Goal: Task Accomplishment & Management: Manage account settings

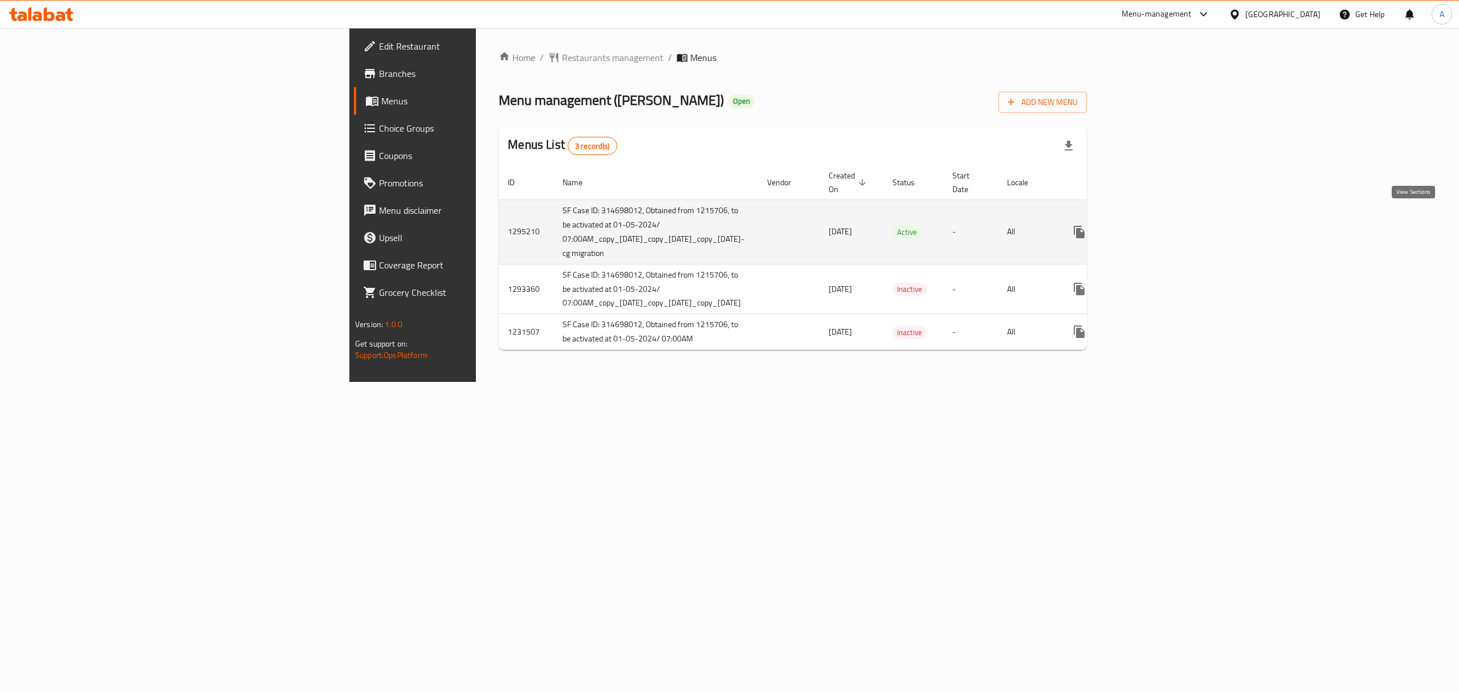
click at [1176, 222] on link "enhanced table" at bounding box center [1161, 231] width 27 height 27
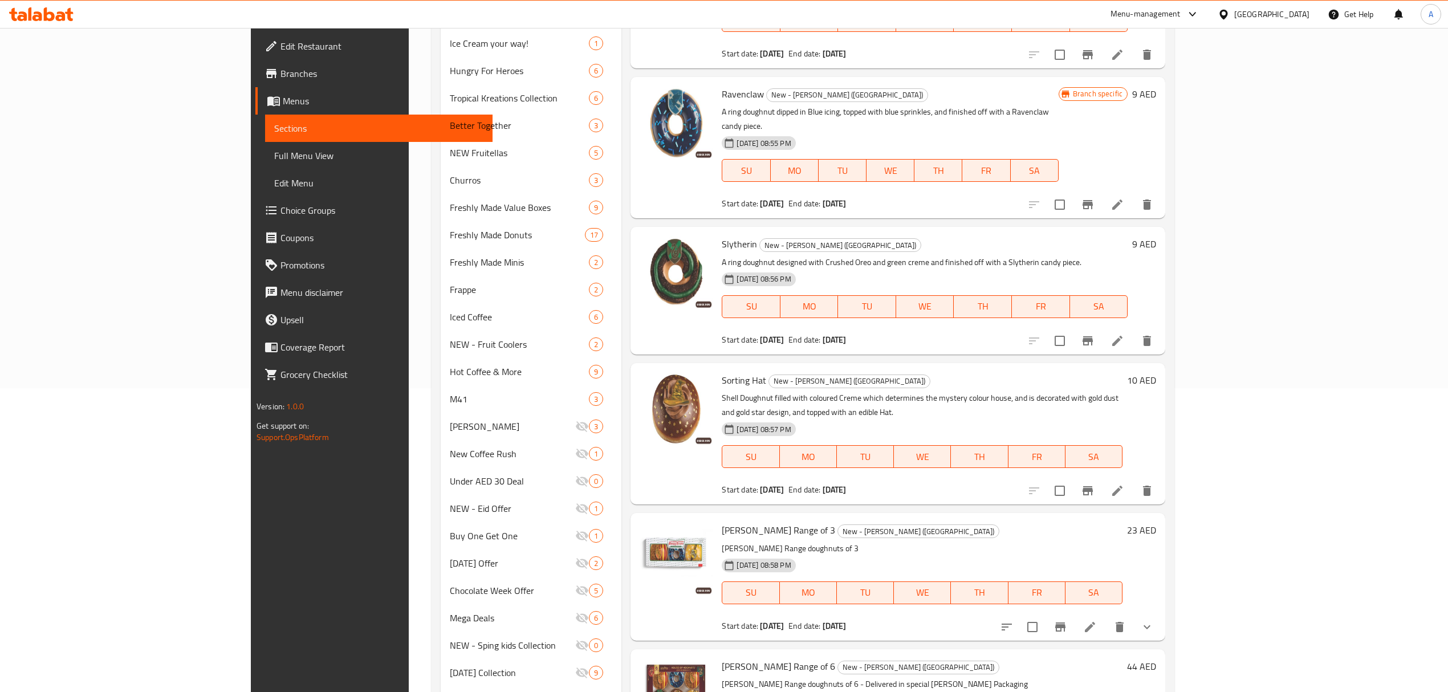
scroll to position [456, 0]
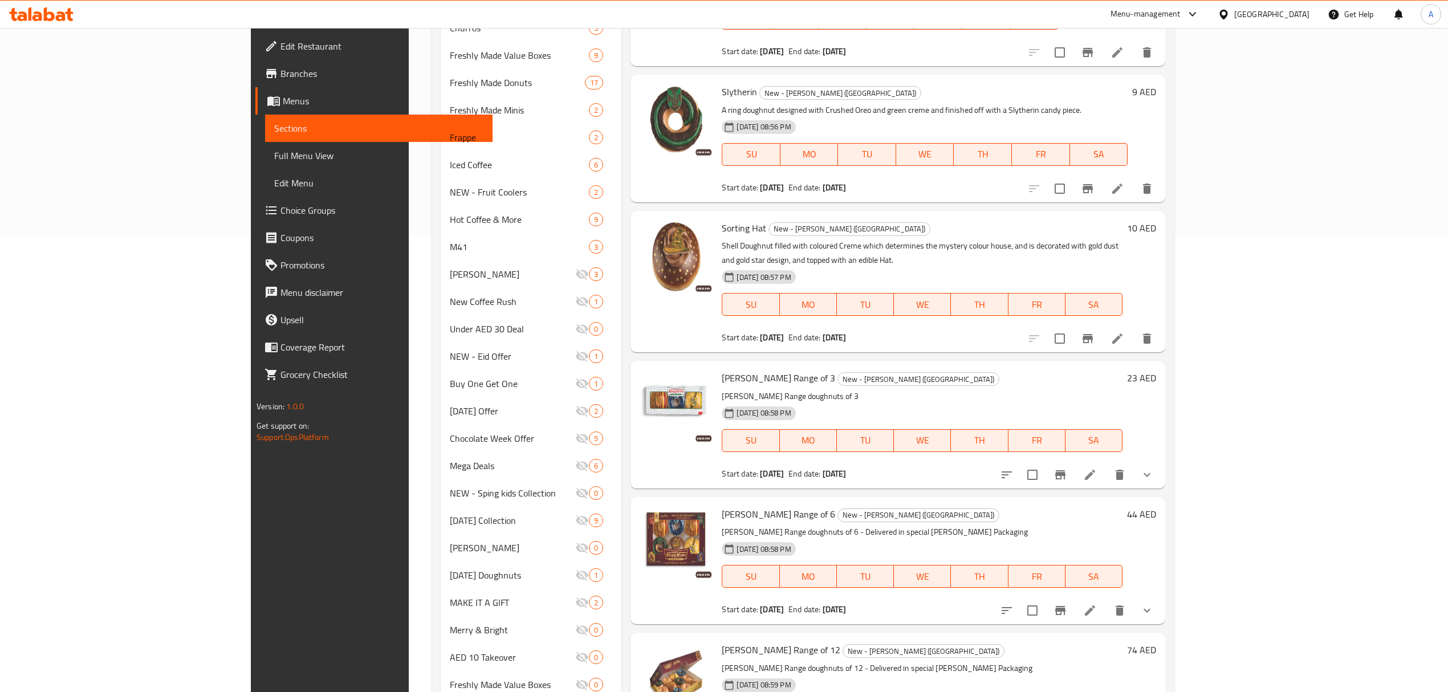
drag, startPoint x: 1321, startPoint y: 417, endPoint x: 1381, endPoint y: 354, distance: 86.7
click at [1156, 370] on div "23 AED" at bounding box center [1140, 424] width 34 height 109
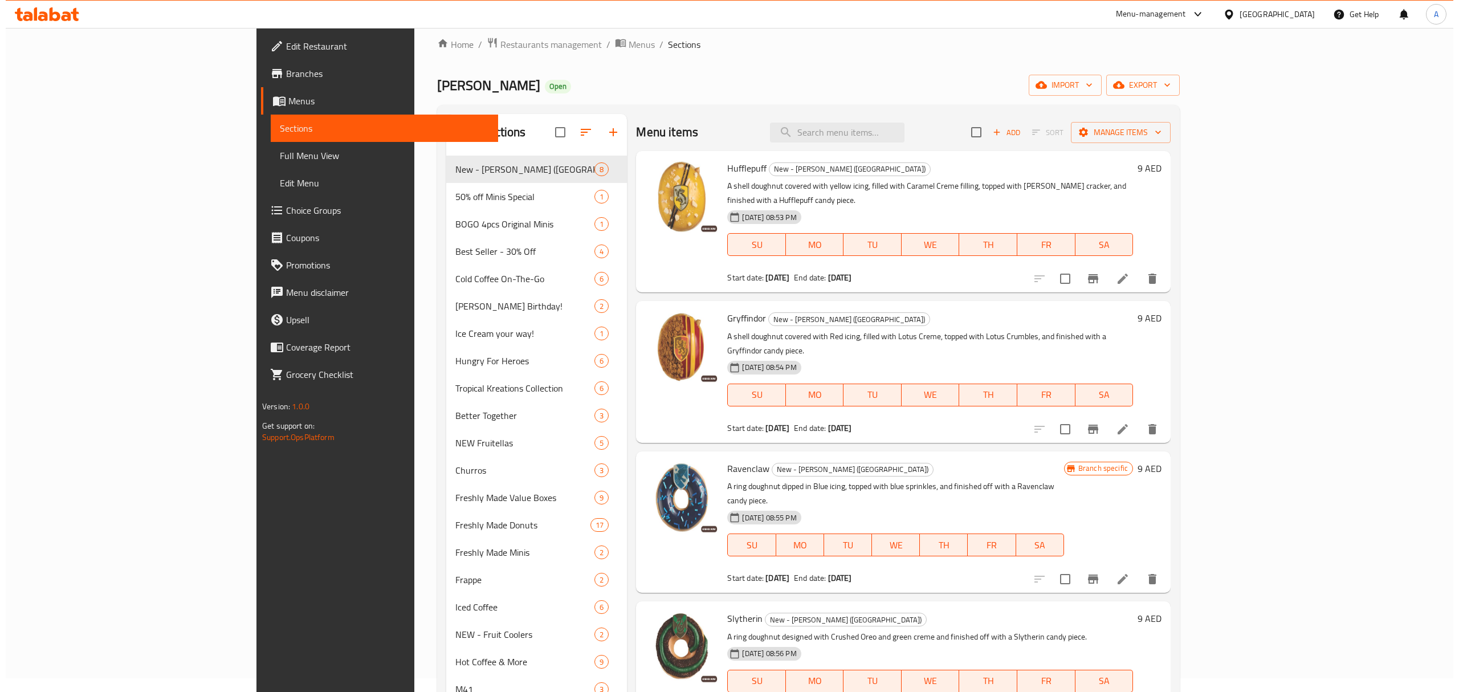
scroll to position [0, 0]
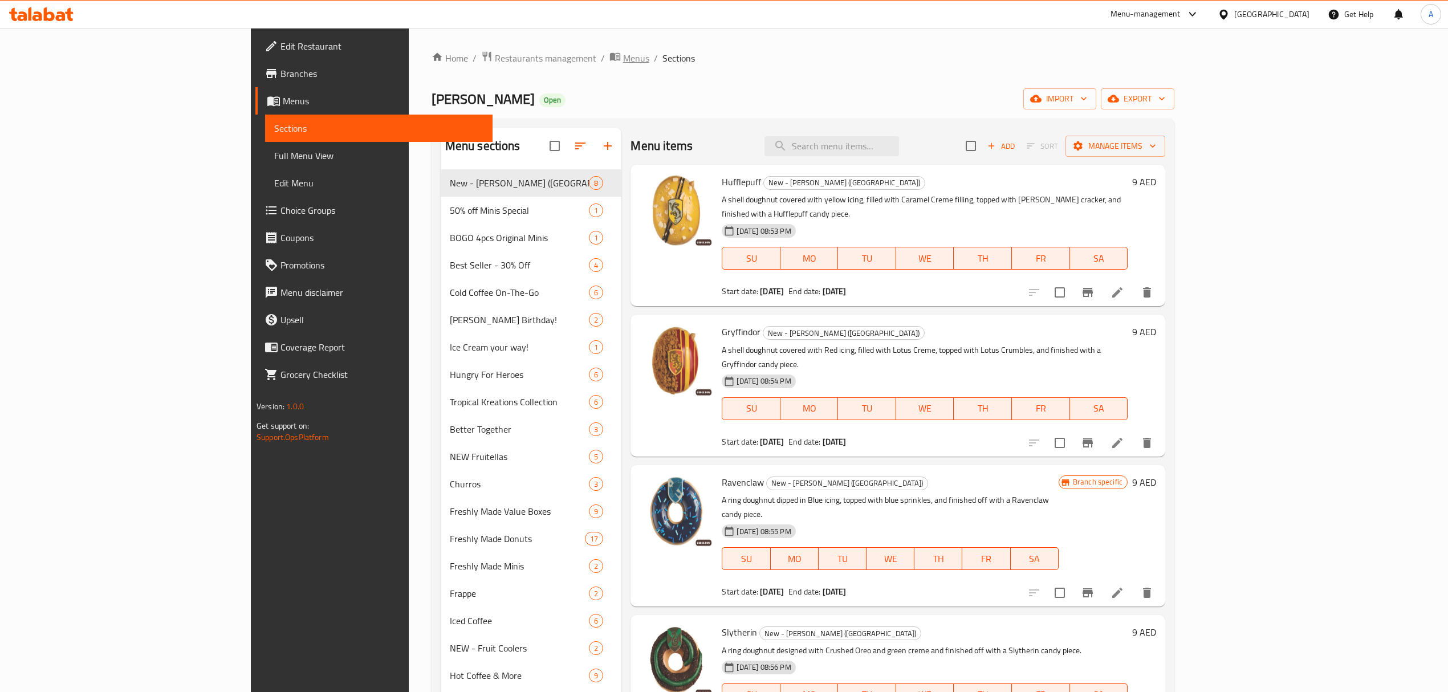
click at [623, 58] on span "Menus" at bounding box center [636, 58] width 26 height 14
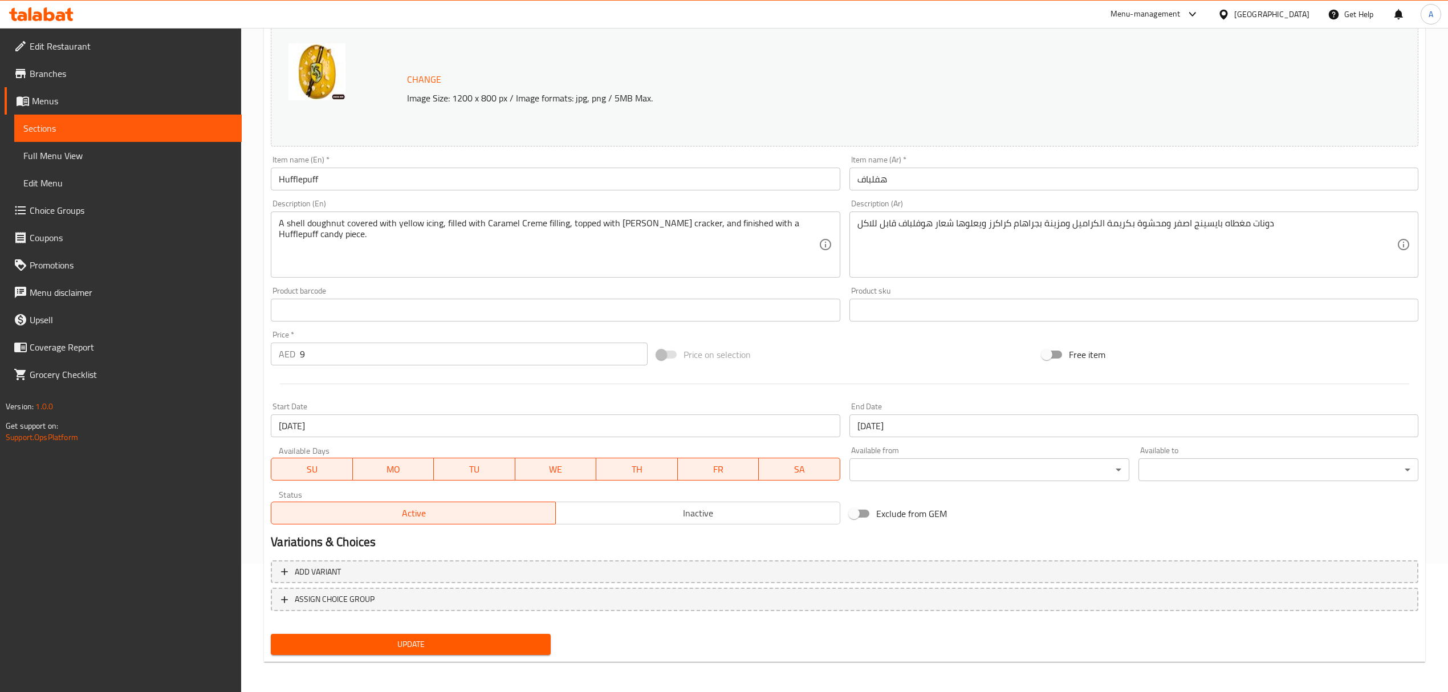
scroll to position [129, 0]
click at [961, 422] on input "[DATE]" at bounding box center [1133, 425] width 569 height 23
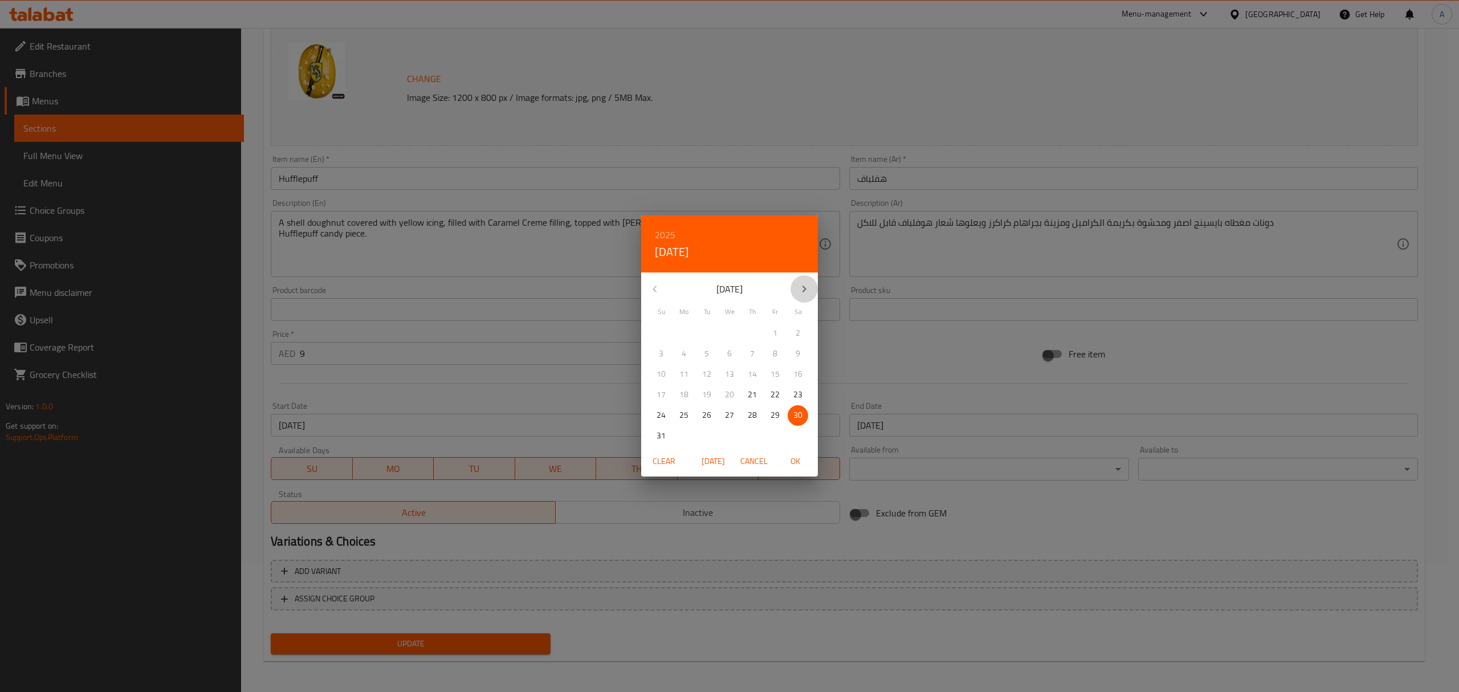
click at [800, 294] on icon "button" at bounding box center [805, 289] width 14 height 14
click at [712, 416] on span "30" at bounding box center [707, 415] width 21 height 14
click at [808, 459] on span "OK" at bounding box center [795, 461] width 27 height 14
type input "[DATE]"
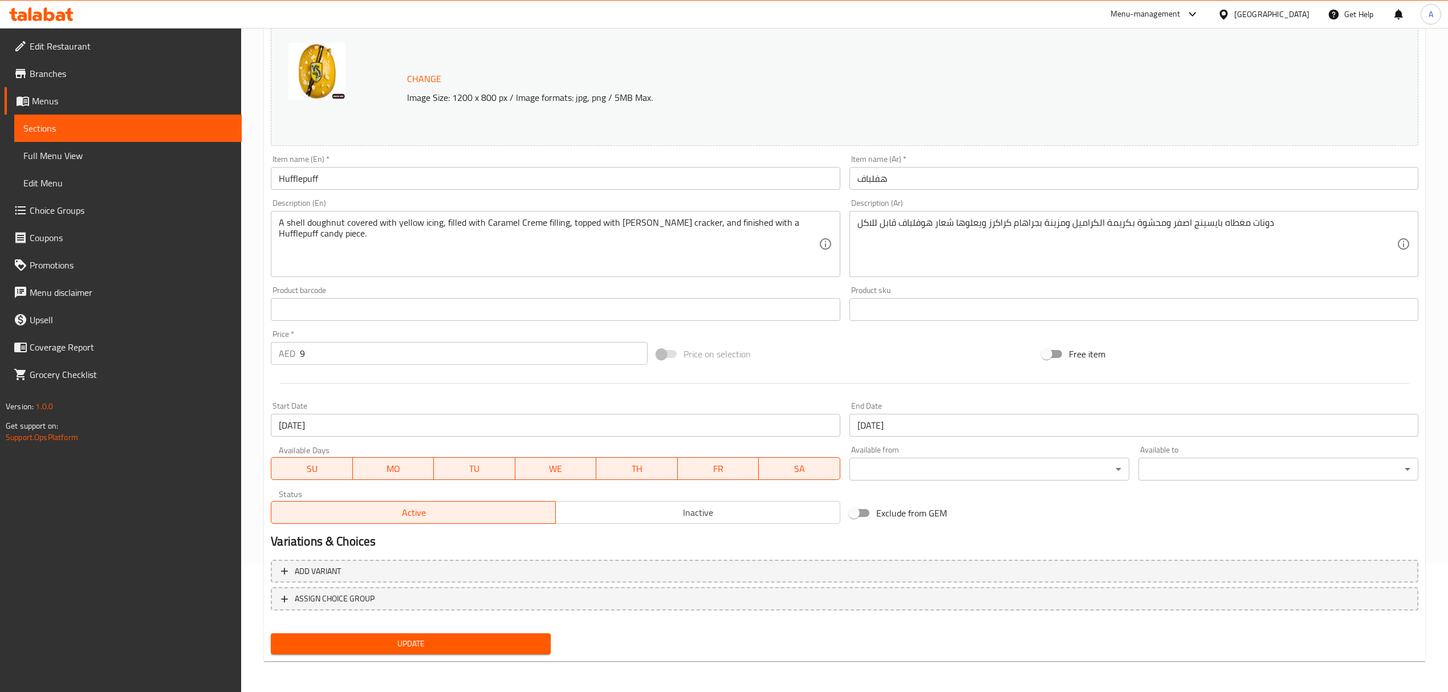
click at [874, 392] on div at bounding box center [844, 383] width 1157 height 28
click at [438, 650] on button "Update" at bounding box center [411, 643] width 280 height 21
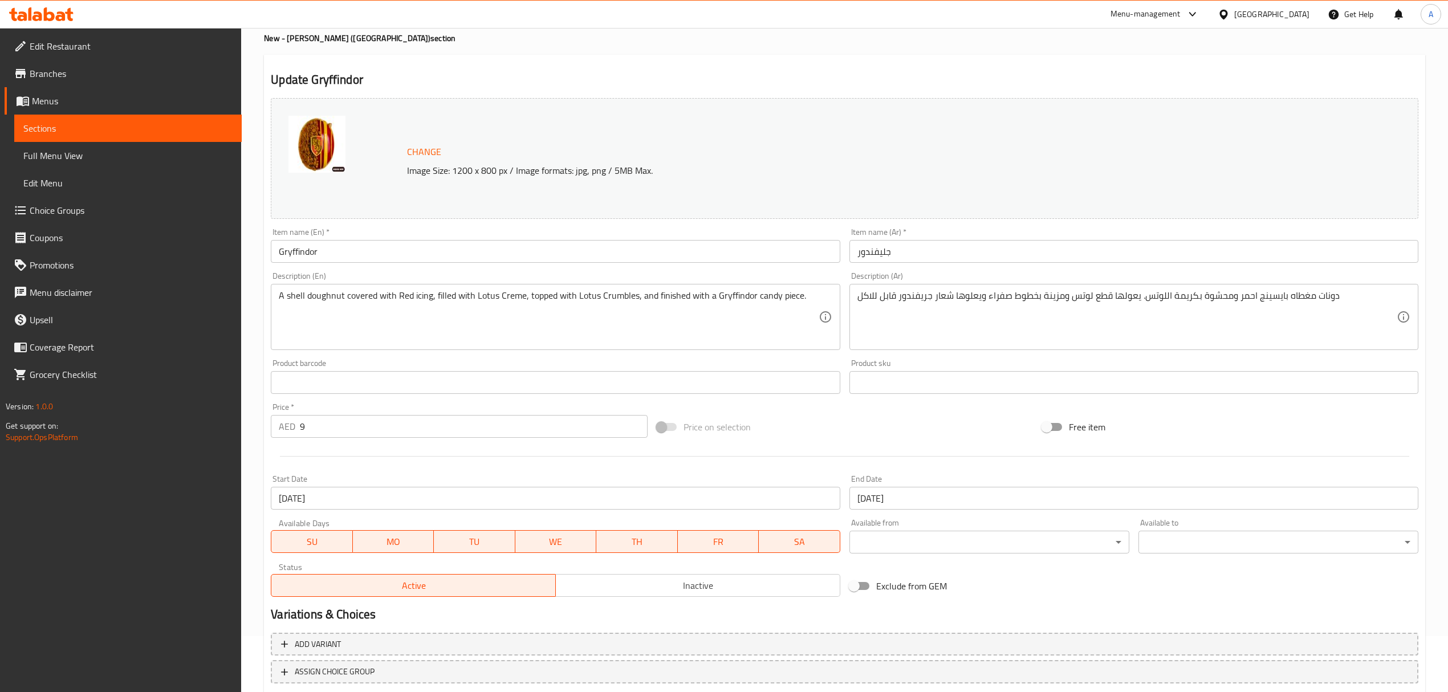
scroll to position [129, 0]
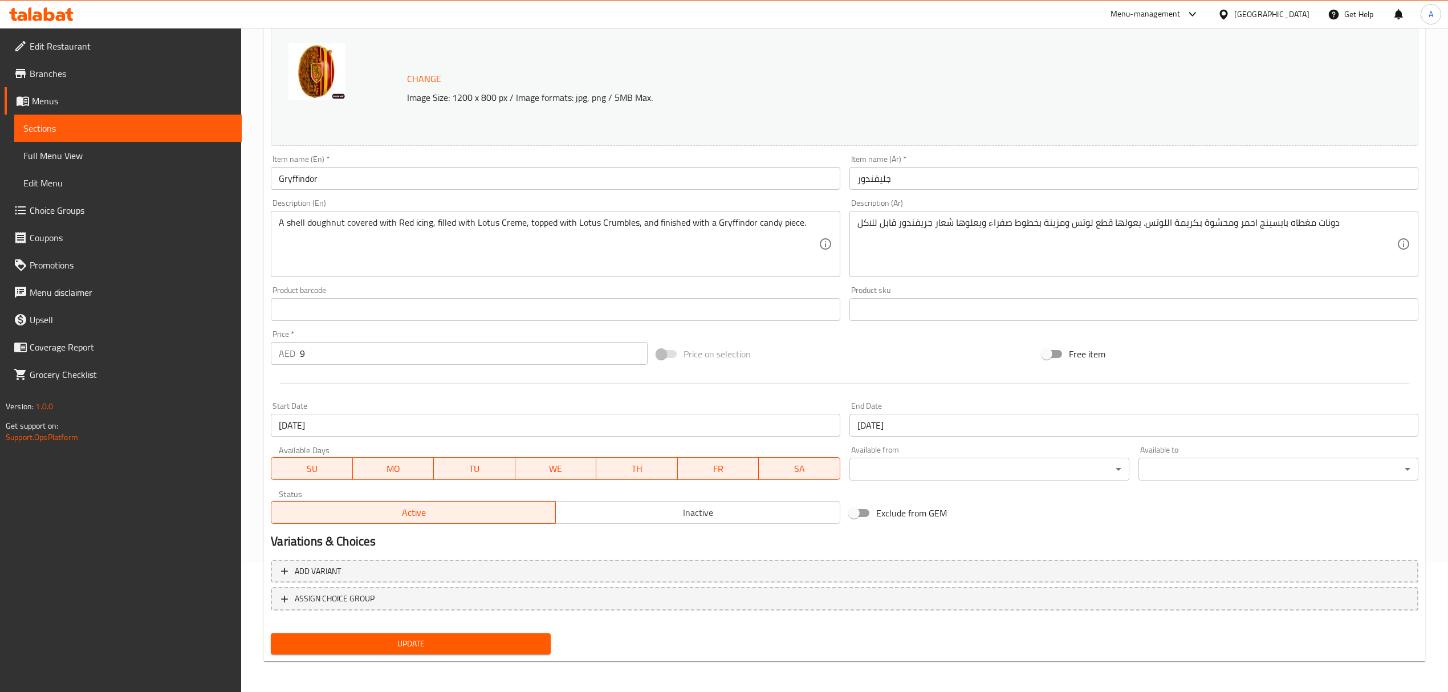
click at [881, 429] on input "[DATE]" at bounding box center [1133, 425] width 569 height 23
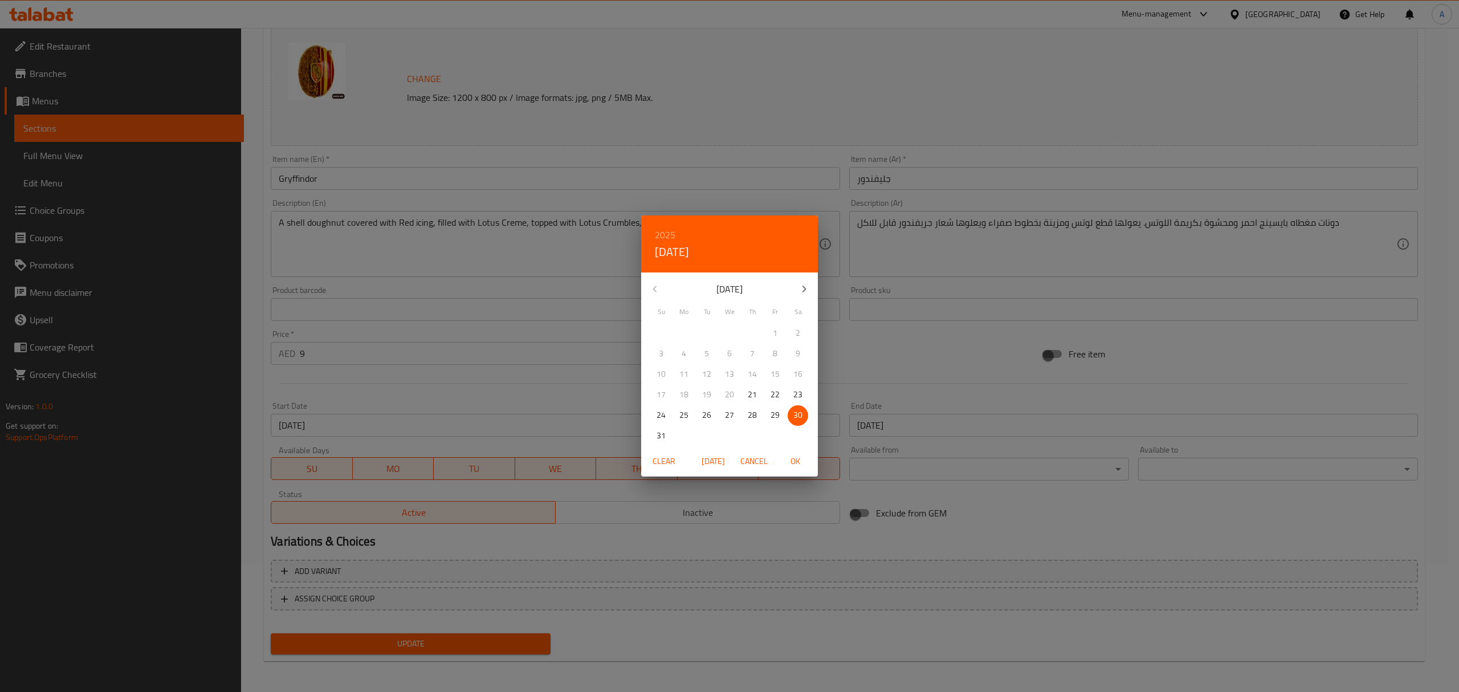
click at [812, 296] on button "button" at bounding box center [804, 288] width 27 height 27
click at [712, 416] on span "30" at bounding box center [707, 415] width 21 height 14
click at [798, 461] on span "OK" at bounding box center [795, 461] width 27 height 14
type input "[DATE]"
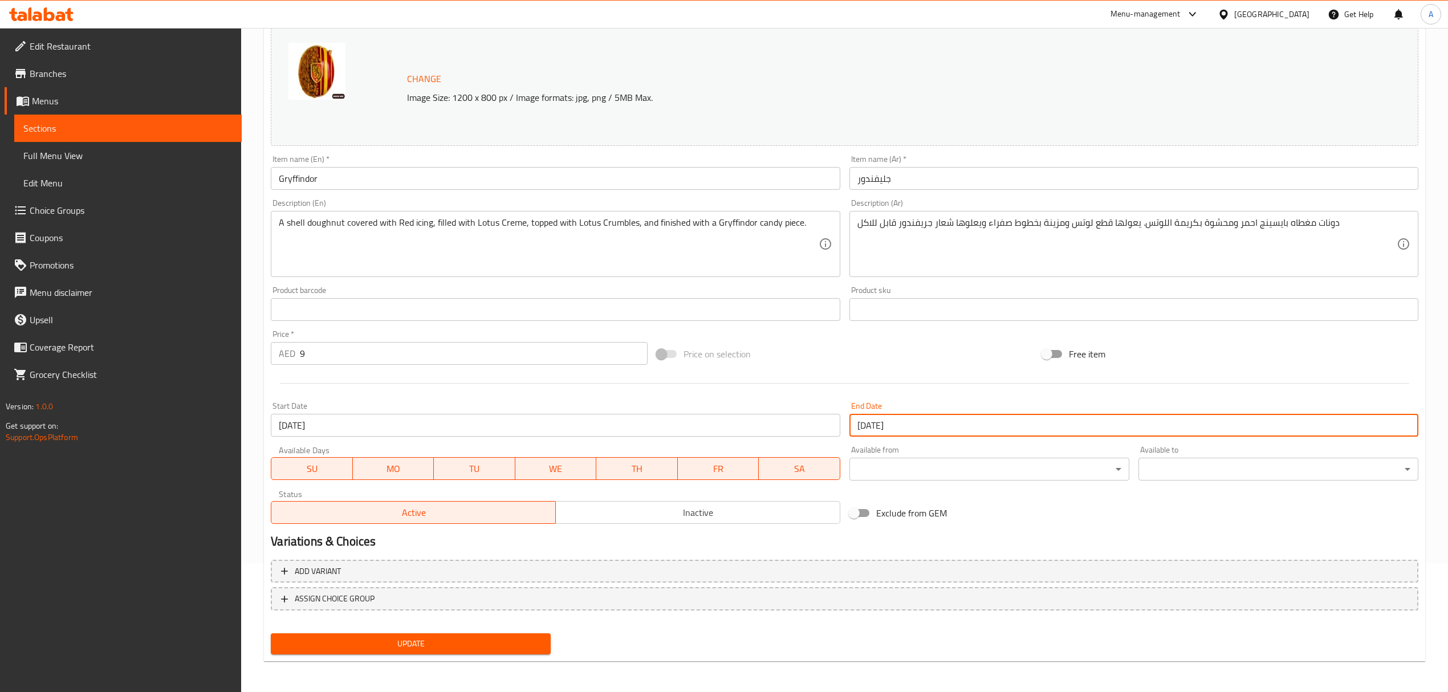
click at [841, 344] on div "Price on selection" at bounding box center [844, 354] width 385 height 31
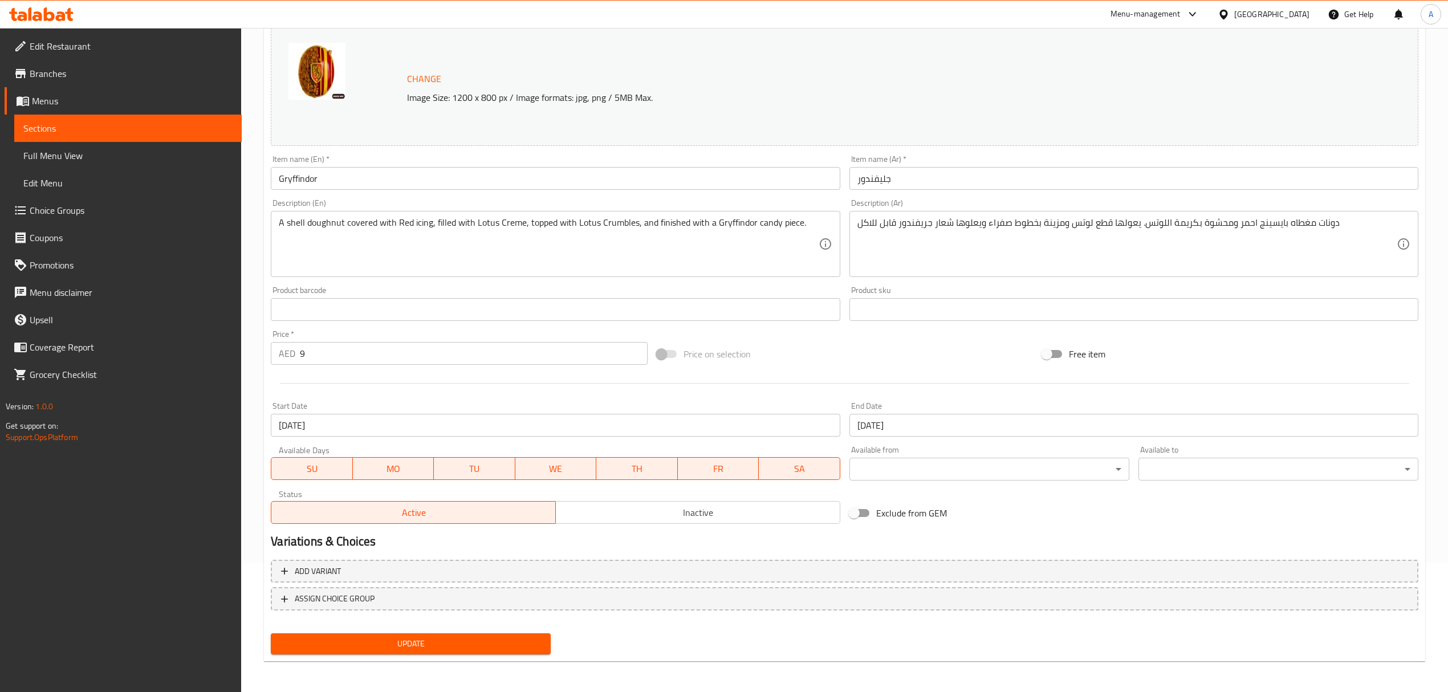
click at [425, 646] on span "Update" at bounding box center [411, 644] width 262 height 14
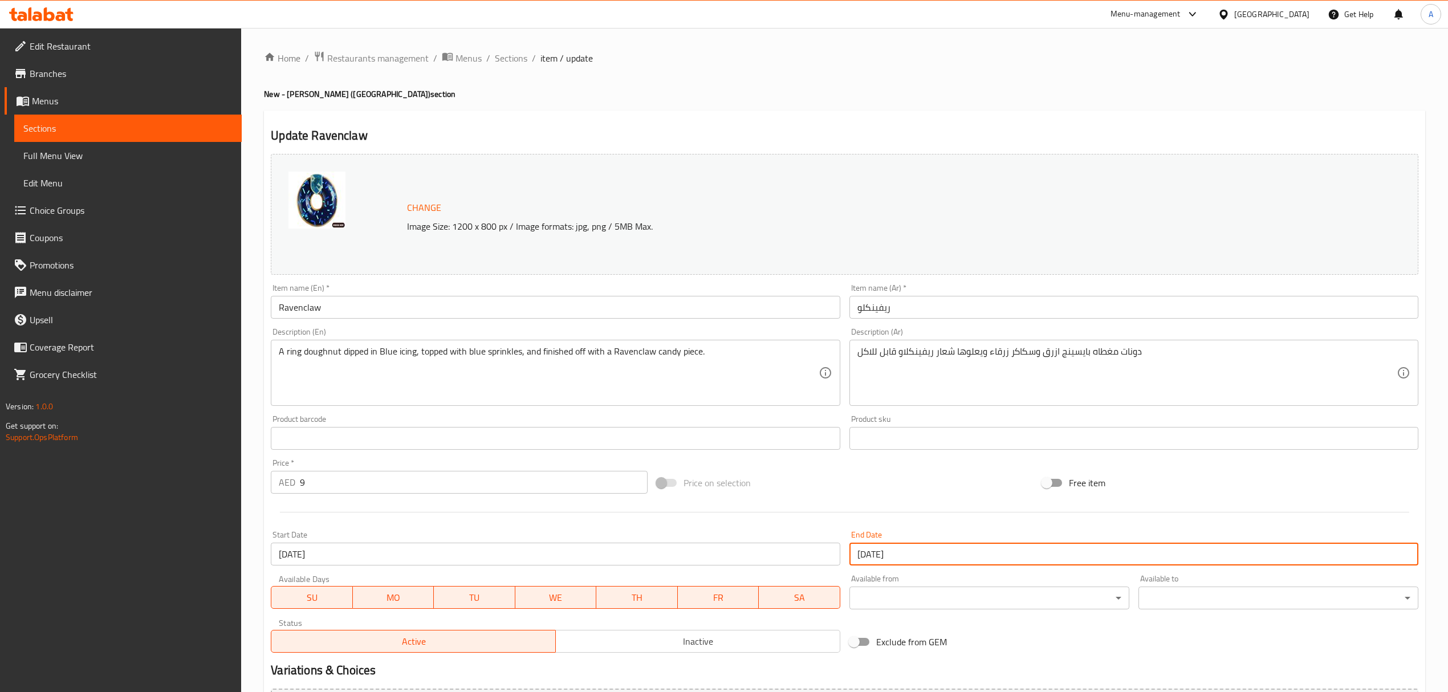
click at [924, 557] on input "[DATE]" at bounding box center [1133, 554] width 569 height 23
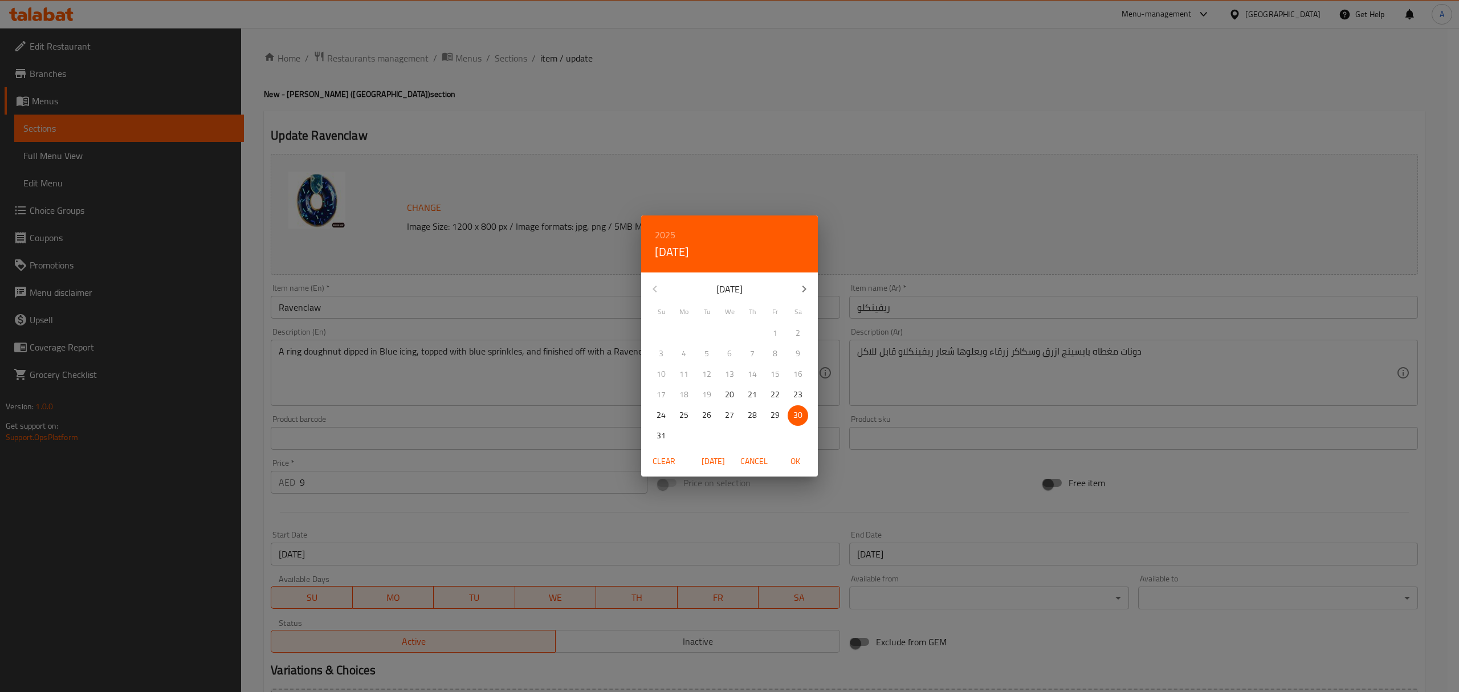
click at [803, 288] on icon "button" at bounding box center [805, 289] width 14 height 14
click at [707, 417] on p "30" at bounding box center [706, 415] width 9 height 14
click at [799, 463] on span "OK" at bounding box center [795, 461] width 27 height 14
type input "[DATE]"
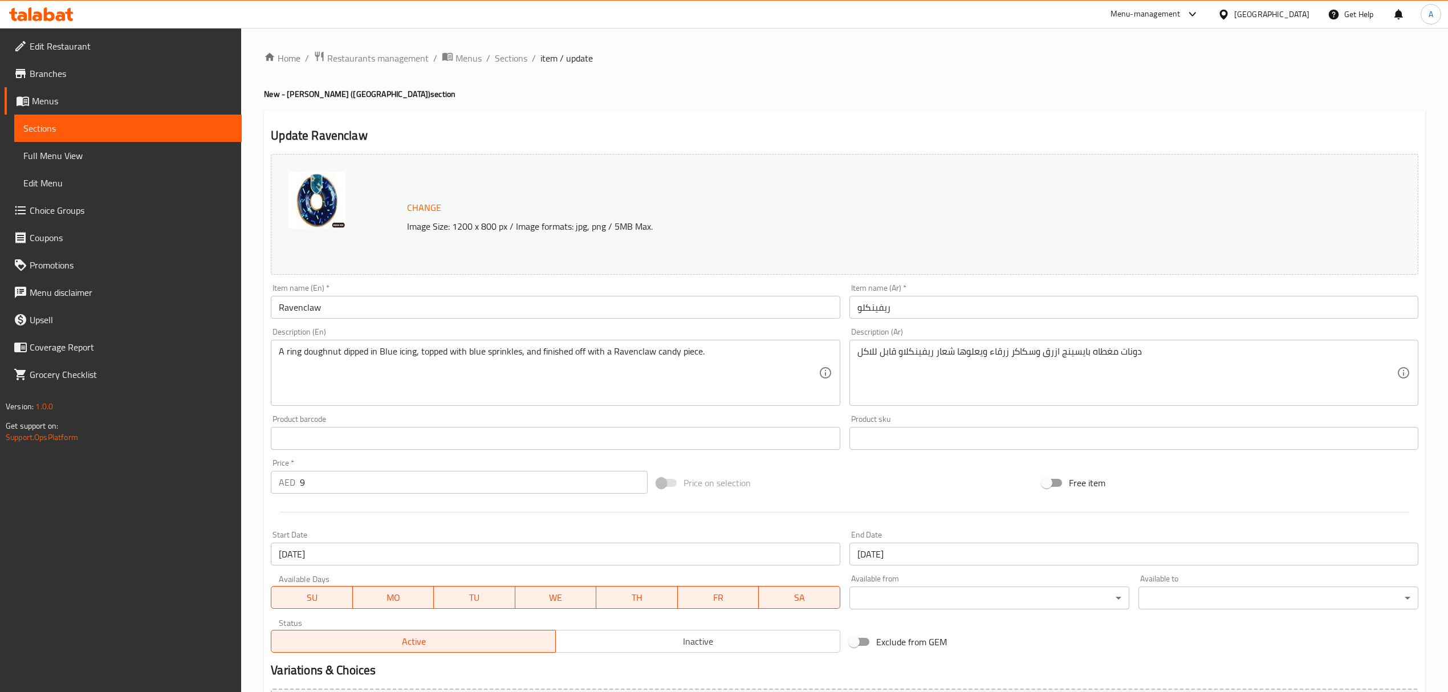
click at [858, 484] on div "Price on selection" at bounding box center [844, 482] width 385 height 31
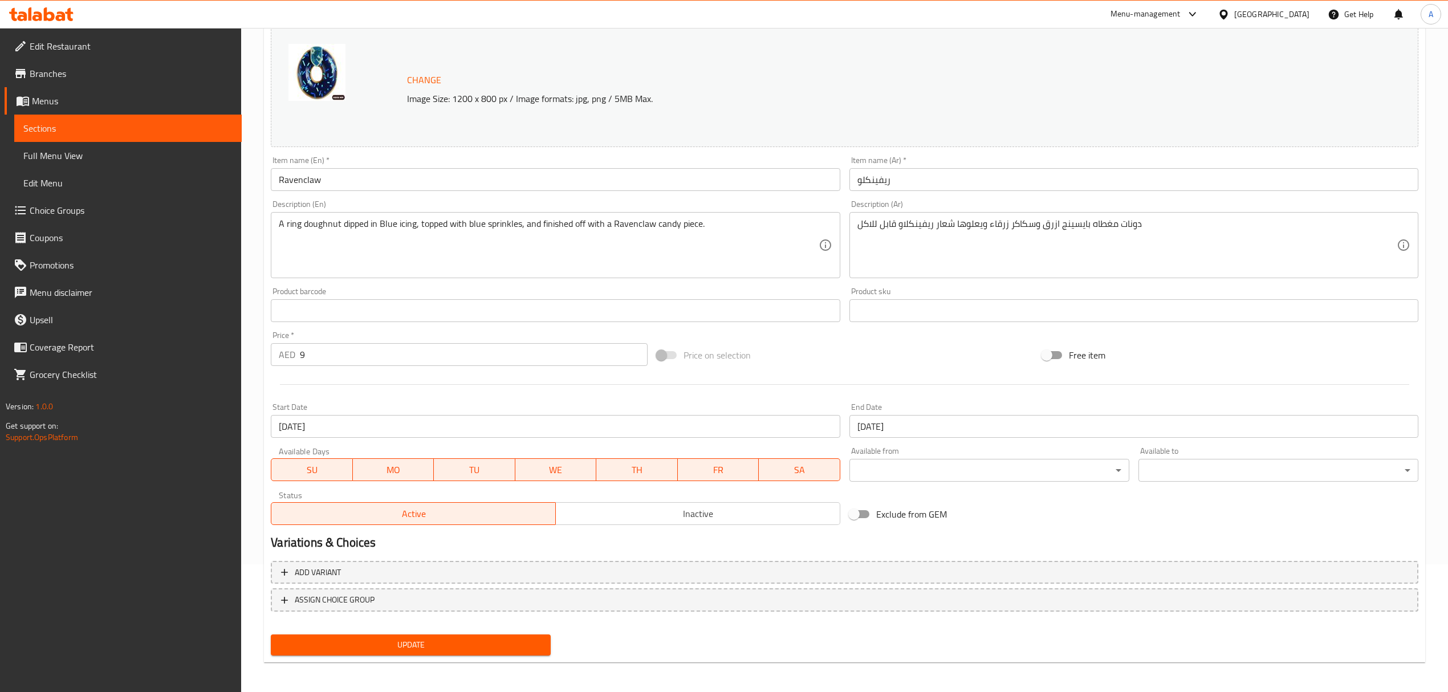
scroll to position [129, 0]
click at [383, 640] on span "Update" at bounding box center [411, 644] width 262 height 14
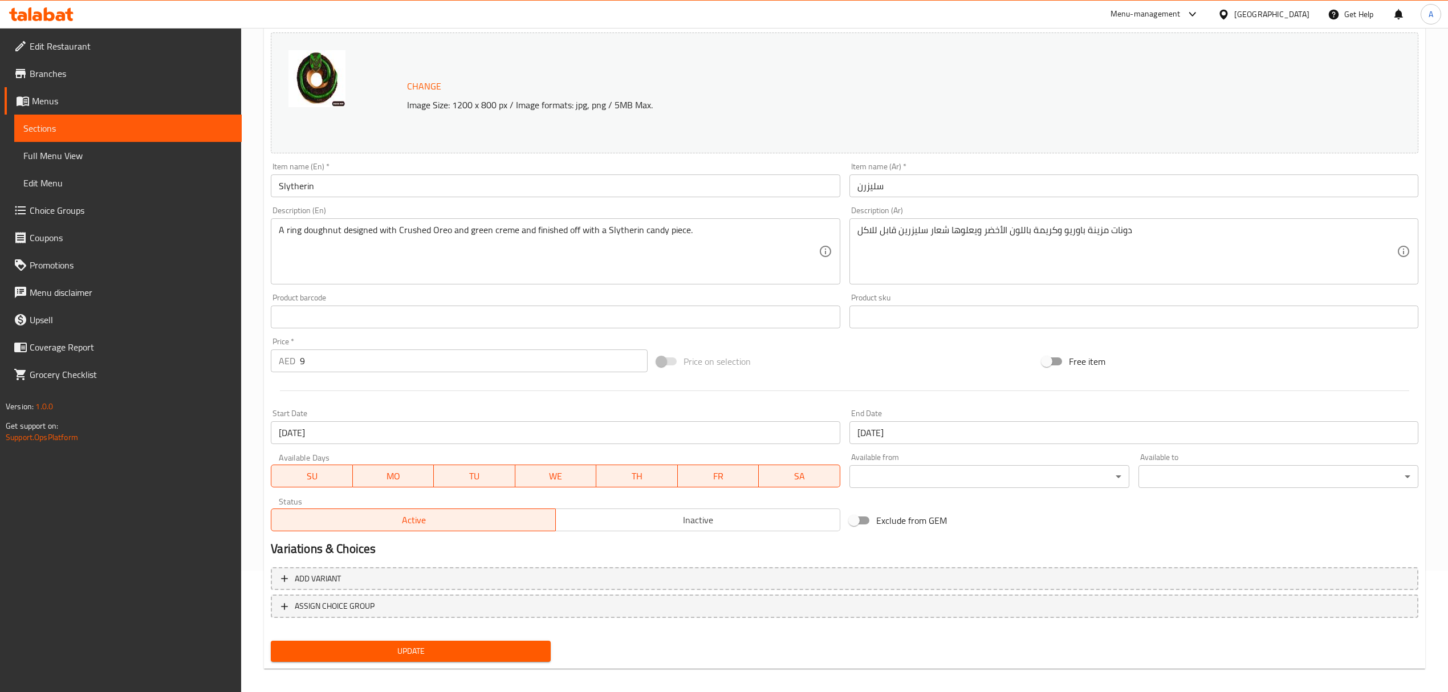
scroll to position [129, 0]
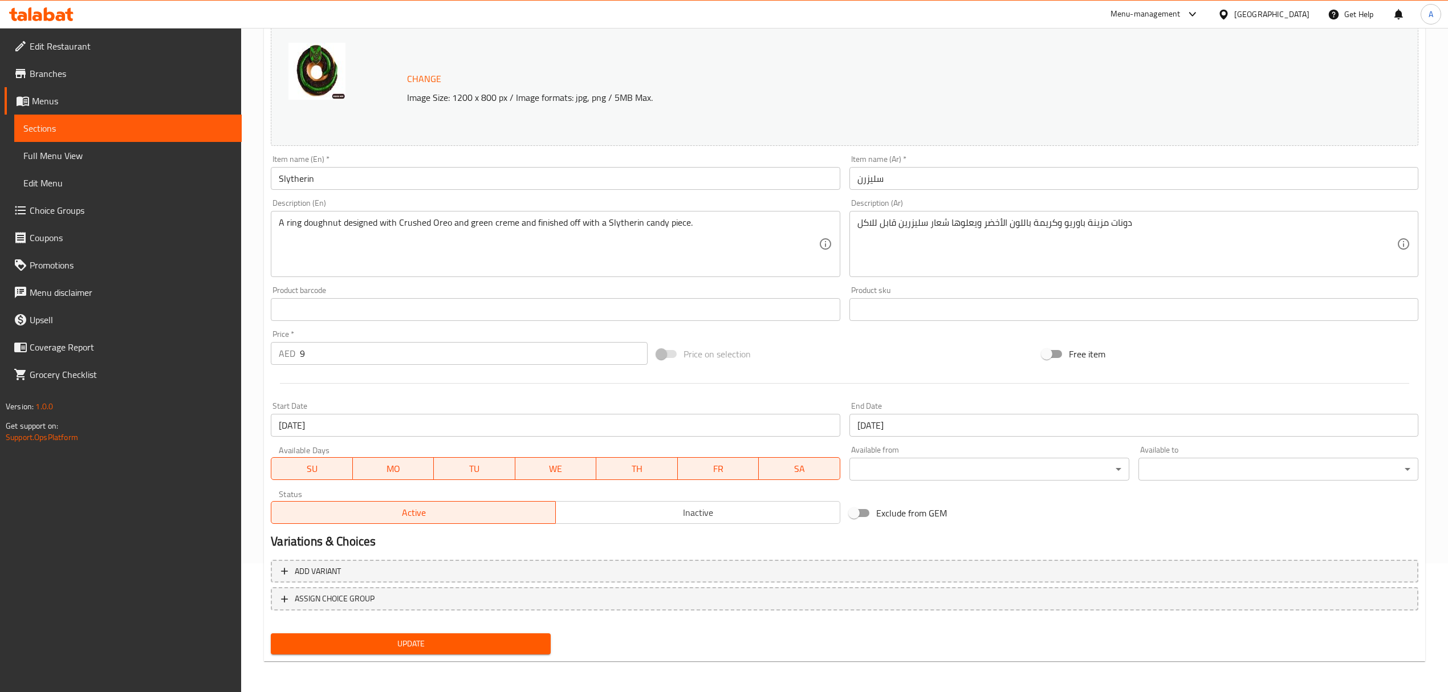
click at [901, 420] on input "[DATE]" at bounding box center [1133, 425] width 569 height 23
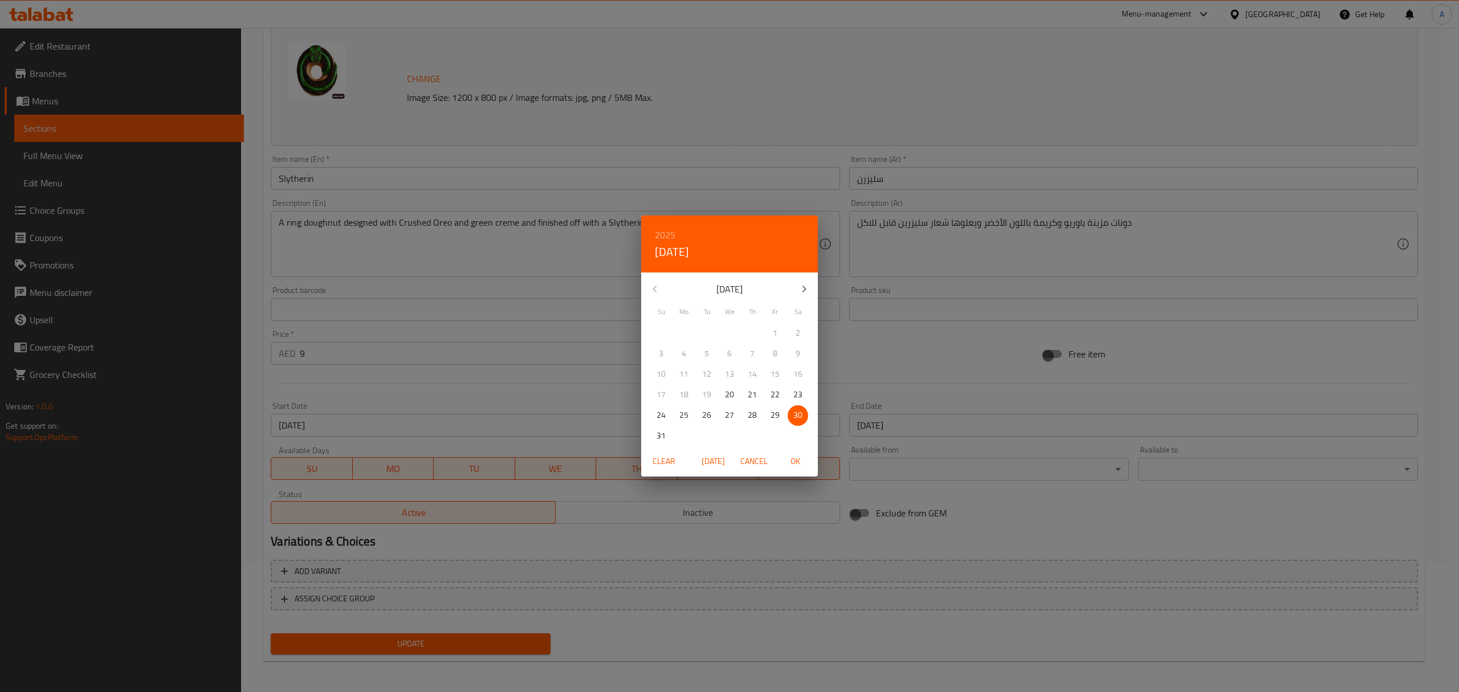
click at [803, 285] on icon "button" at bounding box center [805, 289] width 14 height 14
click at [705, 409] on p "30" at bounding box center [706, 415] width 9 height 14
click at [799, 458] on span "OK" at bounding box center [795, 461] width 27 height 14
type input "[DATE]"
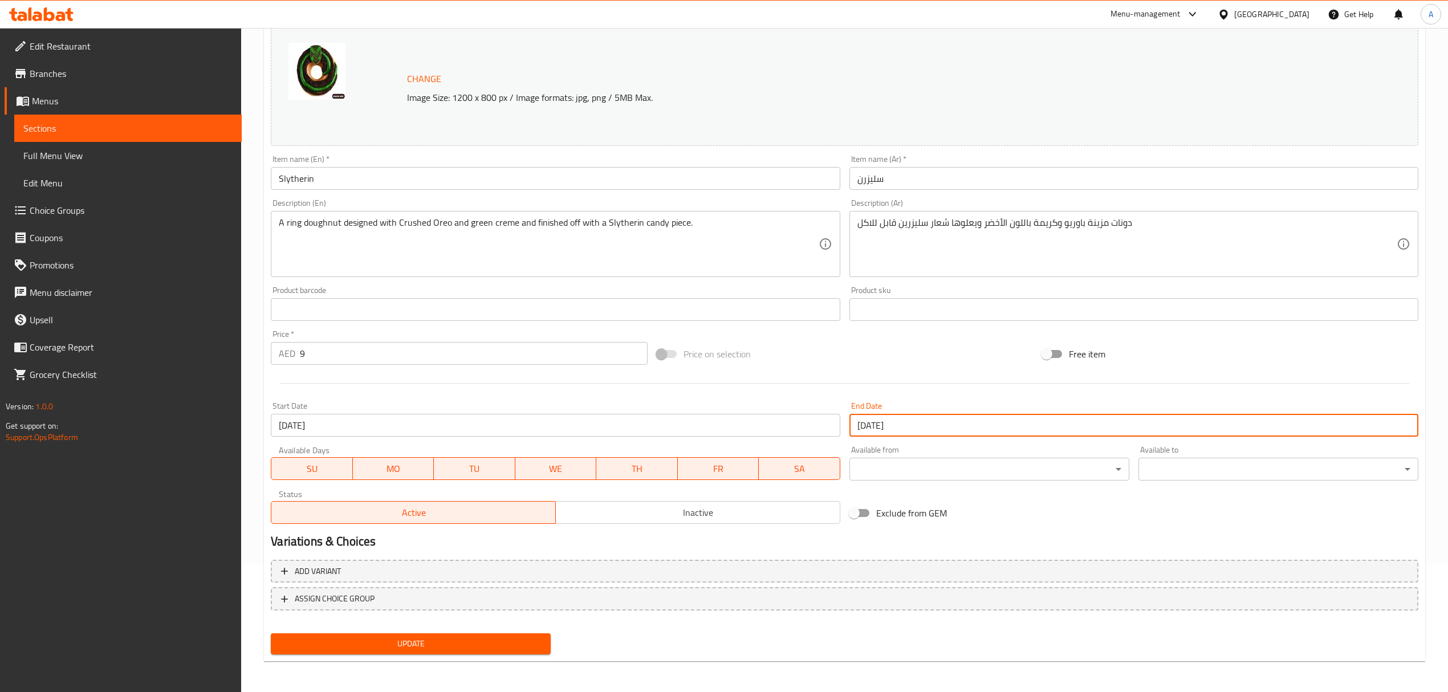
click at [493, 645] on span "Update" at bounding box center [411, 644] width 262 height 14
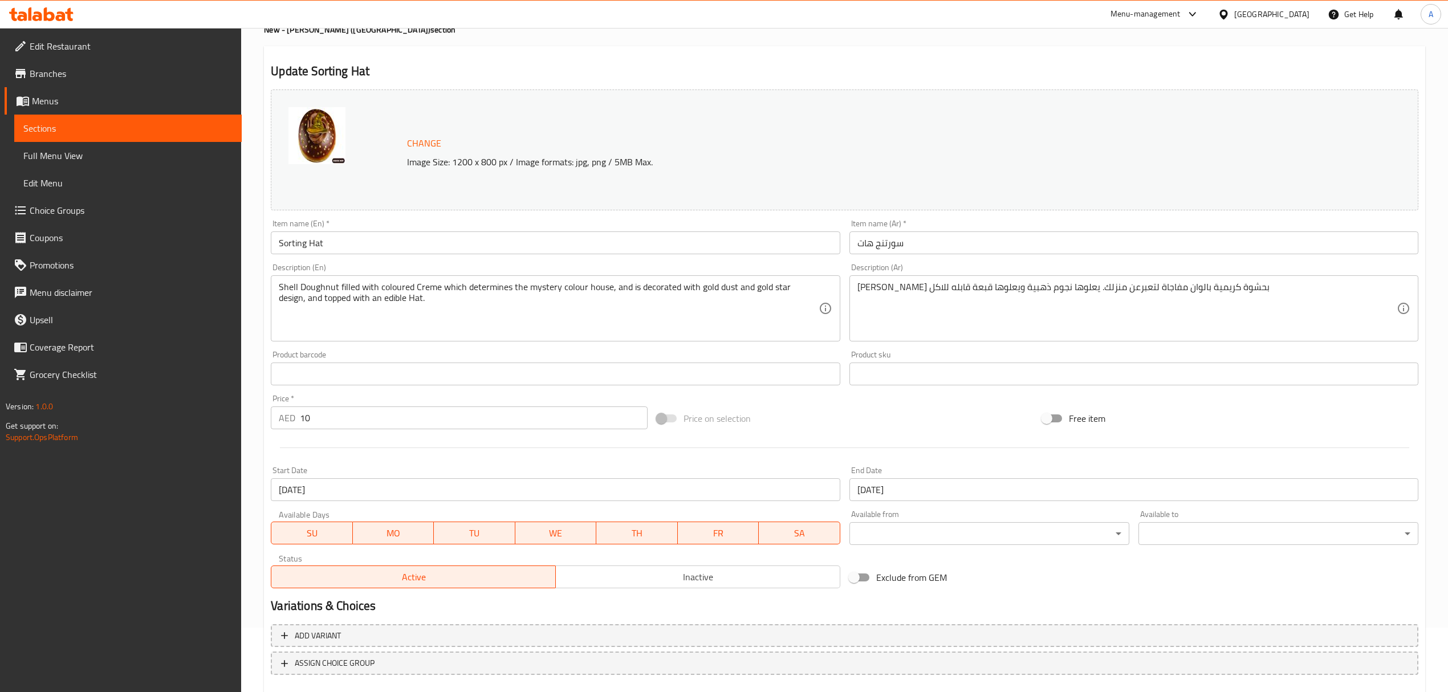
scroll to position [129, 0]
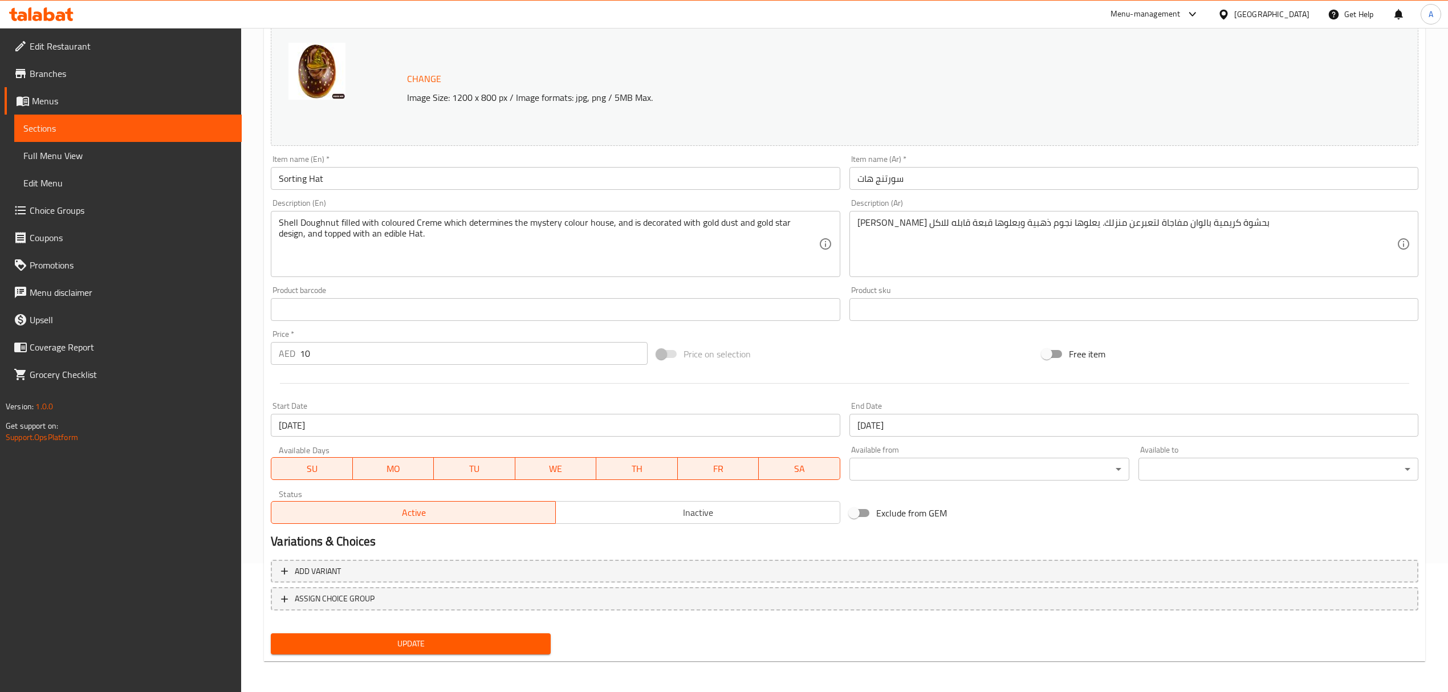
click at [886, 425] on input "[DATE]" at bounding box center [1133, 425] width 569 height 23
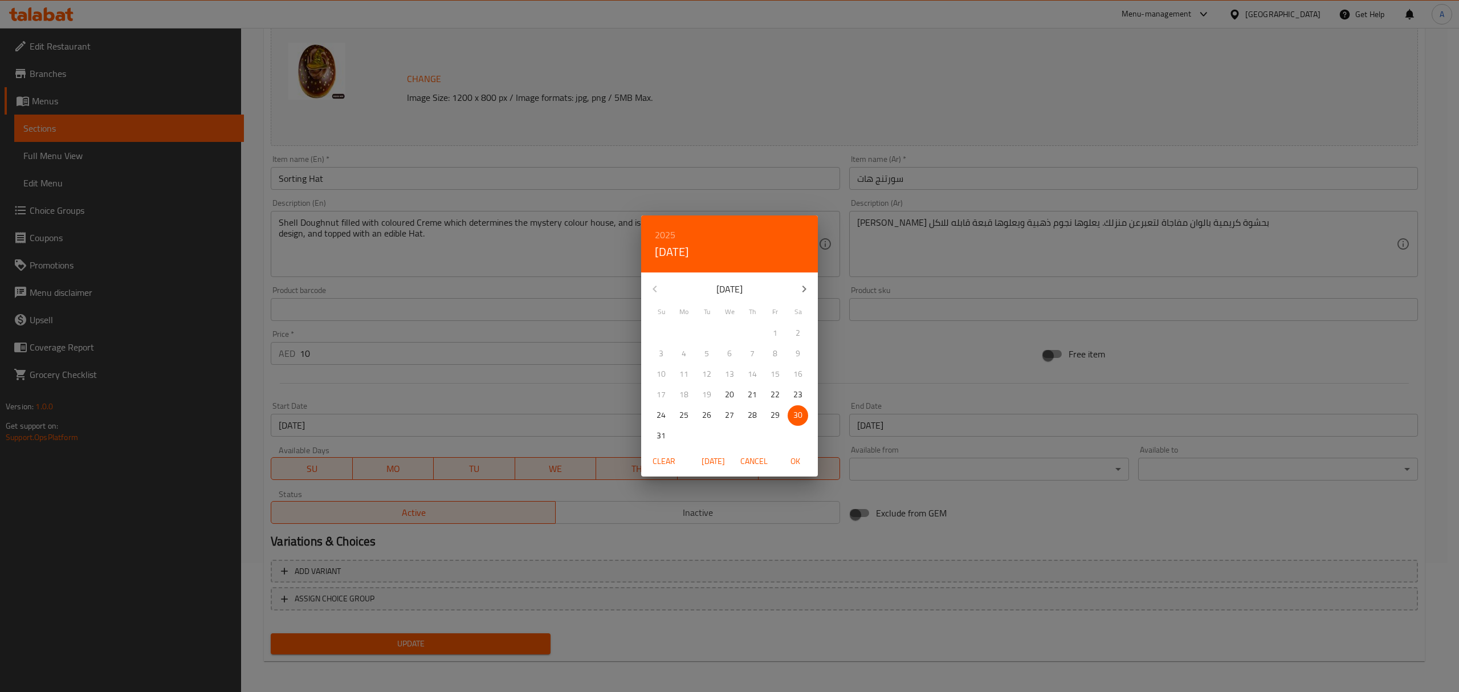
click at [806, 290] on icon "button" at bounding box center [805, 289] width 14 height 14
click at [716, 417] on span "30" at bounding box center [707, 415] width 21 height 14
click at [800, 457] on span "OK" at bounding box center [795, 461] width 27 height 14
type input "[DATE]"
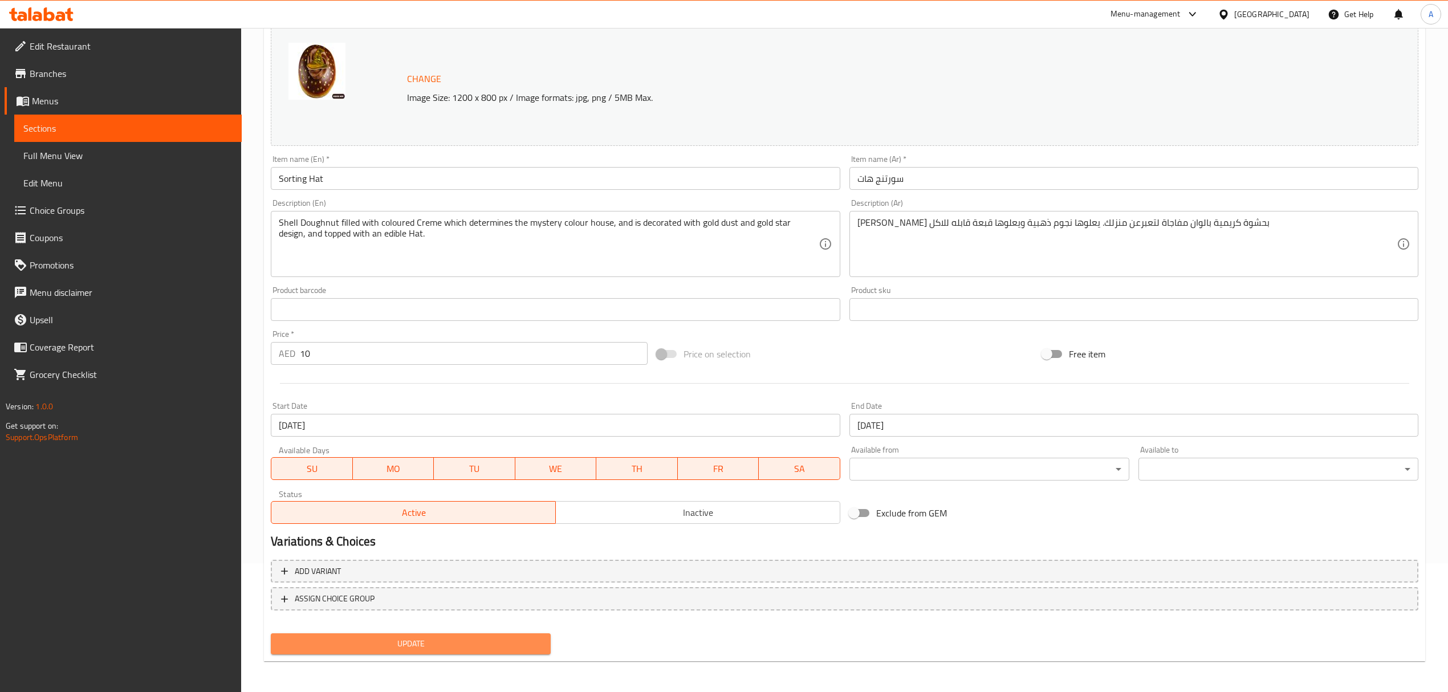
click at [507, 649] on span "Update" at bounding box center [411, 644] width 262 height 14
click at [413, 653] on button "Update" at bounding box center [411, 643] width 280 height 21
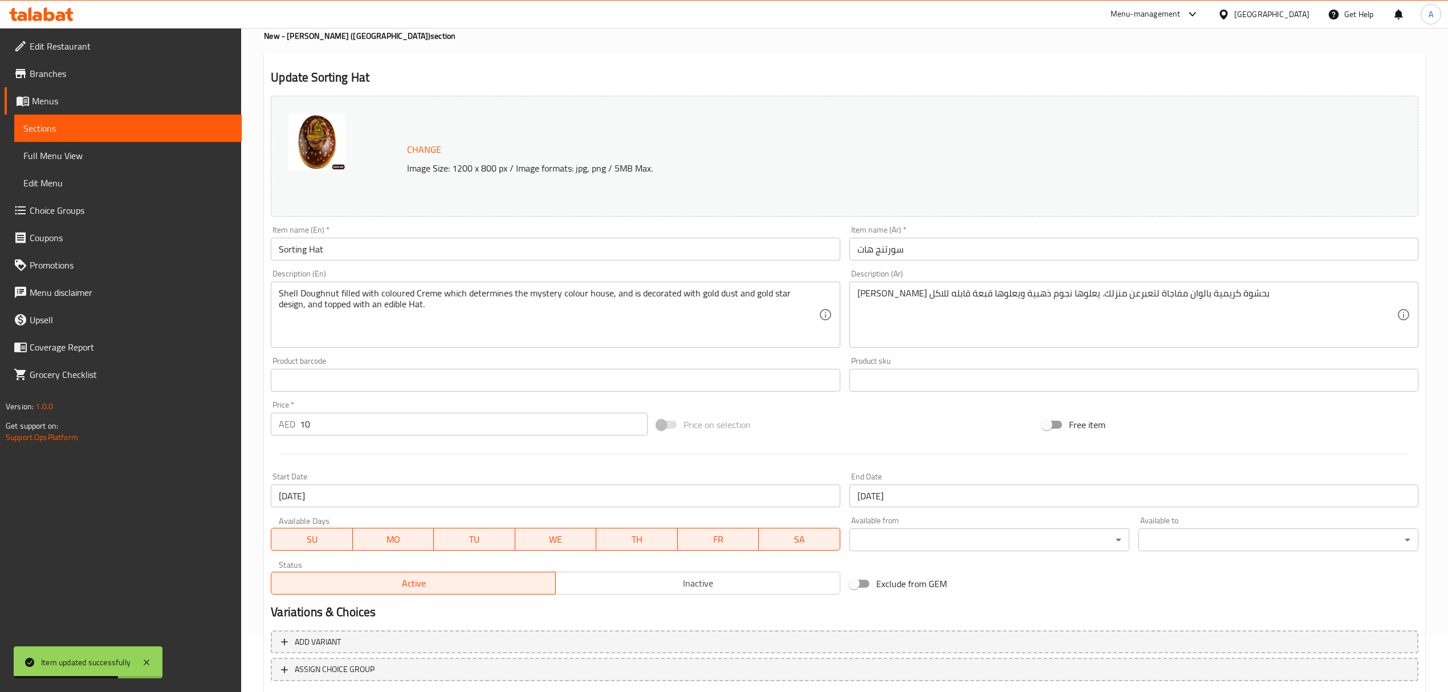
scroll to position [0, 0]
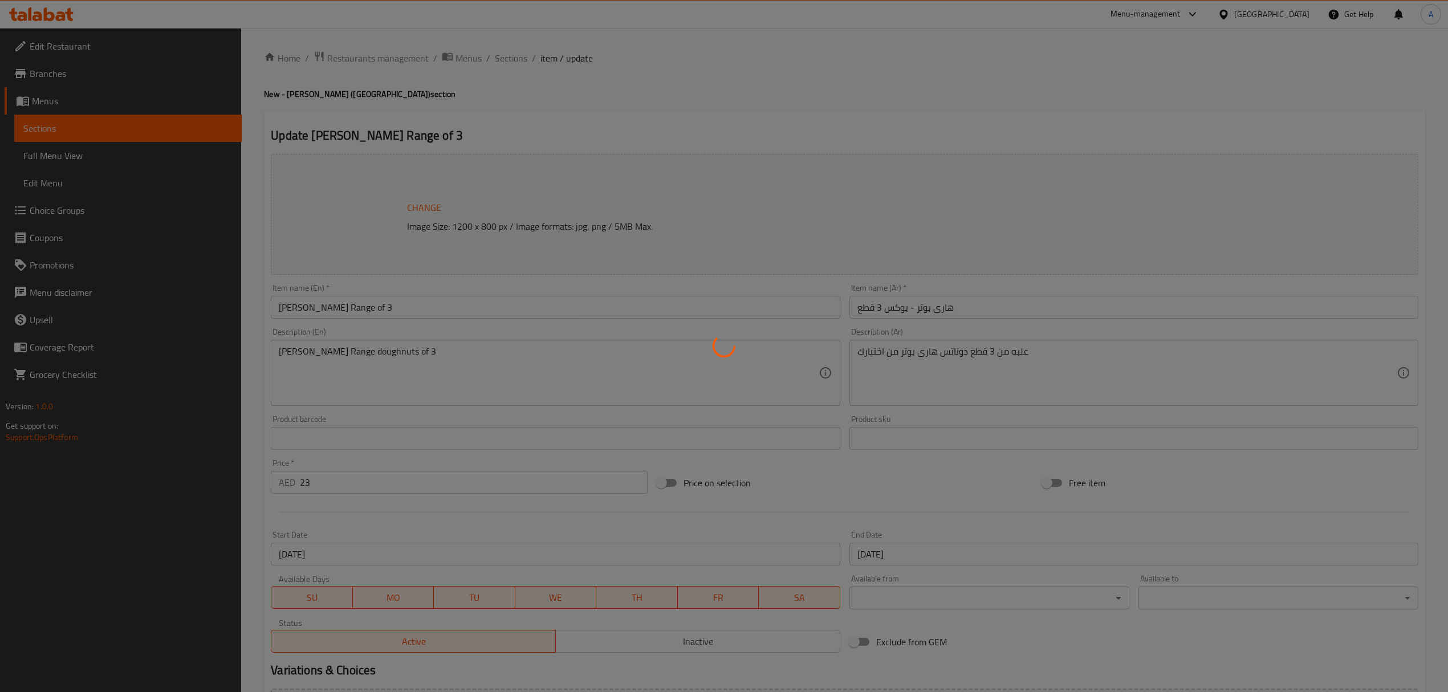
type input "اختيارك الأول من الدونت:"
type input "1"
type input "اختيارك للدونات الثانية:"
type input "1"
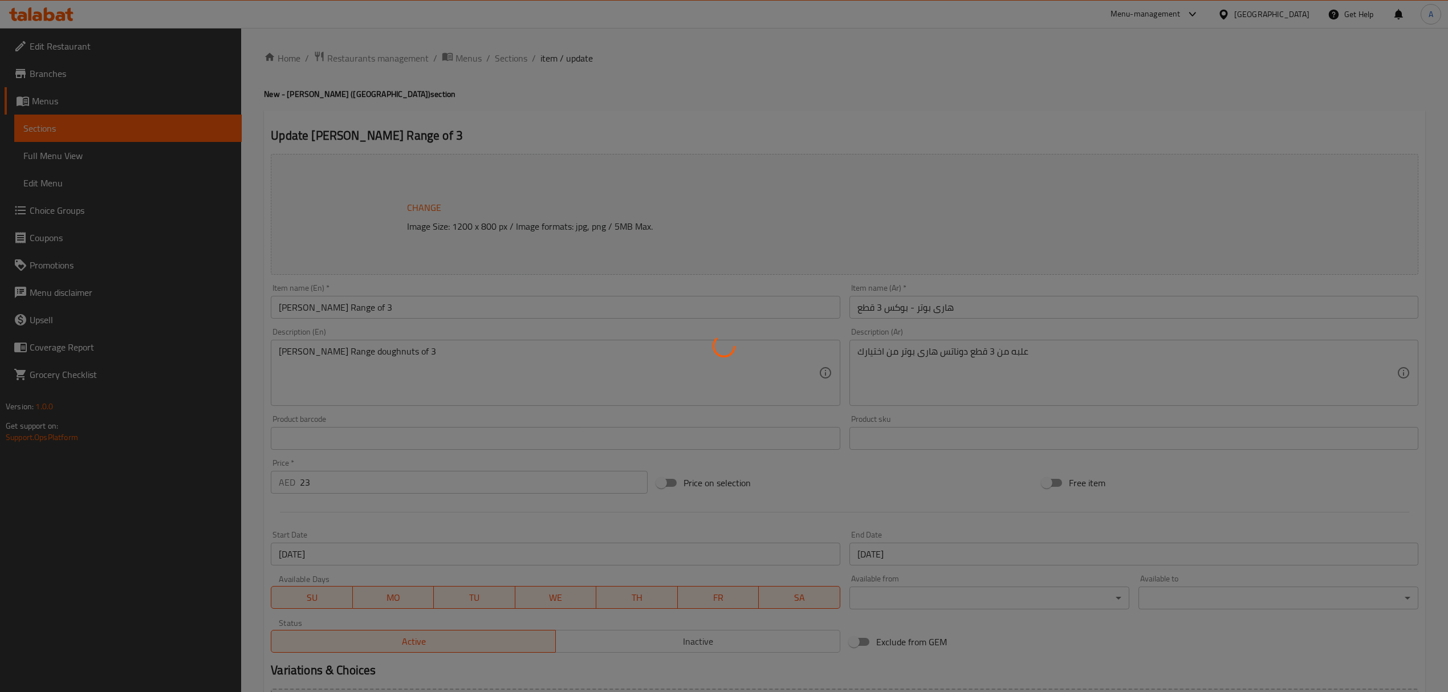
type input "1"
type input "اختيارك للدونات الثالثة:"
type input "1"
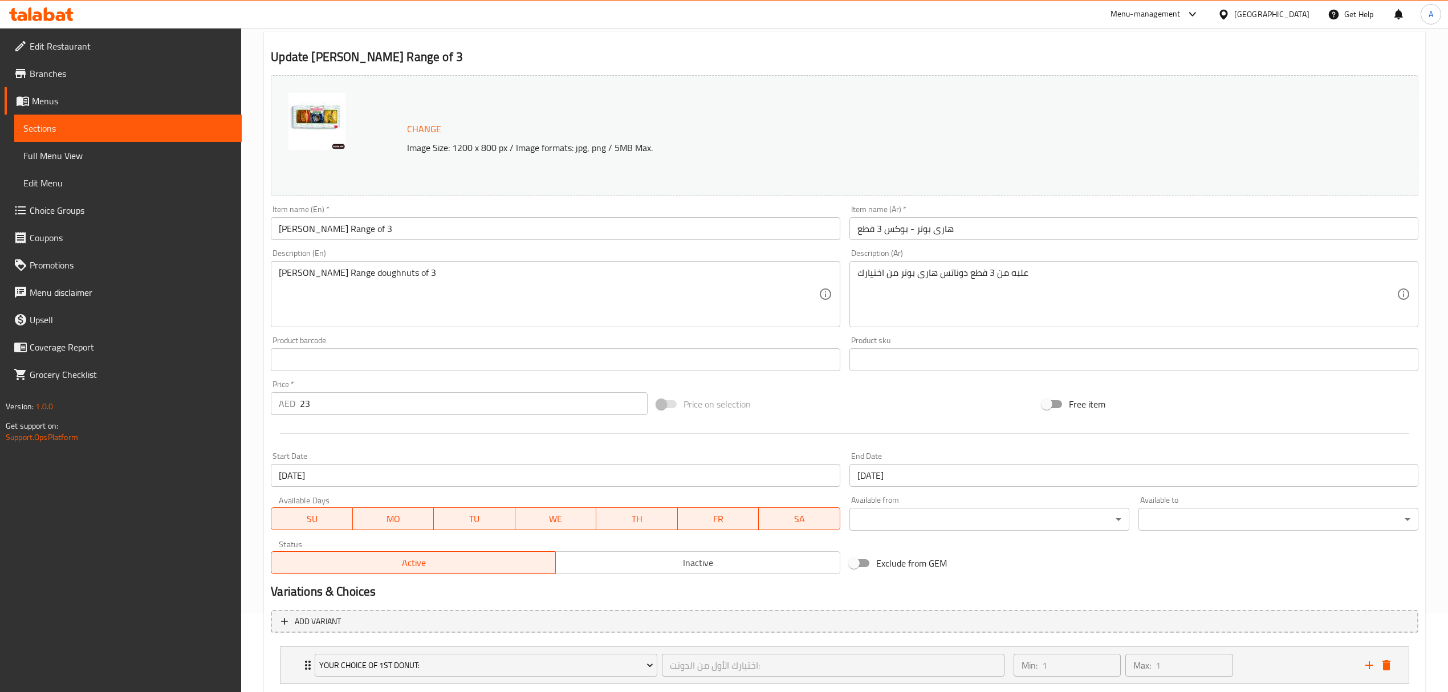
scroll to position [228, 0]
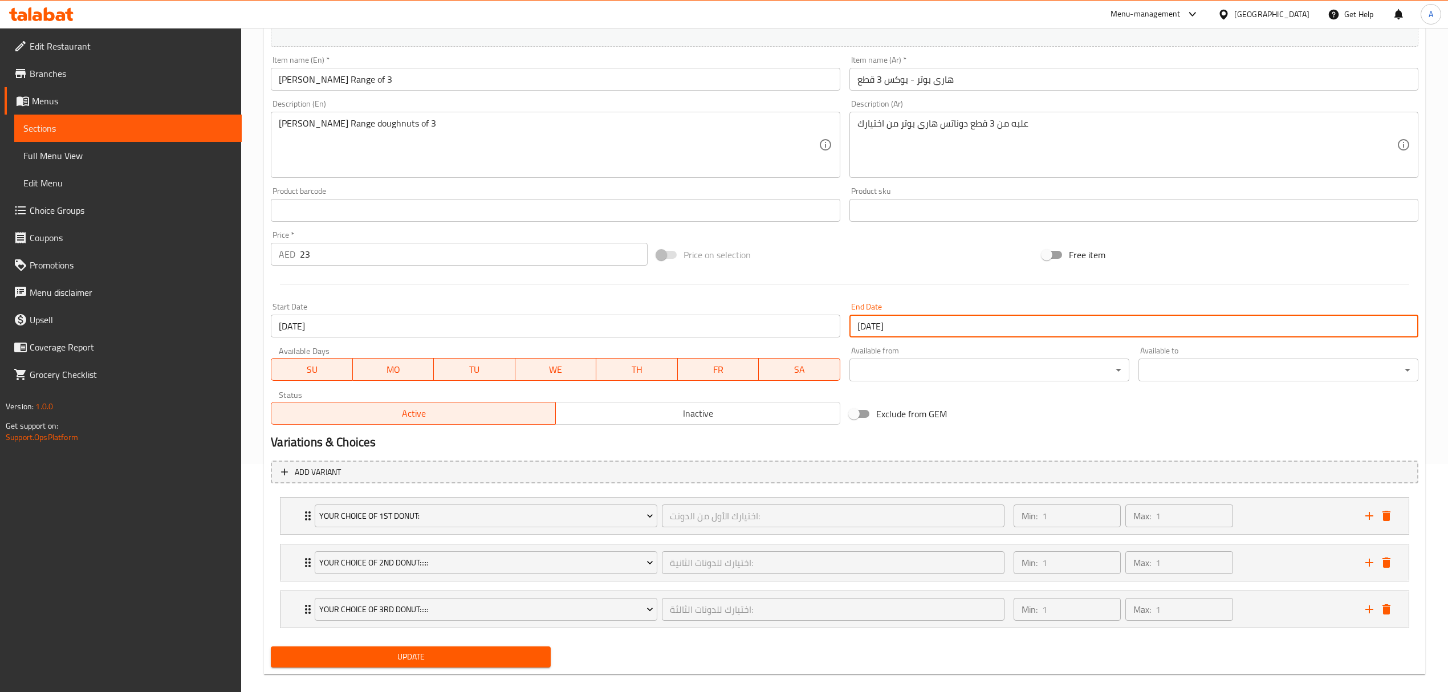
click at [887, 330] on input "[DATE]" at bounding box center [1133, 326] width 569 height 23
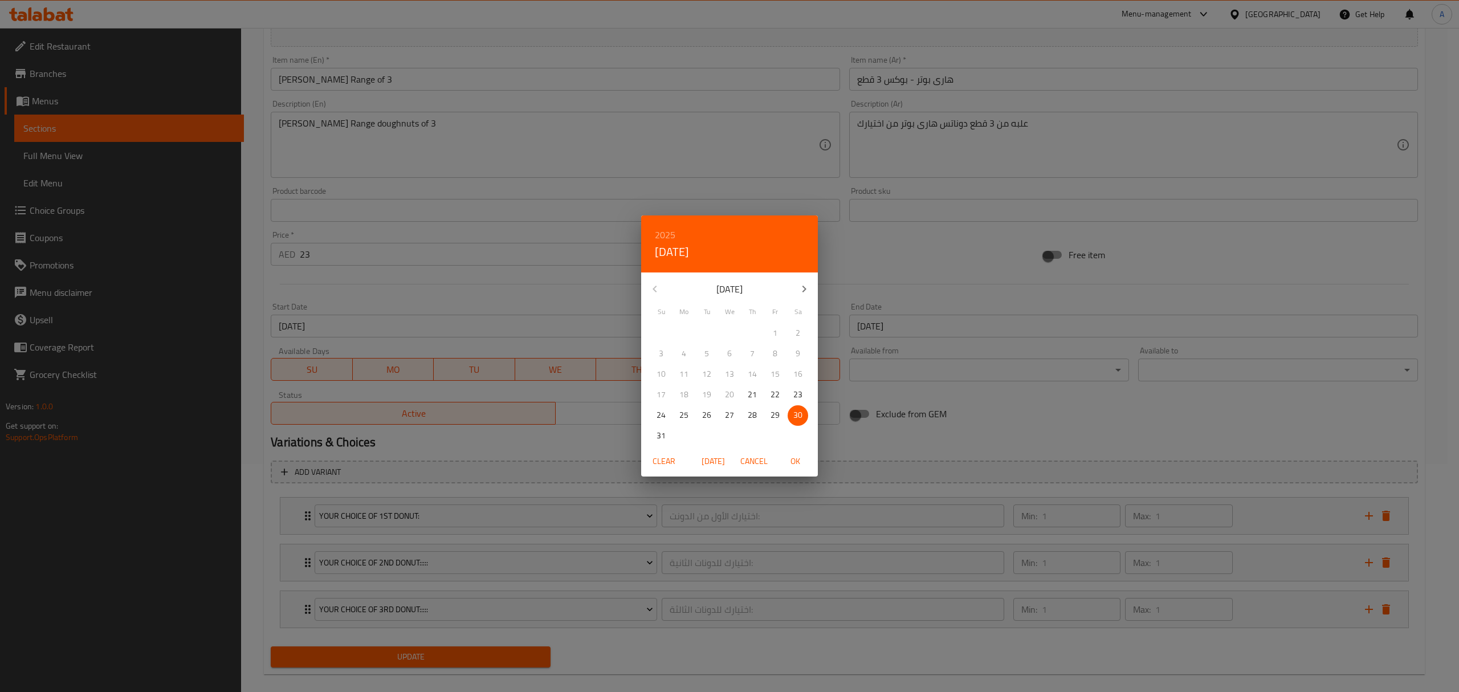
click at [806, 285] on icon "button" at bounding box center [805, 289] width 14 height 14
click at [707, 414] on p "30" at bounding box center [706, 415] width 9 height 14
click at [794, 457] on span "OK" at bounding box center [795, 461] width 27 height 14
type input "30-09-2025"
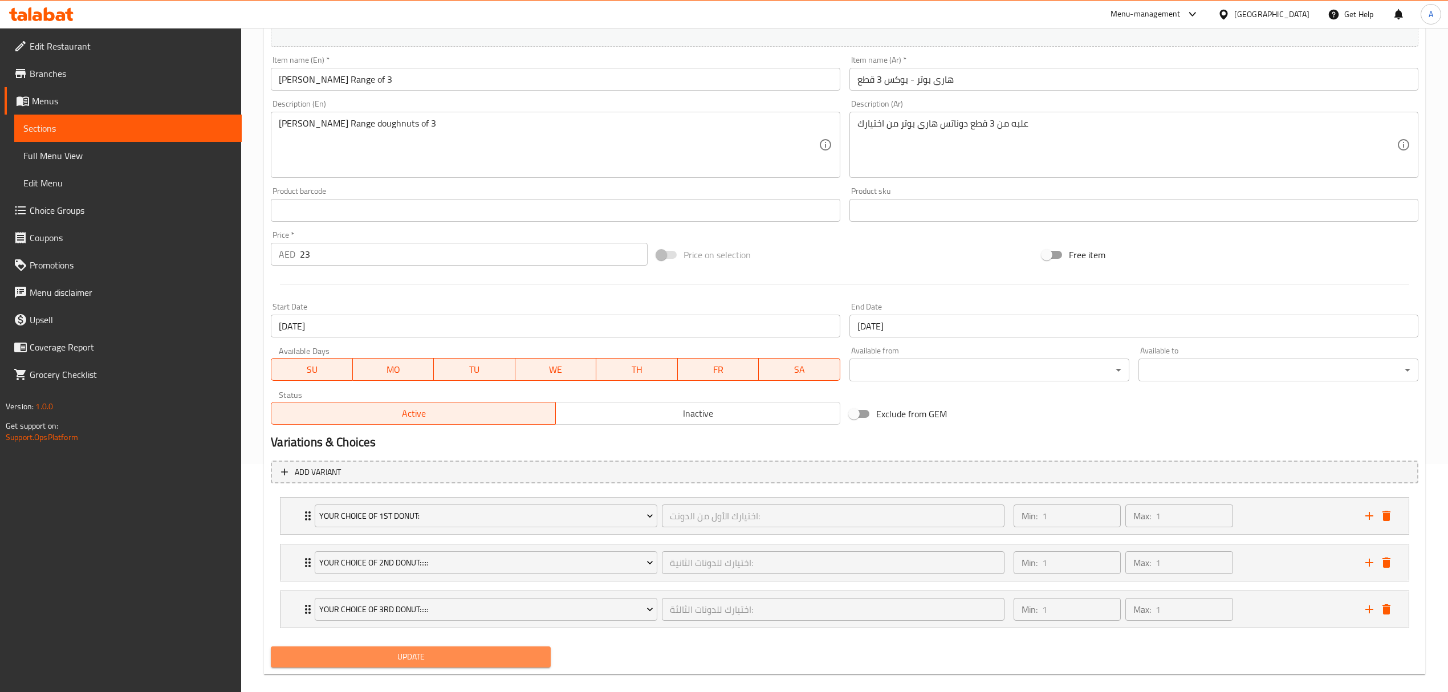
click at [478, 657] on span "Update" at bounding box center [411, 657] width 262 height 14
click at [450, 675] on div "Update Harry Potter Range of 3 Change Image Size: 1200 x 800 px / Image formats…" at bounding box center [844, 279] width 1161 height 792
click at [459, 664] on span "Update" at bounding box center [411, 657] width 262 height 14
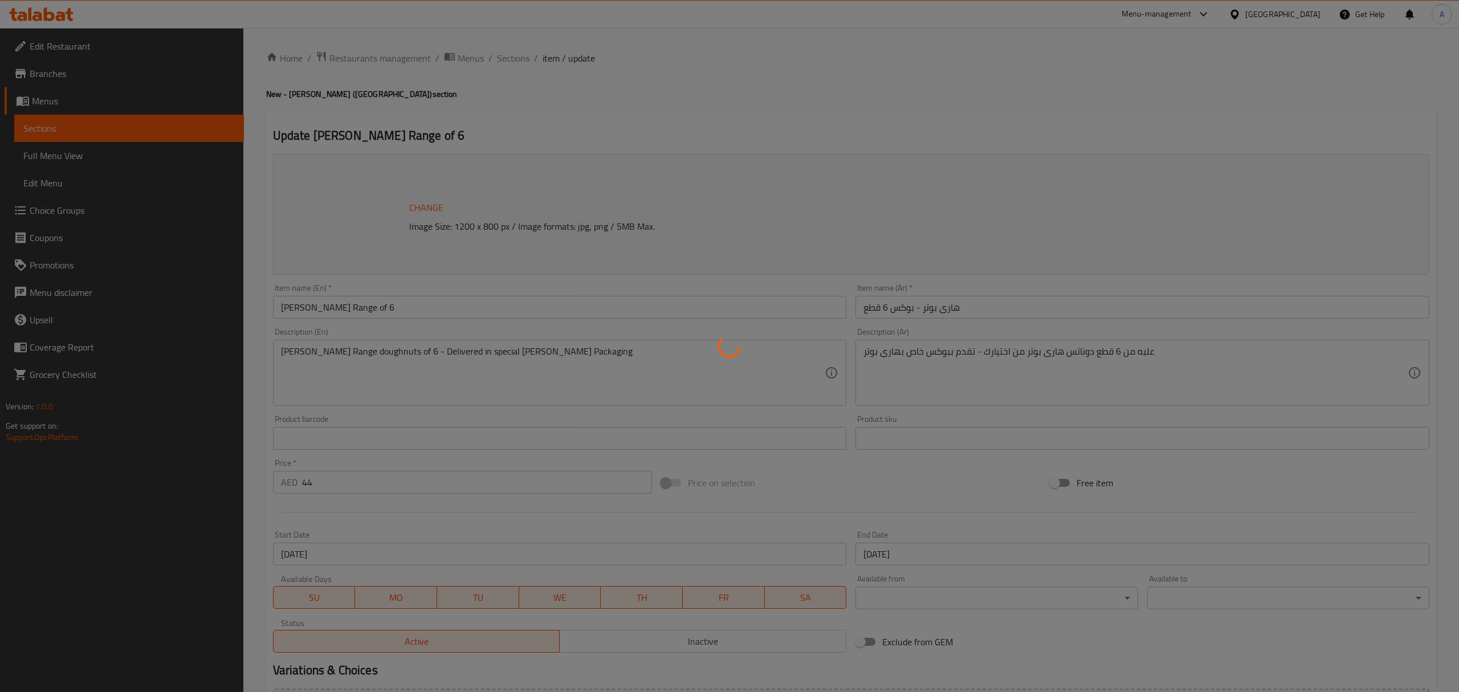
type input "اختيارك الأول من الدونت:"
type input "1"
type input "اختيارك للدونات الثانية:"
type input "1"
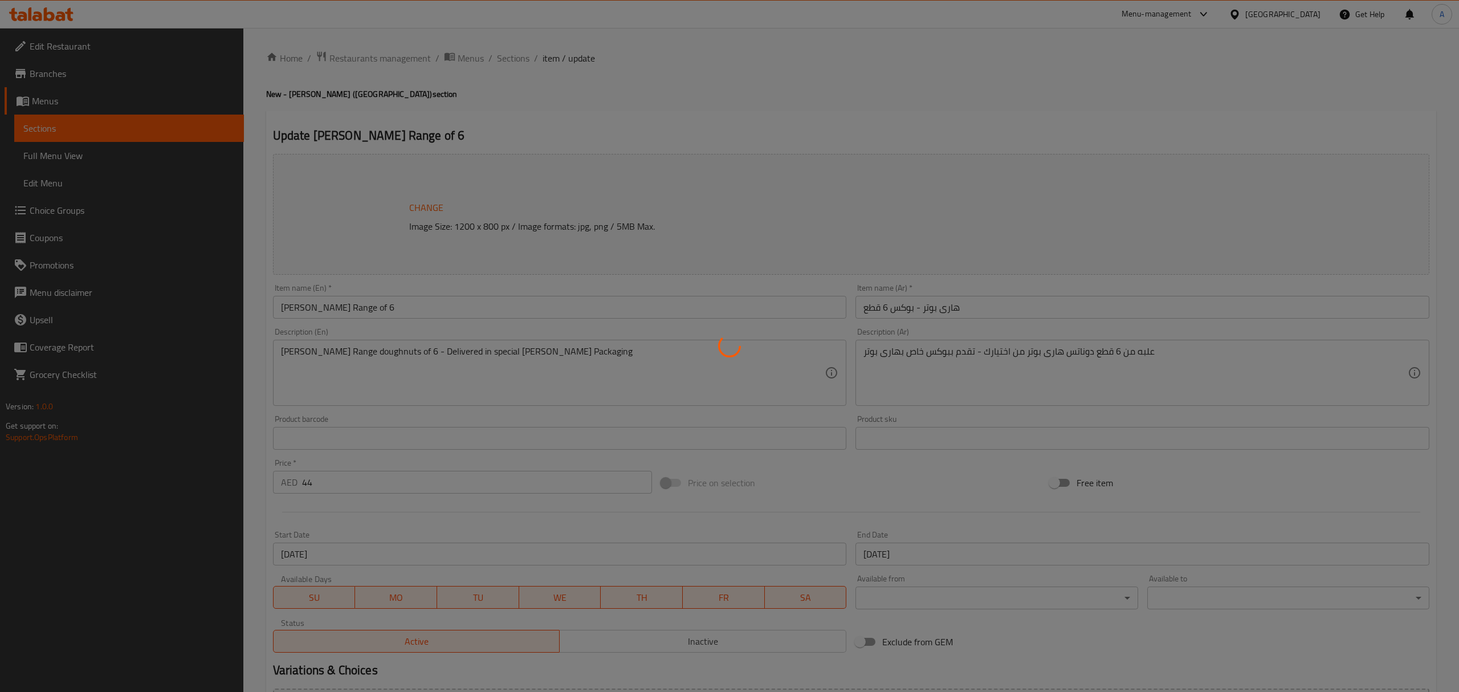
type input "1"
type input "اختيارك للدونات الثالثة:"
type input "1"
type input "اختيارك للدونات الرابعة:"
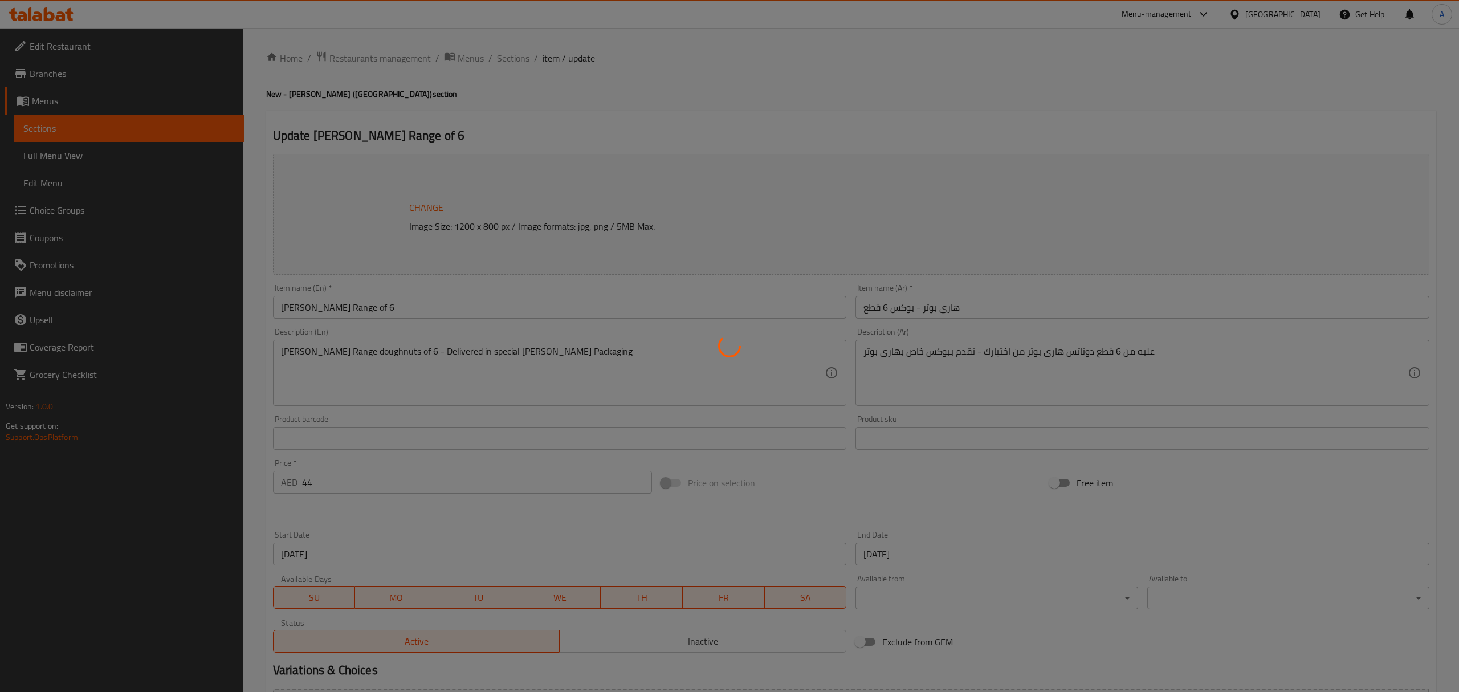
type input "1"
type input "اختيارك للدونات الخامسة:"
type input "1"
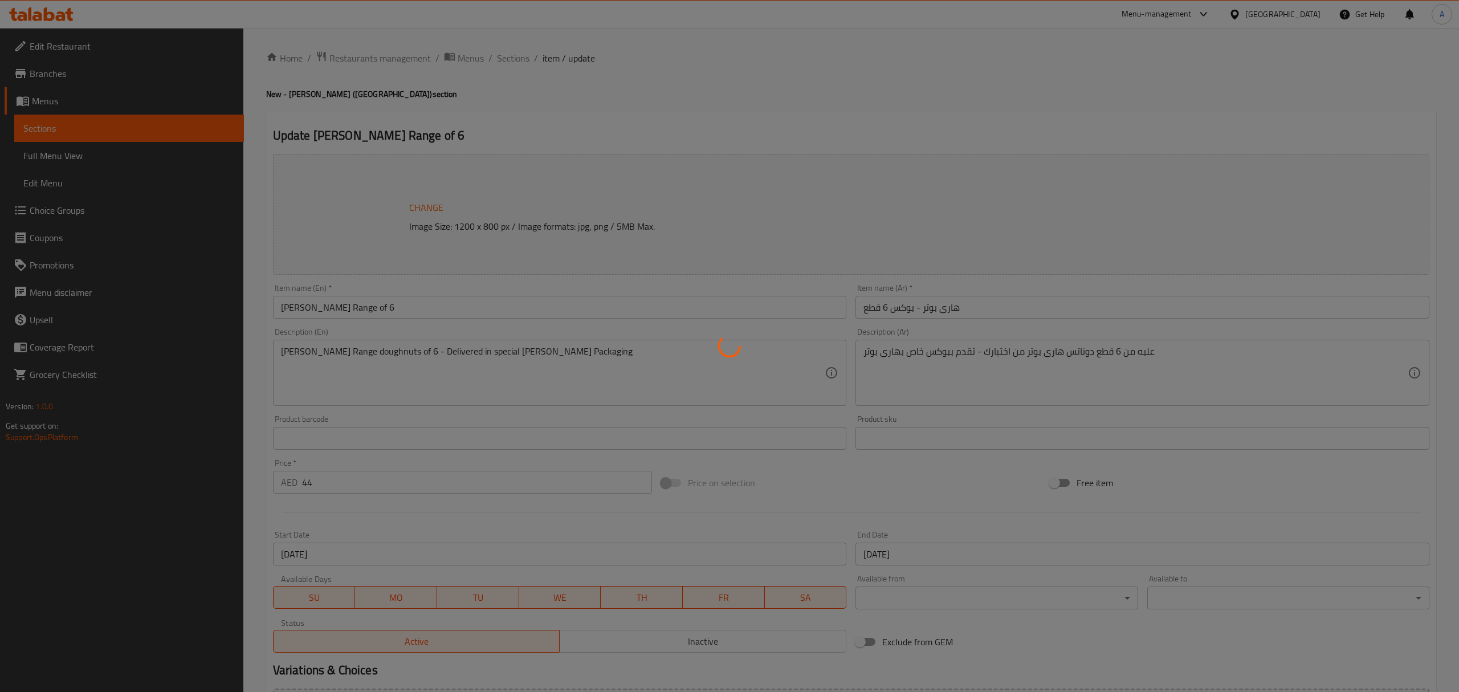
type input "اختيارك للدونات السادسة:"
type input "1"
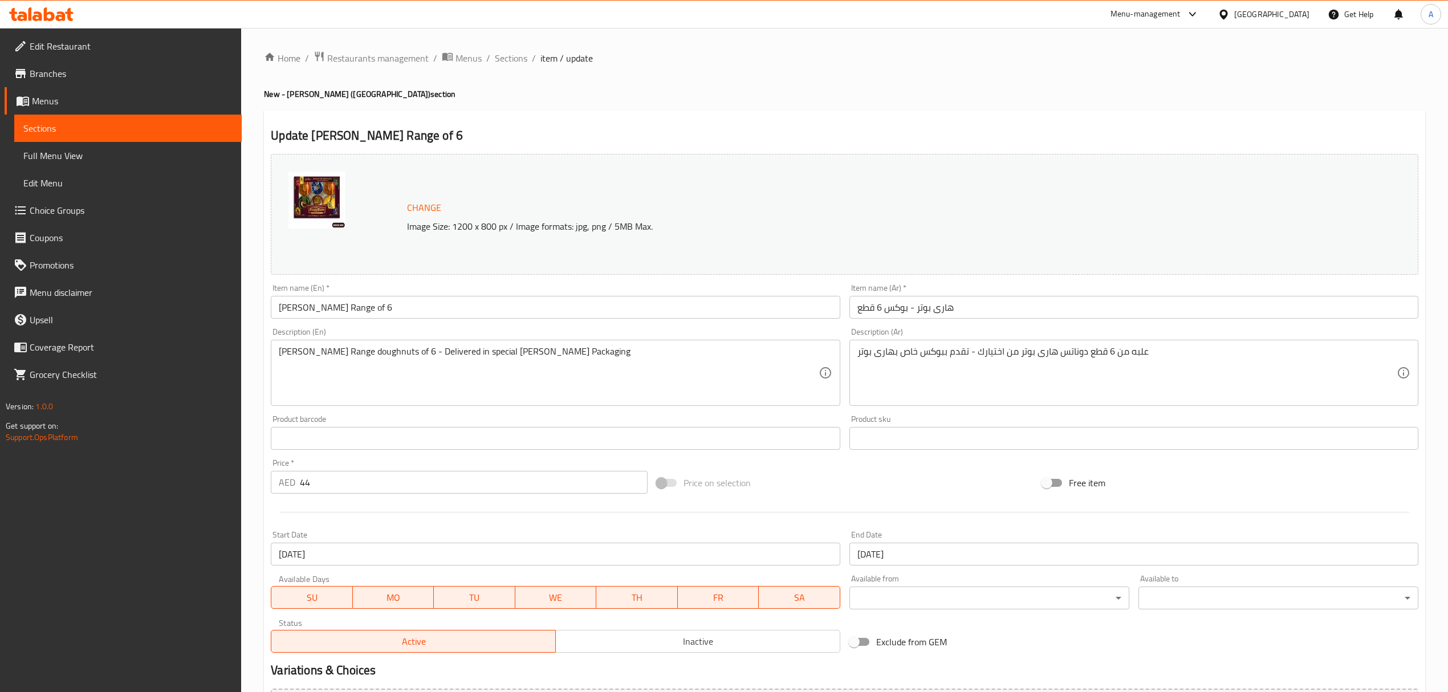
click at [885, 554] on input "[DATE]" at bounding box center [1133, 554] width 569 height 23
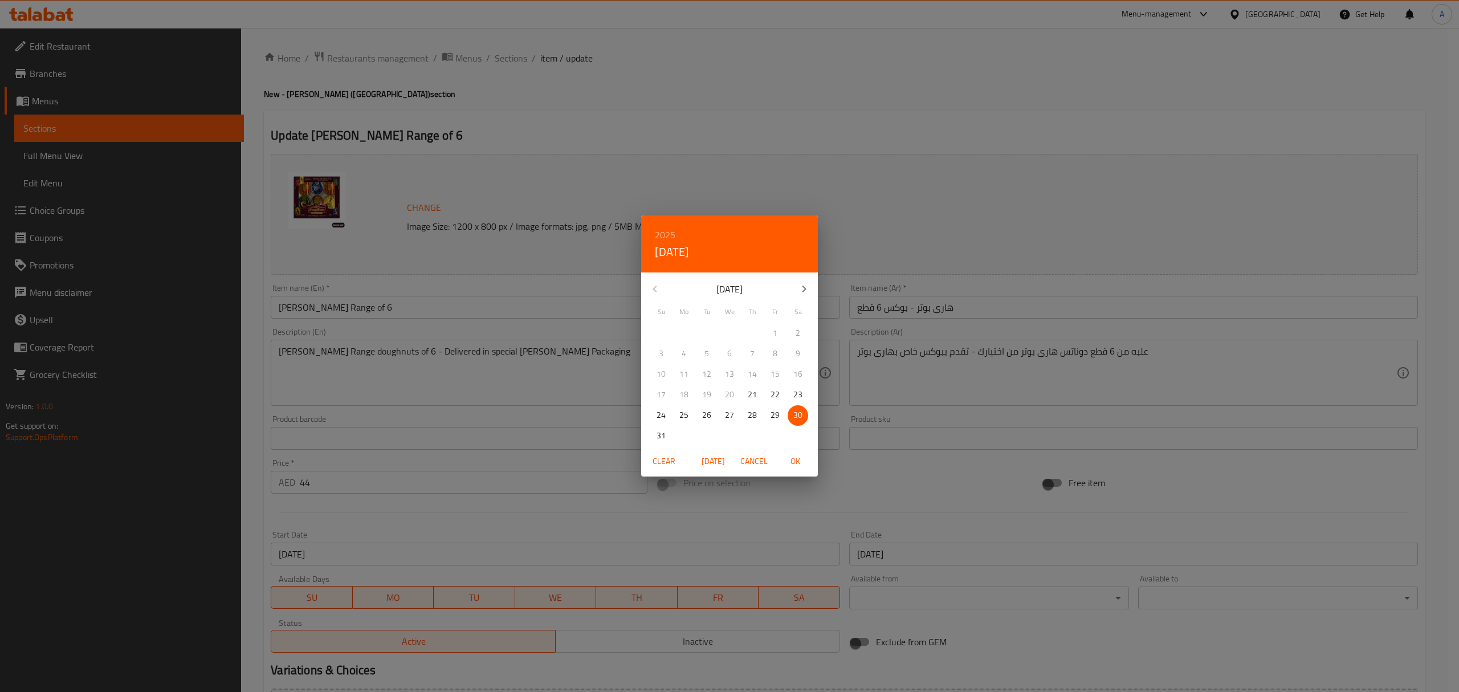
click at [810, 288] on icon "button" at bounding box center [805, 289] width 14 height 14
click at [714, 416] on span "30" at bounding box center [707, 415] width 21 height 14
click at [800, 462] on span "OK" at bounding box center [795, 461] width 27 height 14
type input "[DATE]"
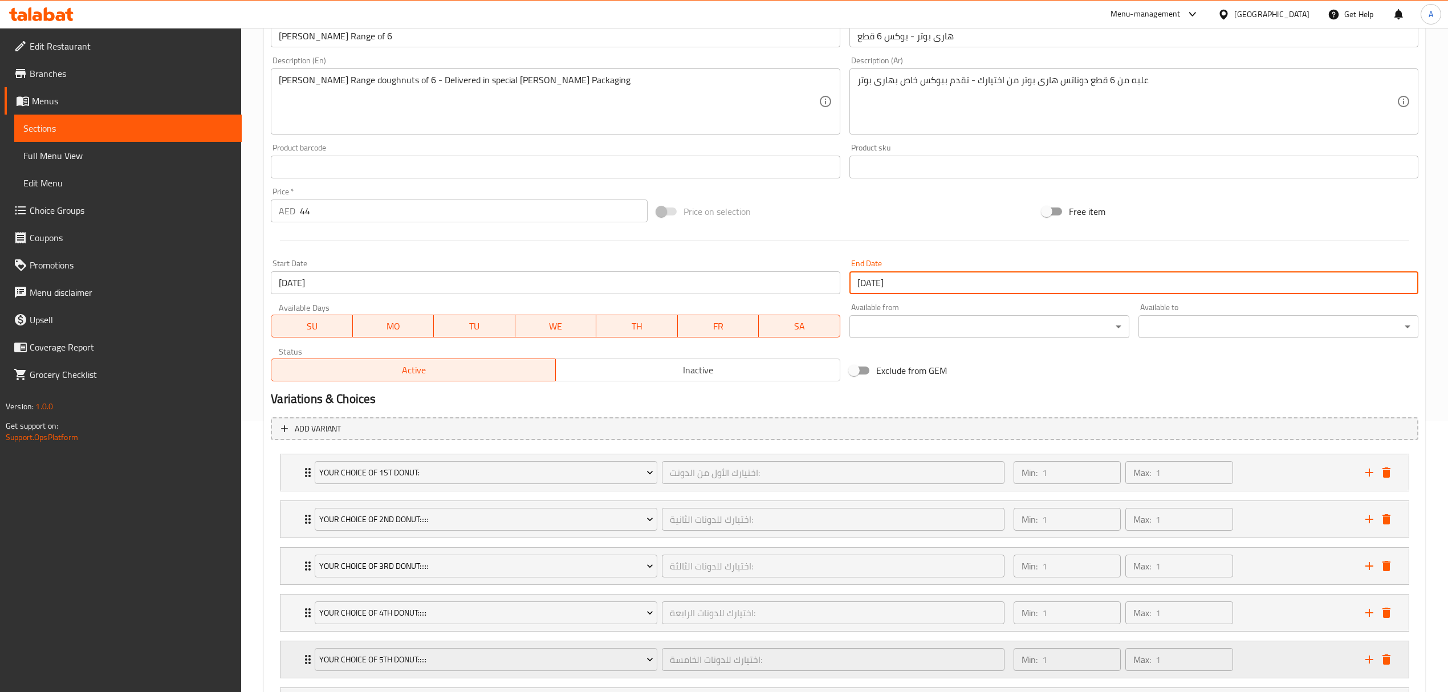
scroll to position [380, 0]
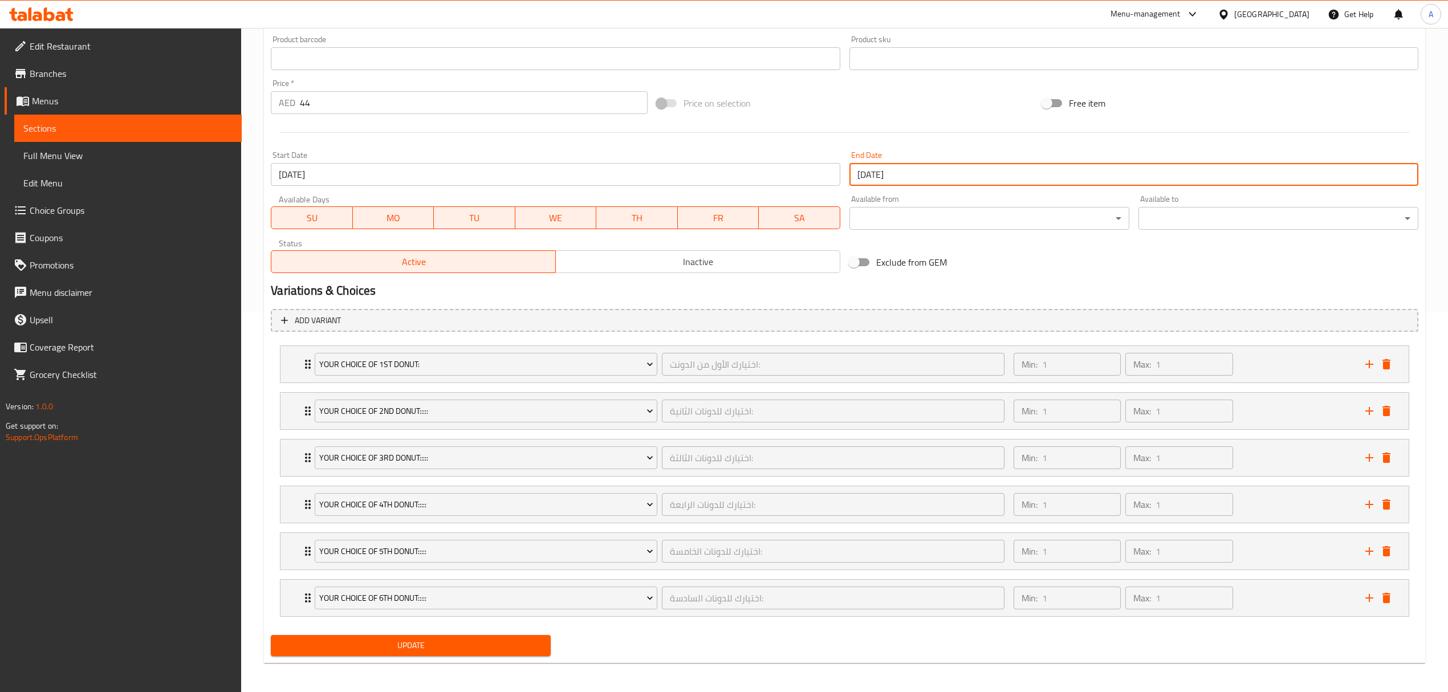
click at [486, 644] on span "Update" at bounding box center [411, 646] width 262 height 14
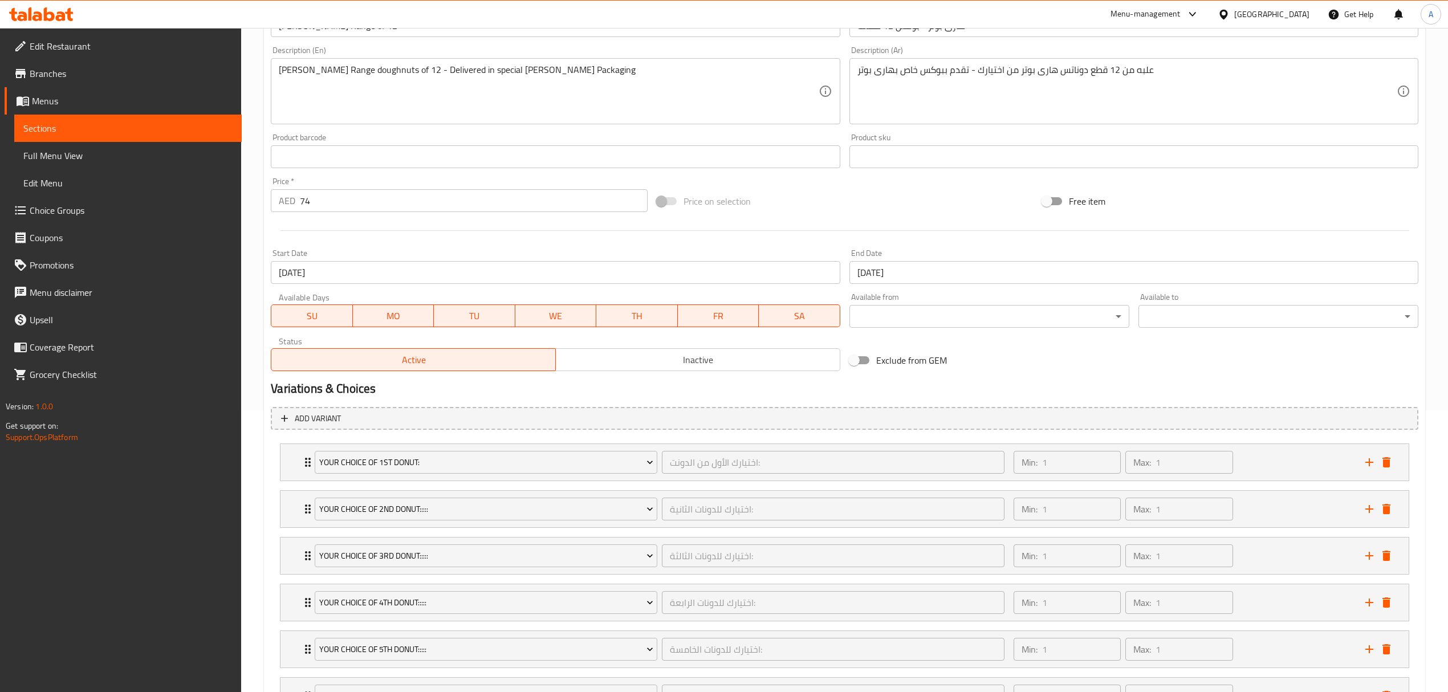
scroll to position [304, 0]
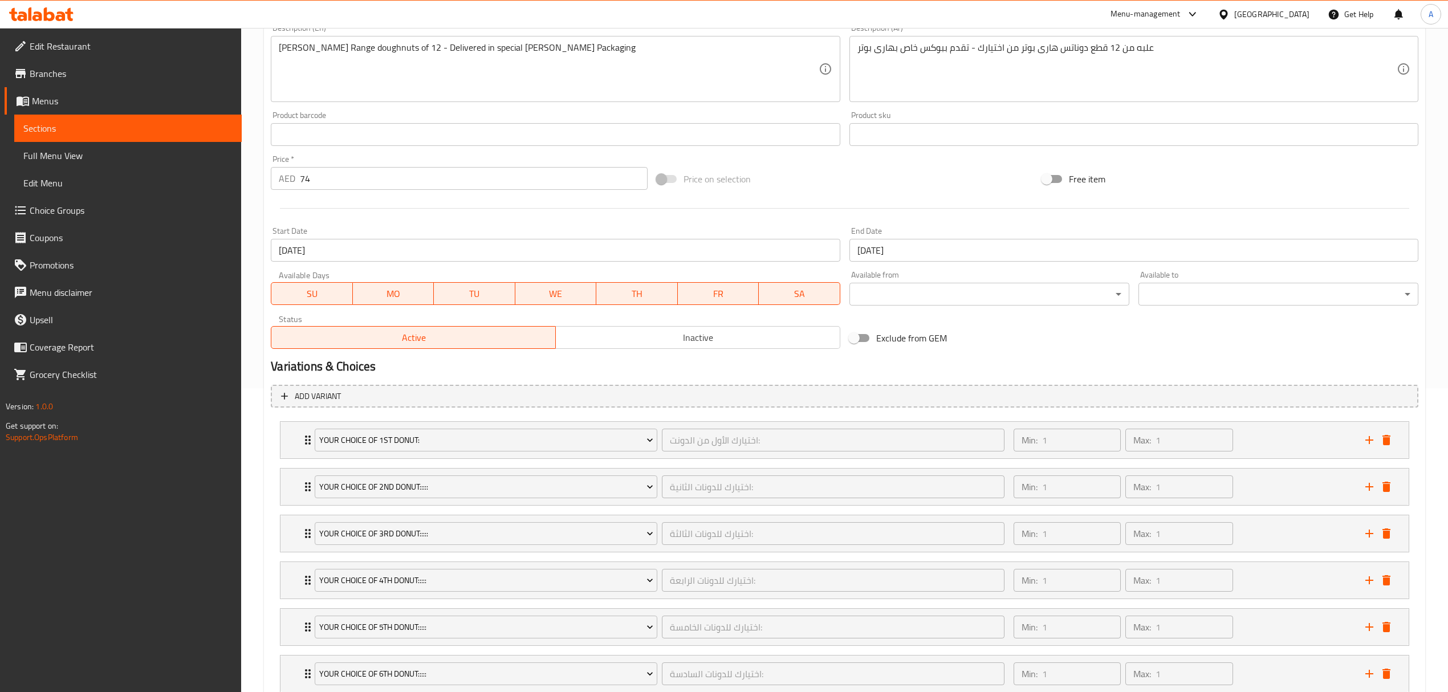
click at [889, 251] on input "[DATE]" at bounding box center [1133, 250] width 569 height 23
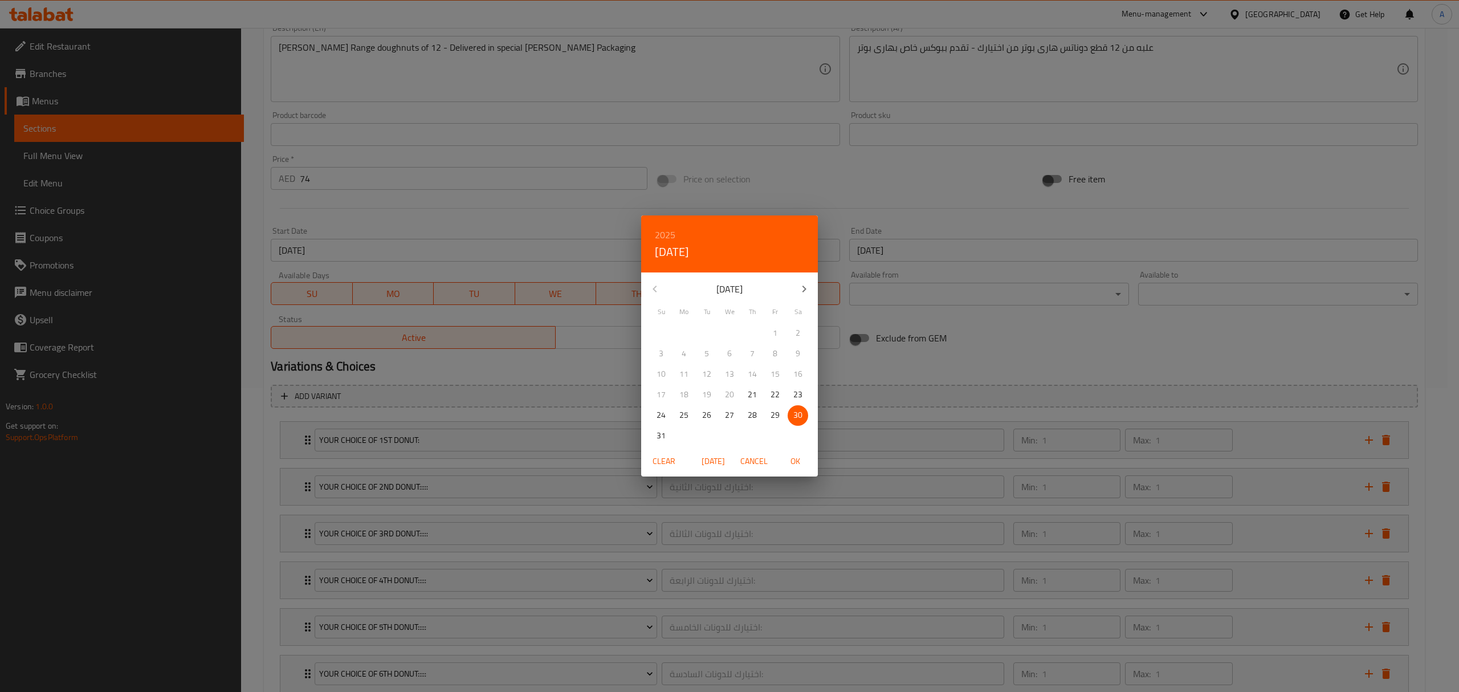
click at [798, 292] on icon "button" at bounding box center [805, 289] width 14 height 14
click at [706, 417] on p "30" at bounding box center [706, 415] width 9 height 14
click at [797, 462] on span "OK" at bounding box center [795, 461] width 27 height 14
type input "[DATE]"
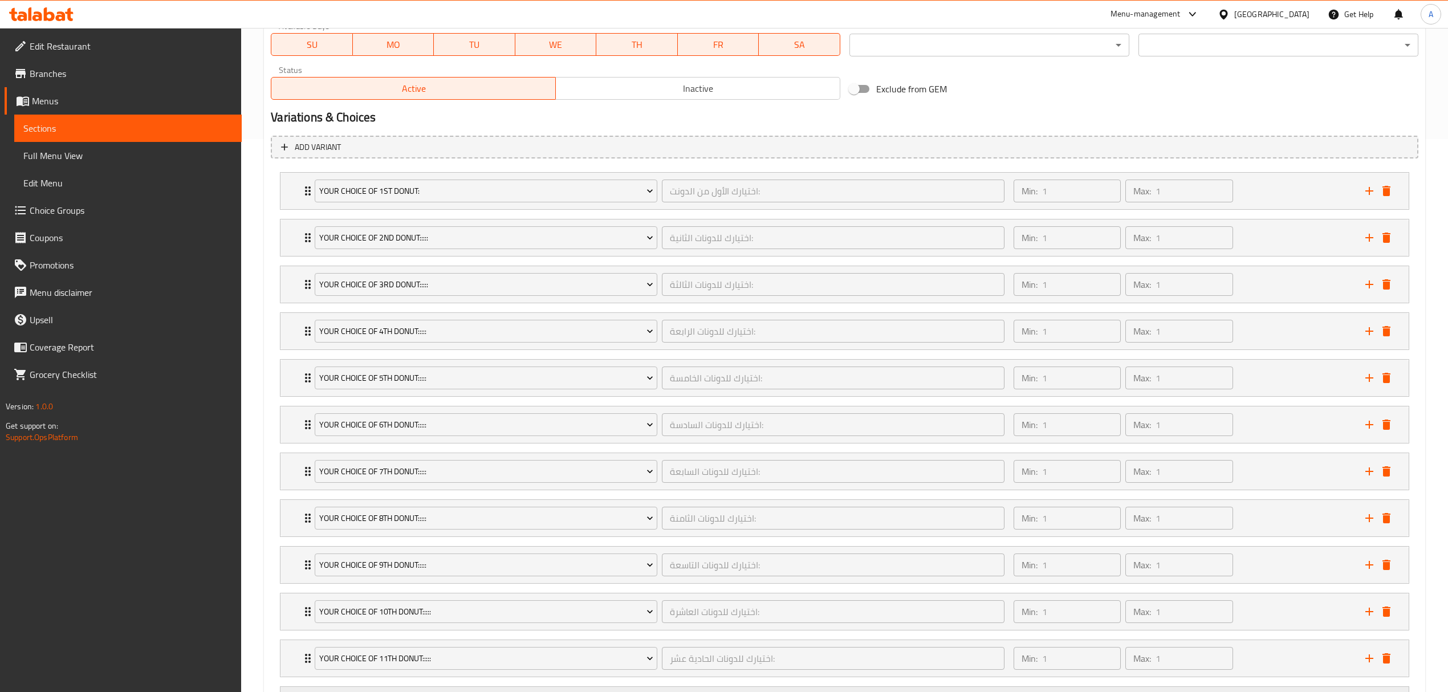
scroll to position [670, 0]
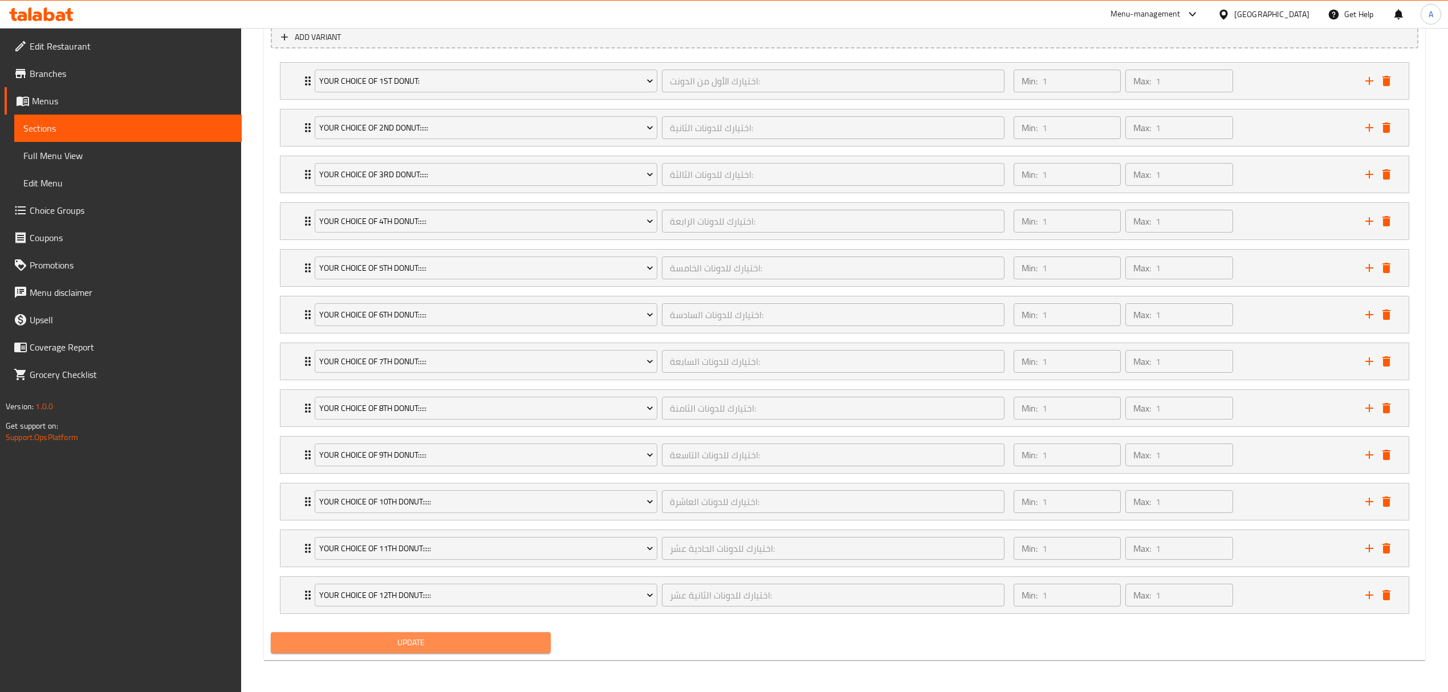
drag, startPoint x: 396, startPoint y: 646, endPoint x: 602, endPoint y: 23, distance: 656.4
click at [397, 646] on span "Update" at bounding box center [411, 643] width 262 height 14
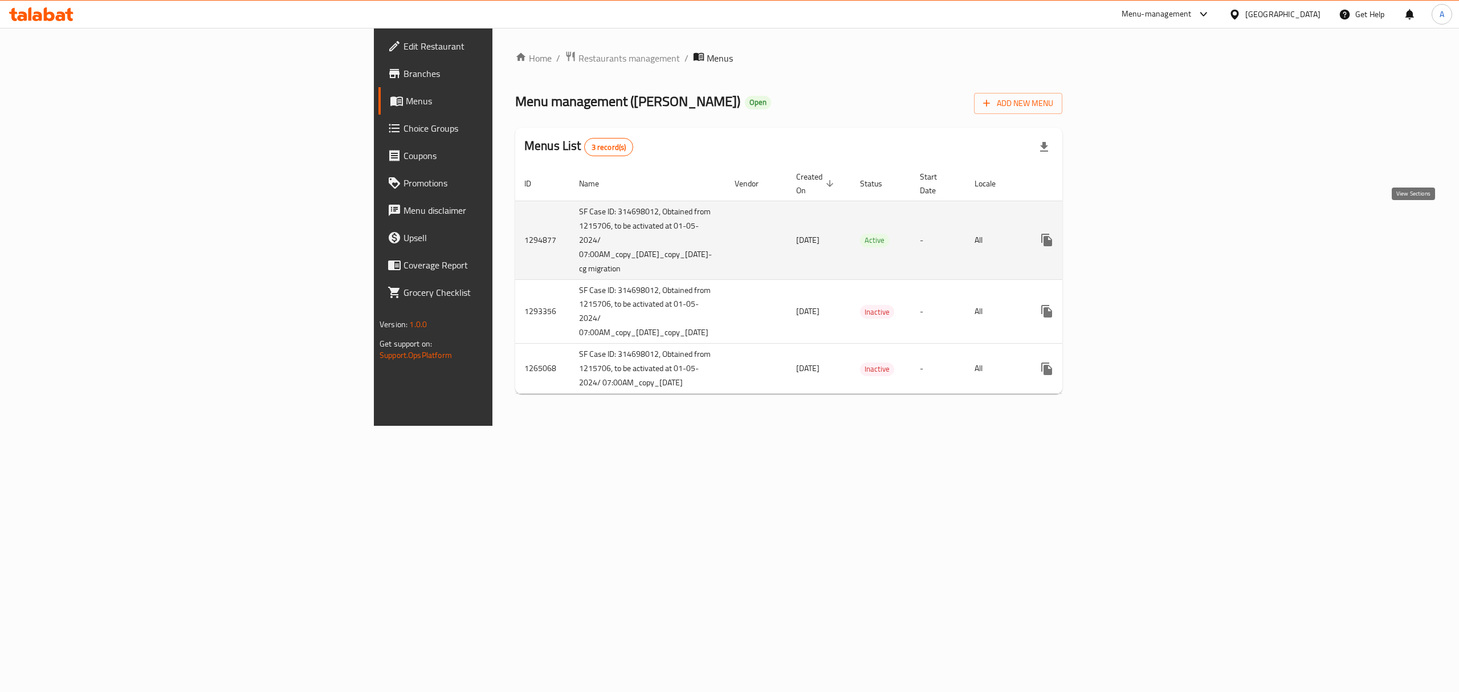
click at [1136, 233] on icon "enhanced table" at bounding box center [1130, 240] width 14 height 14
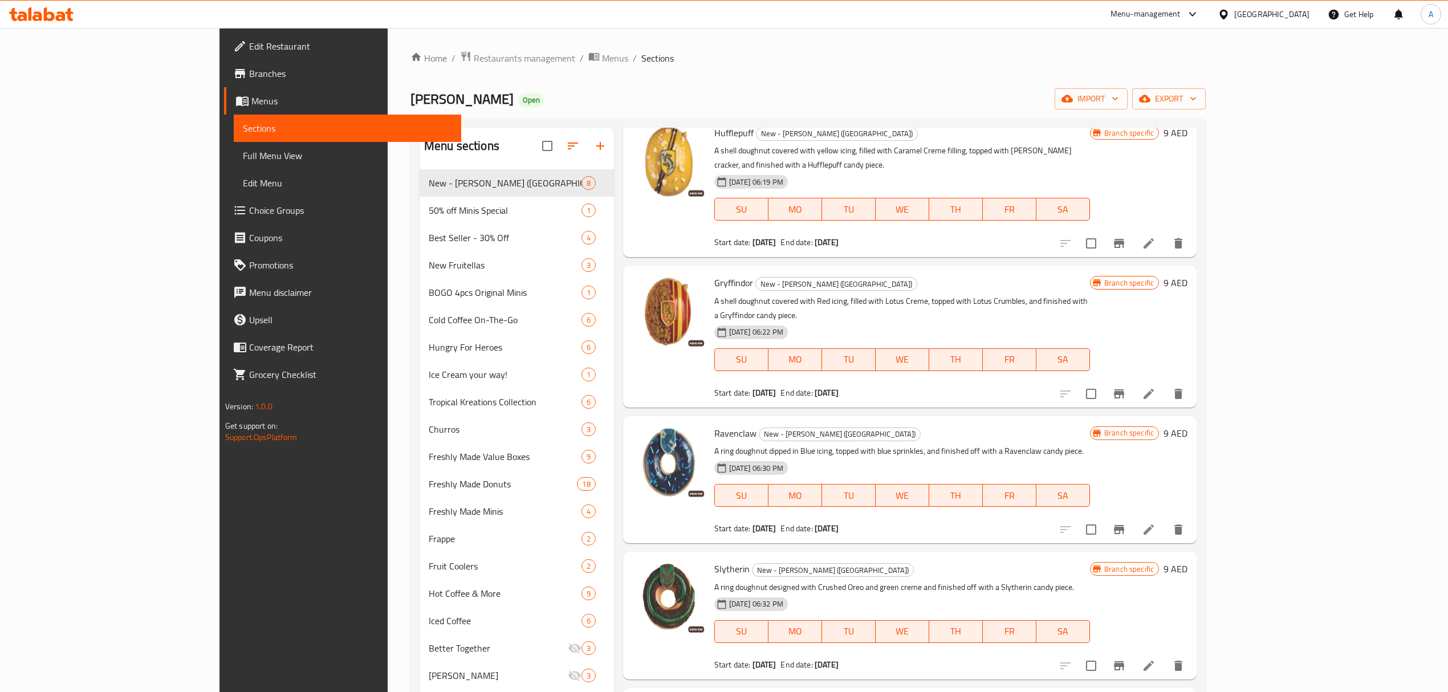
scroll to position [76, 0]
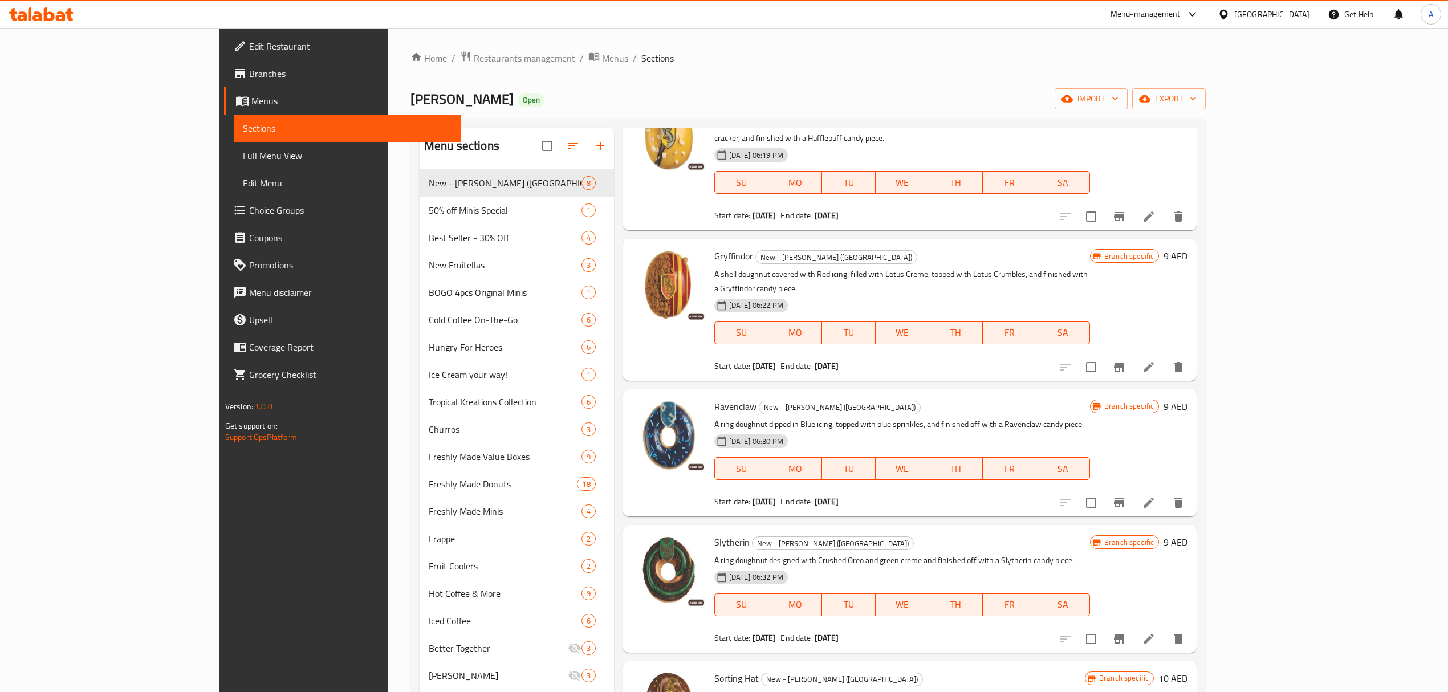
drag, startPoint x: 1348, startPoint y: 201, endPoint x: 1355, endPoint y: 180, distance: 22.0
click at [1187, 174] on div "Branch specific 9 AED" at bounding box center [1138, 159] width 97 height 123
drag, startPoint x: 1360, startPoint y: 204, endPoint x: 1376, endPoint y: 156, distance: 50.1
click at [1187, 156] on div "Branch specific 9 AED" at bounding box center [1138, 159] width 97 height 123
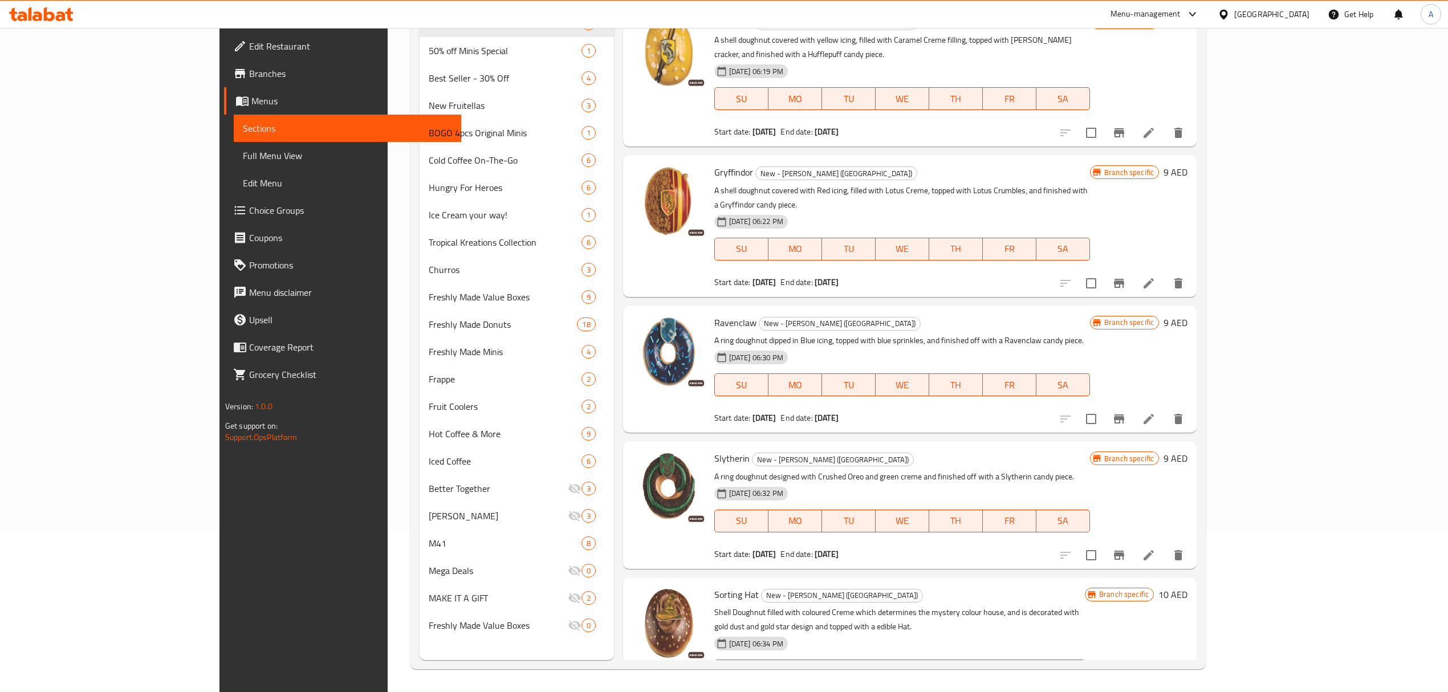
scroll to position [0, 0]
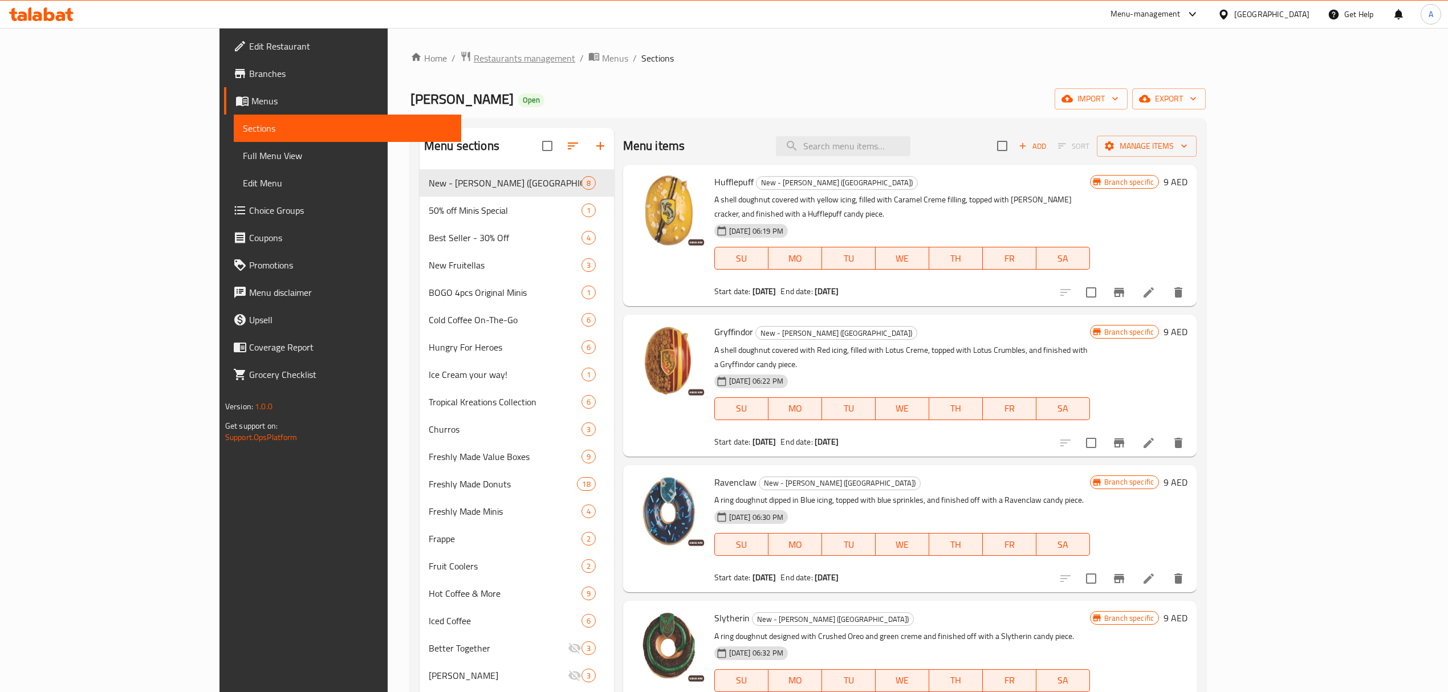
click at [474, 54] on span "Restaurants management" at bounding box center [524, 58] width 101 height 14
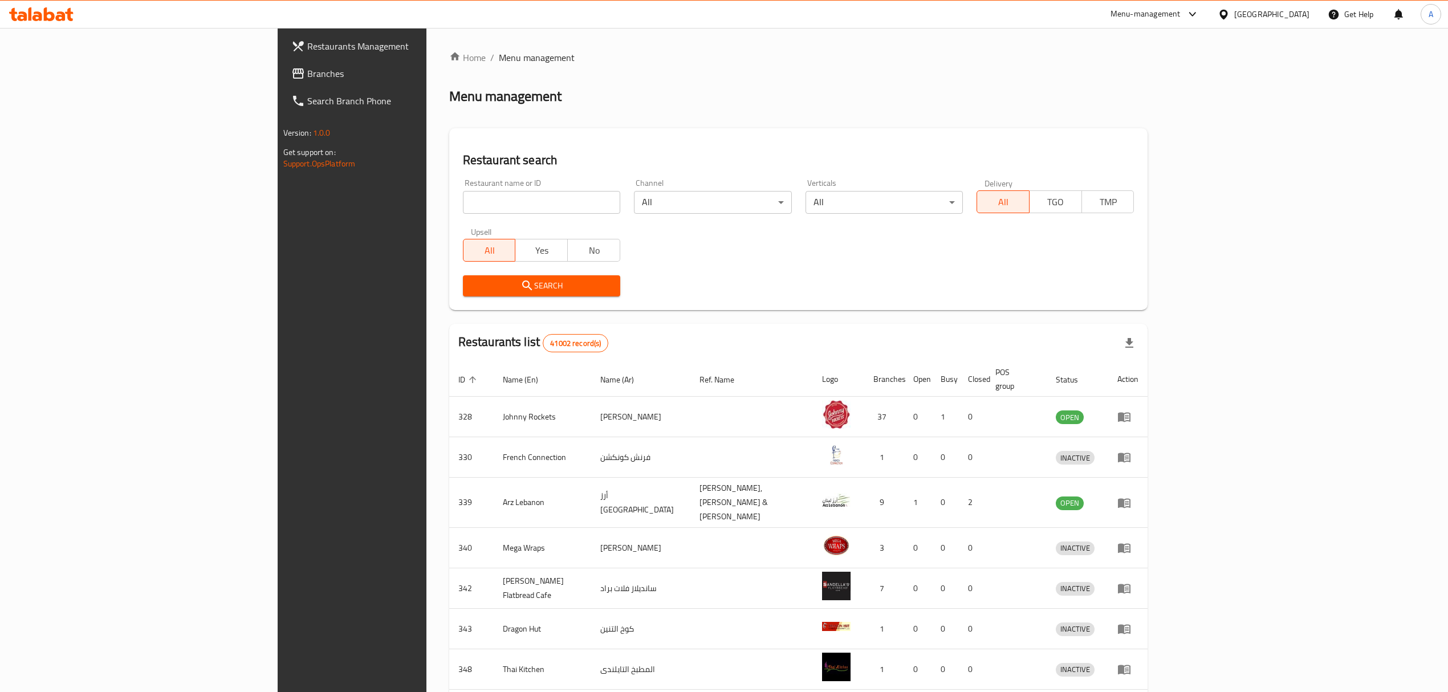
click at [463, 192] on input "search" at bounding box center [541, 202] width 157 height 23
type input "Krispy Kreme"
click button "Search" at bounding box center [541, 285] width 157 height 21
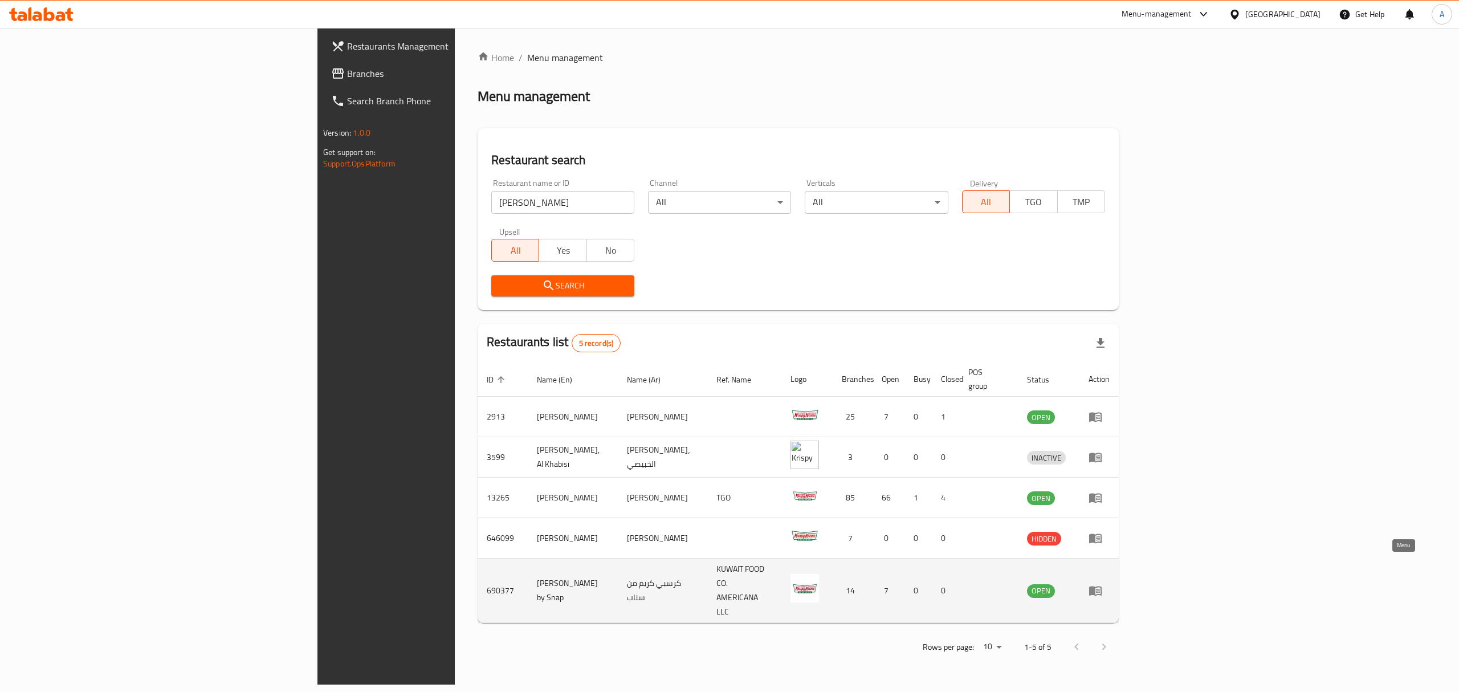
click at [1103, 584] on icon "enhanced table" at bounding box center [1096, 591] width 14 height 14
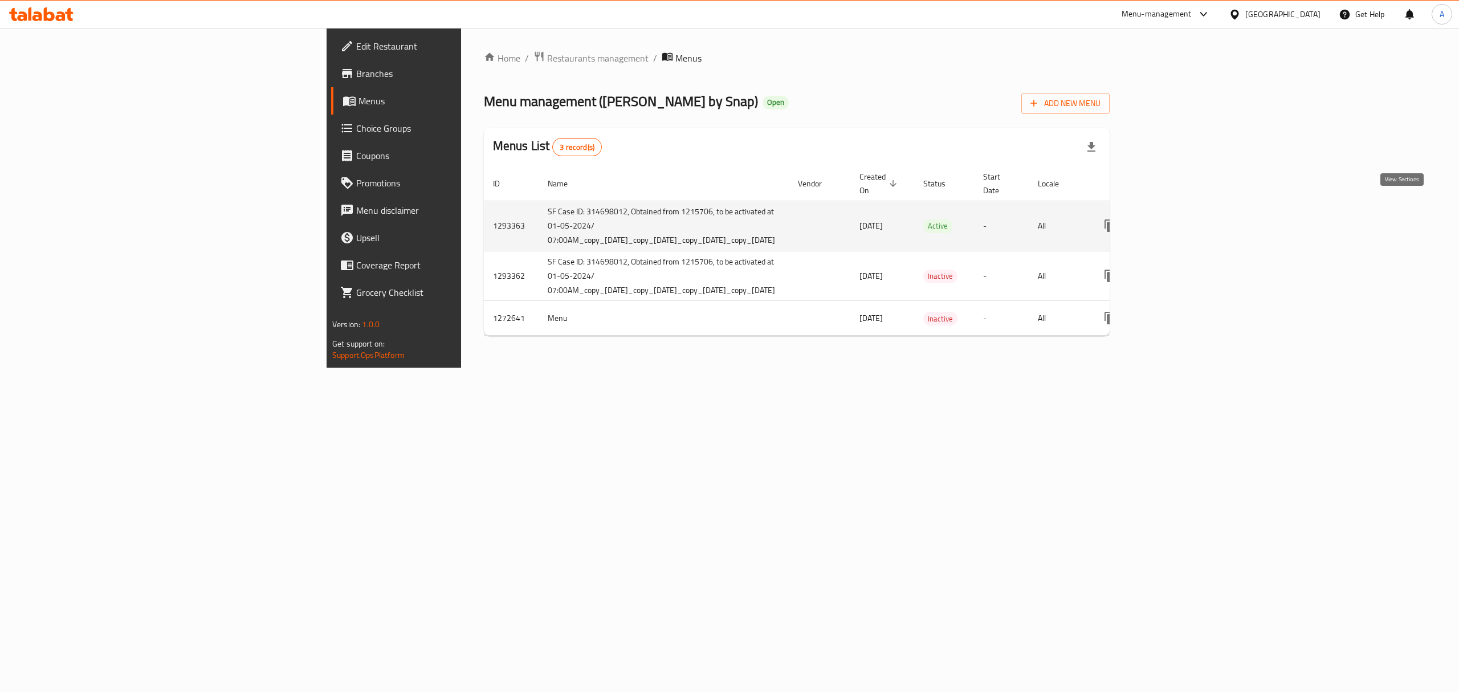
click at [1206, 212] on link "enhanced table" at bounding box center [1192, 225] width 27 height 27
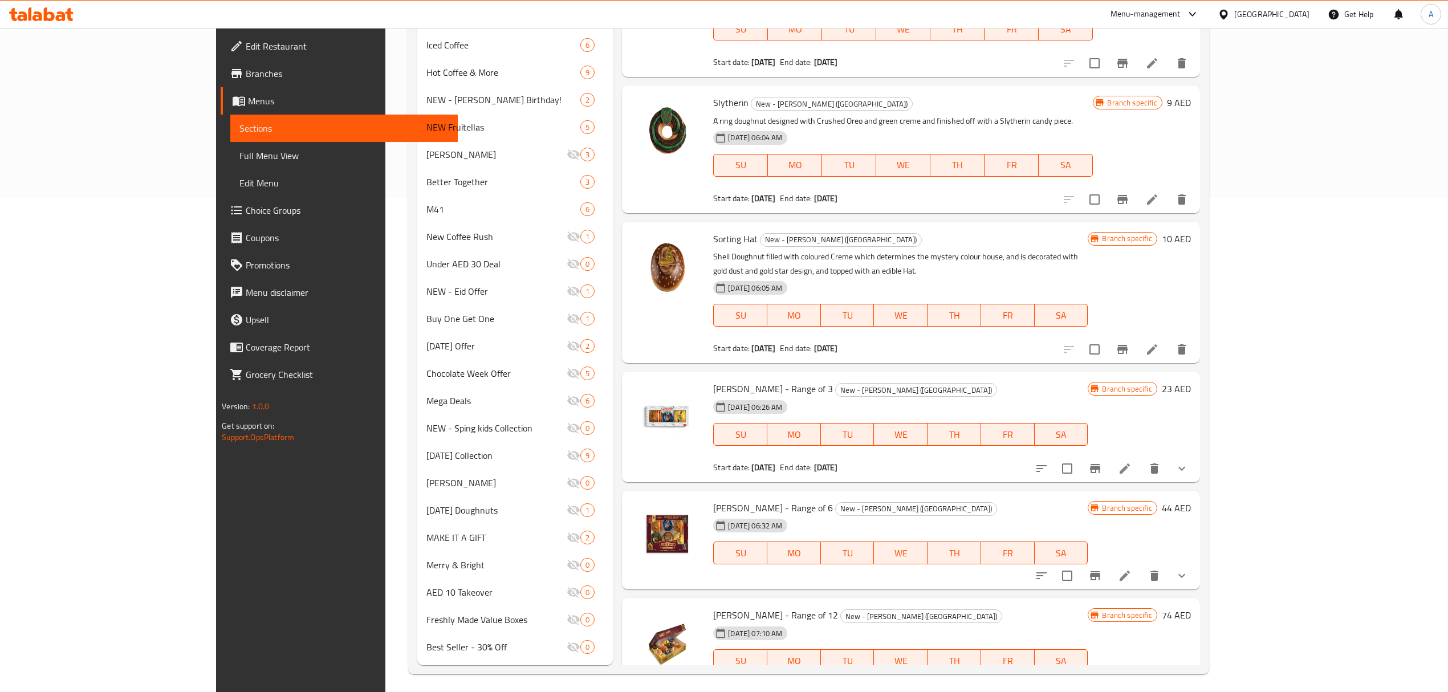
scroll to position [499, 0]
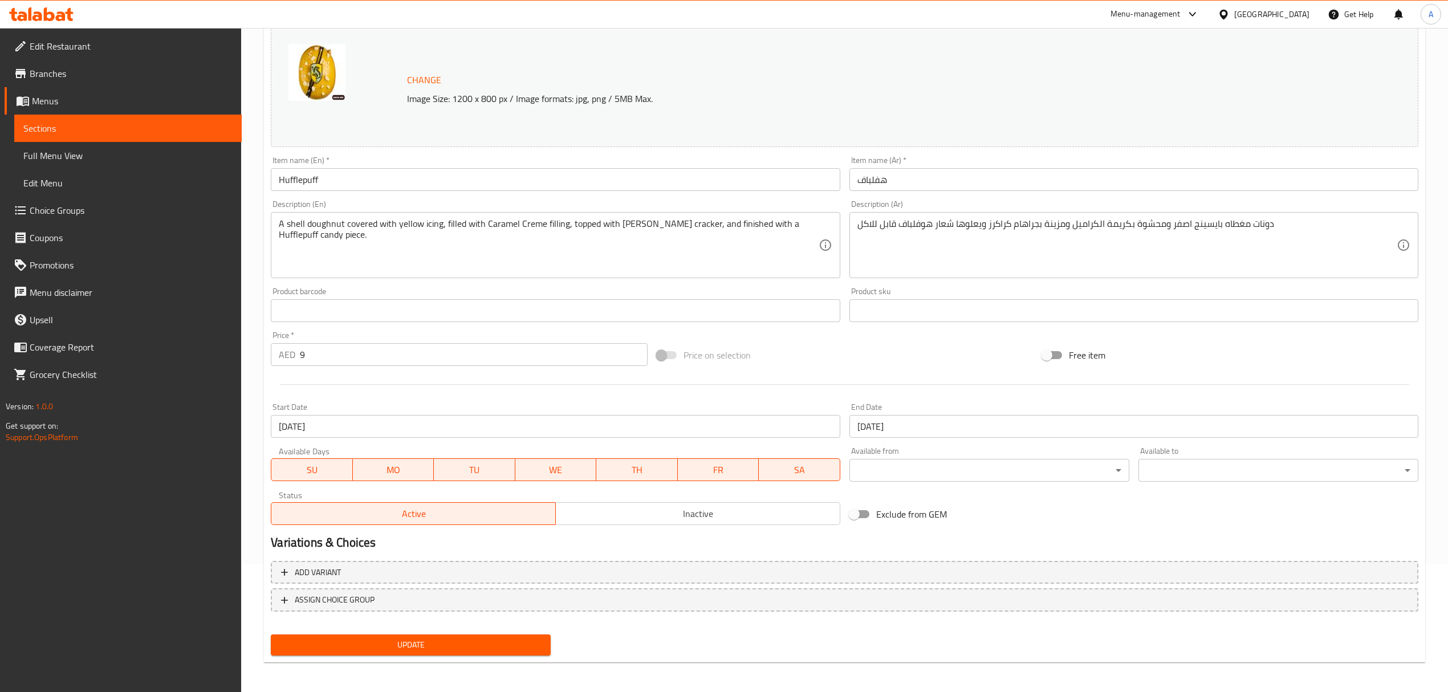
scroll to position [129, 0]
click at [901, 429] on input "[DATE]" at bounding box center [1133, 425] width 569 height 23
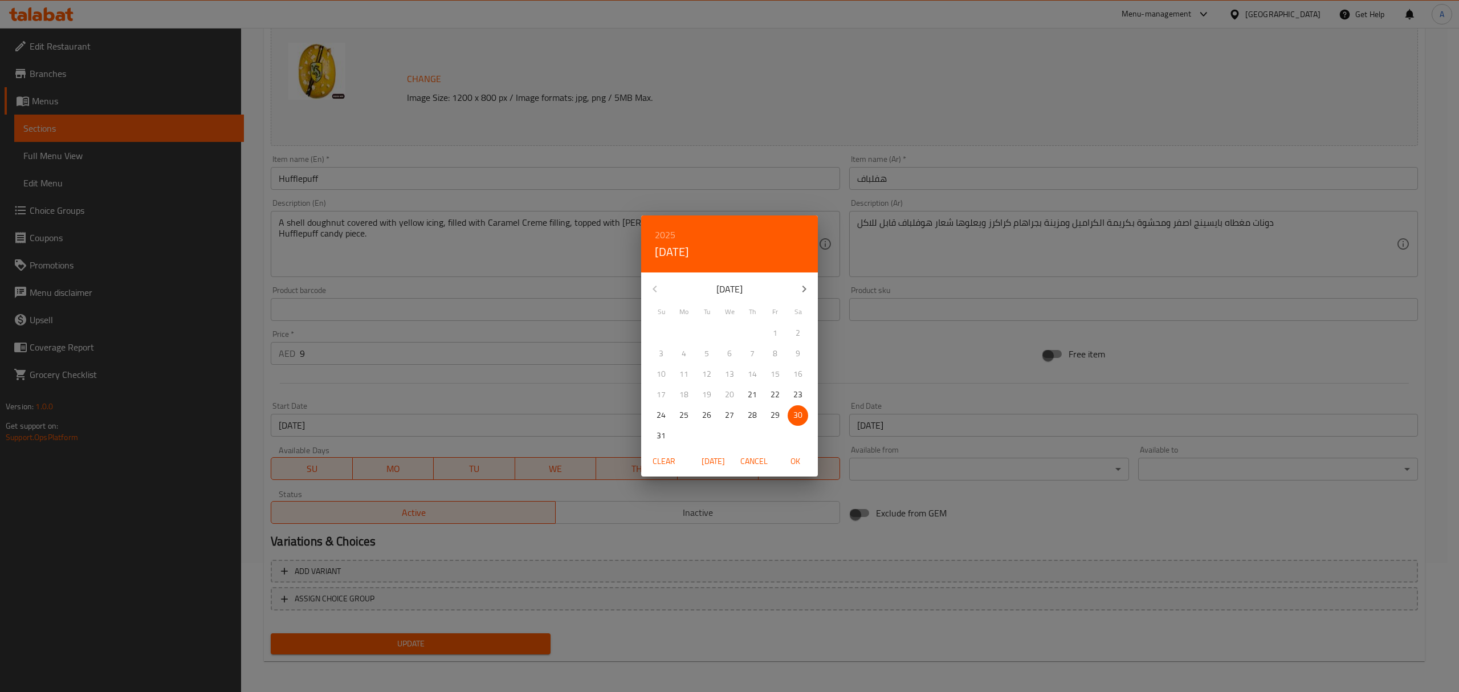
click at [797, 288] on button "button" at bounding box center [804, 288] width 27 height 27
drag, startPoint x: 712, startPoint y: 416, endPoint x: 801, endPoint y: 450, distance: 95.3
click at [713, 417] on span "30" at bounding box center [707, 415] width 21 height 14
click at [805, 461] on span "OK" at bounding box center [795, 461] width 27 height 14
type input "[DATE]"
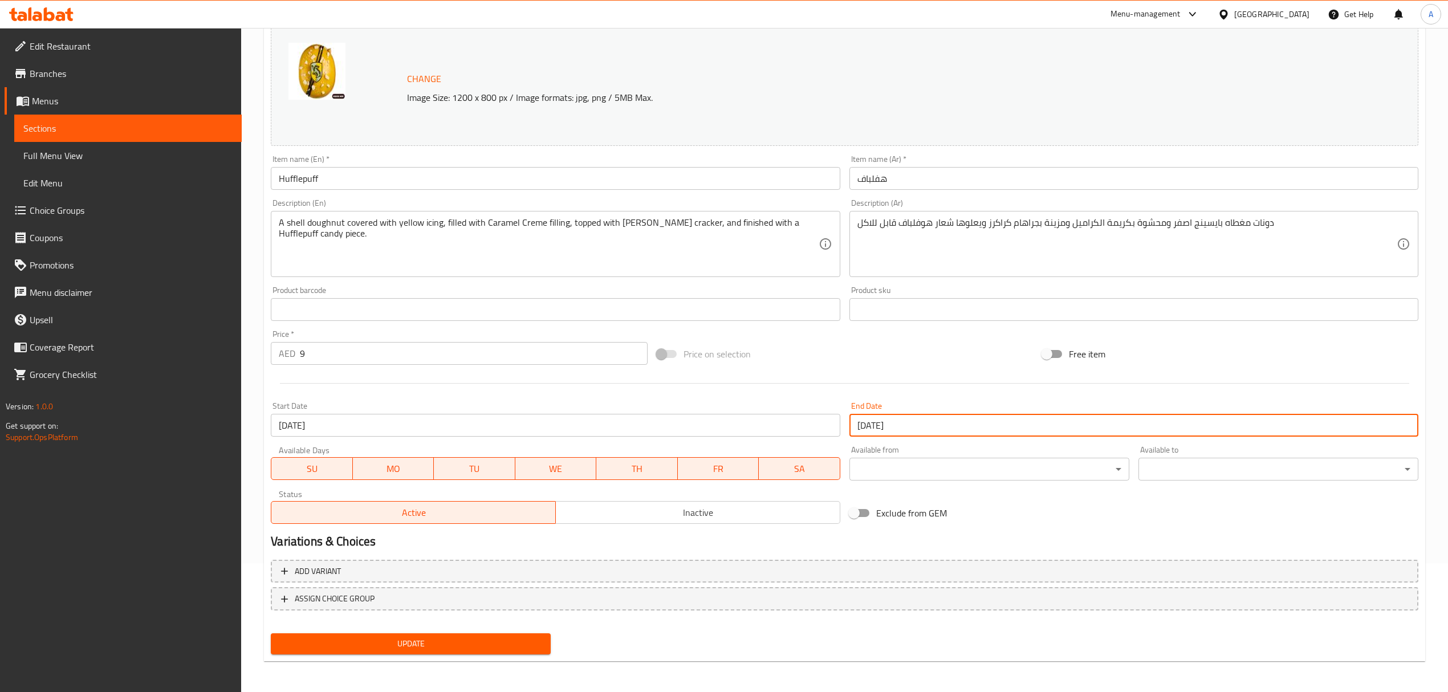
click at [530, 635] on button "Update" at bounding box center [411, 643] width 280 height 21
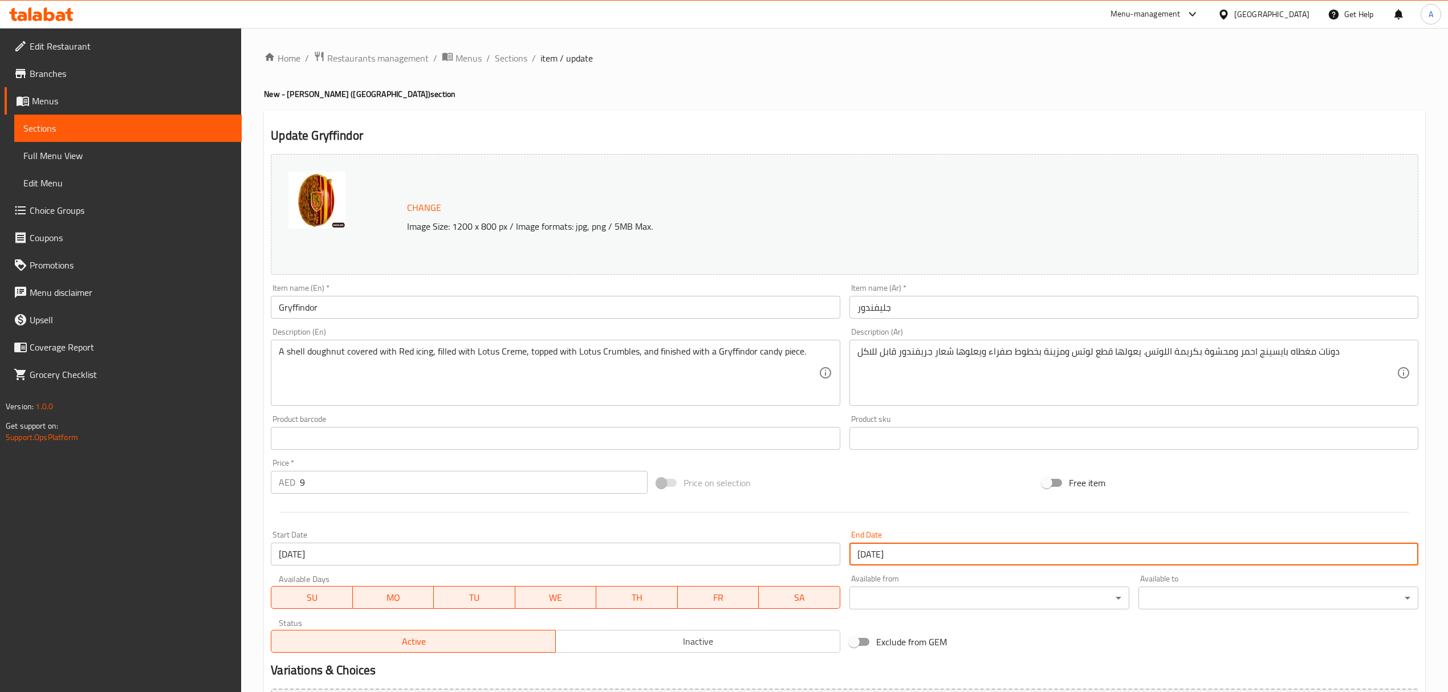
click at [904, 566] on input "[DATE]" at bounding box center [1133, 554] width 569 height 23
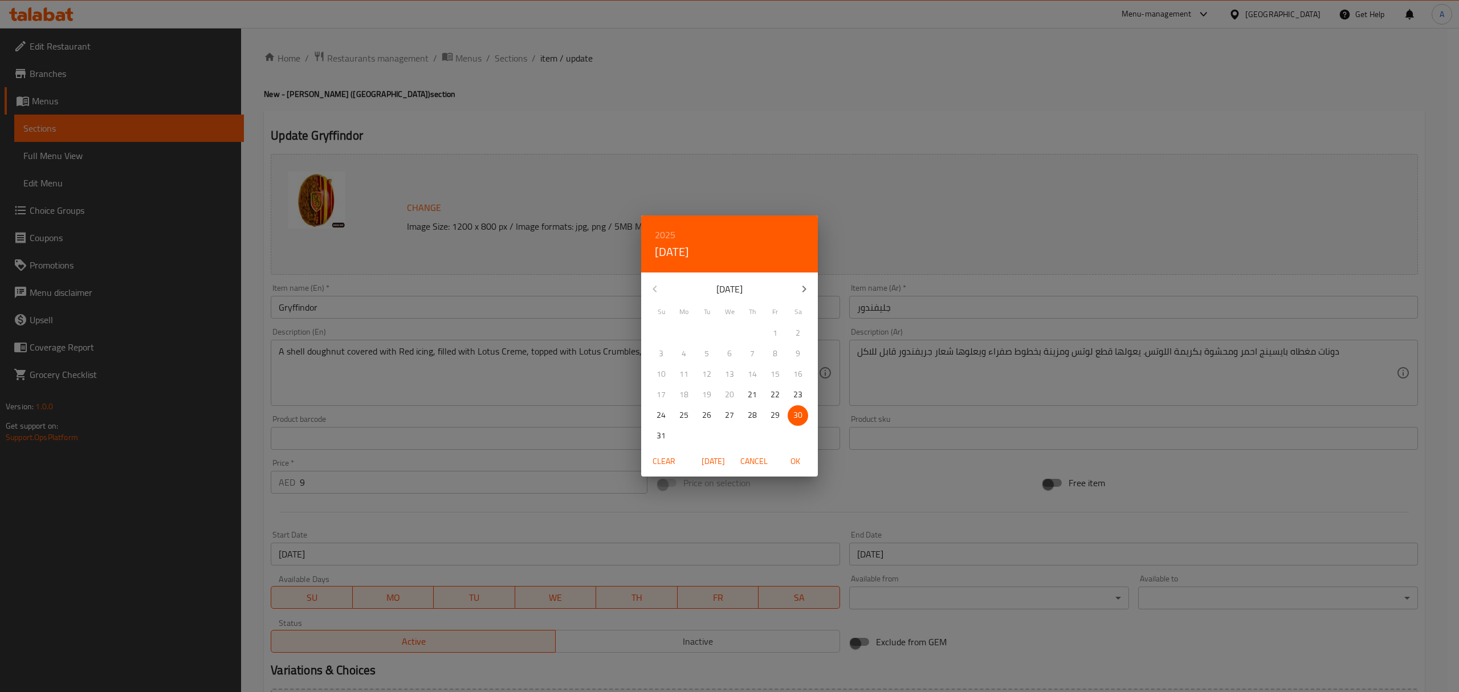
click at [803, 283] on icon "button" at bounding box center [805, 289] width 14 height 14
click at [712, 416] on span "30" at bounding box center [707, 415] width 21 height 14
click at [803, 462] on span "OK" at bounding box center [795, 461] width 27 height 14
type input "[DATE]"
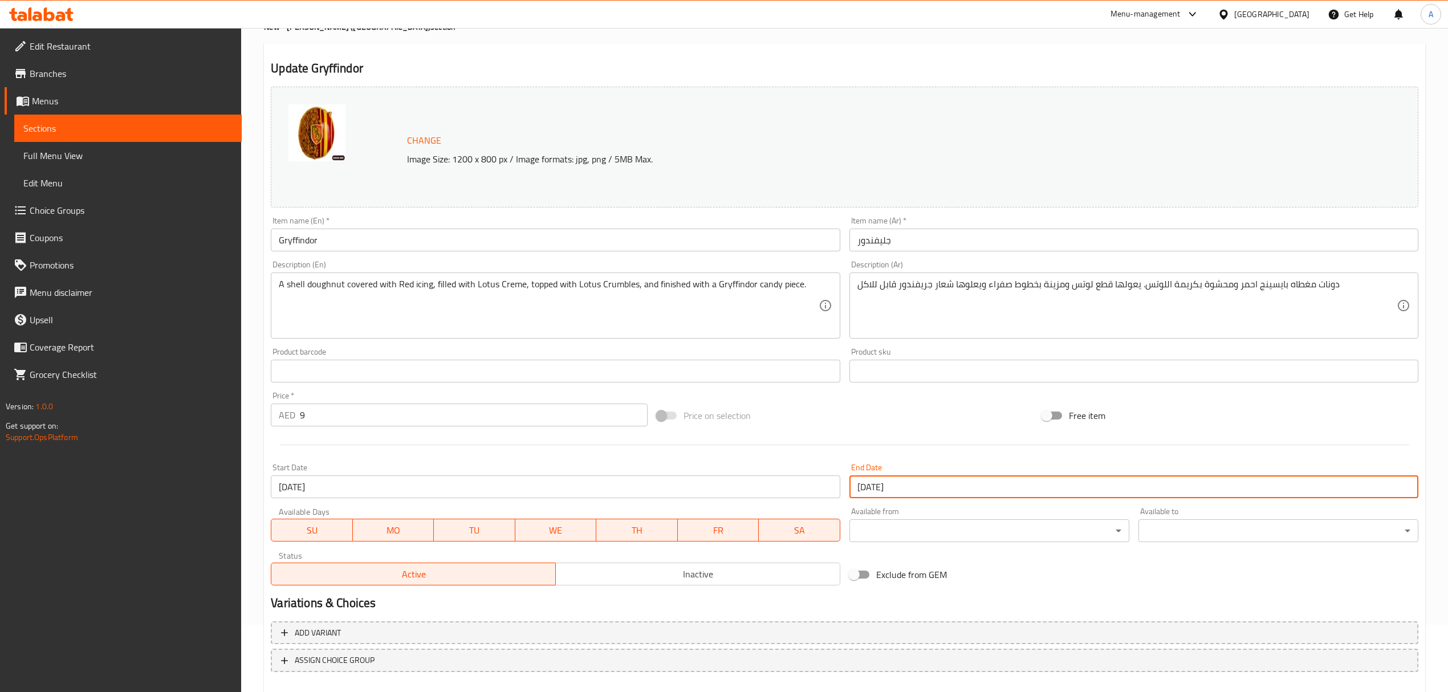
scroll to position [129, 0]
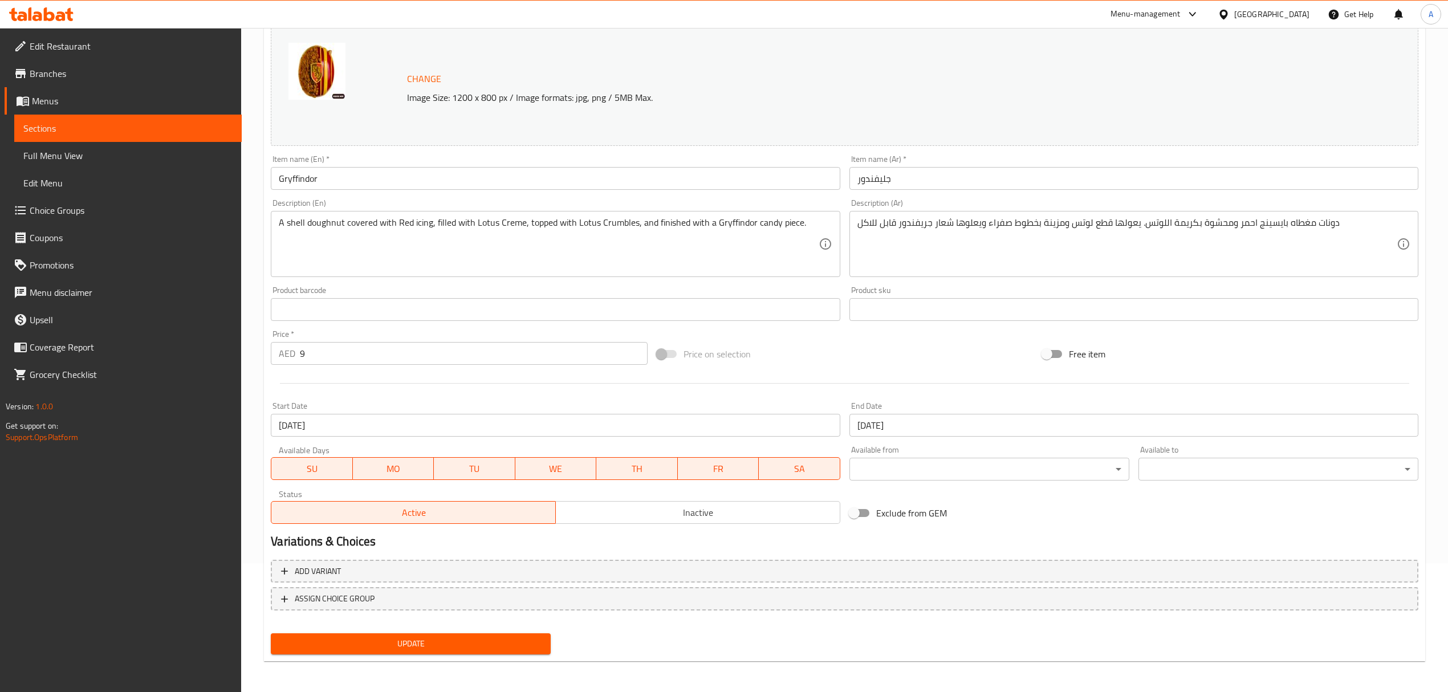
click at [402, 655] on div "Update" at bounding box center [410, 644] width 289 height 30
click at [404, 648] on span "Update" at bounding box center [411, 644] width 262 height 14
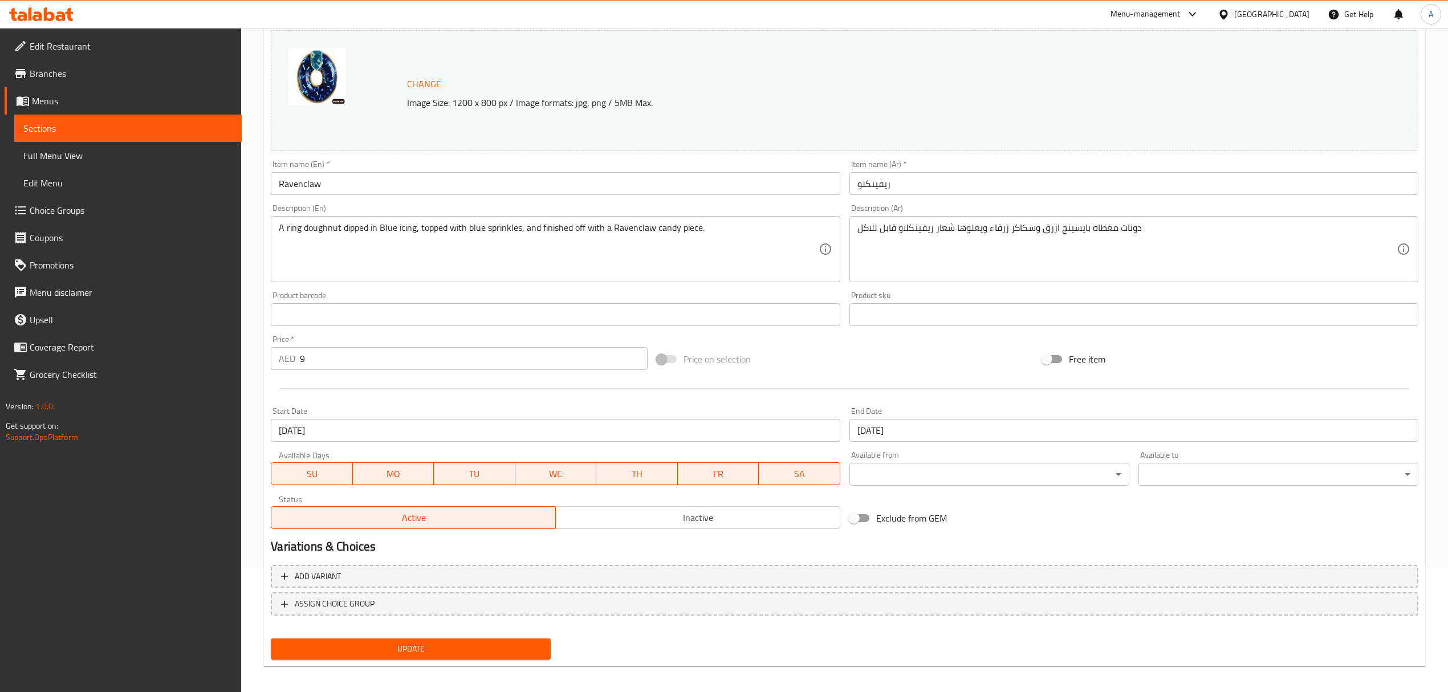
scroll to position [129, 0]
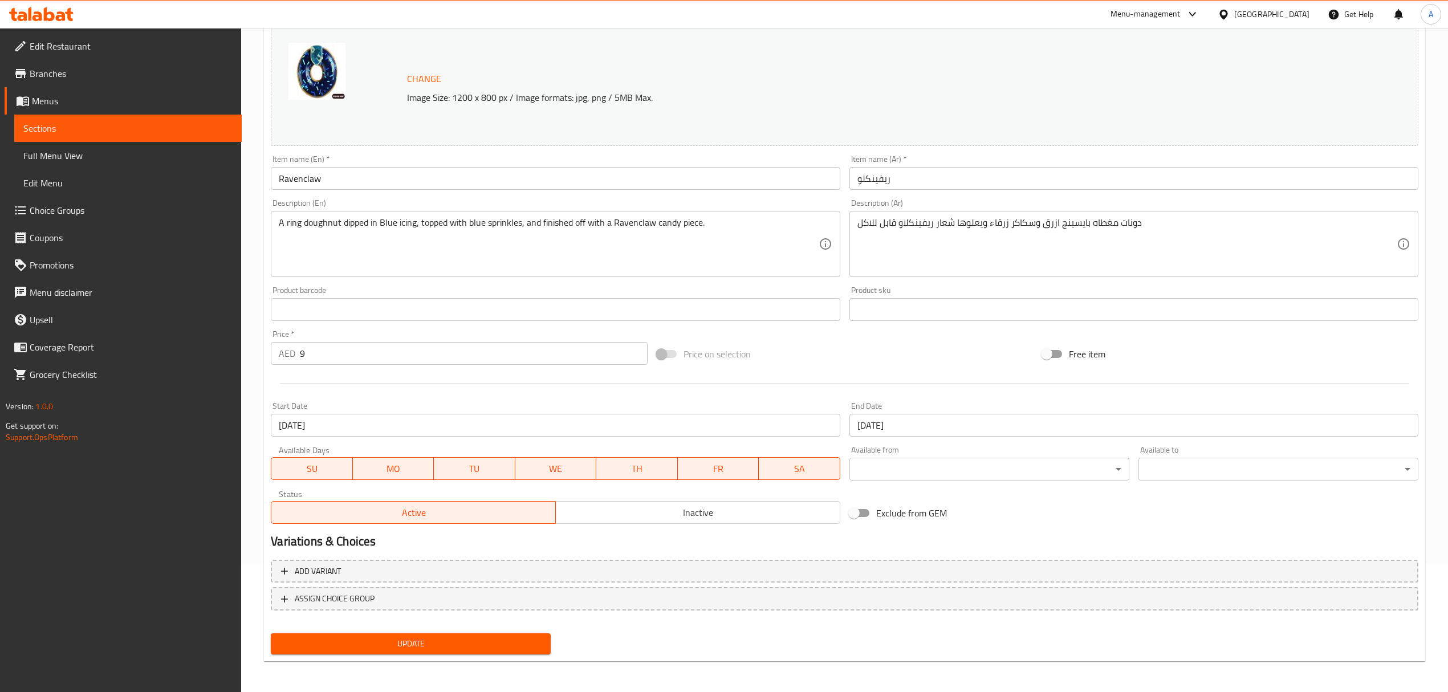
click at [921, 423] on input "[DATE]" at bounding box center [1133, 425] width 569 height 23
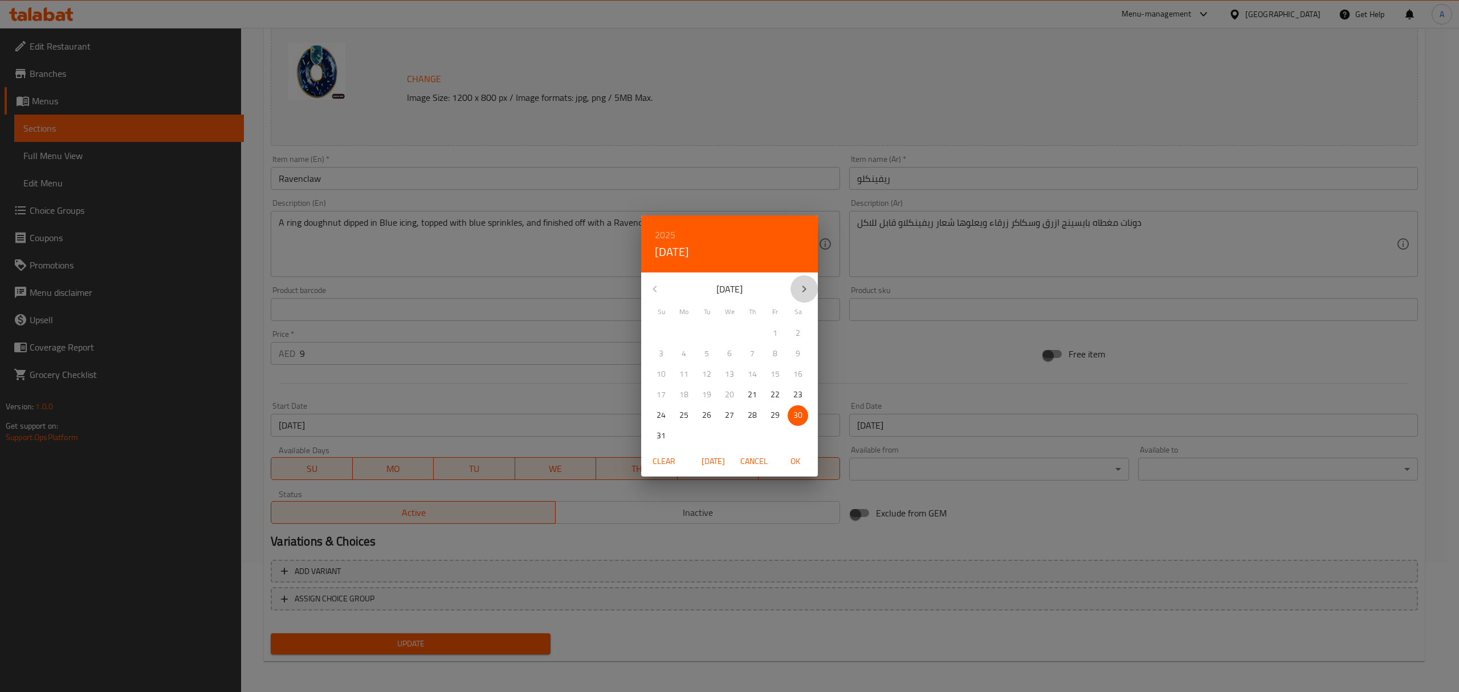
click at [803, 285] on icon "button" at bounding box center [805, 289] width 14 height 14
click at [705, 416] on p "30" at bounding box center [706, 415] width 9 height 14
click at [792, 461] on span "OK" at bounding box center [795, 461] width 27 height 14
type input "[DATE]"
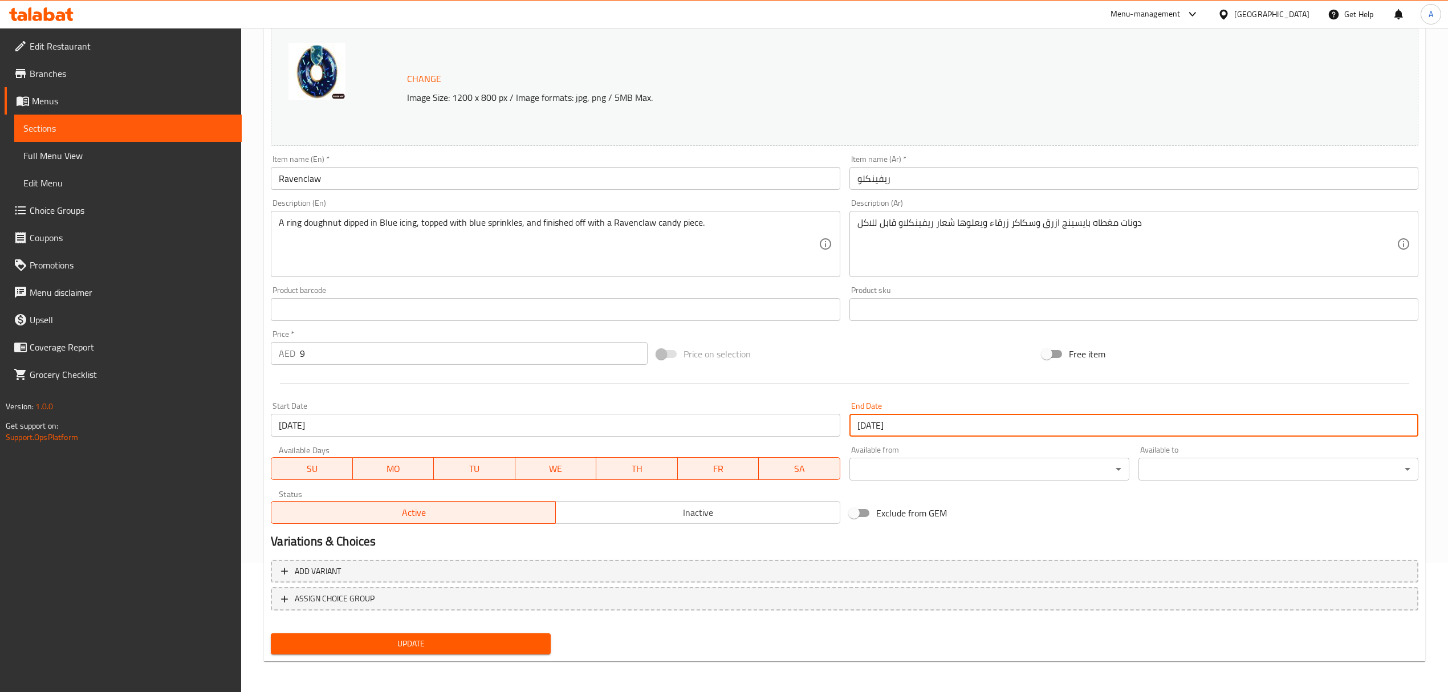
click at [511, 643] on span "Update" at bounding box center [411, 644] width 262 height 14
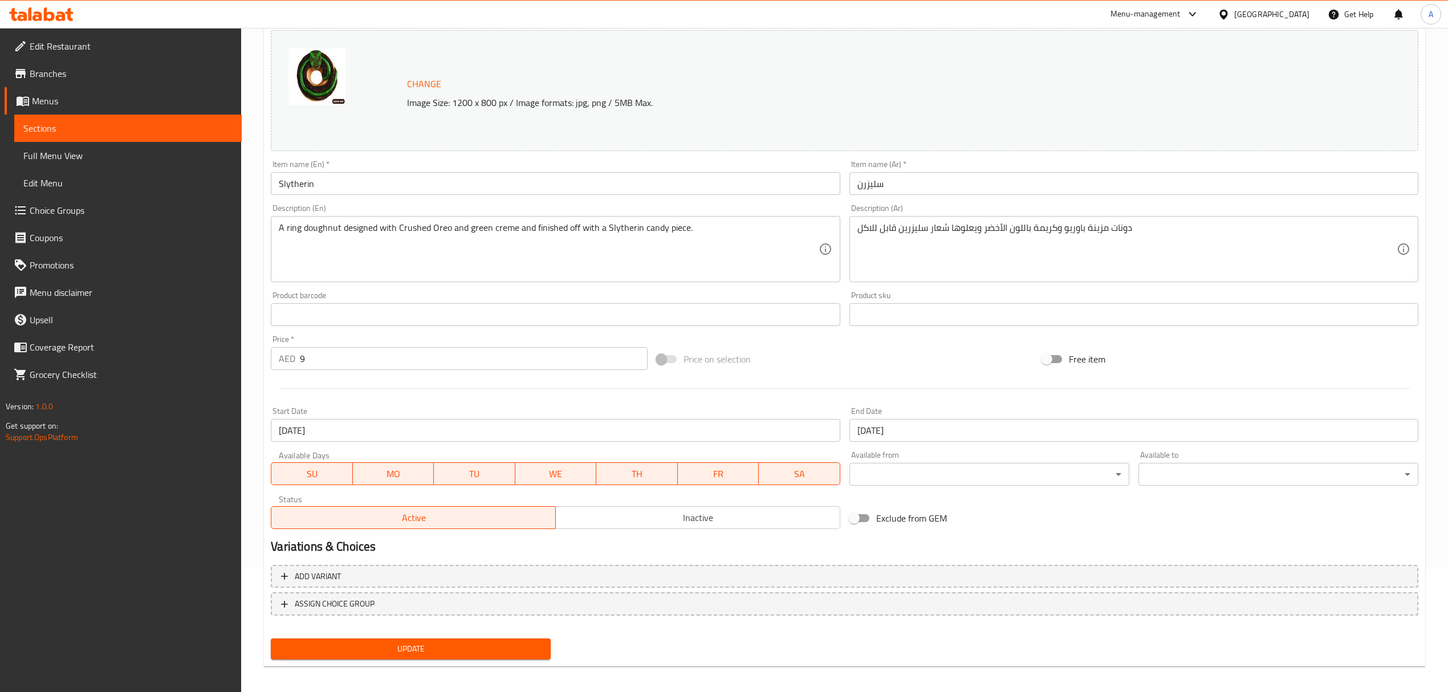
scroll to position [129, 0]
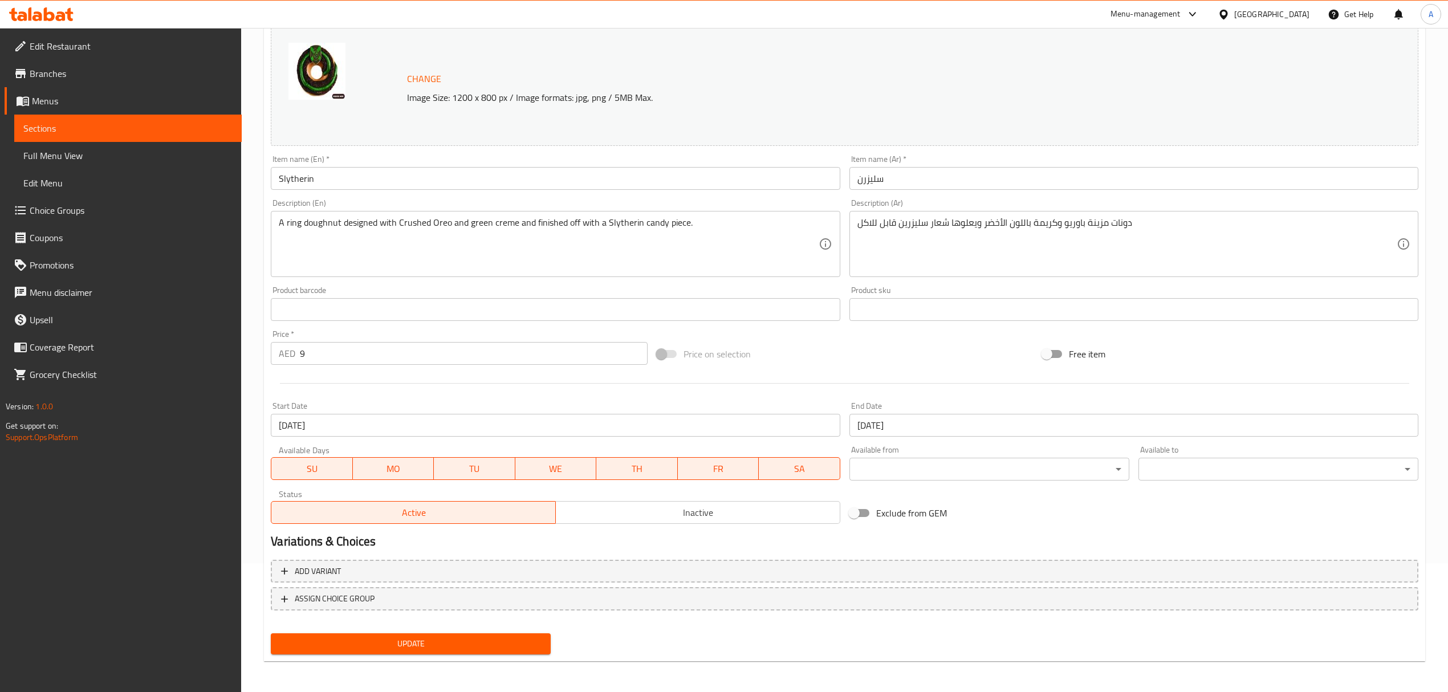
click at [947, 425] on input "[DATE]" at bounding box center [1133, 425] width 569 height 23
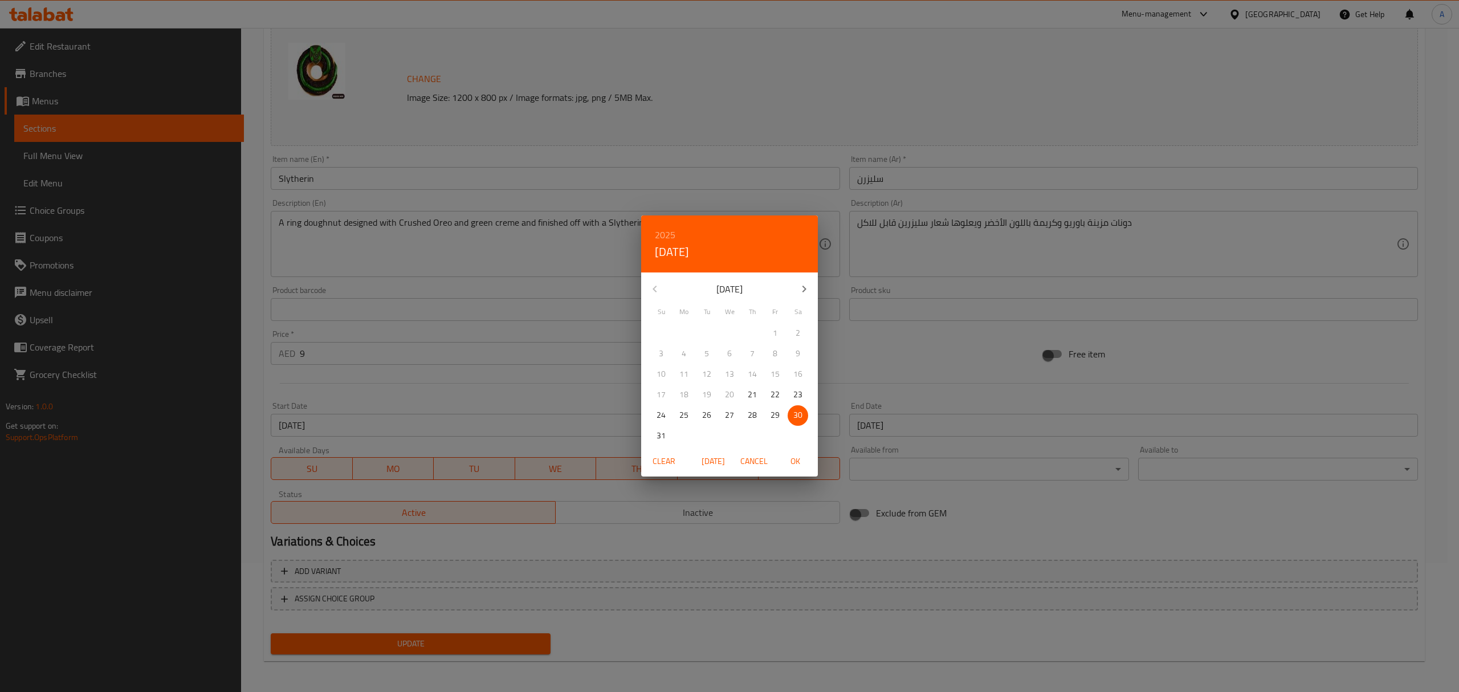
click at [808, 283] on icon "button" at bounding box center [805, 289] width 14 height 14
click at [703, 411] on p "30" at bounding box center [706, 415] width 9 height 14
click at [792, 466] on span "OK" at bounding box center [795, 461] width 27 height 14
type input "[DATE]"
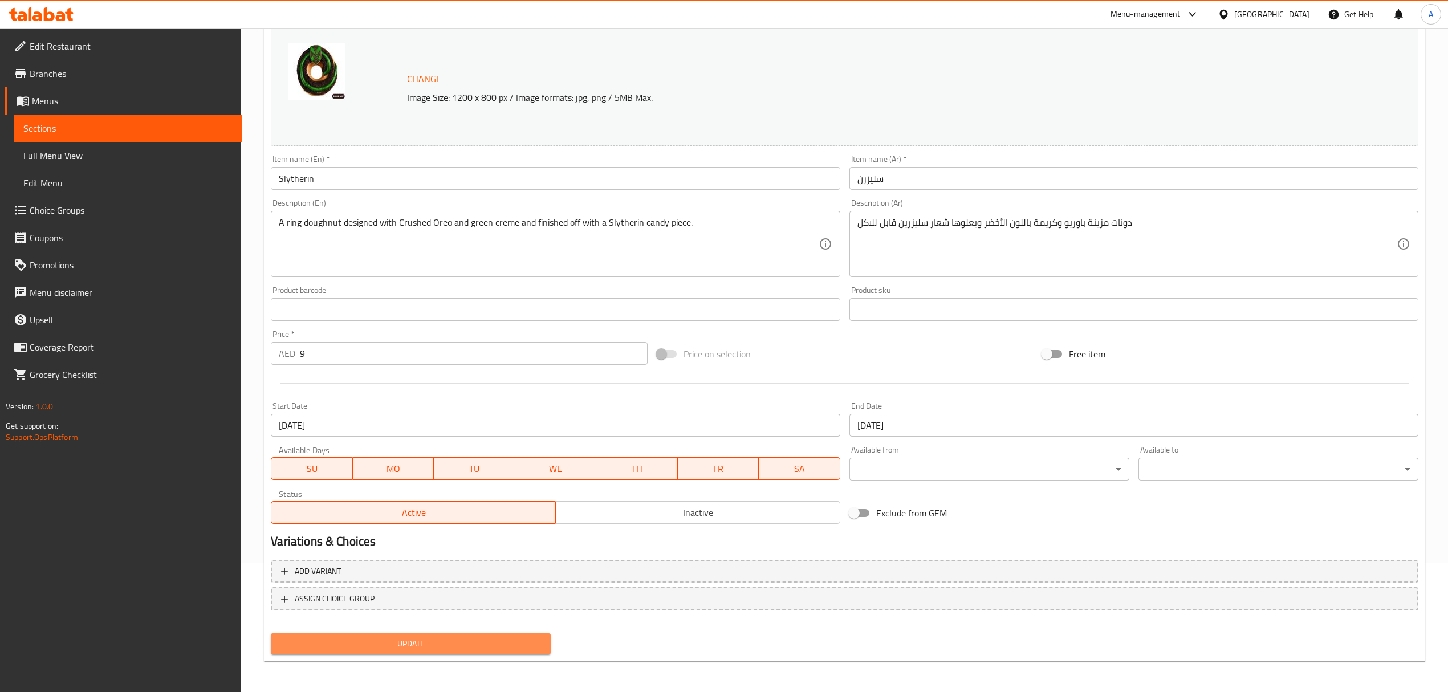
click at [459, 645] on span "Update" at bounding box center [411, 644] width 262 height 14
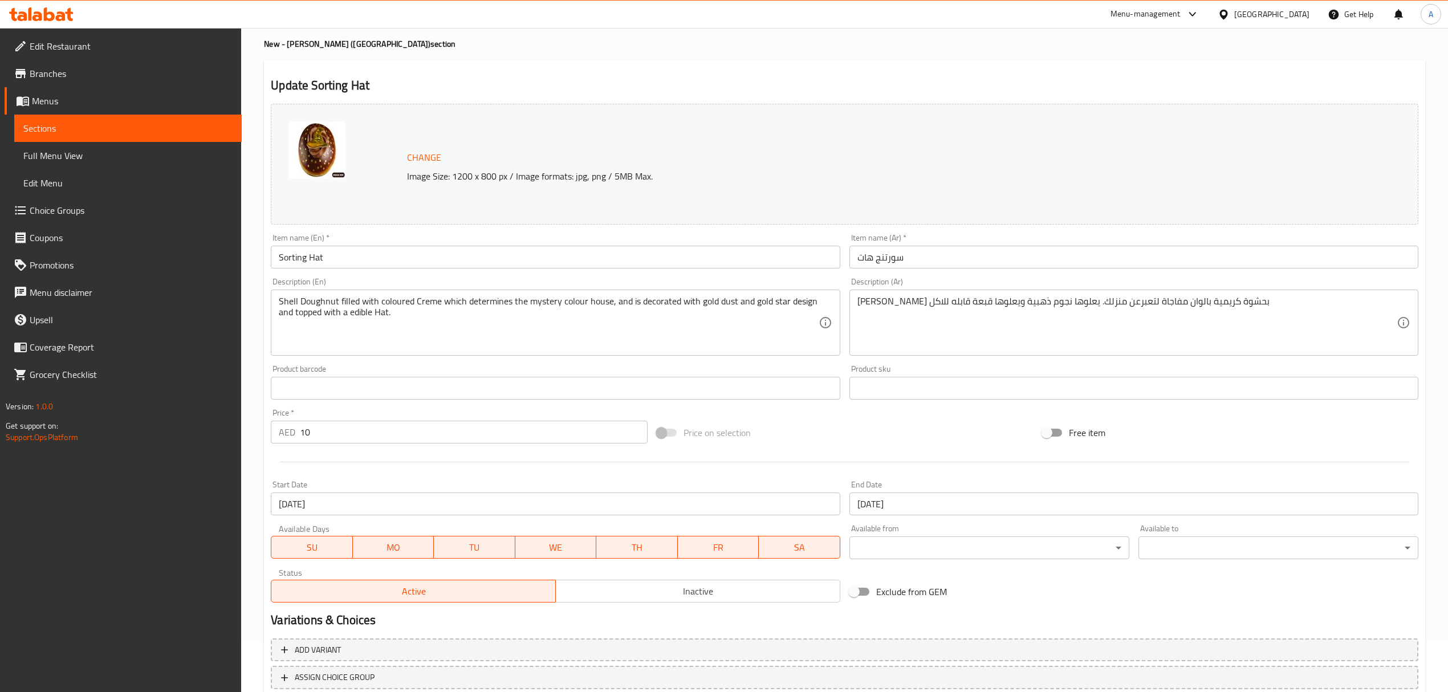
scroll to position [129, 0]
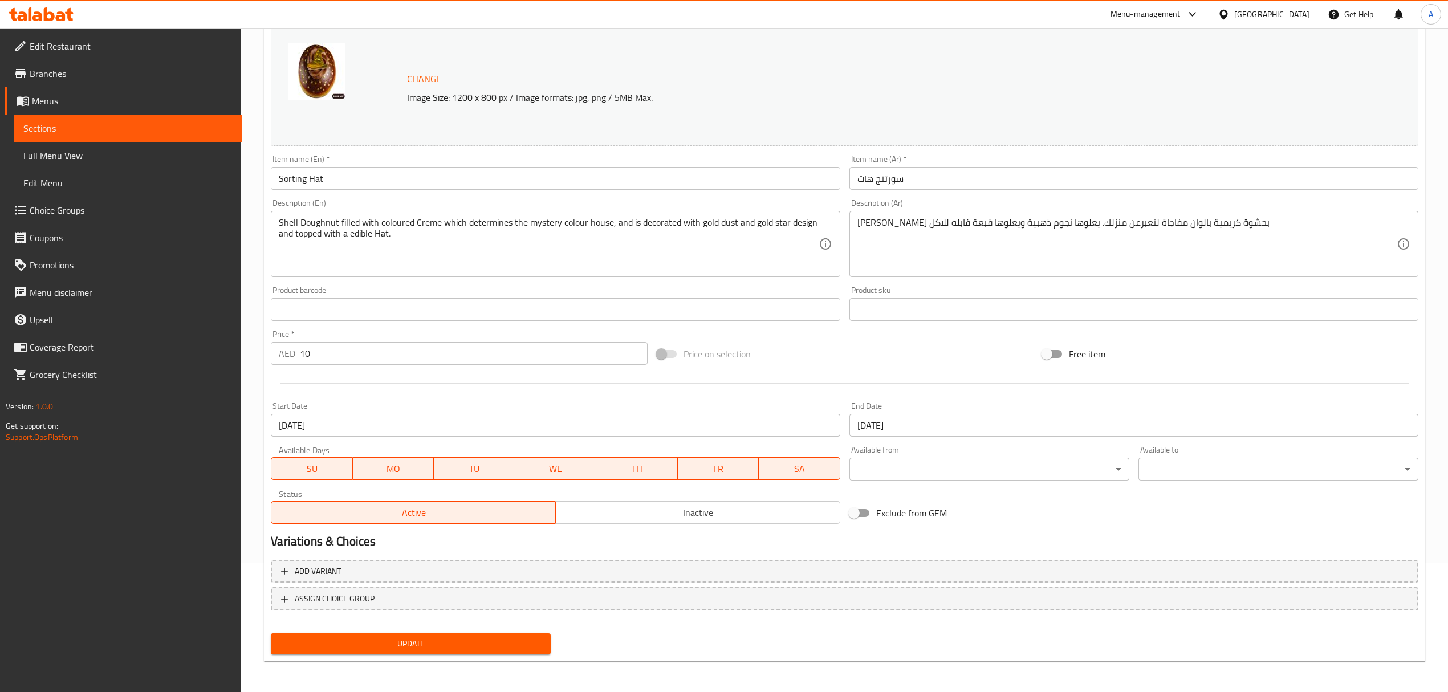
click at [883, 413] on div "End Date [DATE] End Date" at bounding box center [1133, 419] width 569 height 35
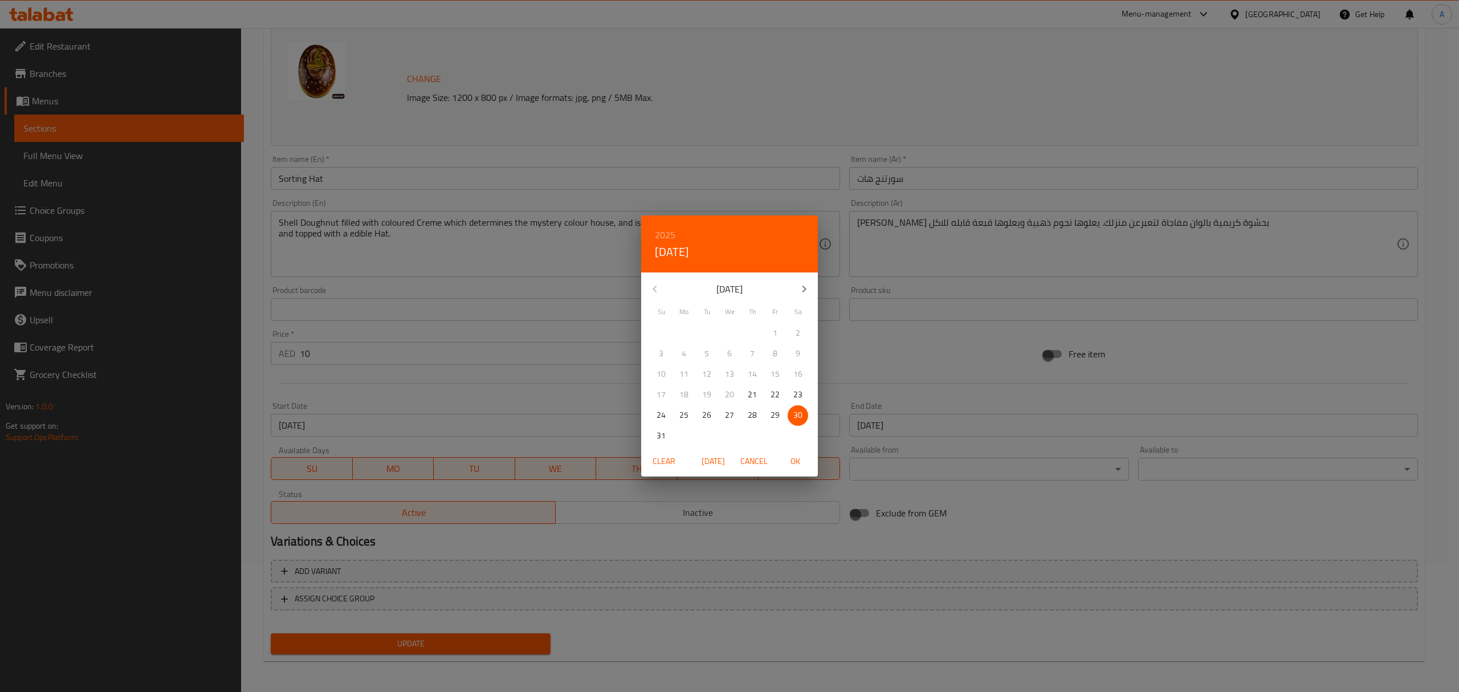
click at [804, 286] on icon "button" at bounding box center [805, 289] width 14 height 14
click at [711, 410] on span "30" at bounding box center [707, 415] width 21 height 14
click at [796, 459] on span "OK" at bounding box center [795, 461] width 27 height 14
type input "[DATE]"
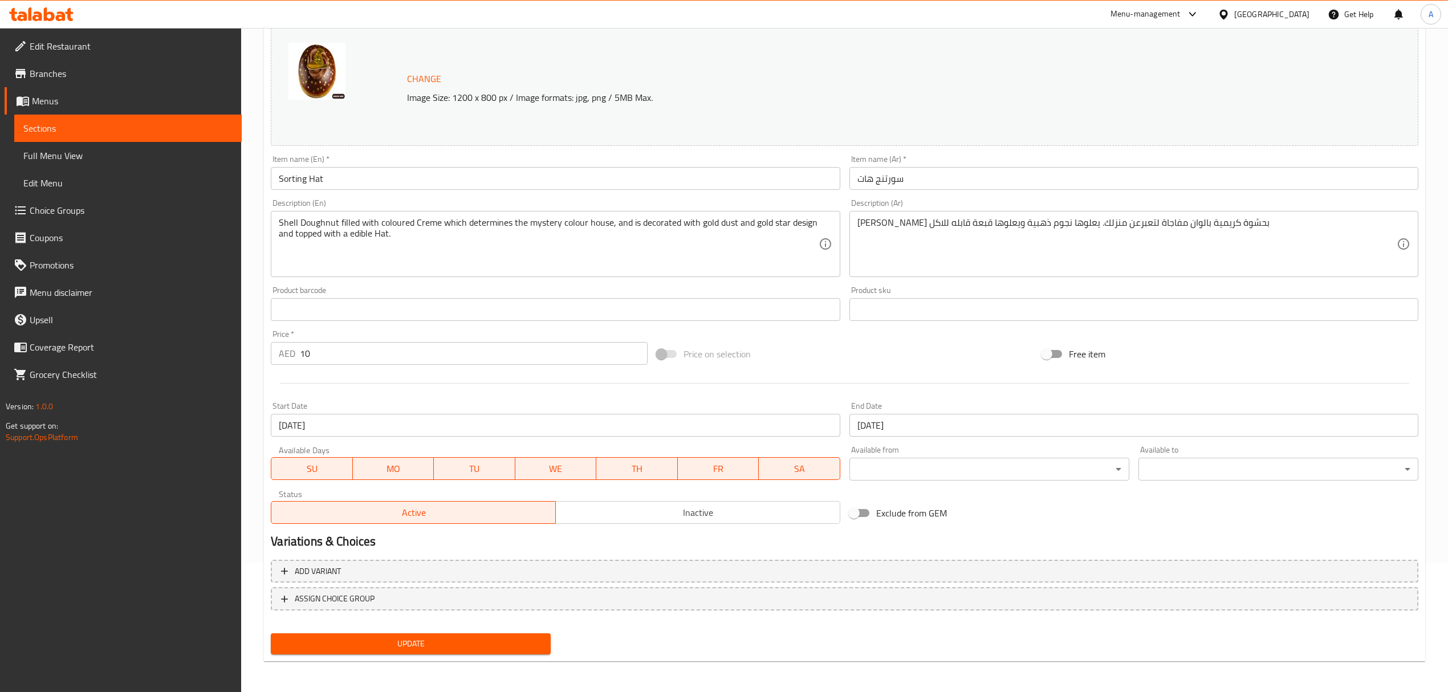
click at [484, 641] on span "Update" at bounding box center [411, 644] width 262 height 14
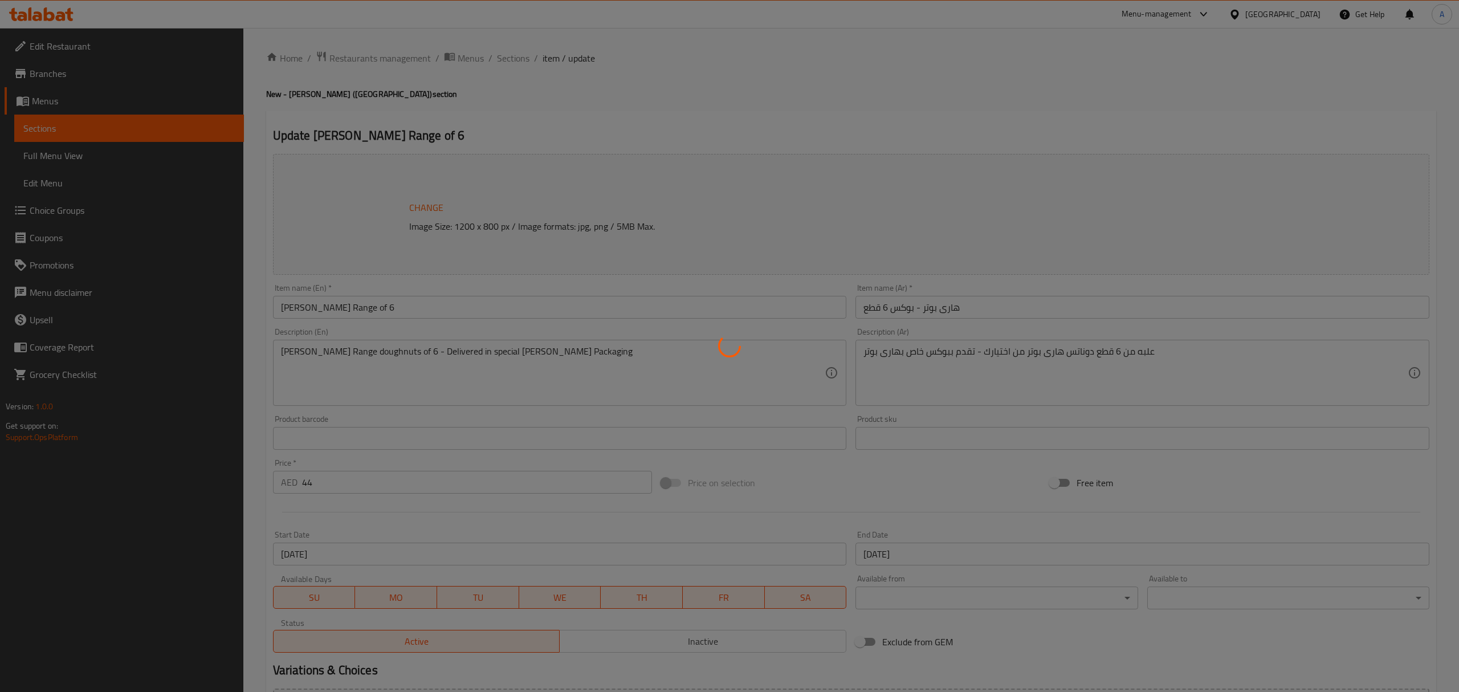
type input "اختيارك من الدونات الأولى"
type input "1"
type input "أختيارك من الدونات الثانية:"
type input "1"
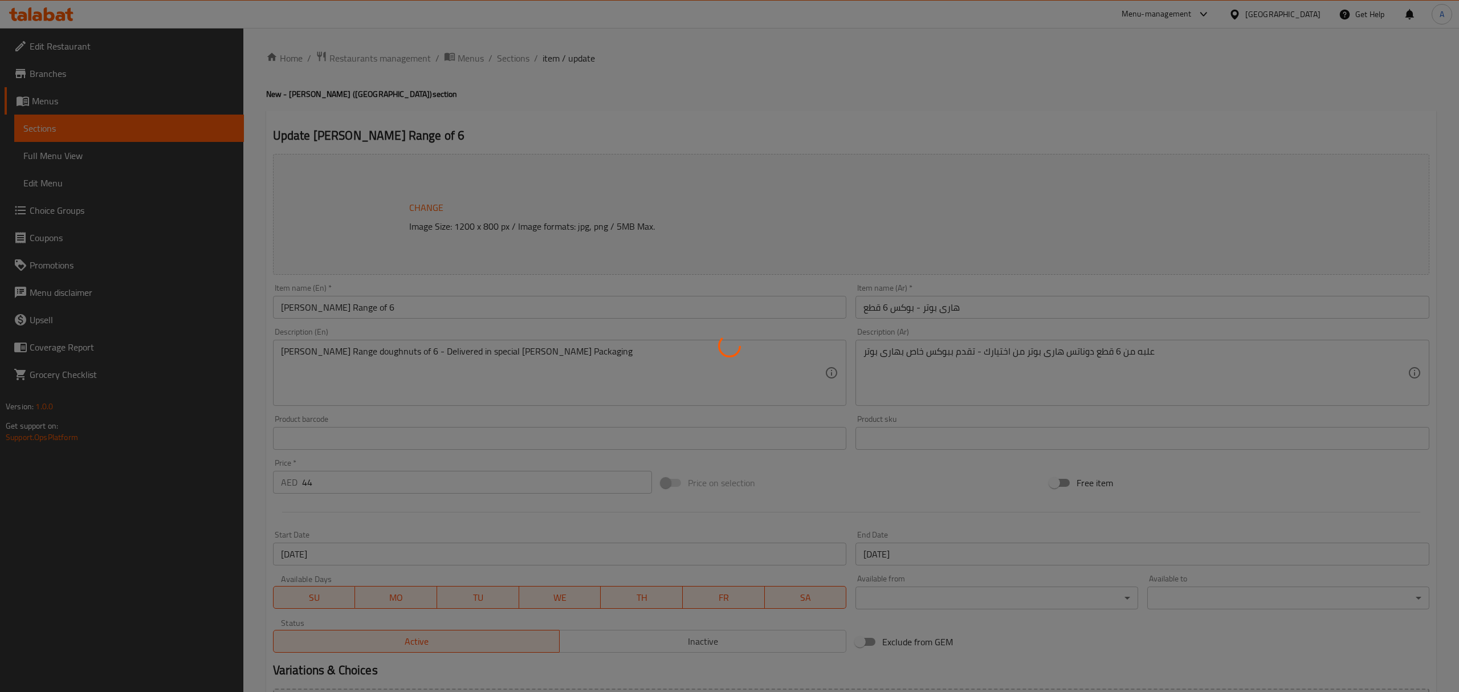
type input "1"
type input "أختيارك من الدونات الثالثة"
type input "1"
type input "أختيارك من الدونات الرابعة"
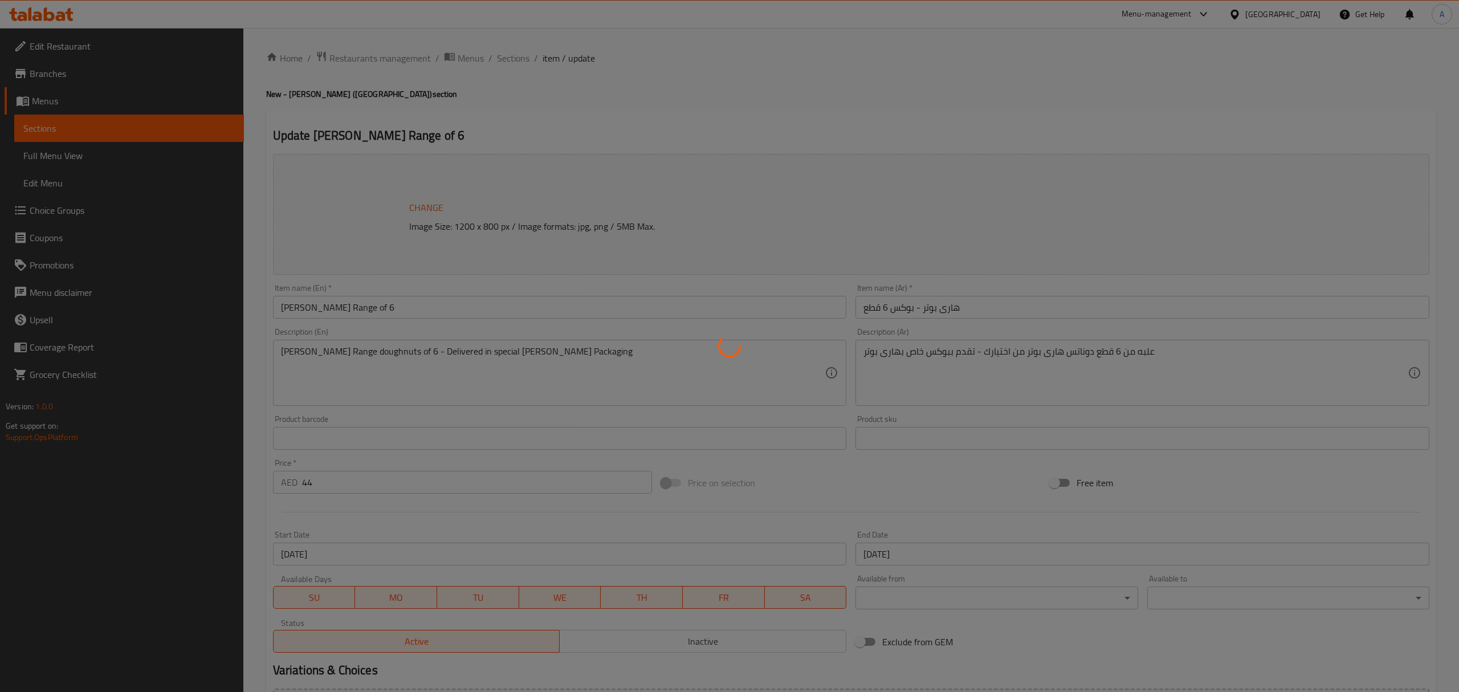
type input "1"
type input "أختيارك من الدونات الخامسة"
type input "1"
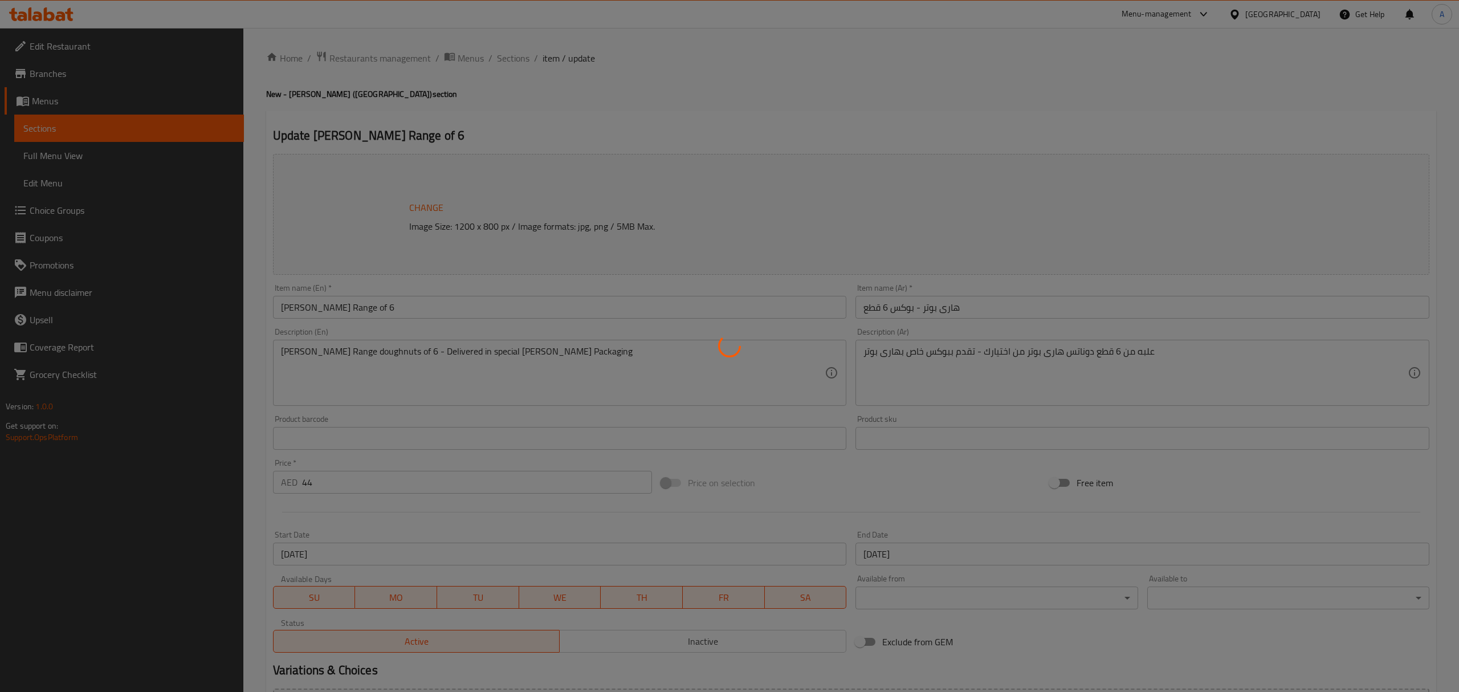
type input "أختيارك من الدونات السادسة"
type input "1"
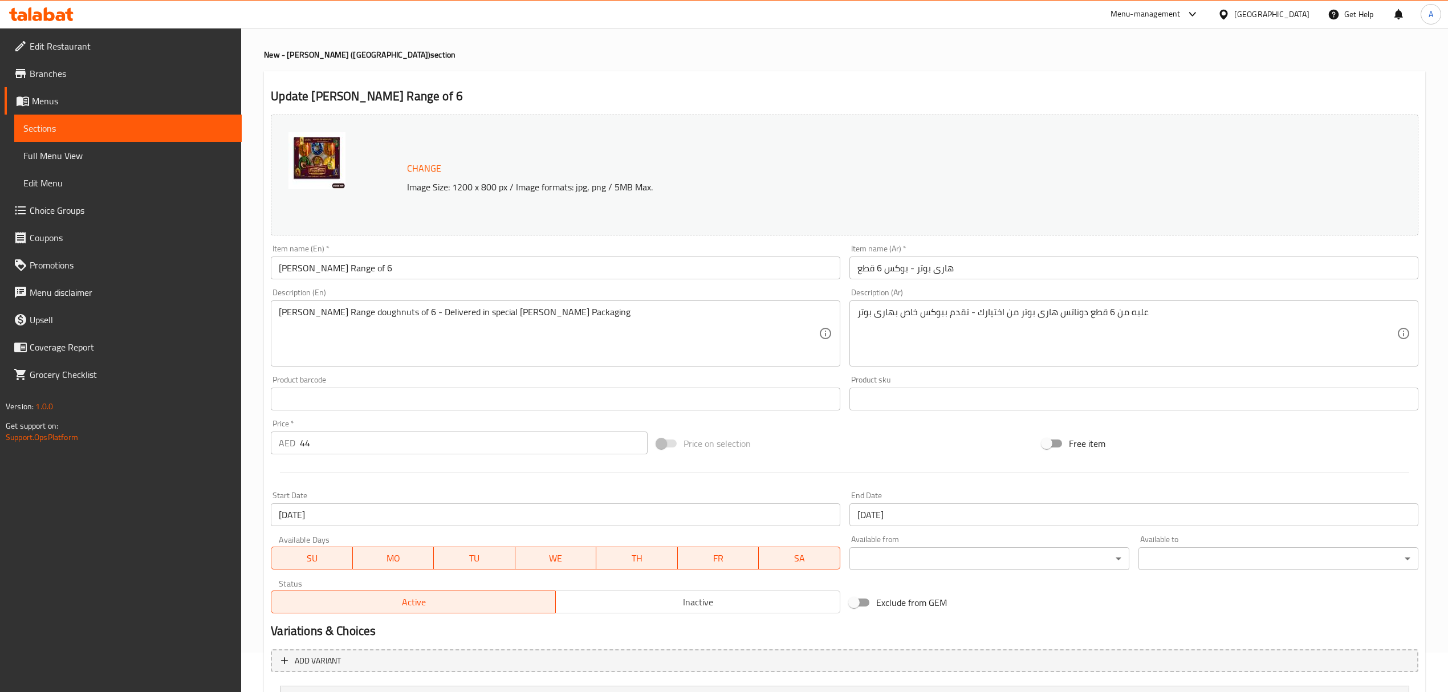
scroll to position [152, 0]
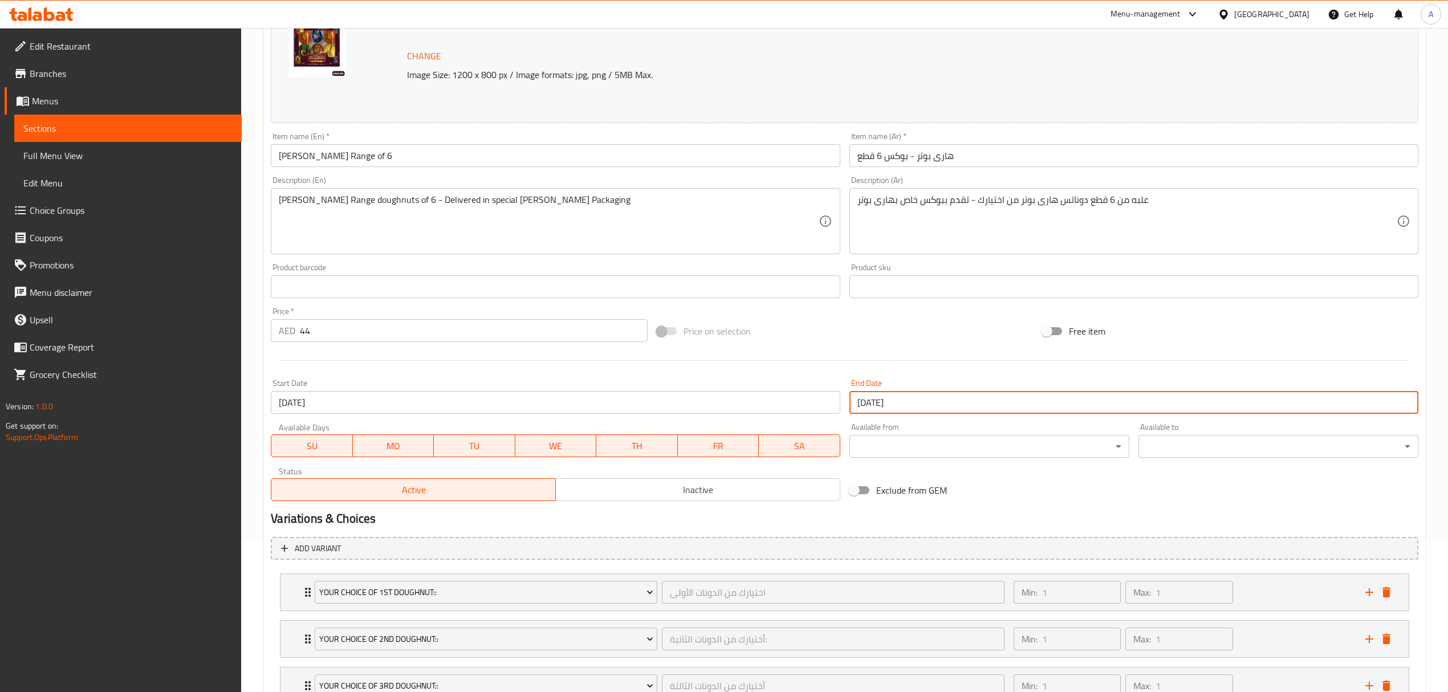
click at [940, 405] on input "[DATE]" at bounding box center [1133, 402] width 569 height 23
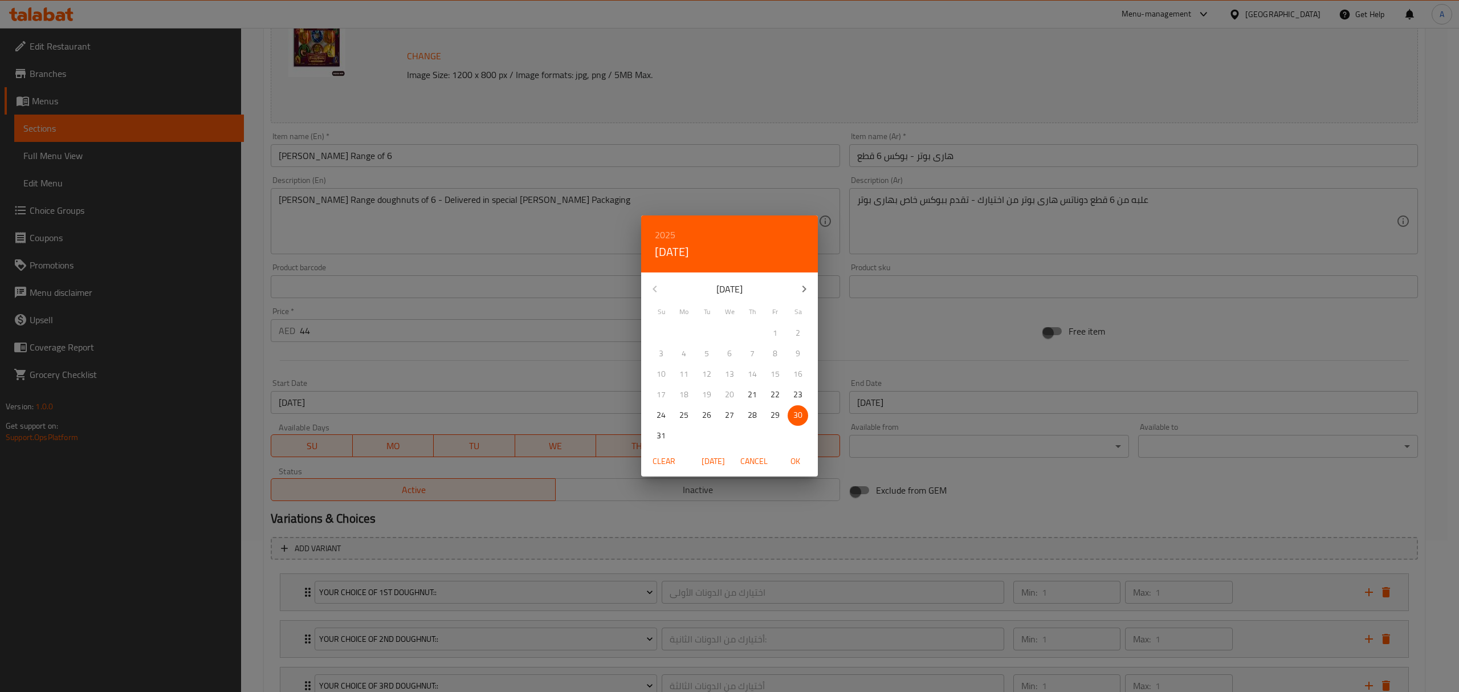
click at [806, 292] on icon "button" at bounding box center [805, 289] width 14 height 14
click at [701, 416] on span "30" at bounding box center [707, 415] width 21 height 14
click at [802, 457] on span "OK" at bounding box center [795, 461] width 27 height 14
type input "[DATE]"
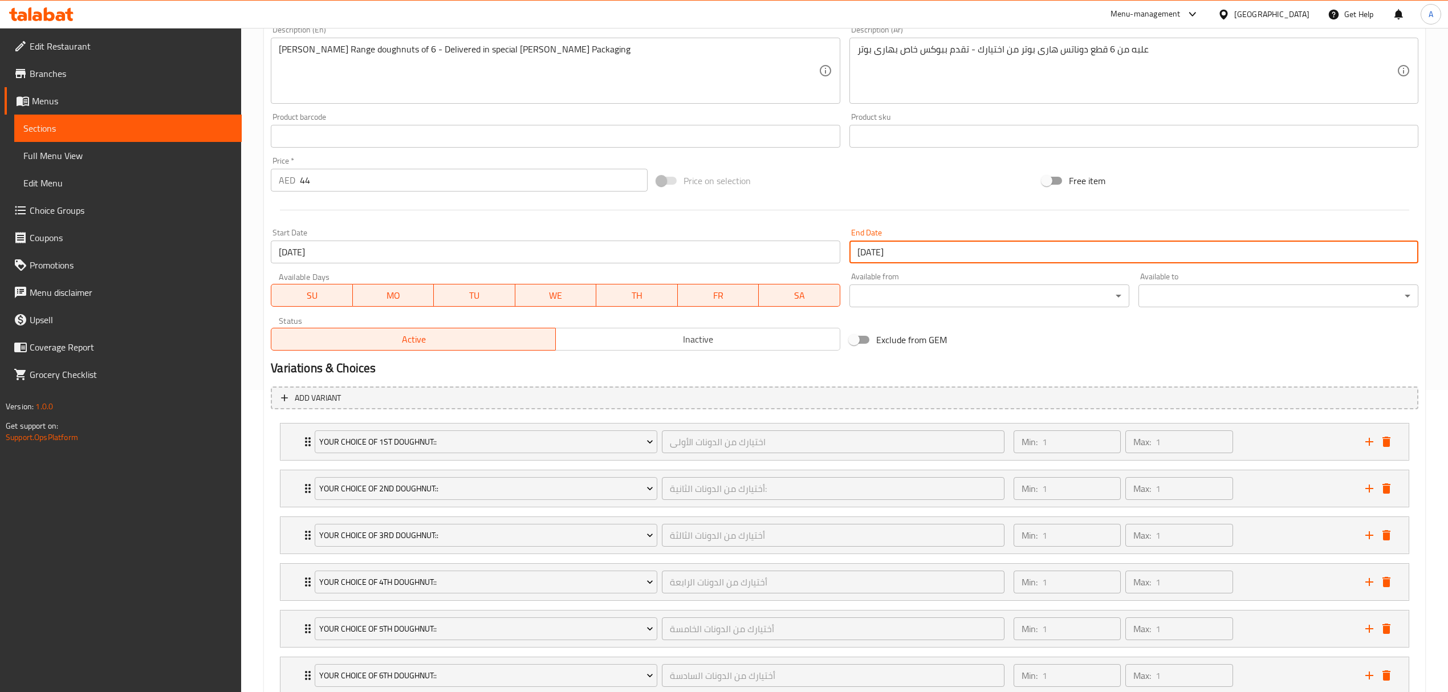
scroll to position [386, 0]
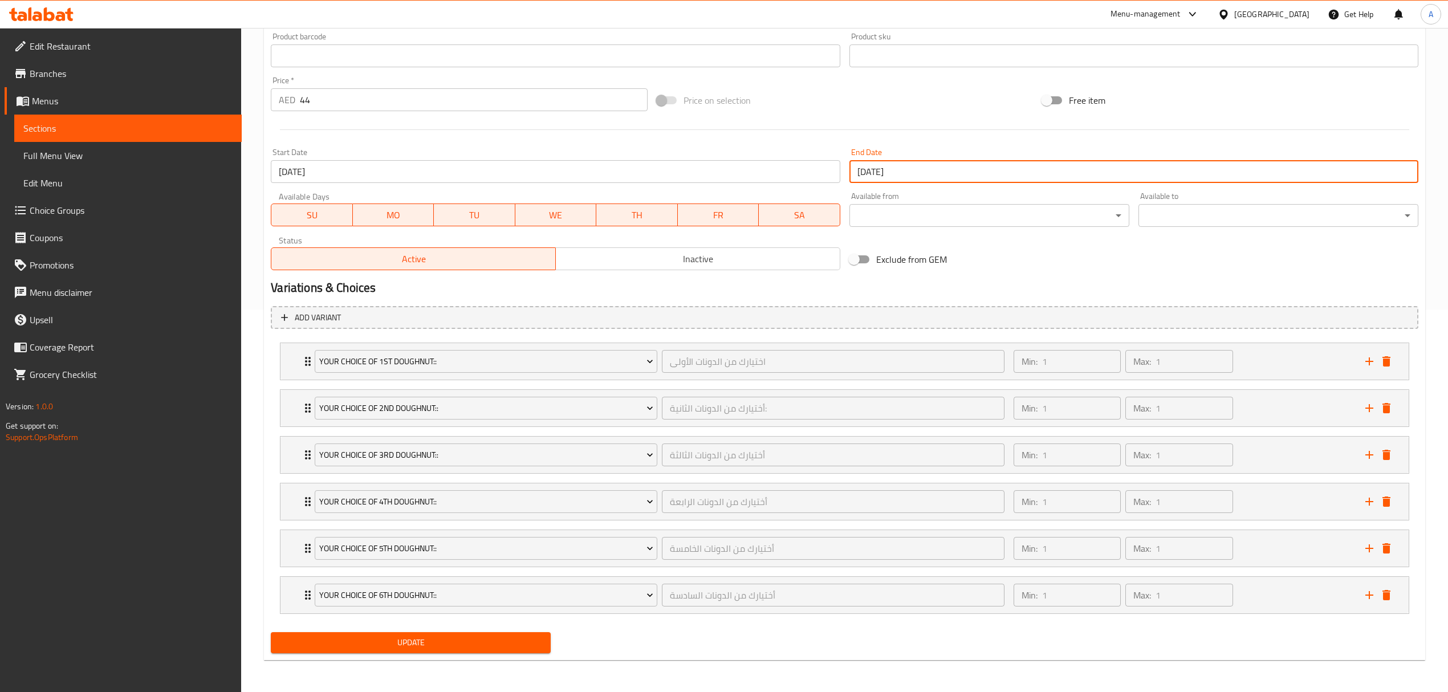
drag, startPoint x: 413, startPoint y: 644, endPoint x: 1072, endPoint y: 7, distance: 916.4
click at [414, 644] on span "Update" at bounding box center [411, 643] width 262 height 14
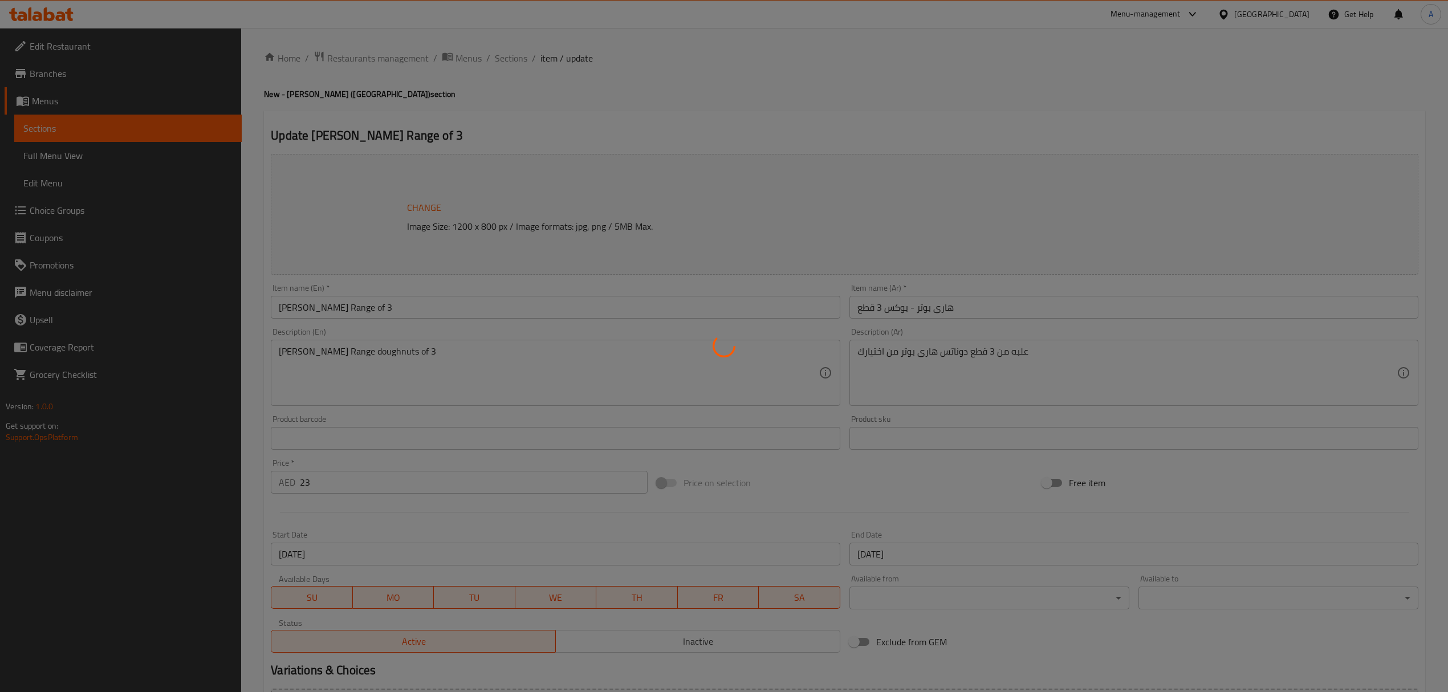
type input "اختيارك من الدونات الأولى"
type input "1"
type input "أختيارك من الدونات الثانية:"
type input "1"
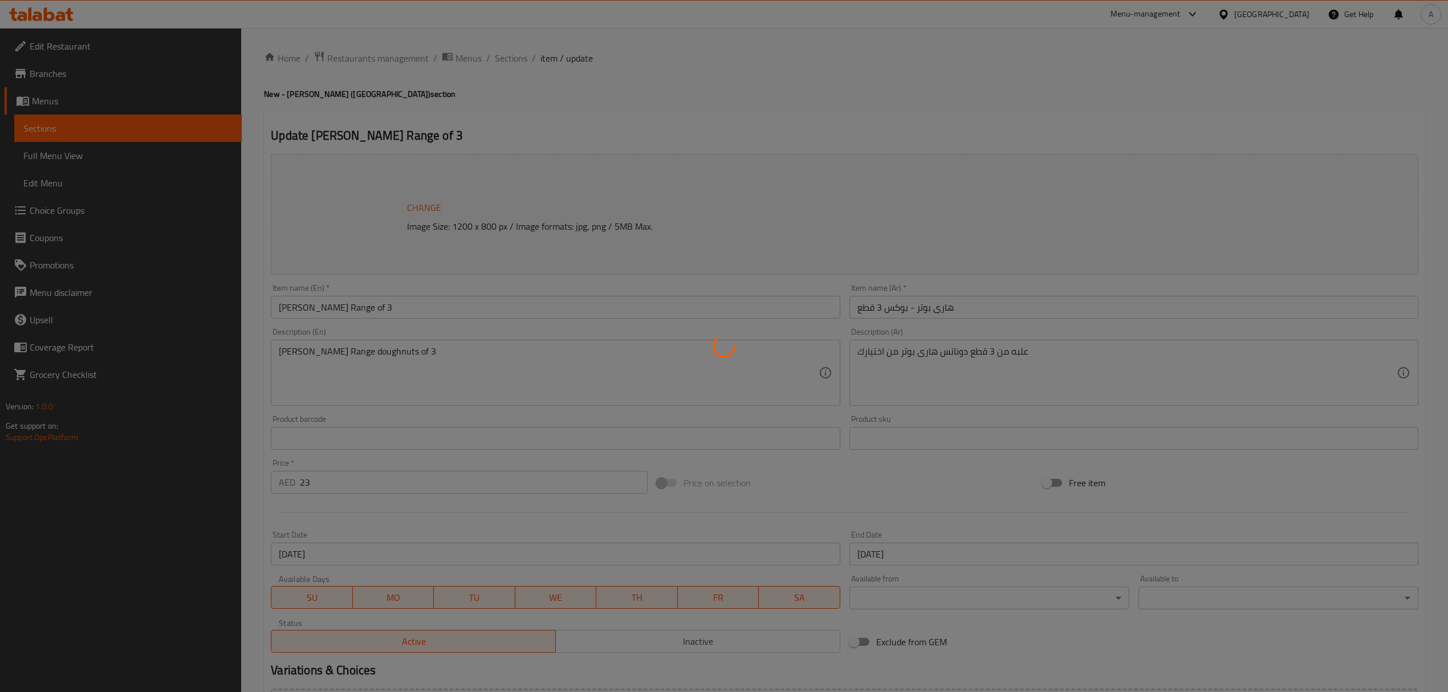
type input "1"
type input "أختيارك من الدونات الثالثة"
type input "1"
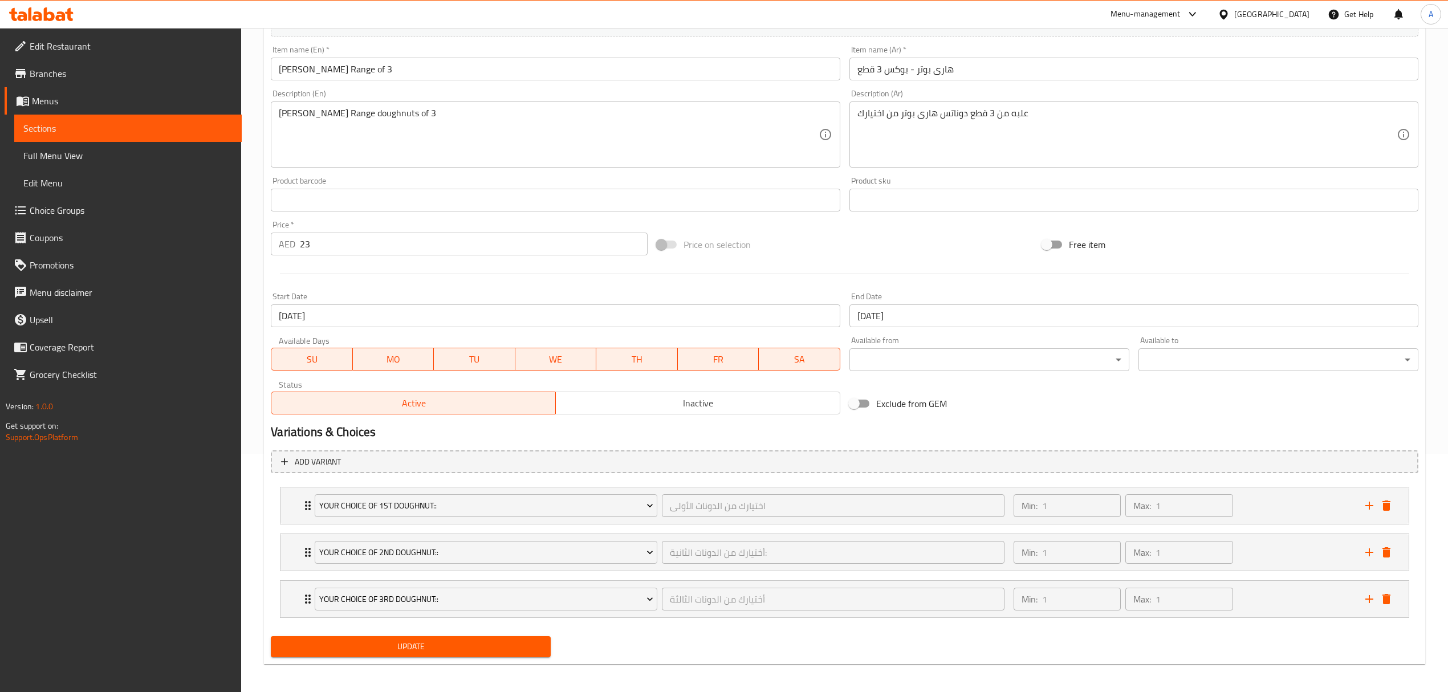
scroll to position [244, 0]
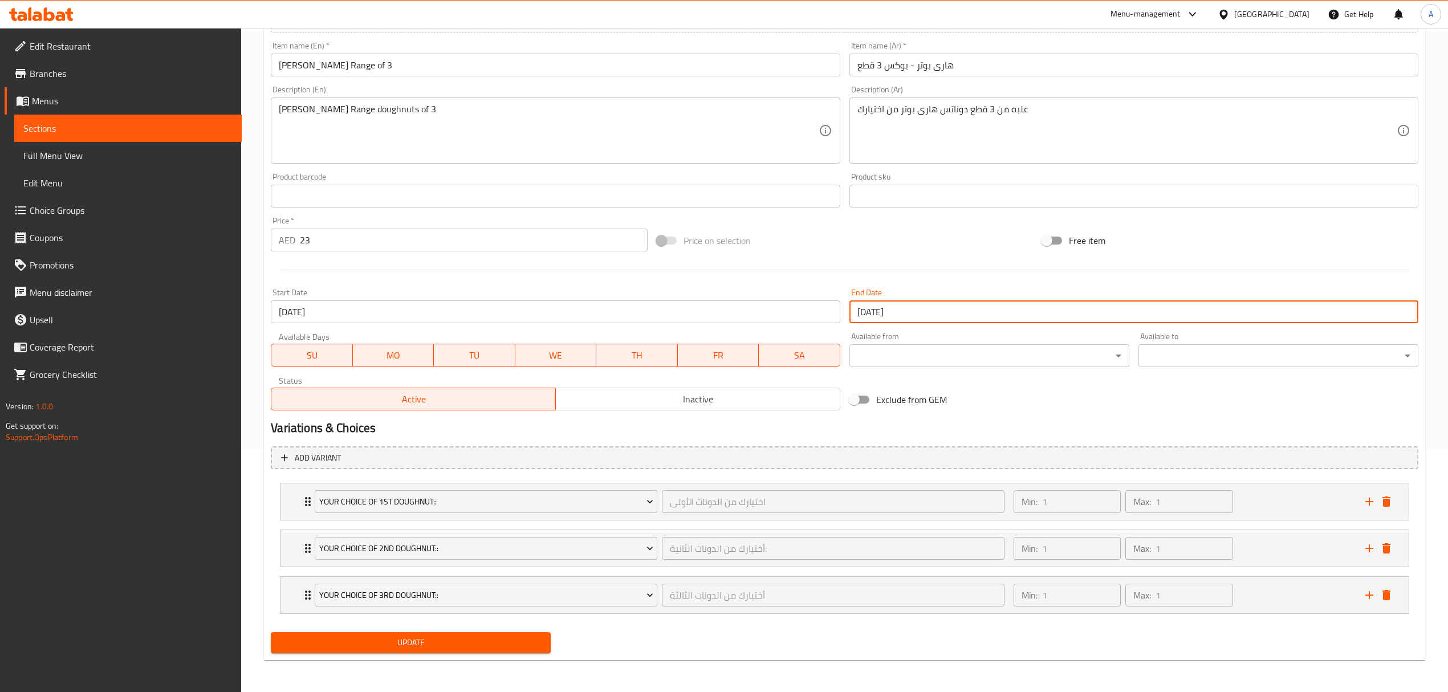
click at [872, 314] on input "[DATE]" at bounding box center [1133, 311] width 569 height 23
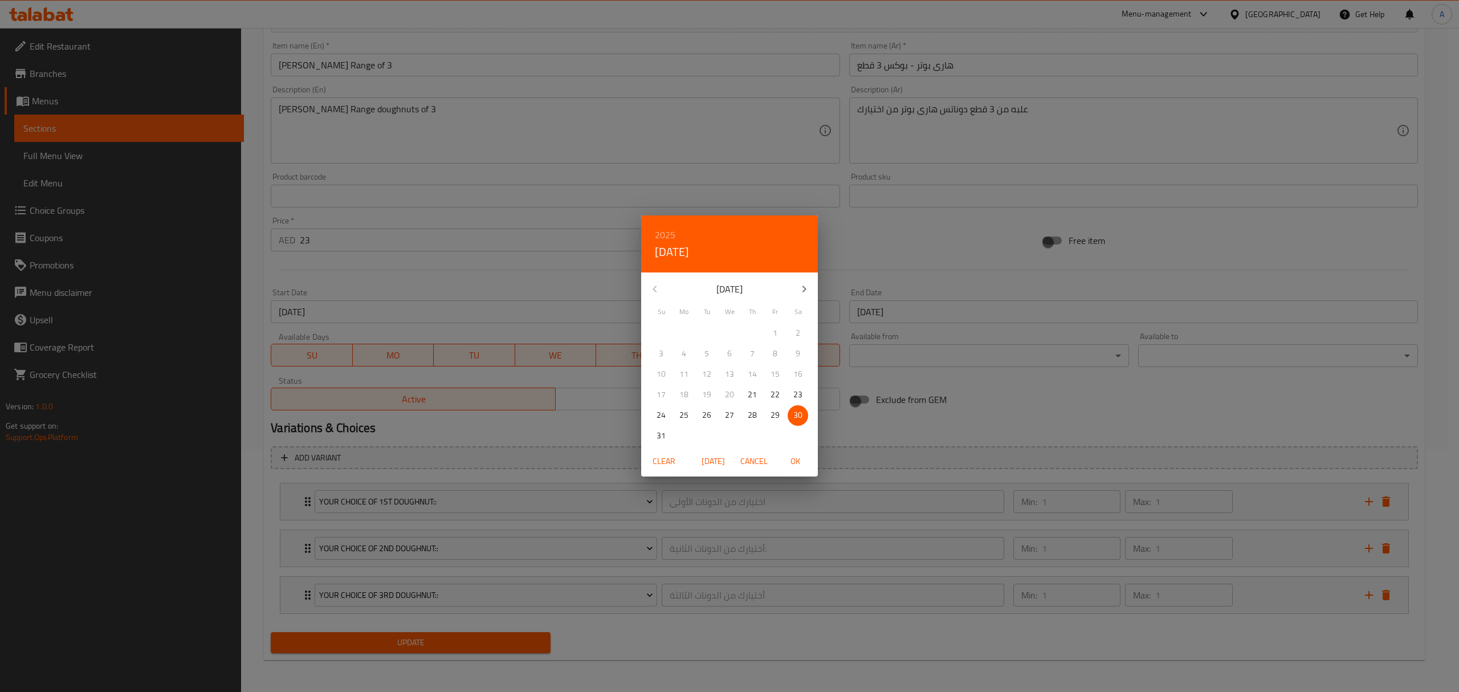
click at [799, 288] on icon "button" at bounding box center [805, 289] width 14 height 14
click at [710, 410] on p "30" at bounding box center [706, 415] width 9 height 14
click at [796, 463] on span "OK" at bounding box center [795, 461] width 27 height 14
type input "[DATE]"
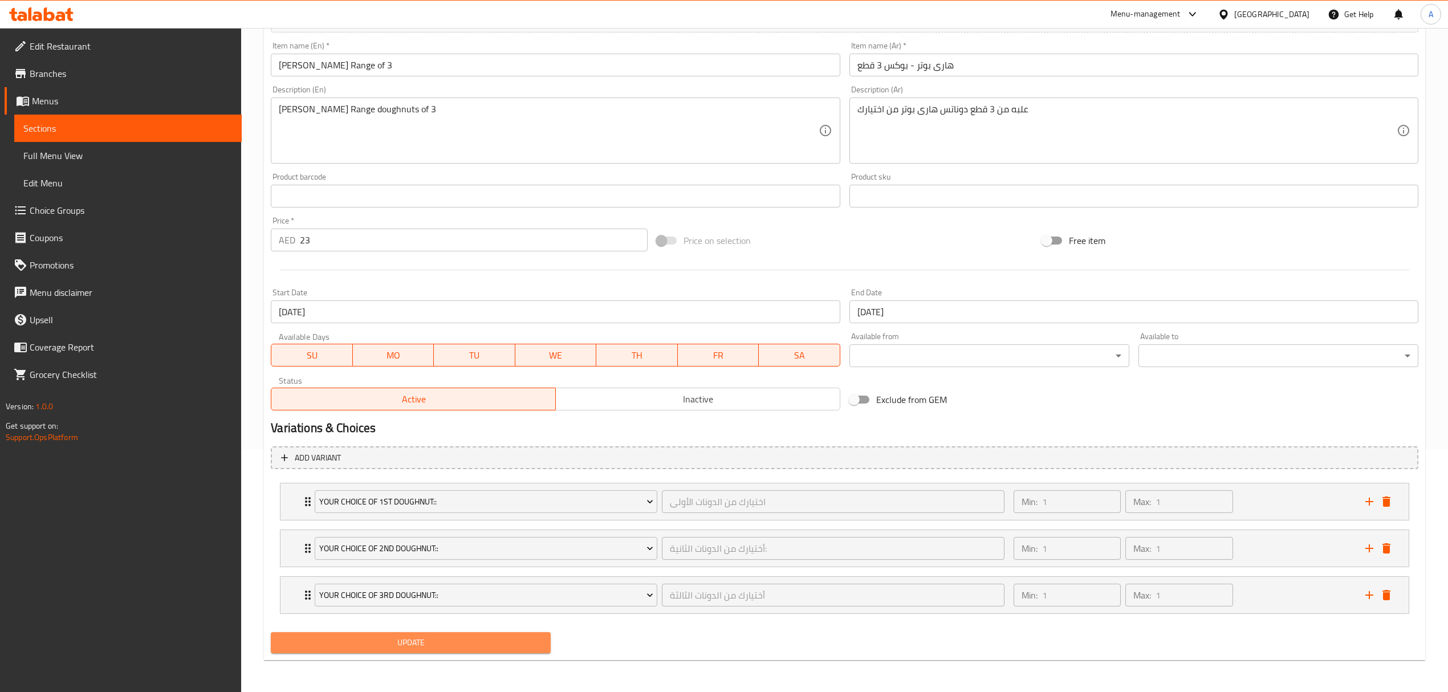
drag, startPoint x: 505, startPoint y: 643, endPoint x: 1056, endPoint y: 35, distance: 820.9
click at [505, 644] on span "Update" at bounding box center [411, 643] width 262 height 14
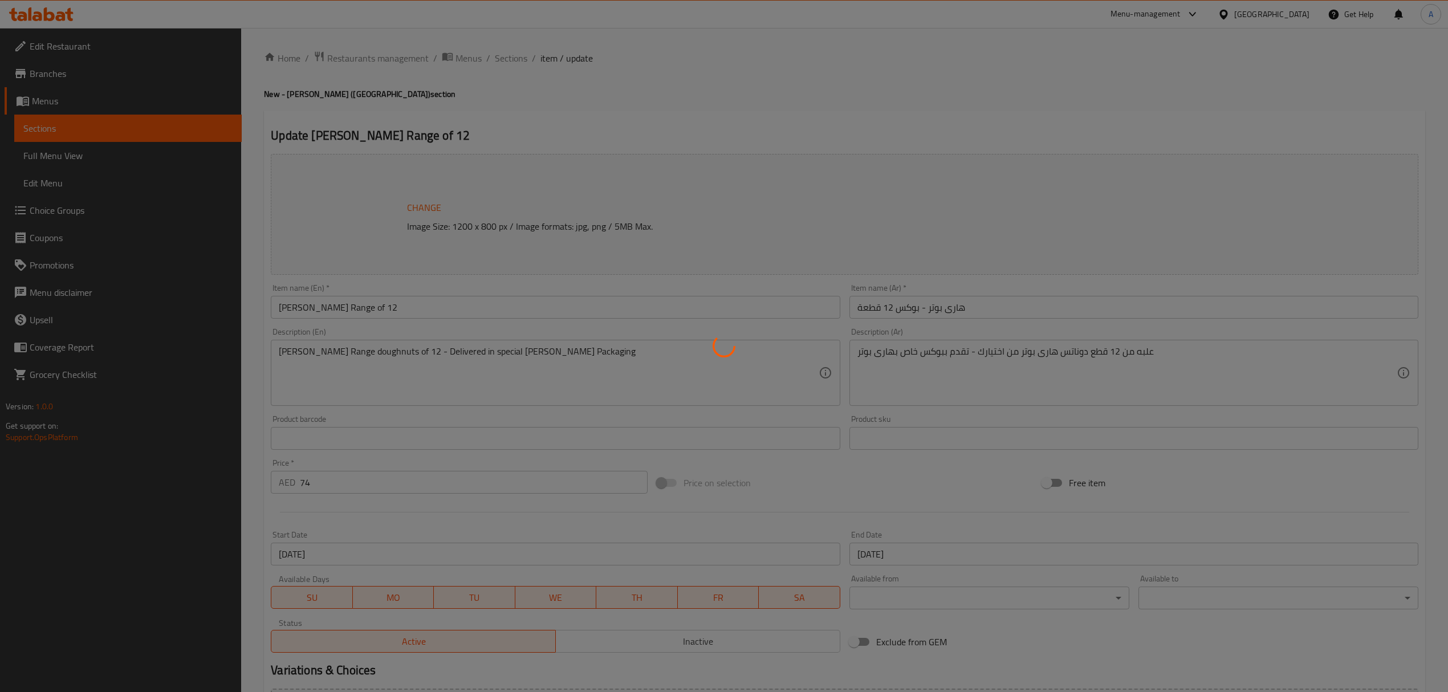
type input "اختيارك من الدونات الأولى"
type input "1"
type input "أختيارك من الدونات الثانية:"
type input "1"
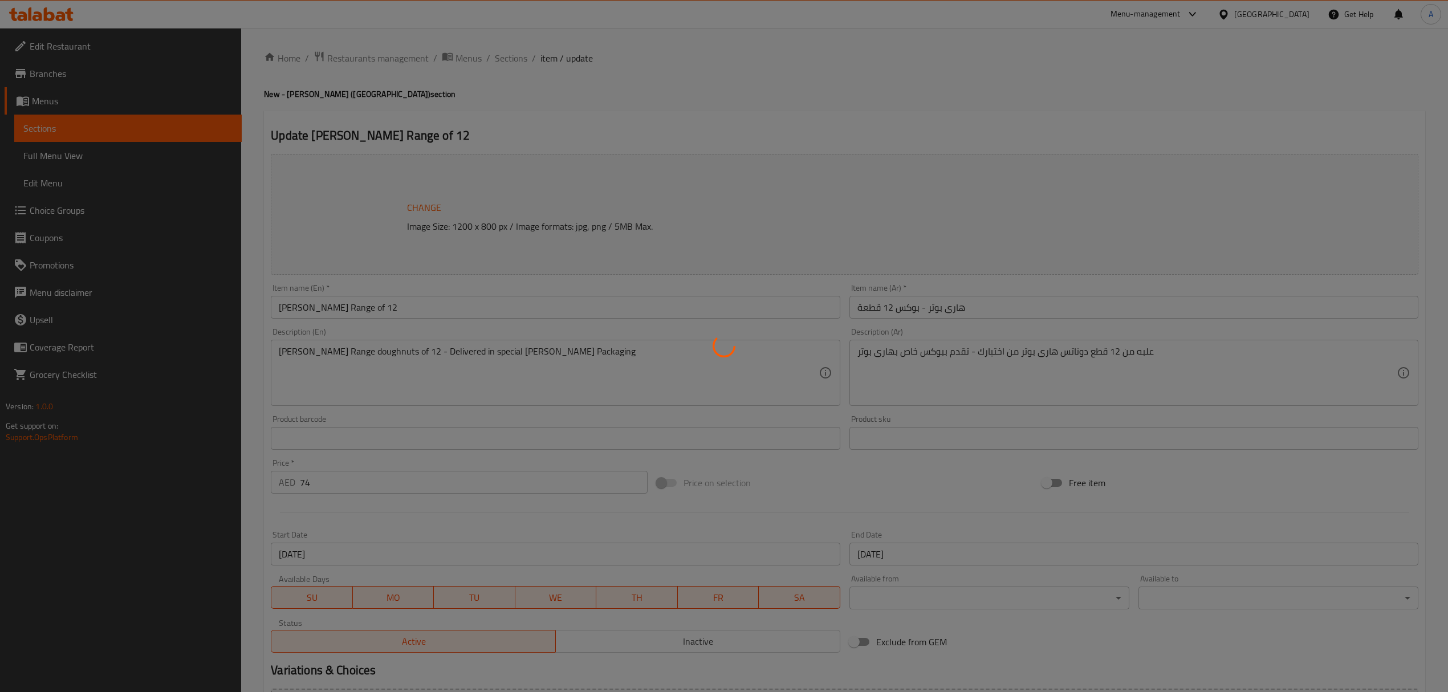
type input "1"
type input "أختيارك من الدونات الثالثة"
type input "1"
type input "أختيارك من الدونات الرابعة"
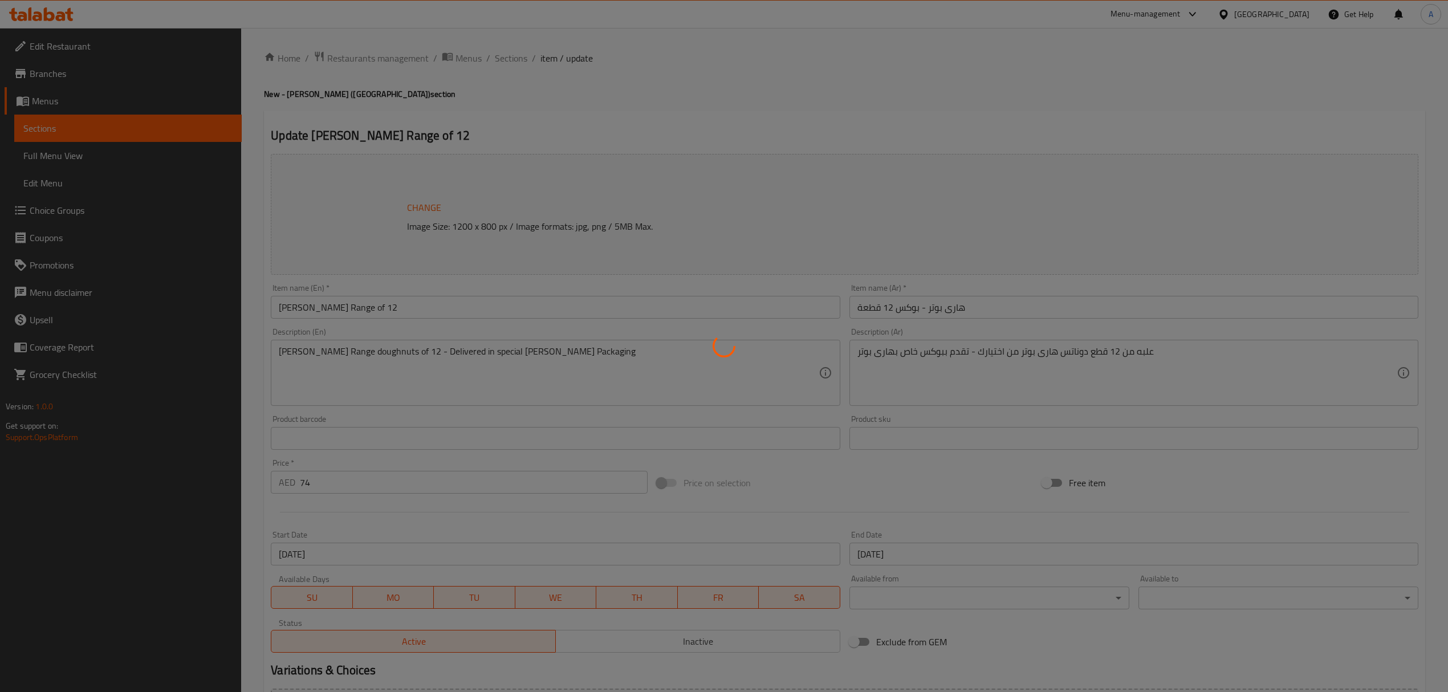
type input "1"
type input "أختيارك من الدونات الخامسة"
type input "1"
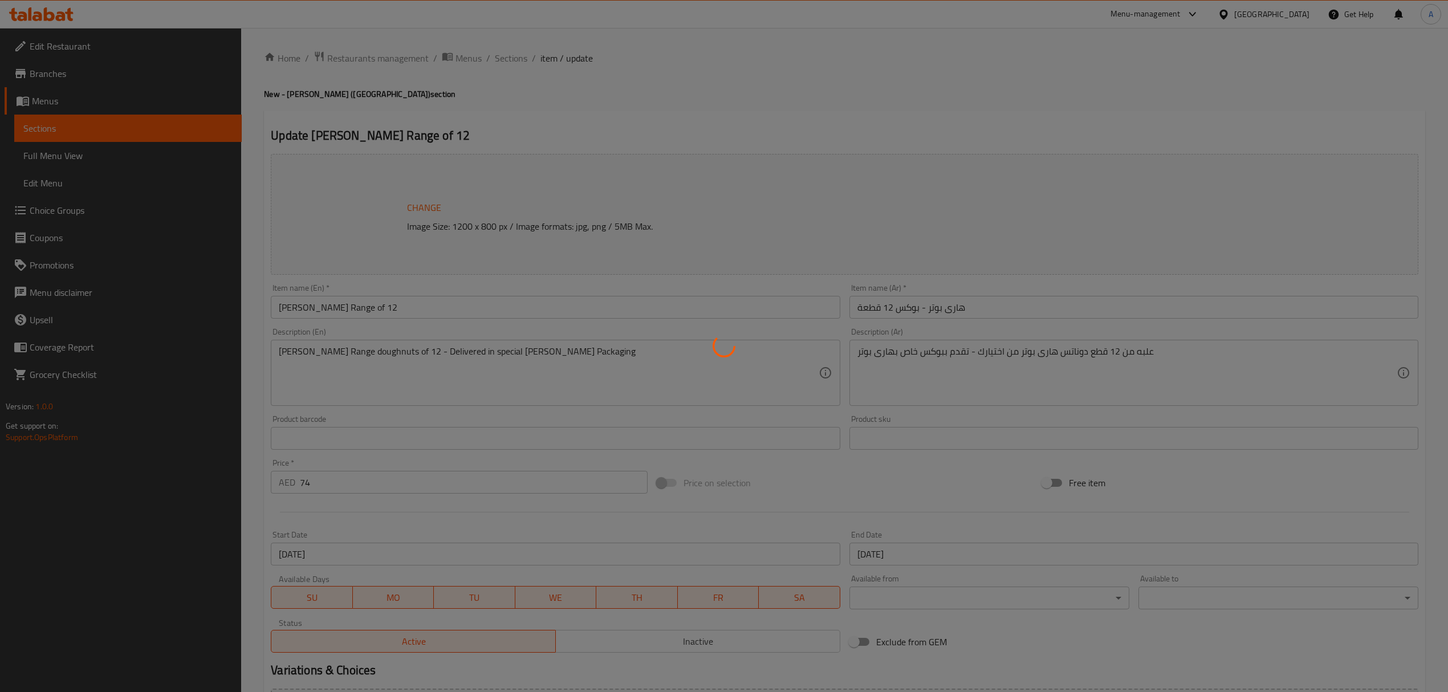
type input "أختيارك من الدونات السادسة"
type input "1"
type input "أختيارك من الدونات السابعة"
type input "1"
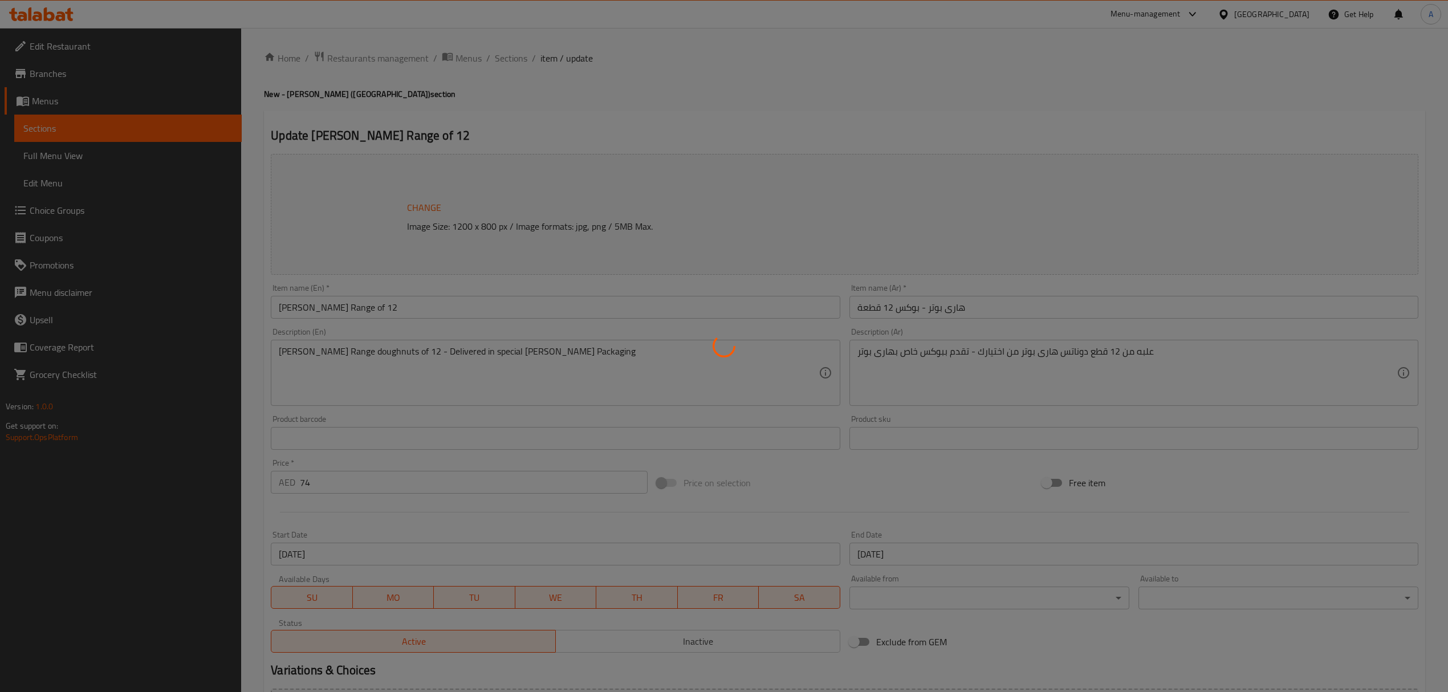
type input "1"
type input "اختيارك من الدونات الثامنة"
type input "1"
type input "أختيارك من الدونات التاسعة"
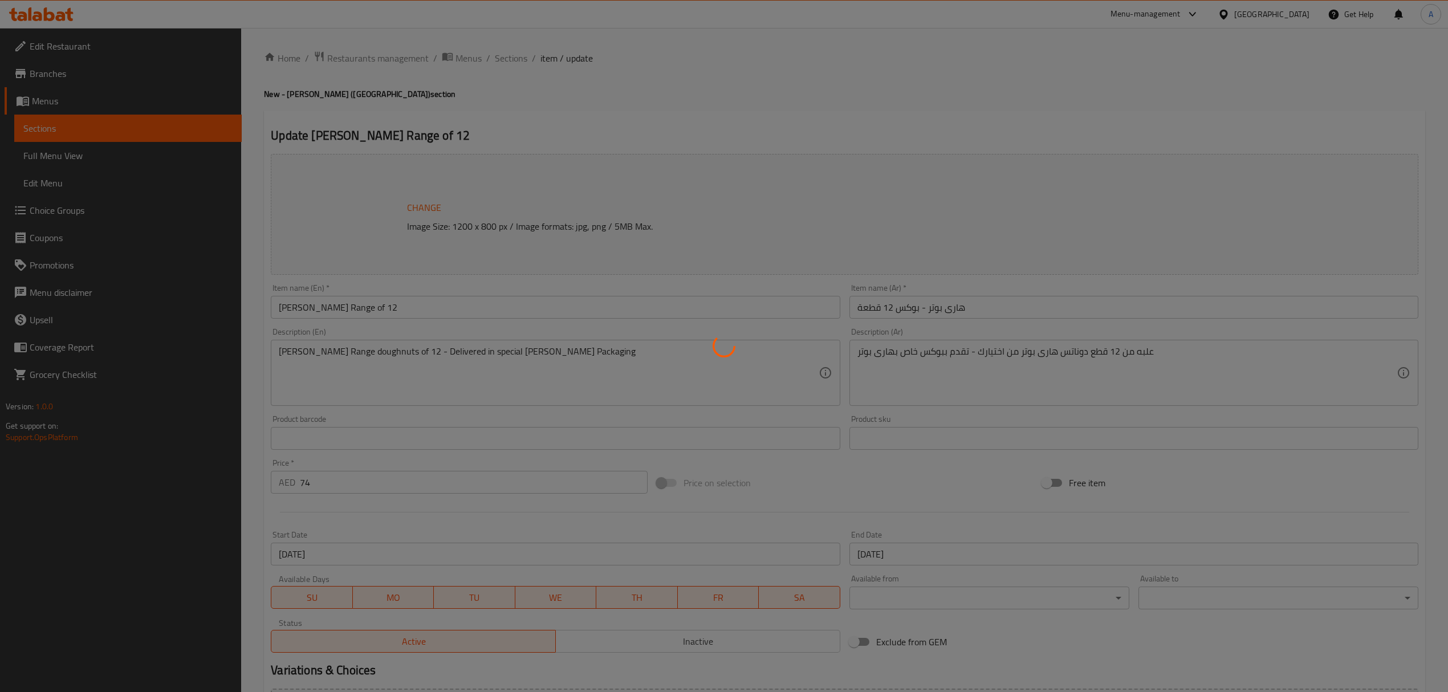
type input "1"
type input "أختيارك من الدونات العاشرة"
type input "1"
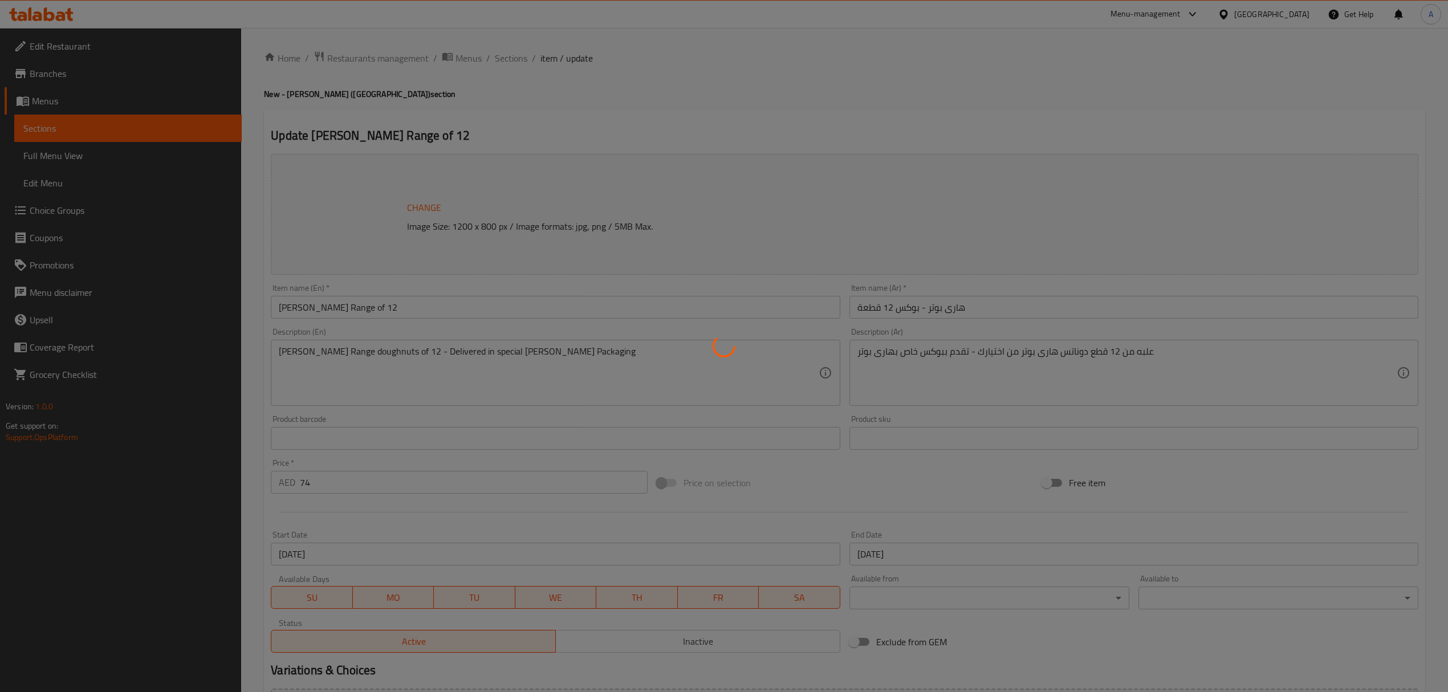
type input "أختيارك من الدونات الحادية عشر"
type input "1"
type input "أختيارك من الدونات الثانية عشر"
type input "1"
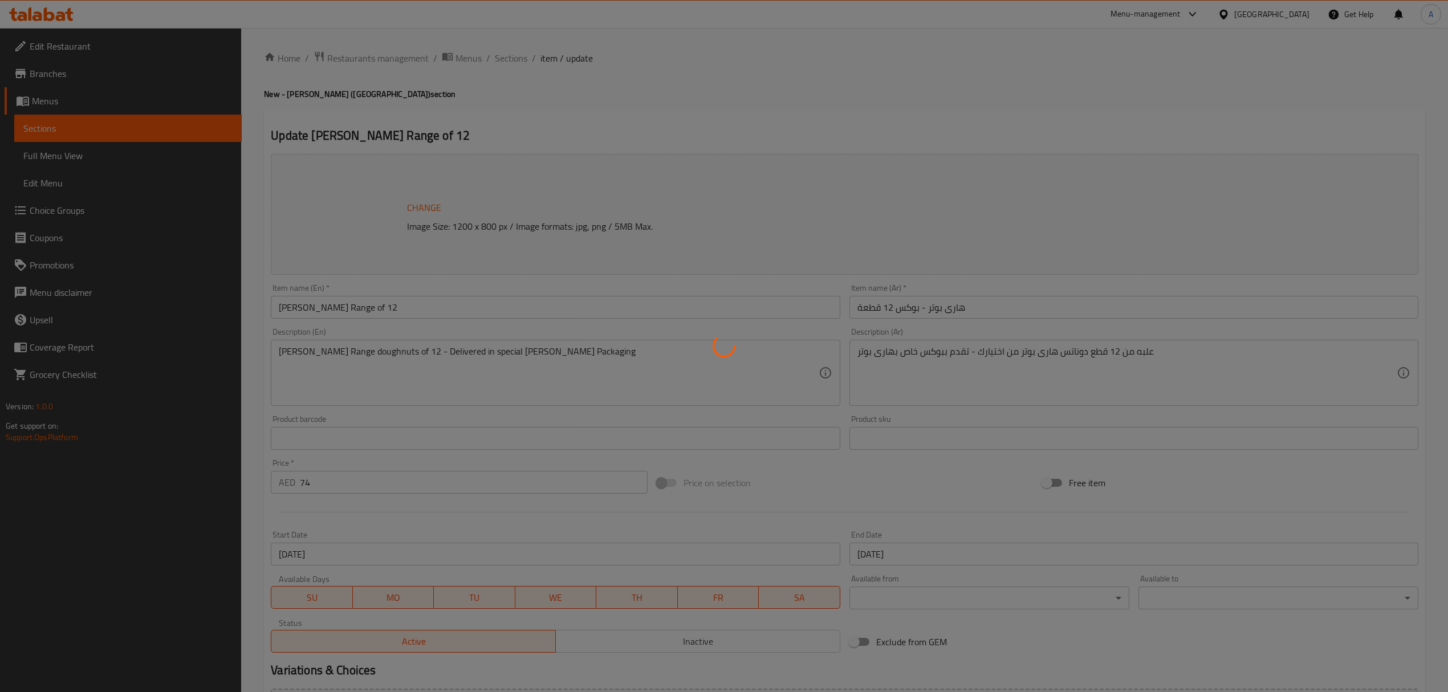
type input "1"
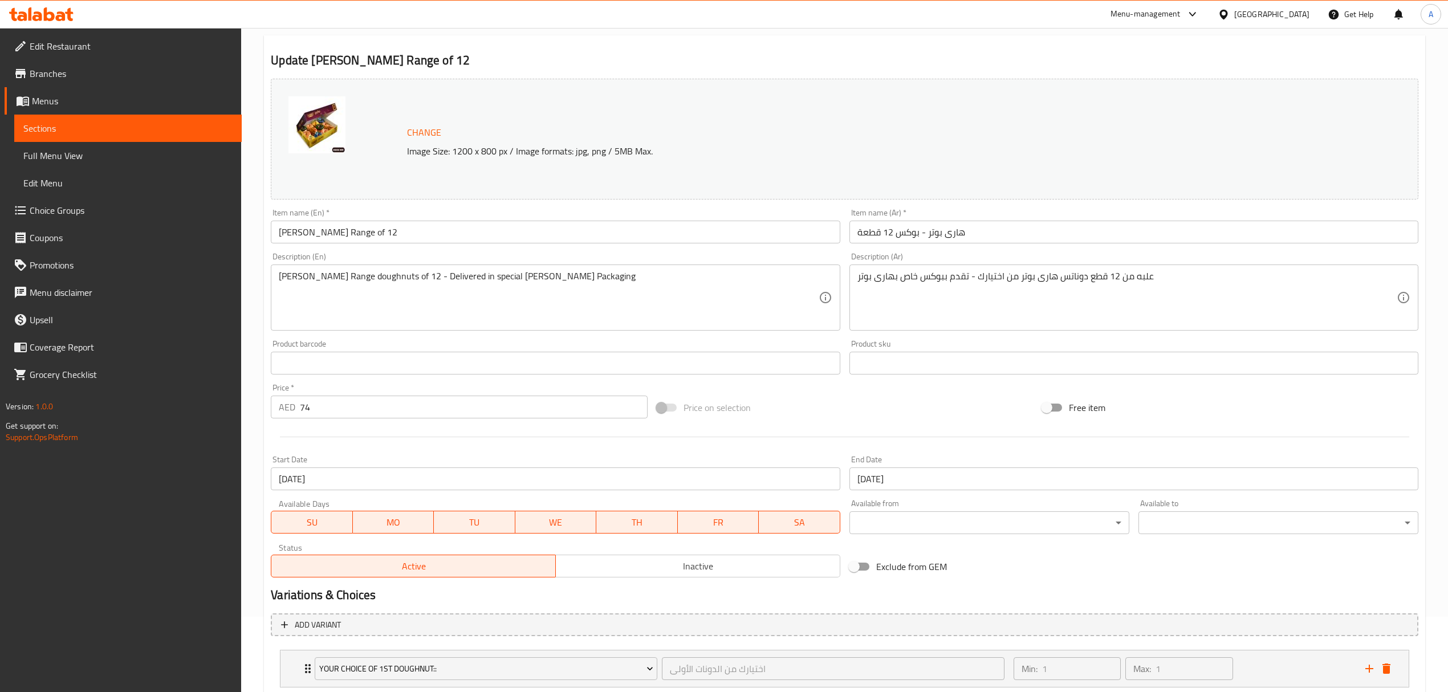
scroll to position [228, 0]
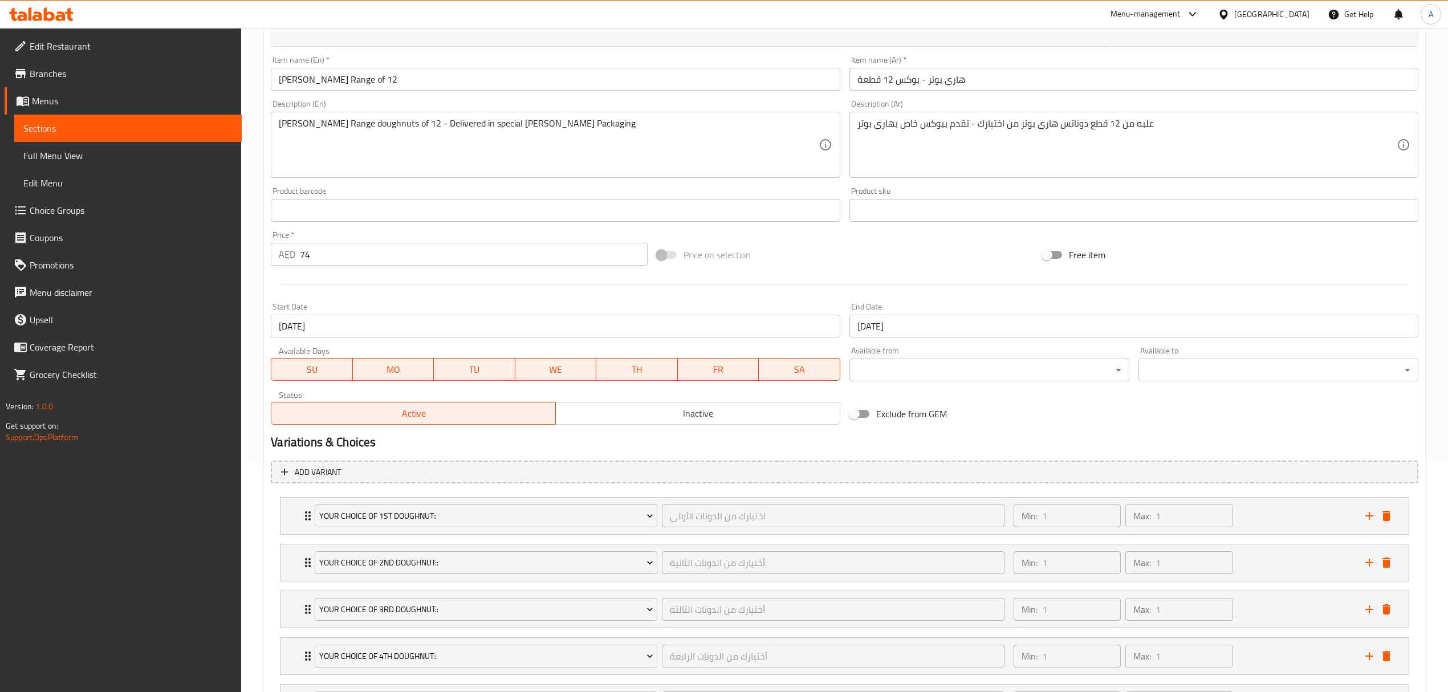
click at [897, 324] on input "[DATE]" at bounding box center [1133, 326] width 569 height 23
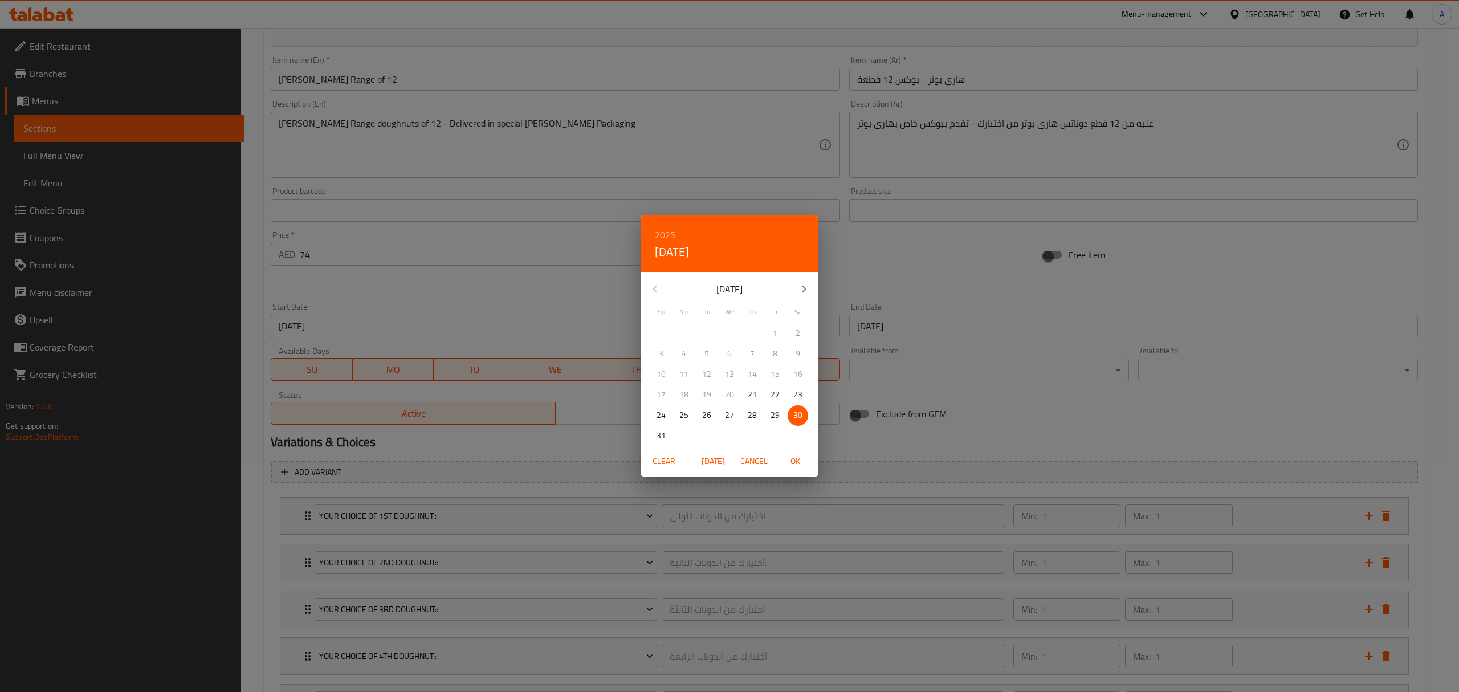
click at [801, 283] on icon "button" at bounding box center [805, 289] width 14 height 14
click at [703, 416] on p "30" at bounding box center [706, 415] width 9 height 14
click at [792, 458] on span "OK" at bounding box center [795, 461] width 27 height 14
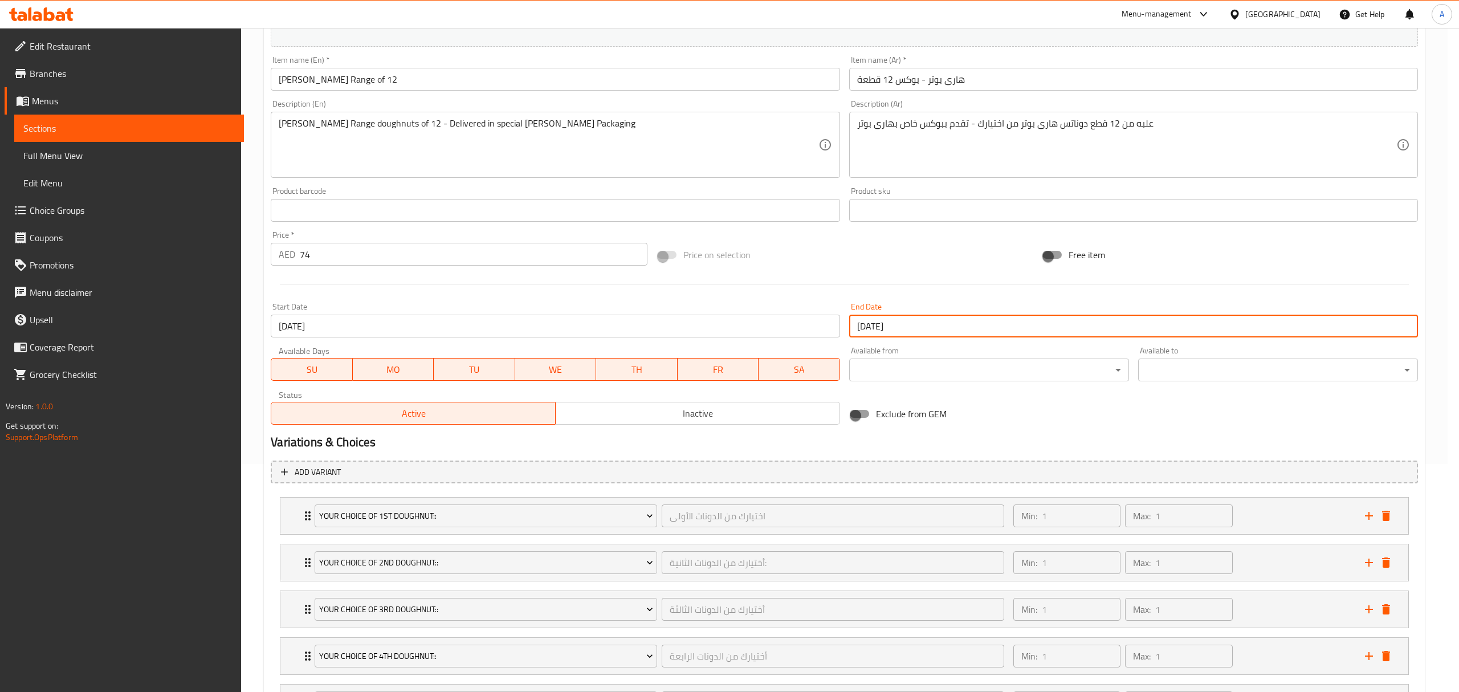
type input "[DATE]"
click at [1063, 393] on div "Change Image Size: 1200 x 800 px / Image formats: jpg, png / 5MB Max. Item name…" at bounding box center [844, 175] width 1157 height 508
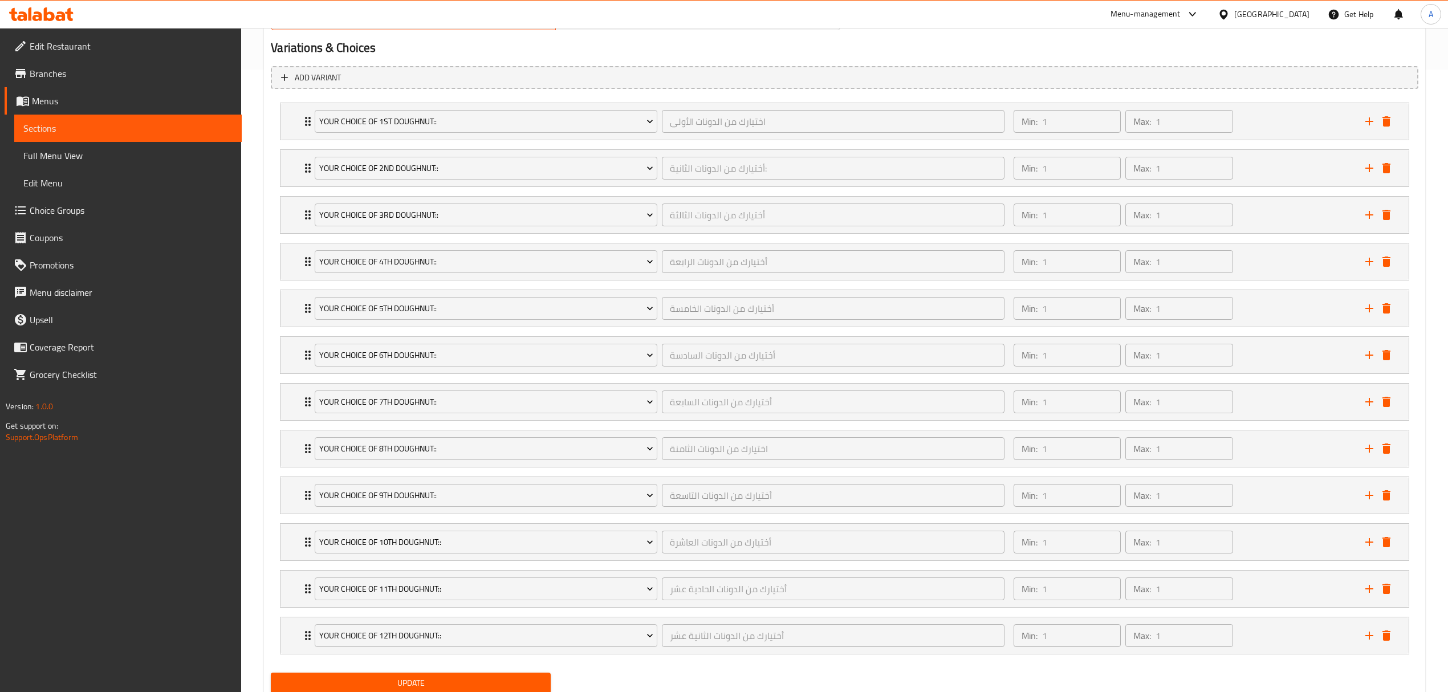
scroll to position [670, 0]
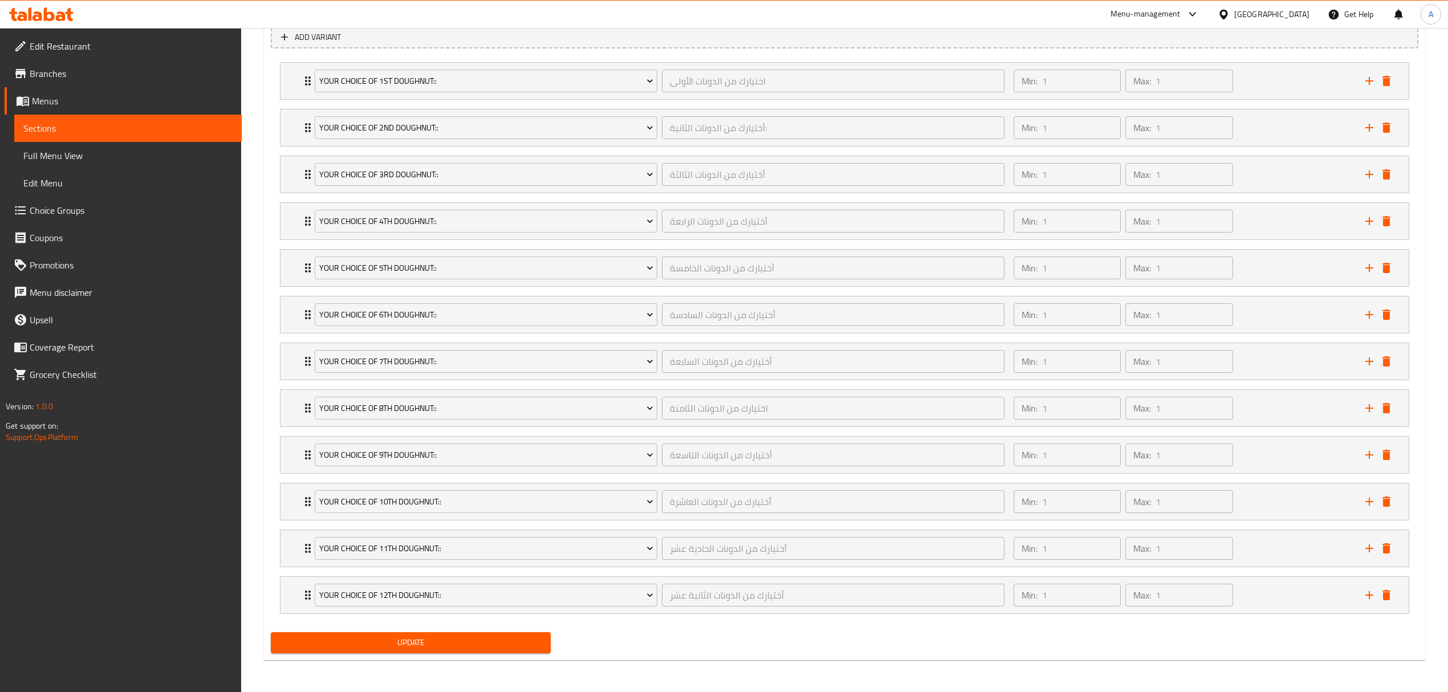
click at [478, 642] on span "Update" at bounding box center [411, 643] width 262 height 14
click at [377, 648] on span "Update" at bounding box center [411, 643] width 262 height 14
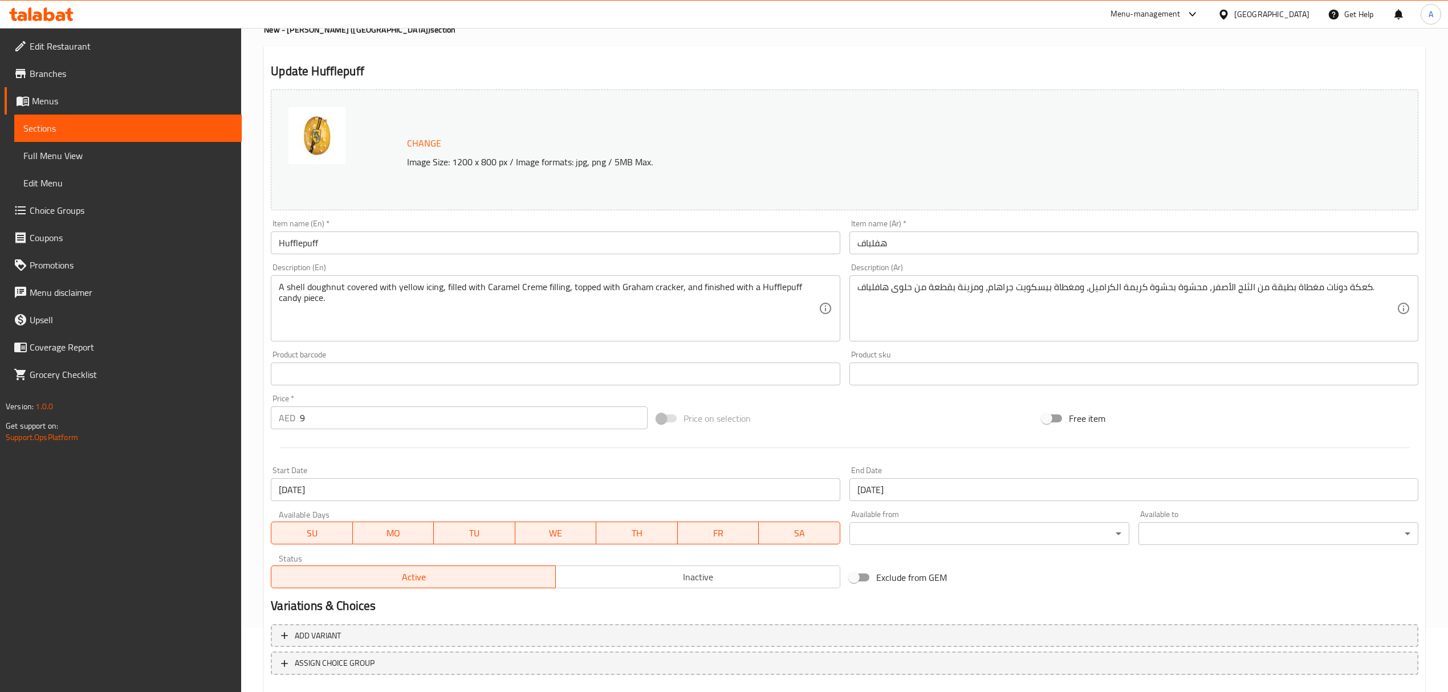
scroll to position [129, 0]
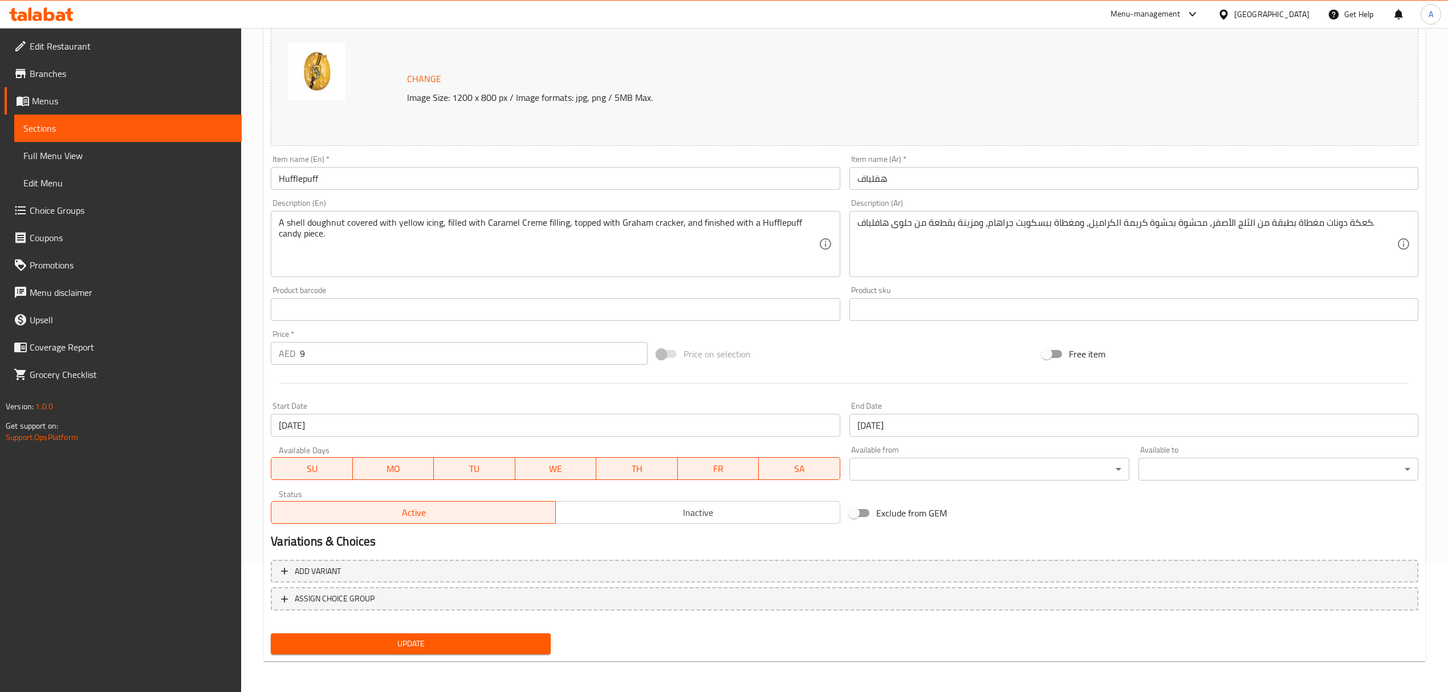
click at [965, 422] on input "[DATE]" at bounding box center [1133, 425] width 569 height 23
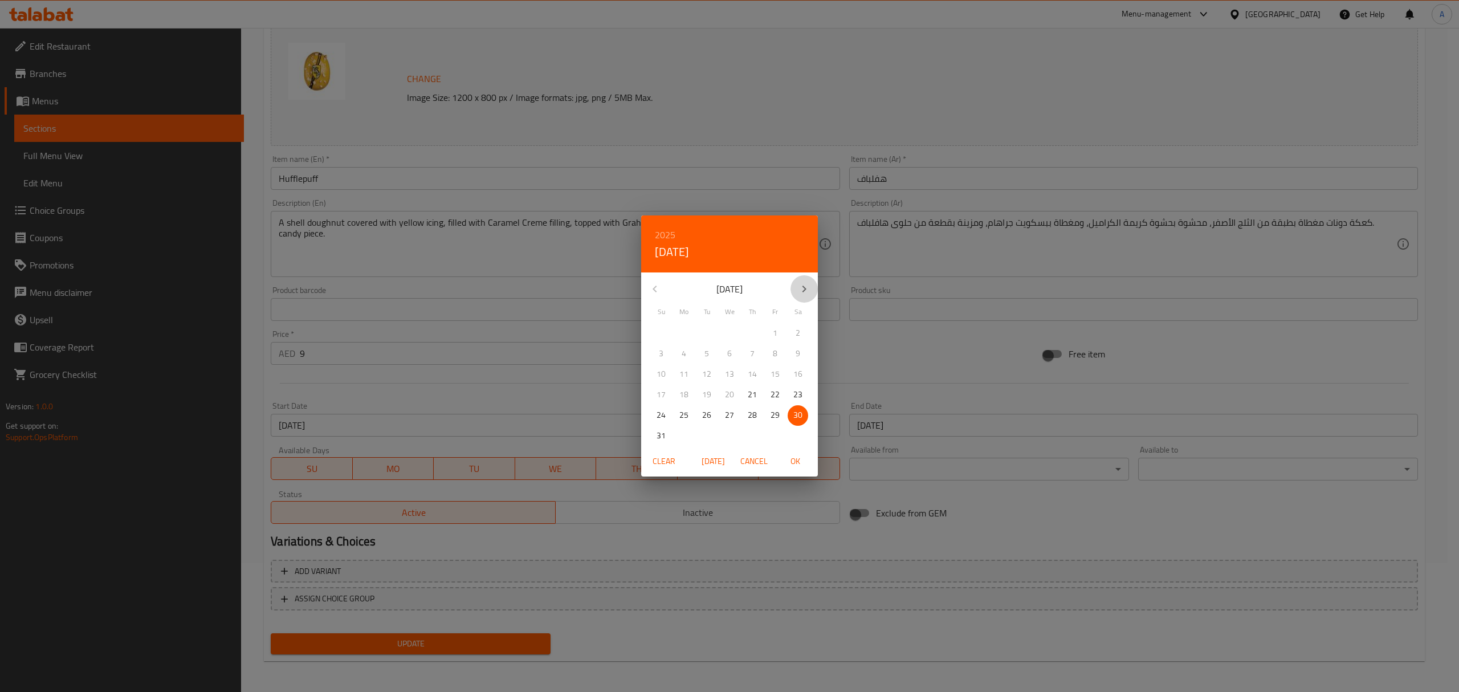
click at [796, 288] on button "button" at bounding box center [804, 288] width 27 height 27
click at [707, 408] on p "30" at bounding box center [706, 415] width 9 height 14
click at [794, 457] on span "OK" at bounding box center [795, 461] width 27 height 14
type input "[DATE]"
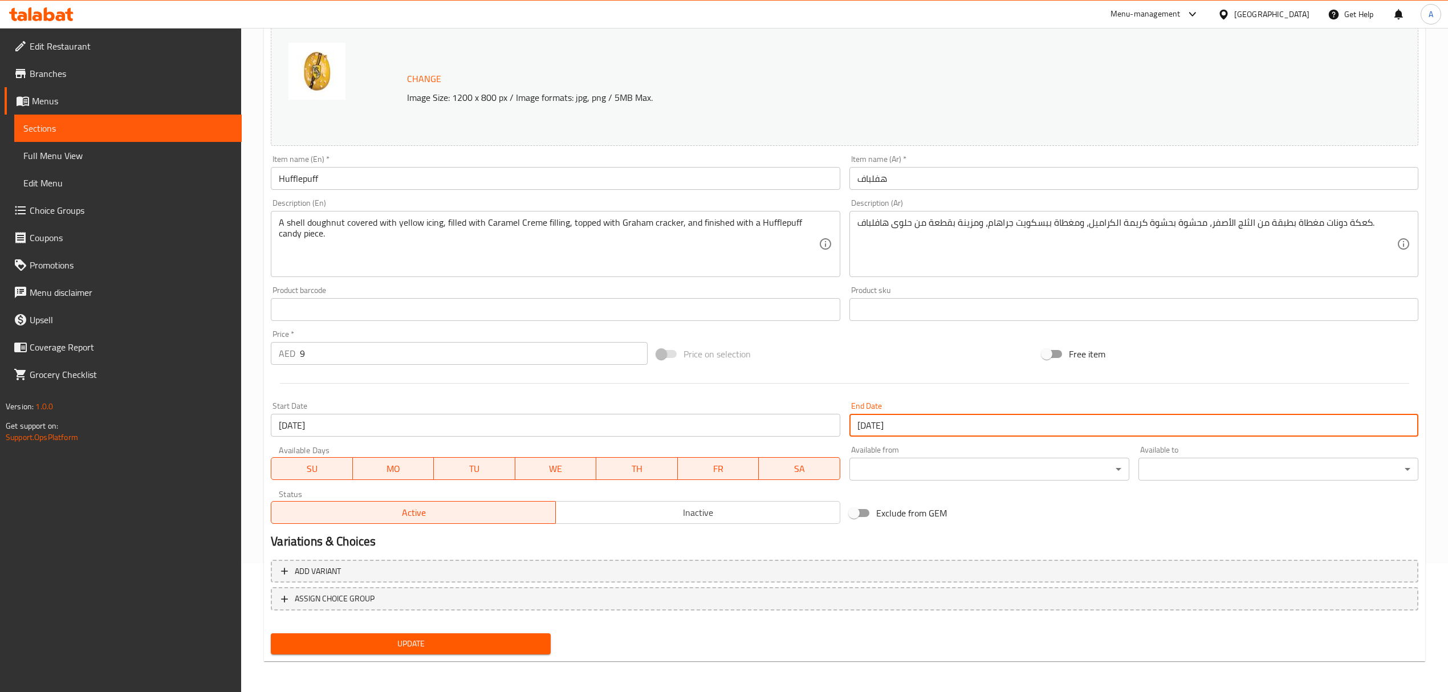
click at [755, 391] on div at bounding box center [844, 383] width 1157 height 28
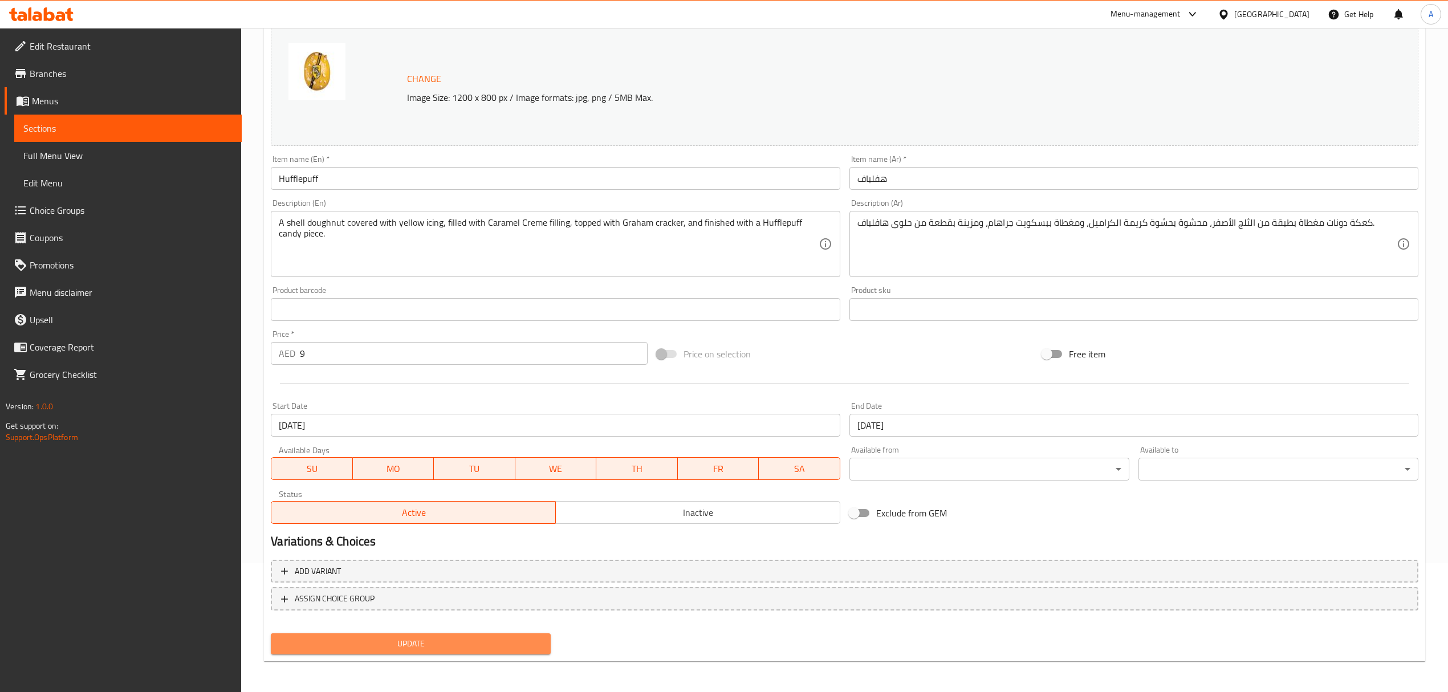
click at [318, 634] on button "Update" at bounding box center [411, 643] width 280 height 21
click at [876, 420] on input "[DATE]" at bounding box center [1133, 425] width 569 height 23
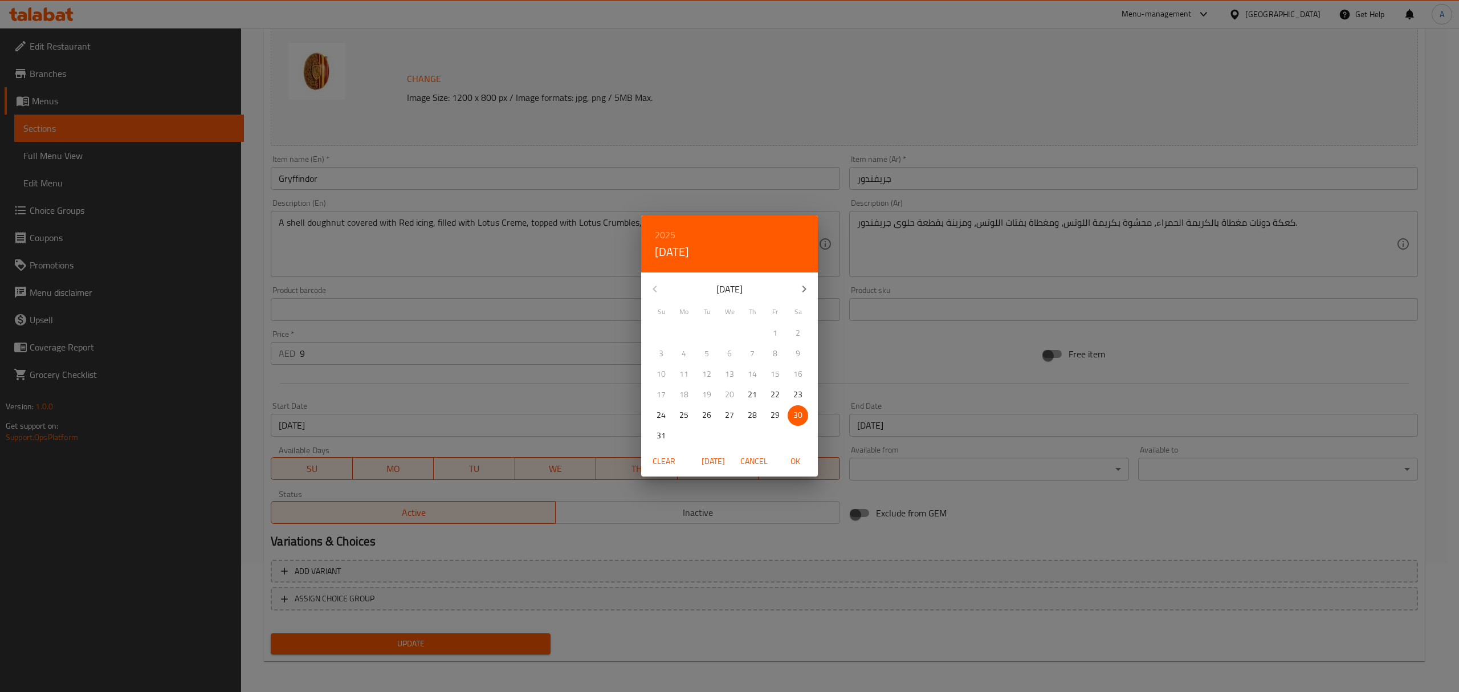
click at [797, 285] on button "button" at bounding box center [804, 288] width 27 height 27
click at [699, 404] on div "23" at bounding box center [707, 395] width 23 height 21
click at [703, 413] on p "30" at bounding box center [706, 415] width 9 height 14
click at [794, 461] on span "OK" at bounding box center [795, 461] width 27 height 14
type input "[DATE]"
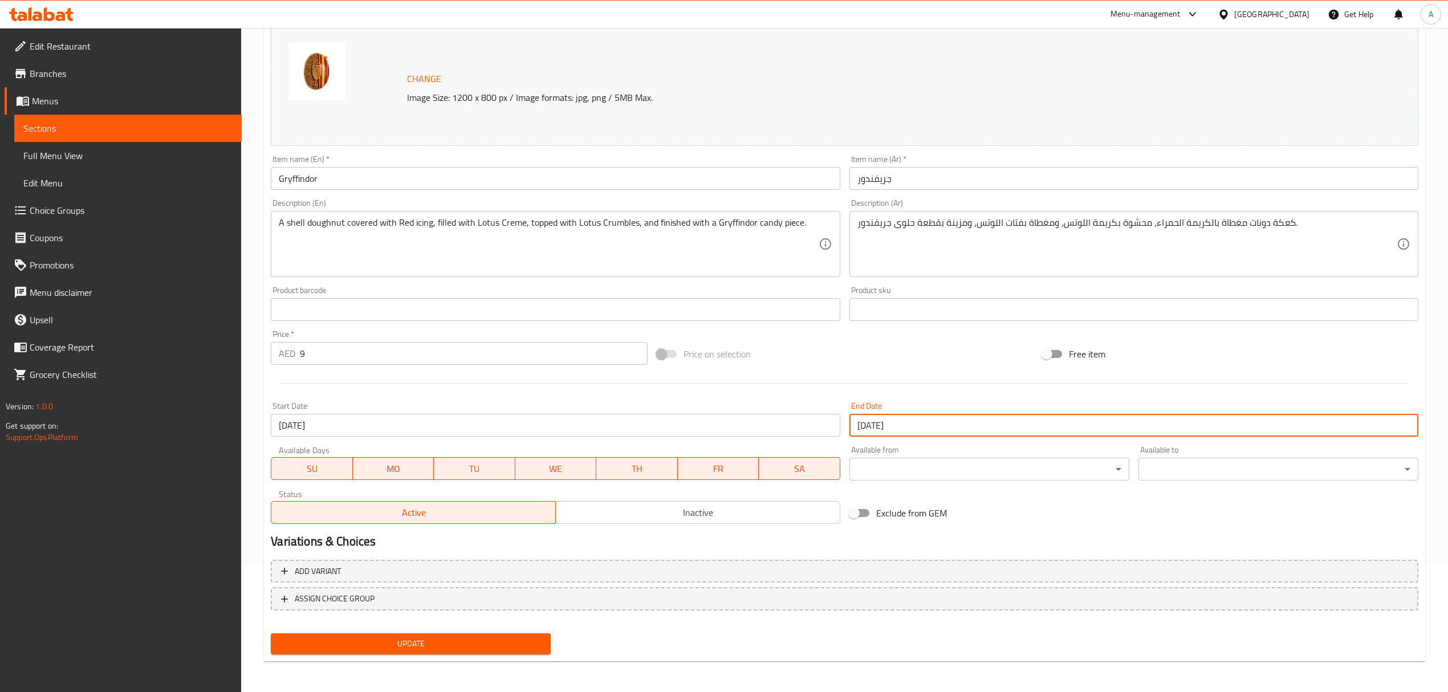
click at [502, 637] on span "Update" at bounding box center [411, 644] width 262 height 14
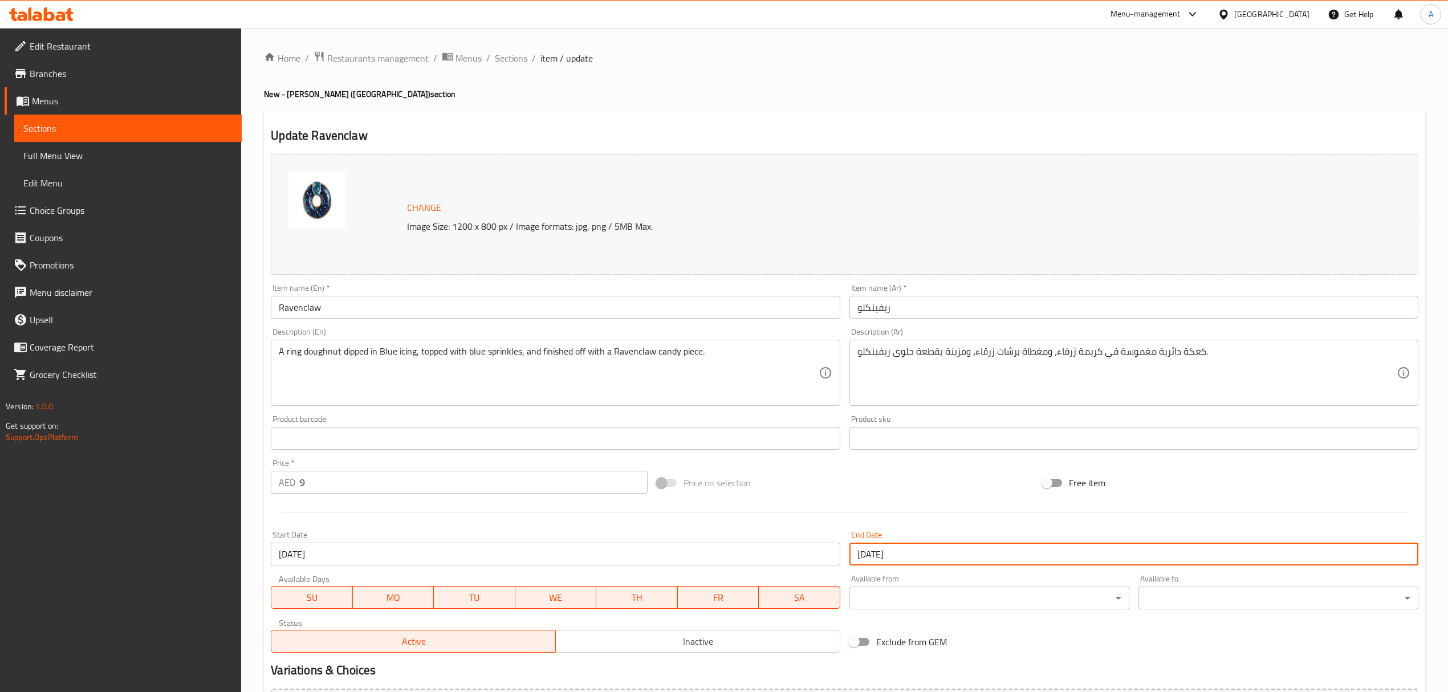
click at [909, 548] on input "[DATE]" at bounding box center [1133, 554] width 569 height 23
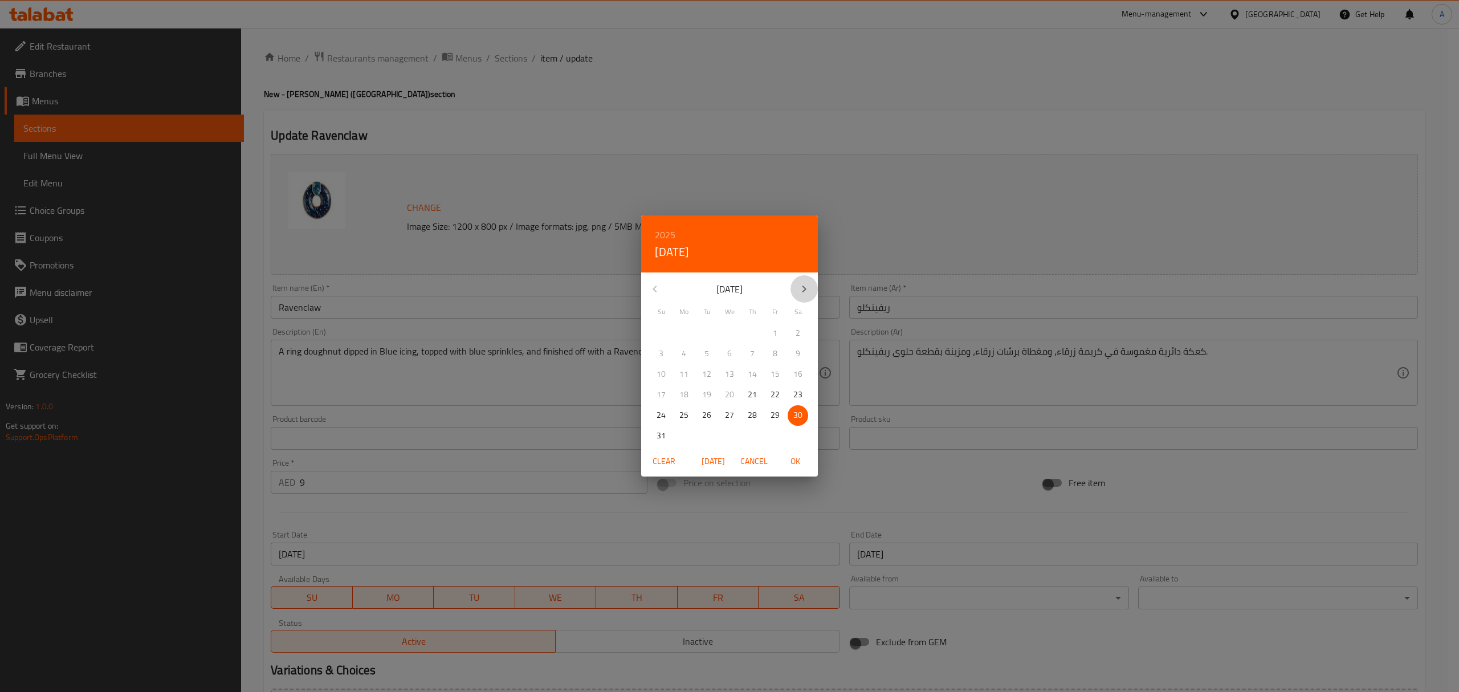
click at [799, 286] on icon "button" at bounding box center [805, 289] width 14 height 14
click at [713, 416] on span "30" at bounding box center [707, 415] width 21 height 14
click at [794, 457] on span "OK" at bounding box center [795, 461] width 27 height 14
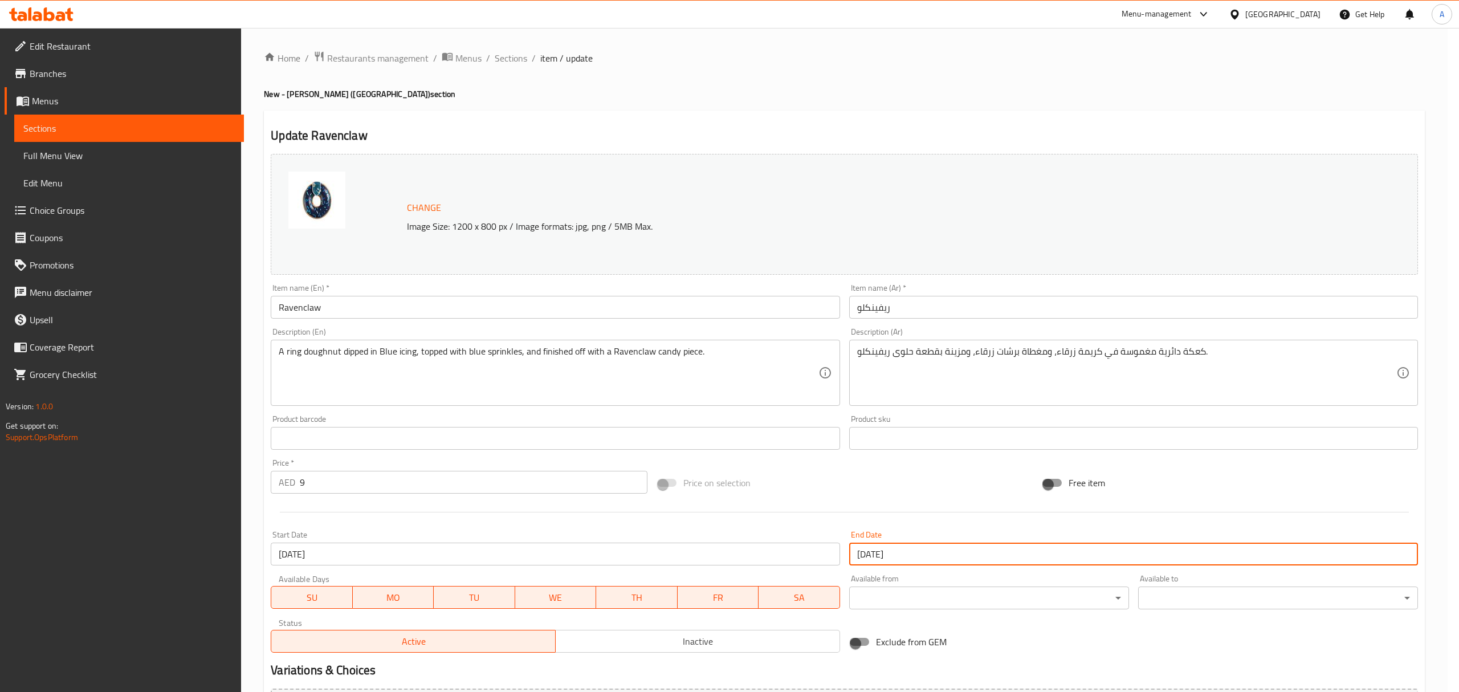
type input "[DATE]"
click at [877, 488] on div "Price on selection" at bounding box center [844, 482] width 385 height 31
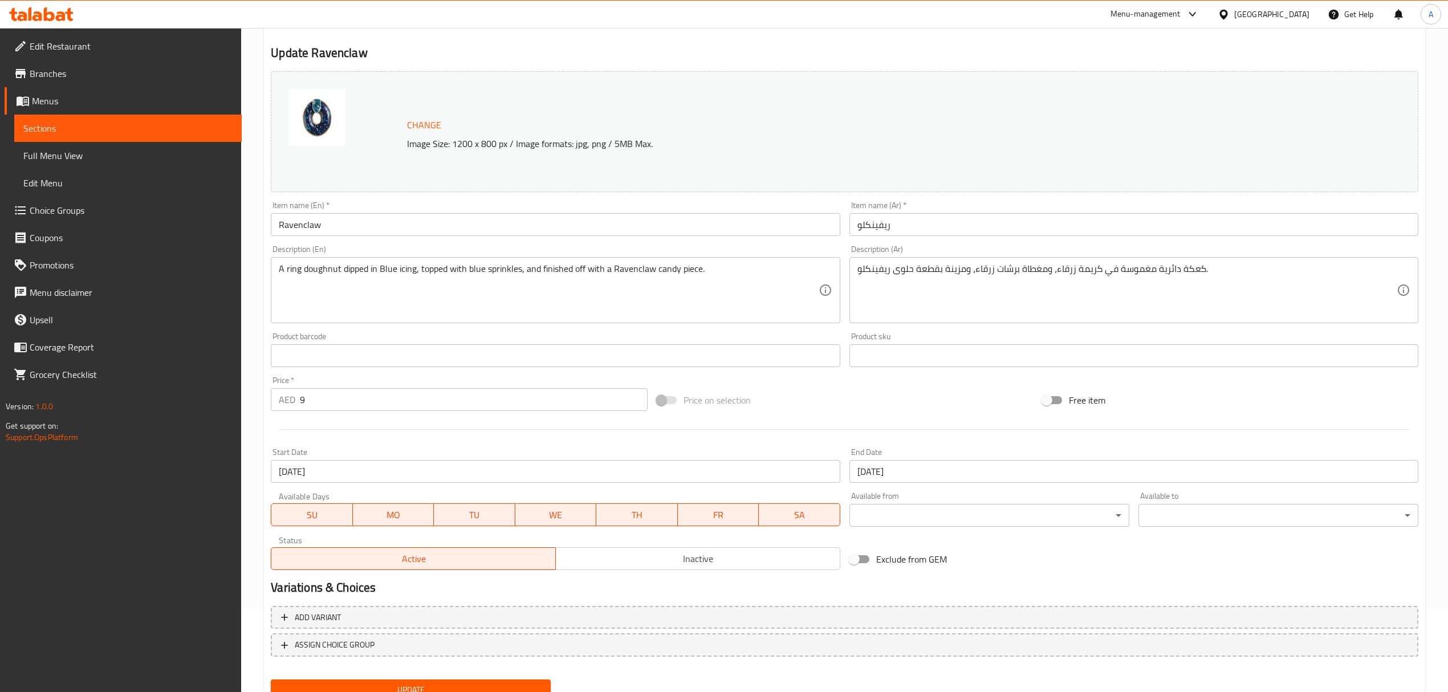
scroll to position [129, 0]
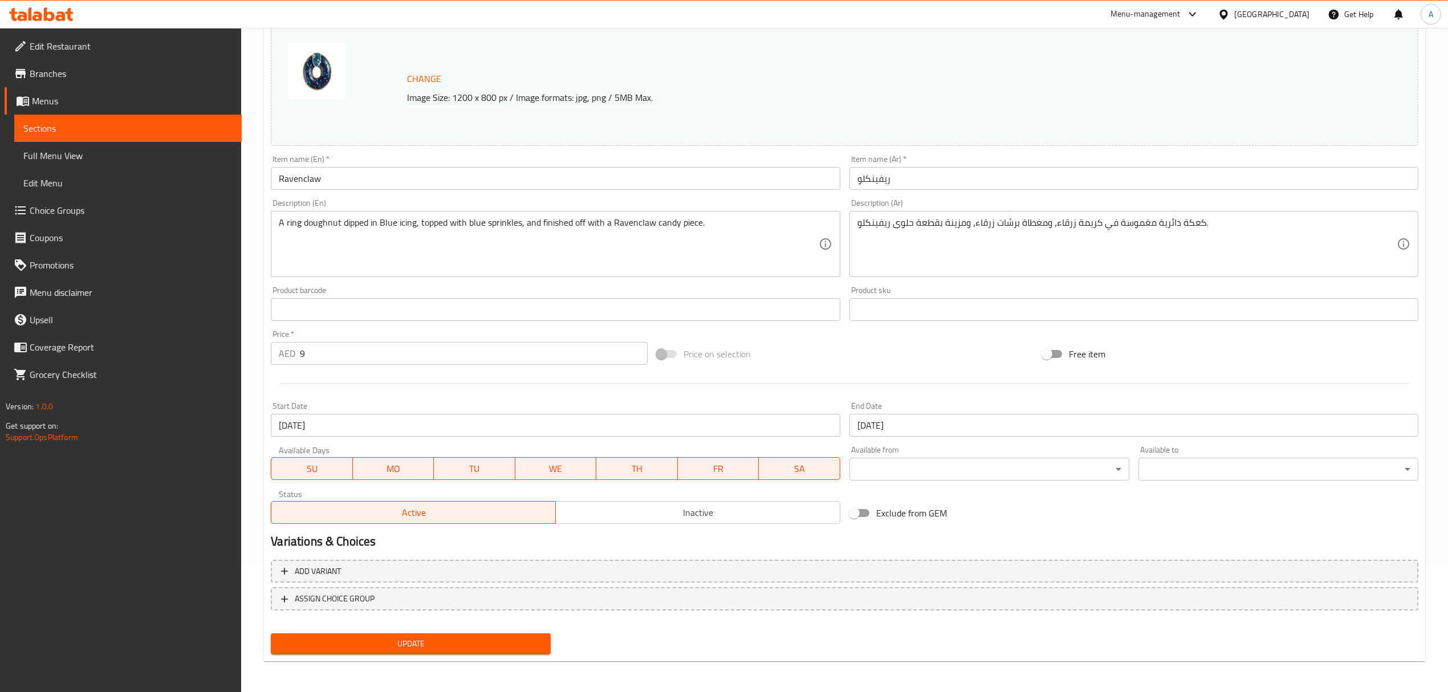
click at [467, 643] on span "Update" at bounding box center [411, 644] width 262 height 14
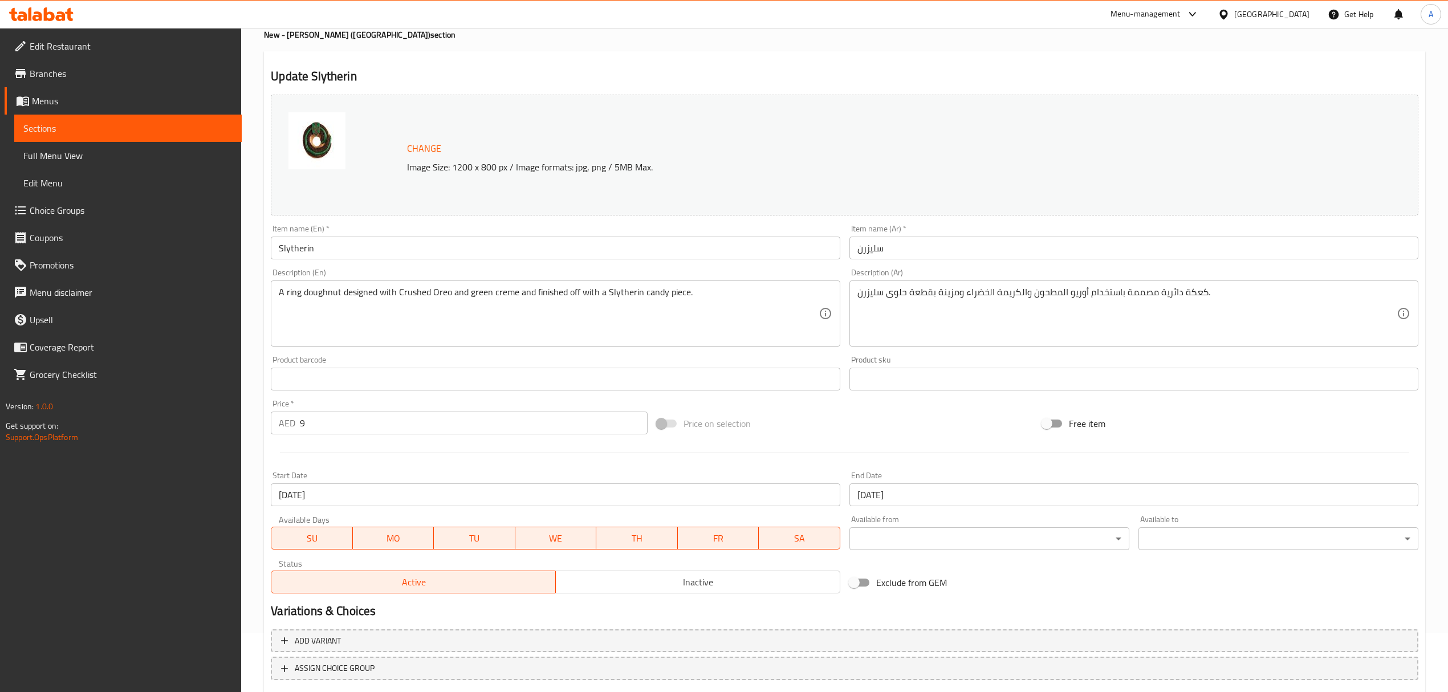
scroll to position [129, 0]
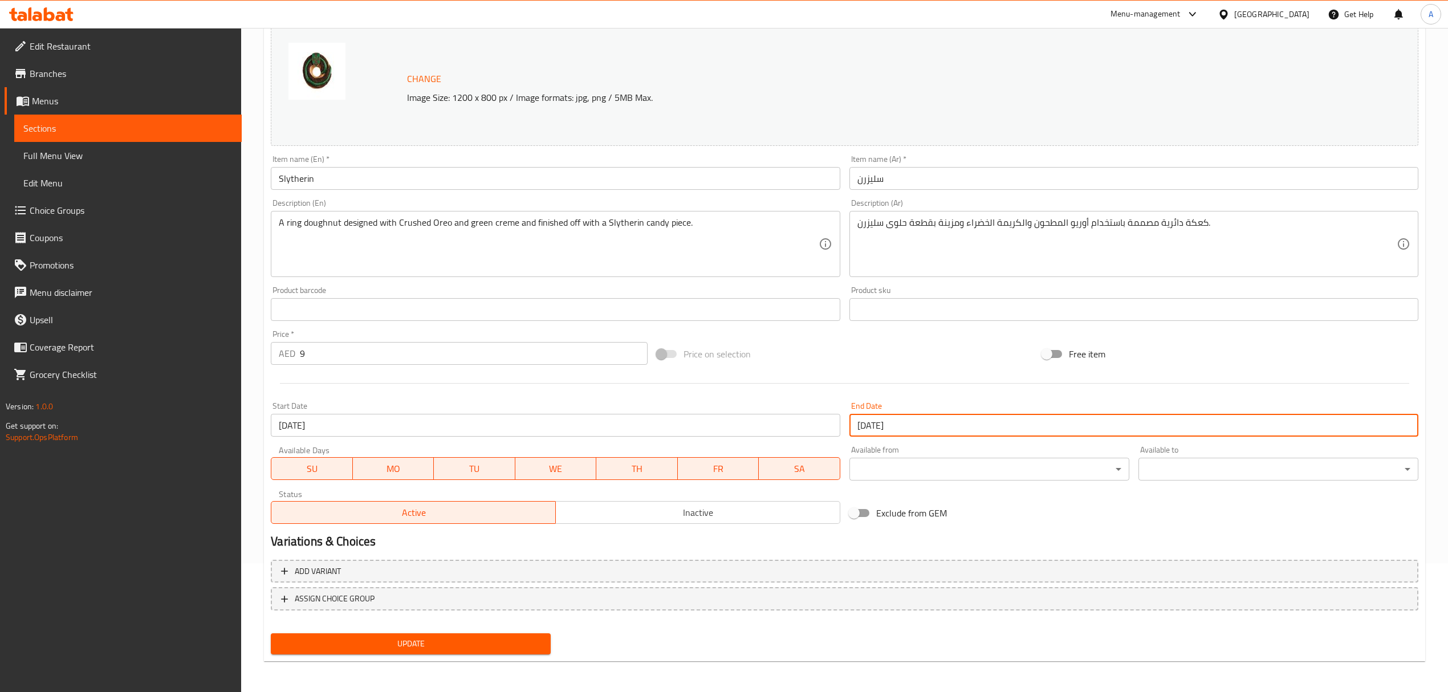
click at [920, 427] on input "[DATE]" at bounding box center [1133, 425] width 569 height 23
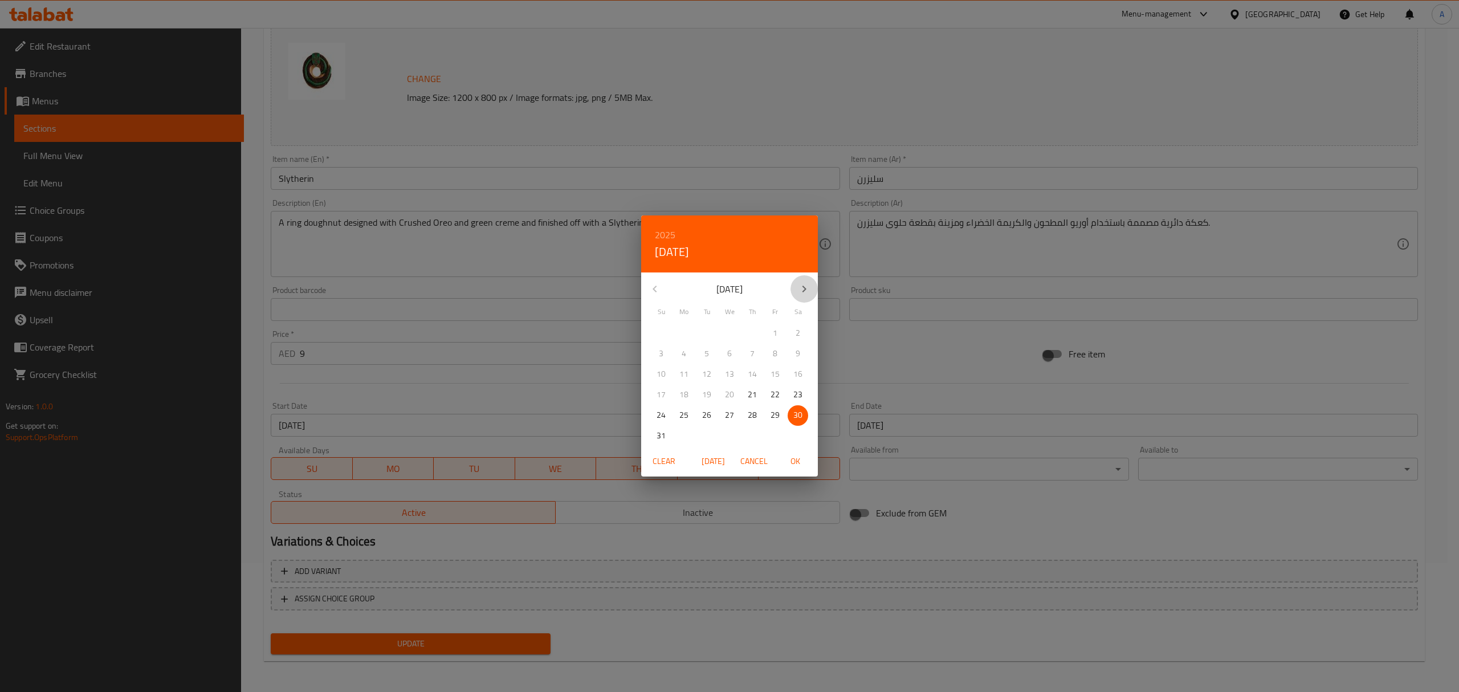
click at [801, 279] on button "button" at bounding box center [804, 288] width 27 height 27
drag, startPoint x: 713, startPoint y: 416, endPoint x: 714, endPoint y: 423, distance: 6.9
click at [713, 417] on span "30" at bounding box center [707, 415] width 21 height 14
click at [802, 459] on span "OK" at bounding box center [795, 461] width 27 height 14
type input "[DATE]"
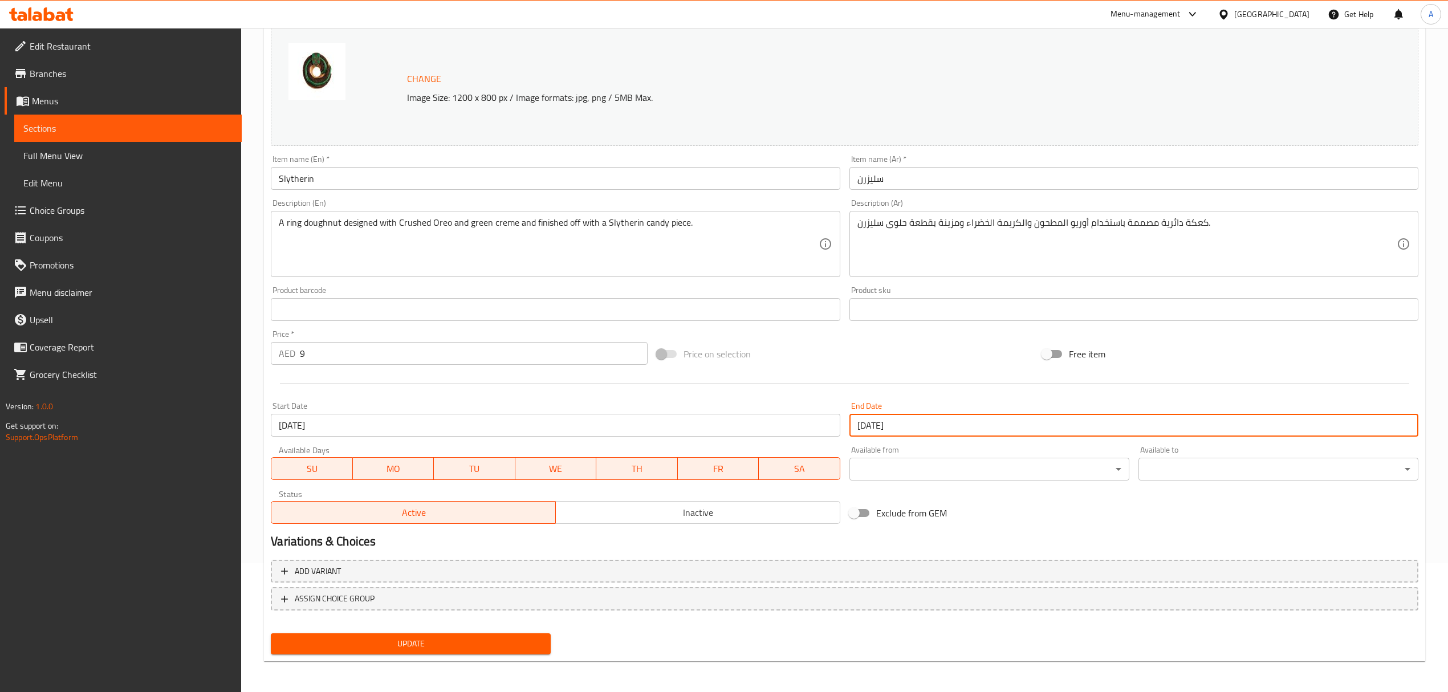
click at [489, 648] on span "Update" at bounding box center [411, 644] width 262 height 14
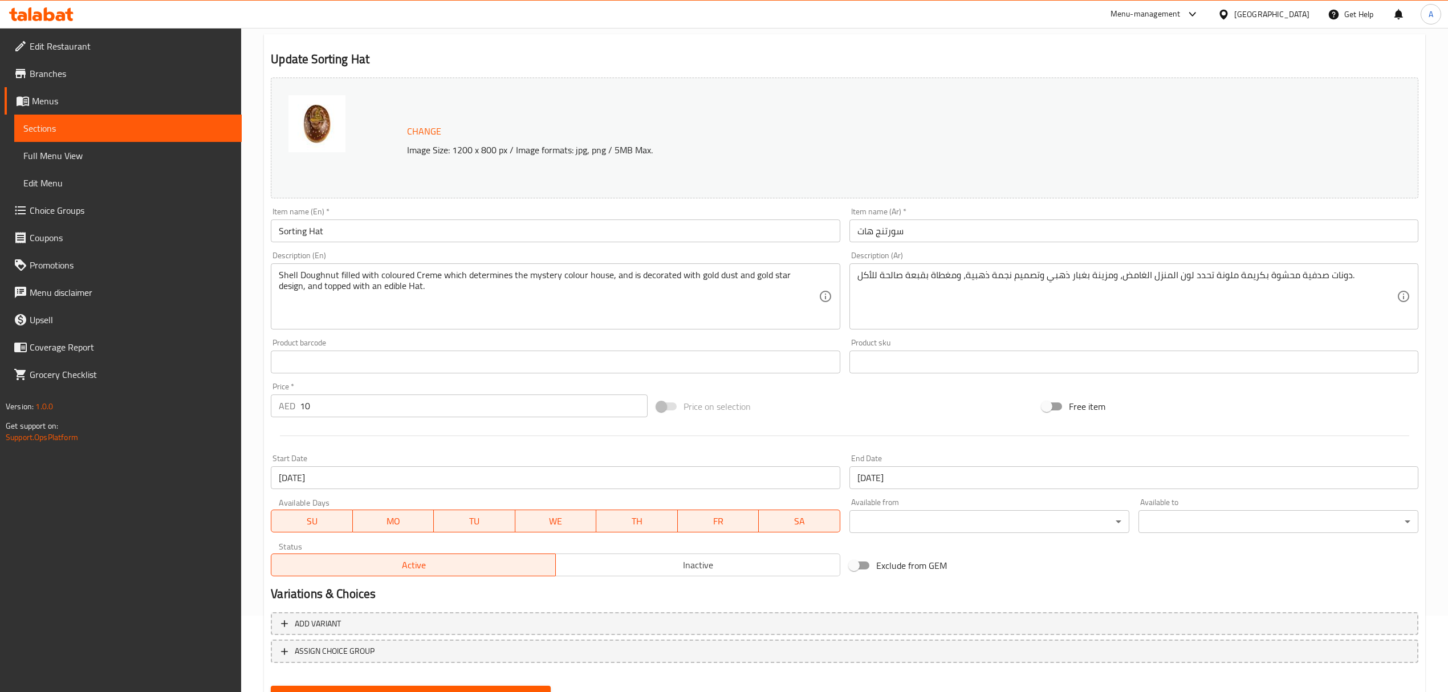
scroll to position [129, 0]
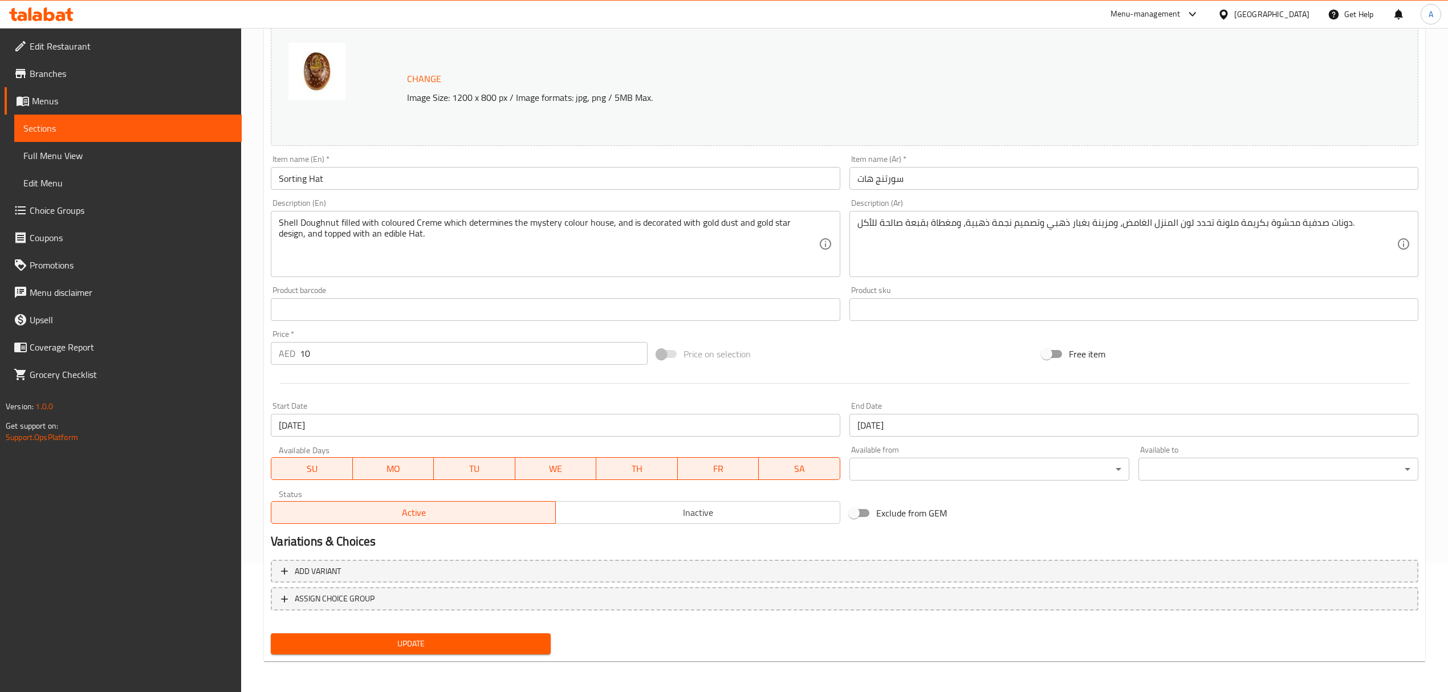
click at [902, 422] on input "[DATE]" at bounding box center [1133, 425] width 569 height 23
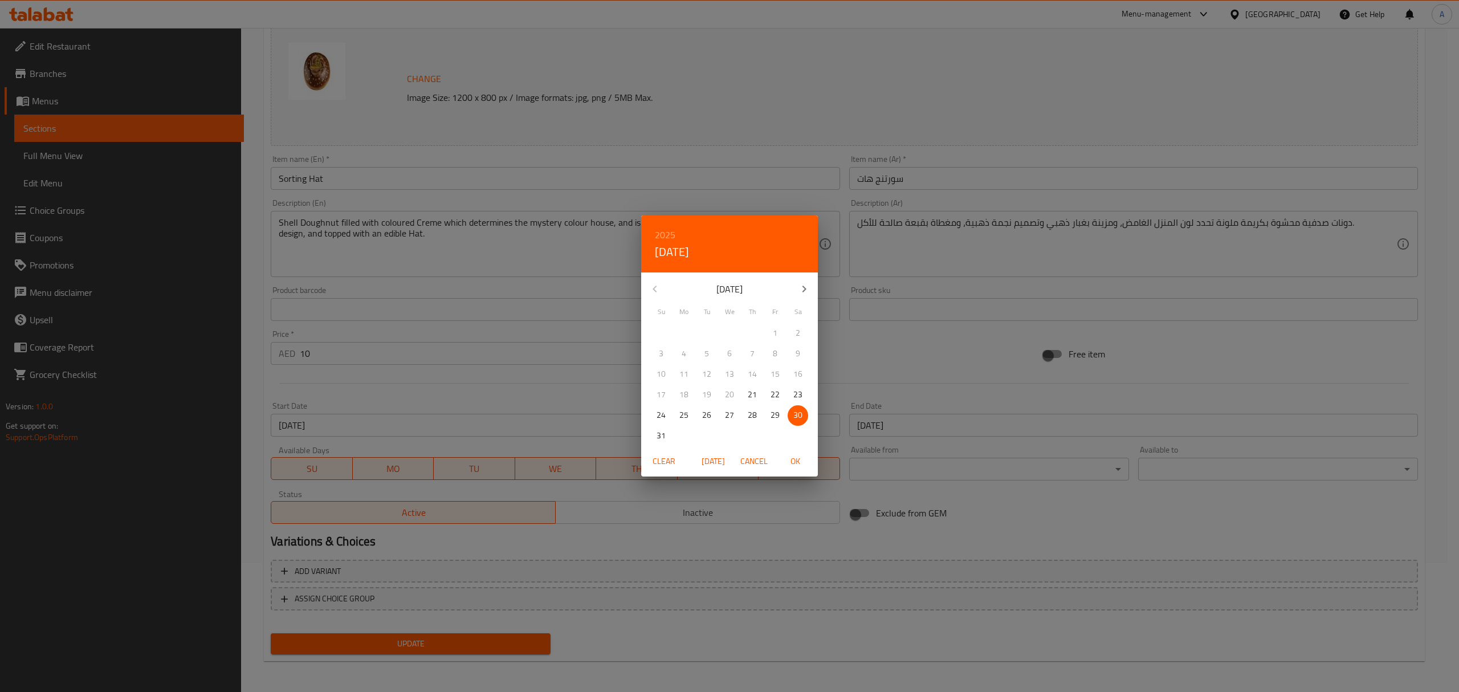
click at [801, 286] on icon "button" at bounding box center [805, 289] width 14 height 14
click at [703, 418] on p "30" at bounding box center [706, 415] width 9 height 14
click at [797, 457] on span "OK" at bounding box center [795, 461] width 27 height 14
type input "[DATE]"
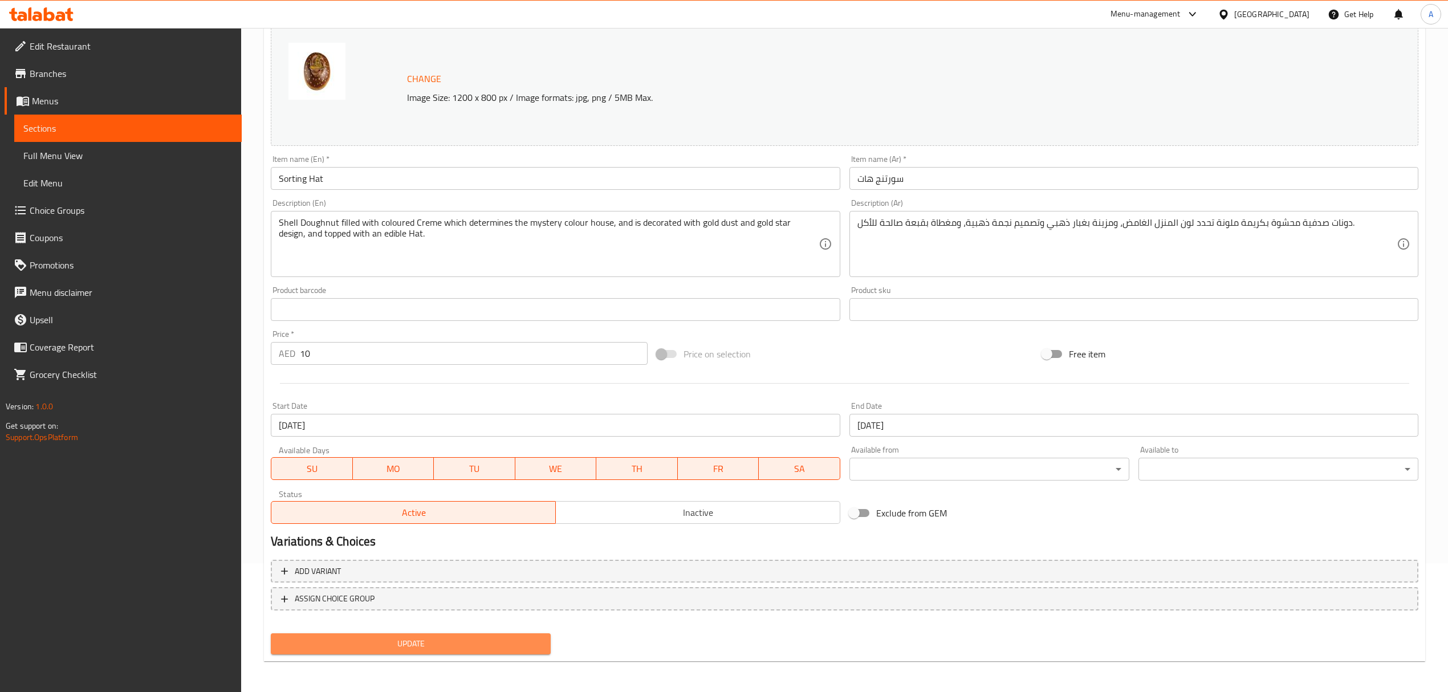
drag, startPoint x: 514, startPoint y: 644, endPoint x: 520, endPoint y: 642, distance: 6.7
click at [515, 644] on span "Update" at bounding box center [411, 644] width 262 height 14
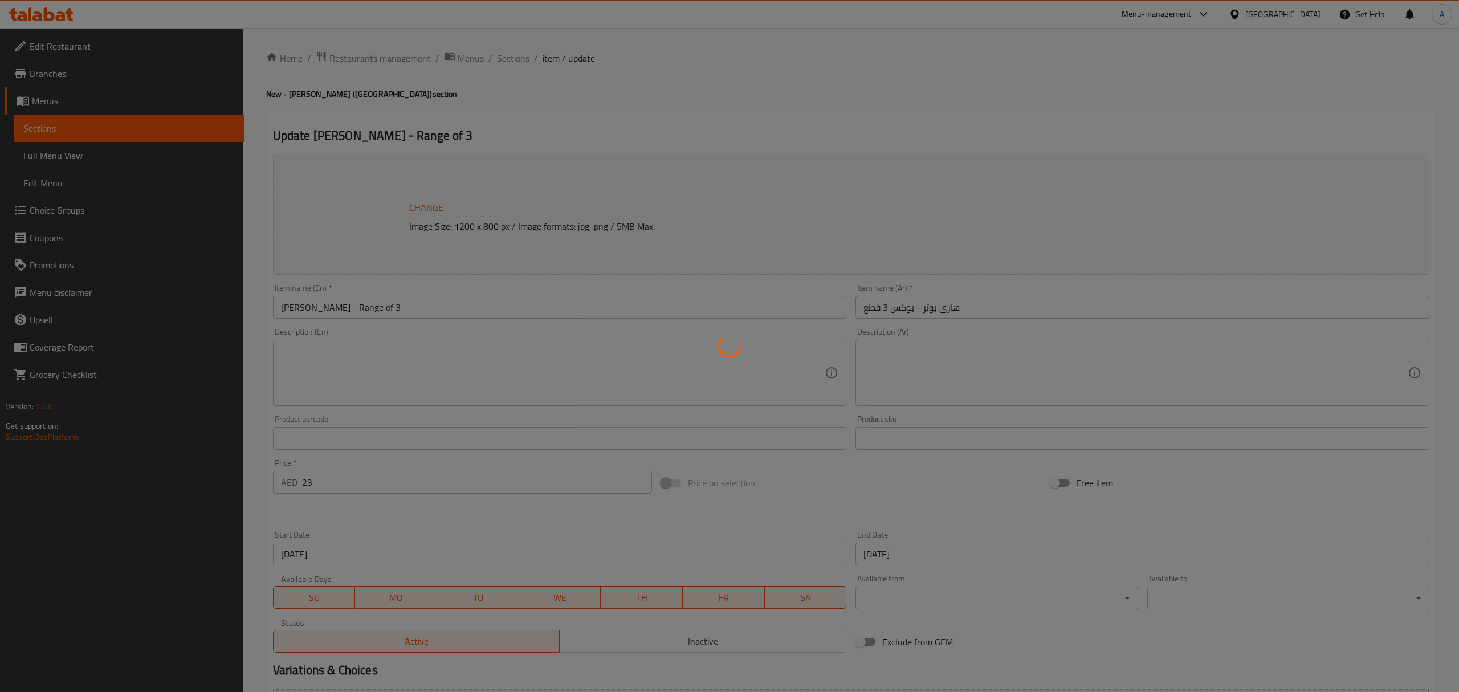
type input "[PERSON_NAME] أر 3 - إختر أول دوناتس:"
type input "1"
type input "[PERSON_NAME] أر 3 - إختر ثاني دوناتس:"
type input "1"
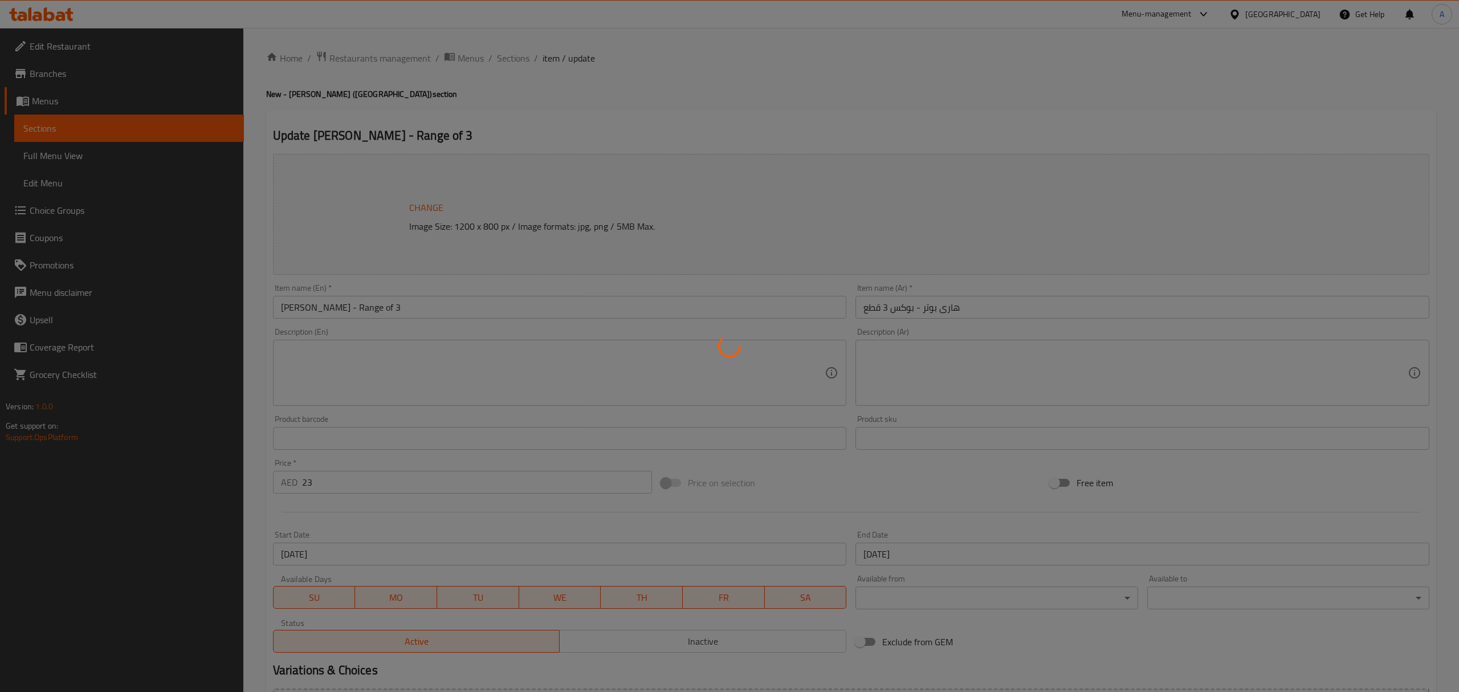
type input "1"
type input "[PERSON_NAME] أر 3 - إختر ثالث دوناتس:"
type input "1"
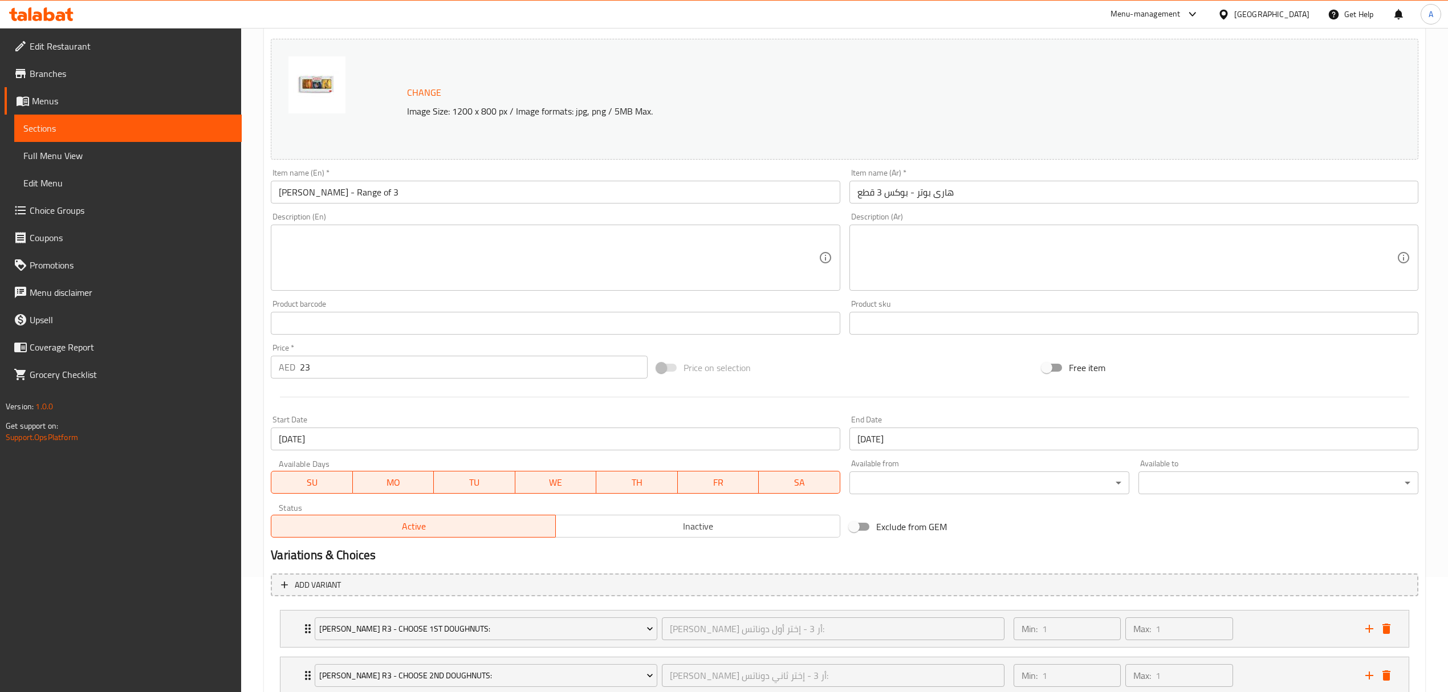
scroll to position [244, 0]
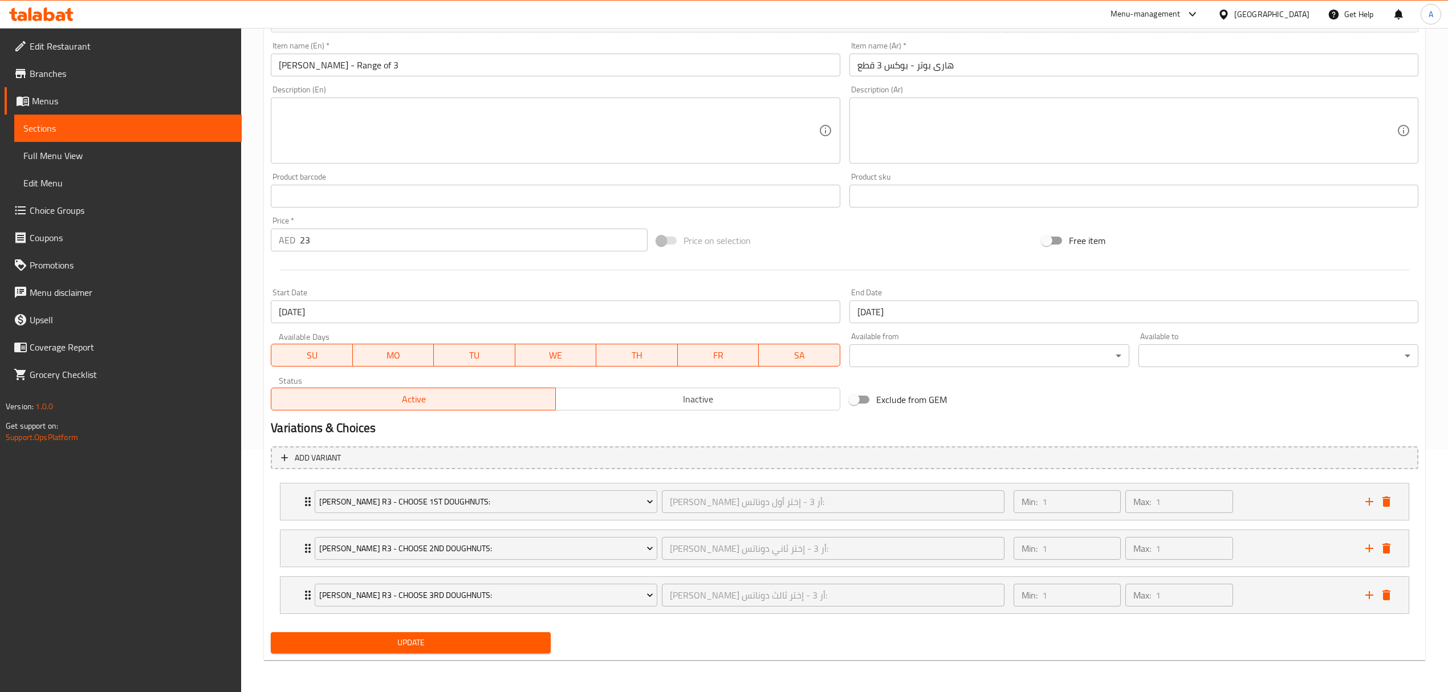
click at [899, 313] on input "30-08-2025" at bounding box center [1133, 311] width 569 height 23
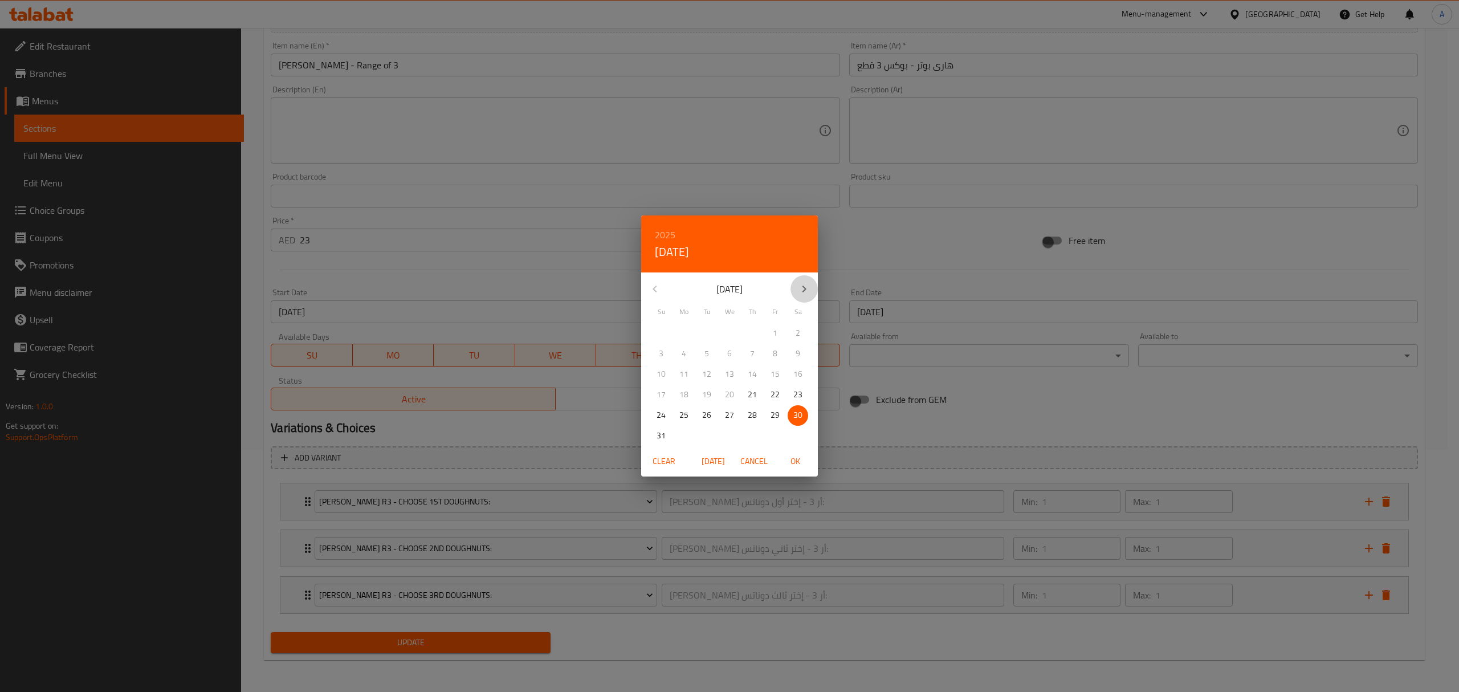
click at [799, 290] on icon "button" at bounding box center [805, 289] width 14 height 14
click at [705, 420] on p "30" at bounding box center [706, 415] width 9 height 14
click at [792, 461] on span "OK" at bounding box center [795, 461] width 27 height 14
type input "[DATE]"
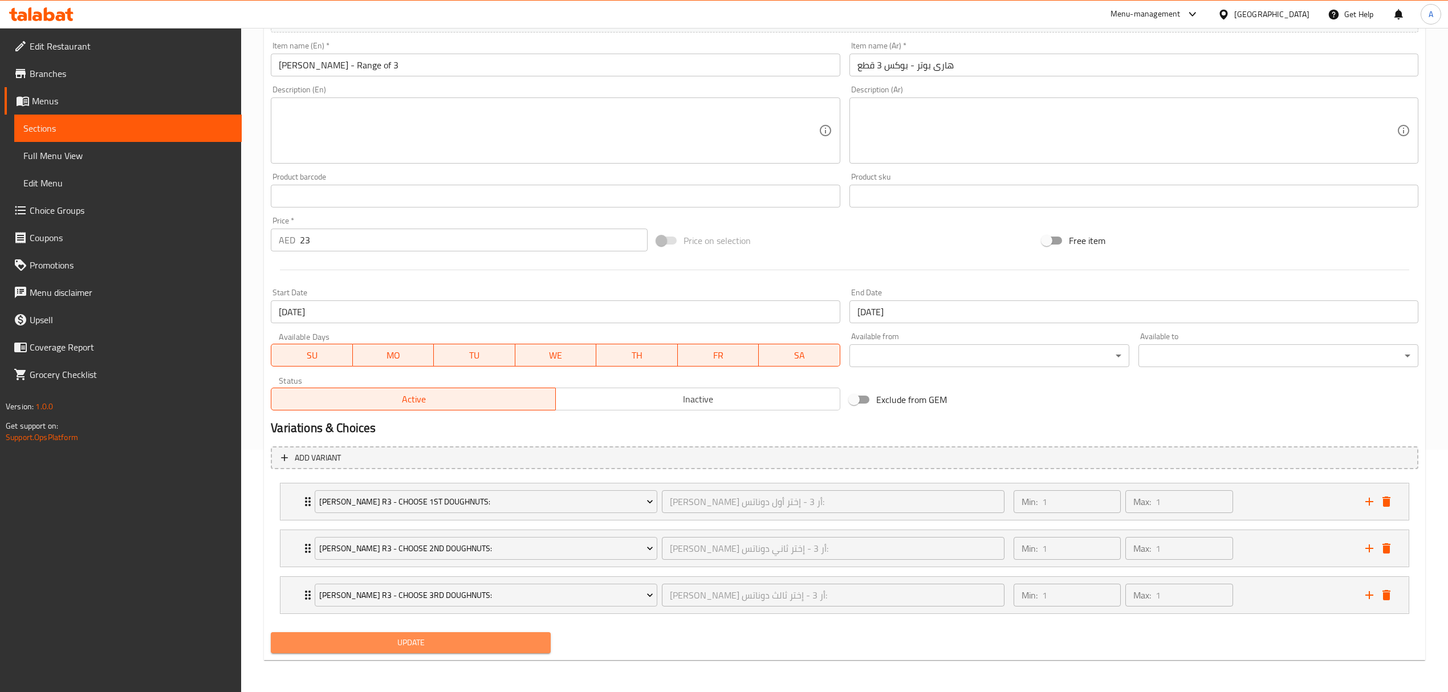
click at [475, 645] on span "Update" at bounding box center [411, 643] width 262 height 14
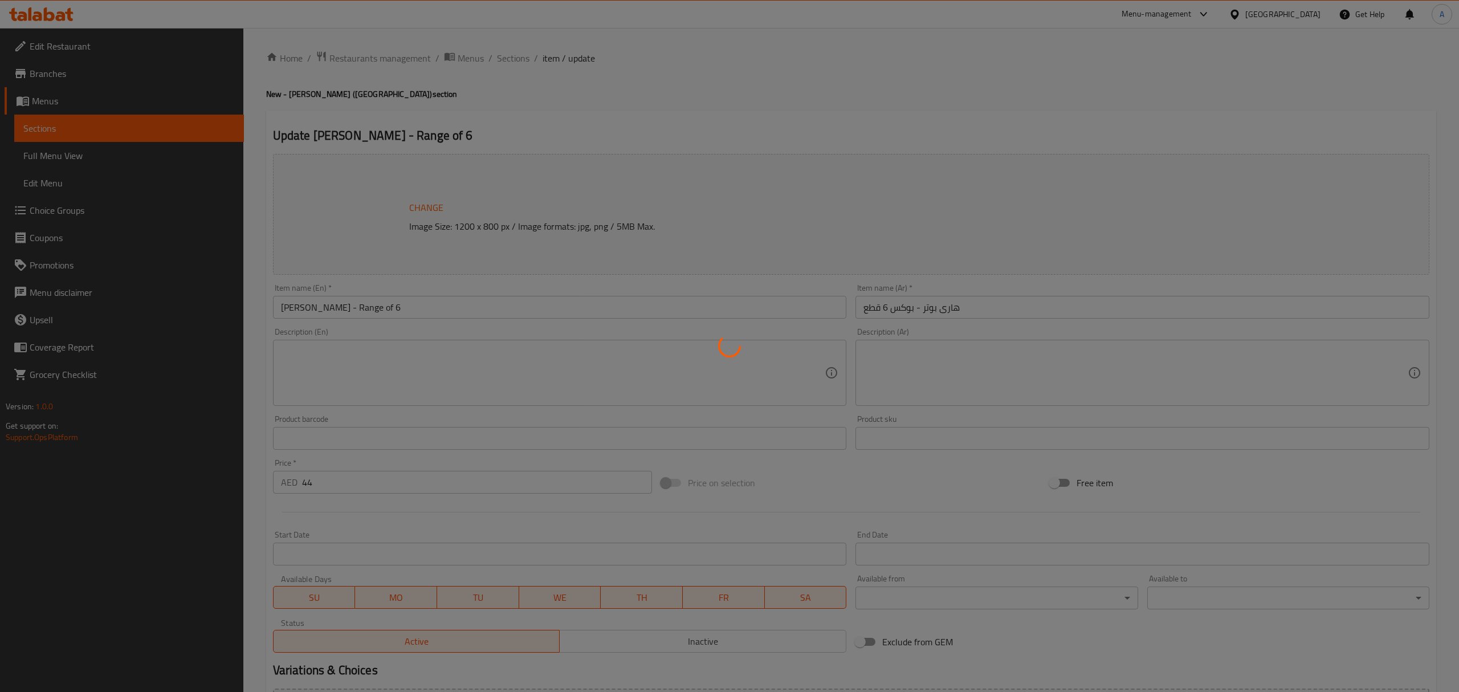
type input "[PERSON_NAME] أر 6 - إختر أول دوناتس:"
type input "1"
type input "[PERSON_NAME] أر 6 - إختر ثاني دوناتس:"
type input "1"
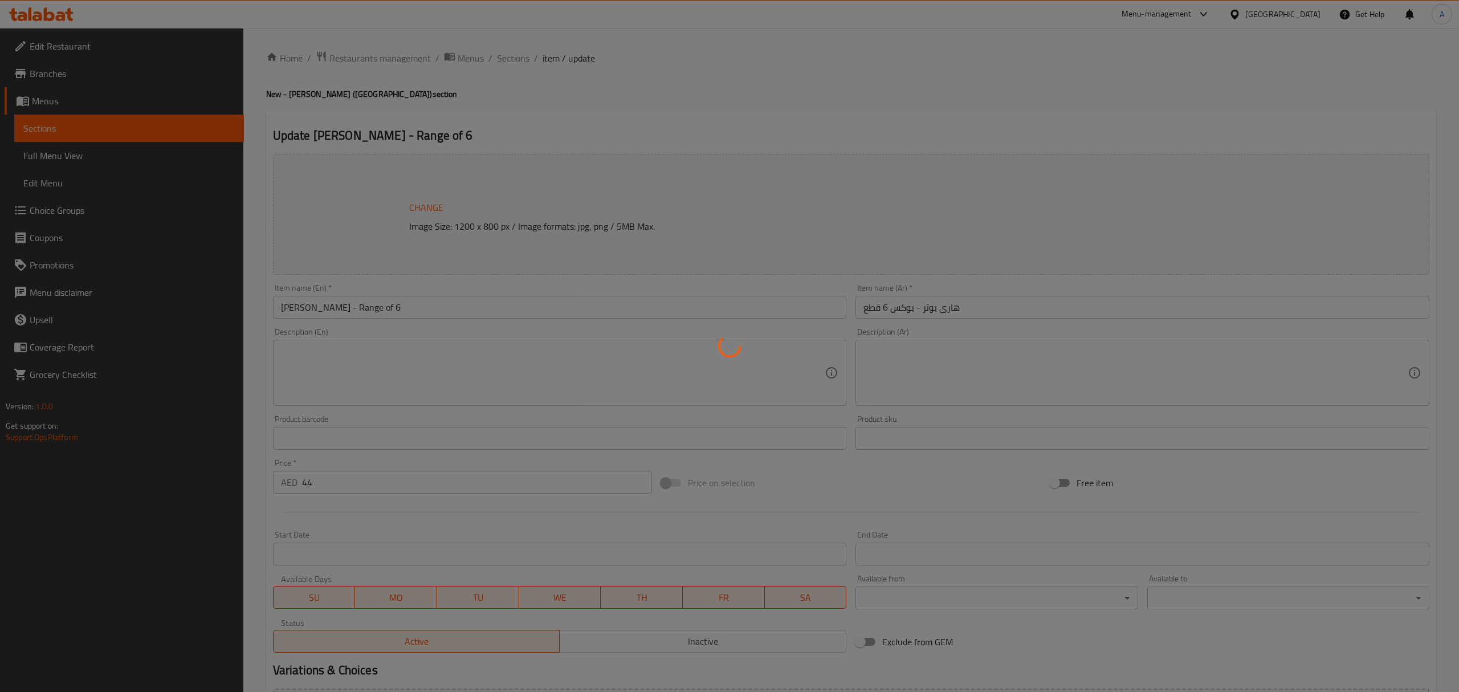
type input "1"
type input "[PERSON_NAME] أر 6 - إختر ثالث دوناتس:"
type input "1"
type input "[PERSON_NAME] أر 6 - إختر رابع دوناتس:"
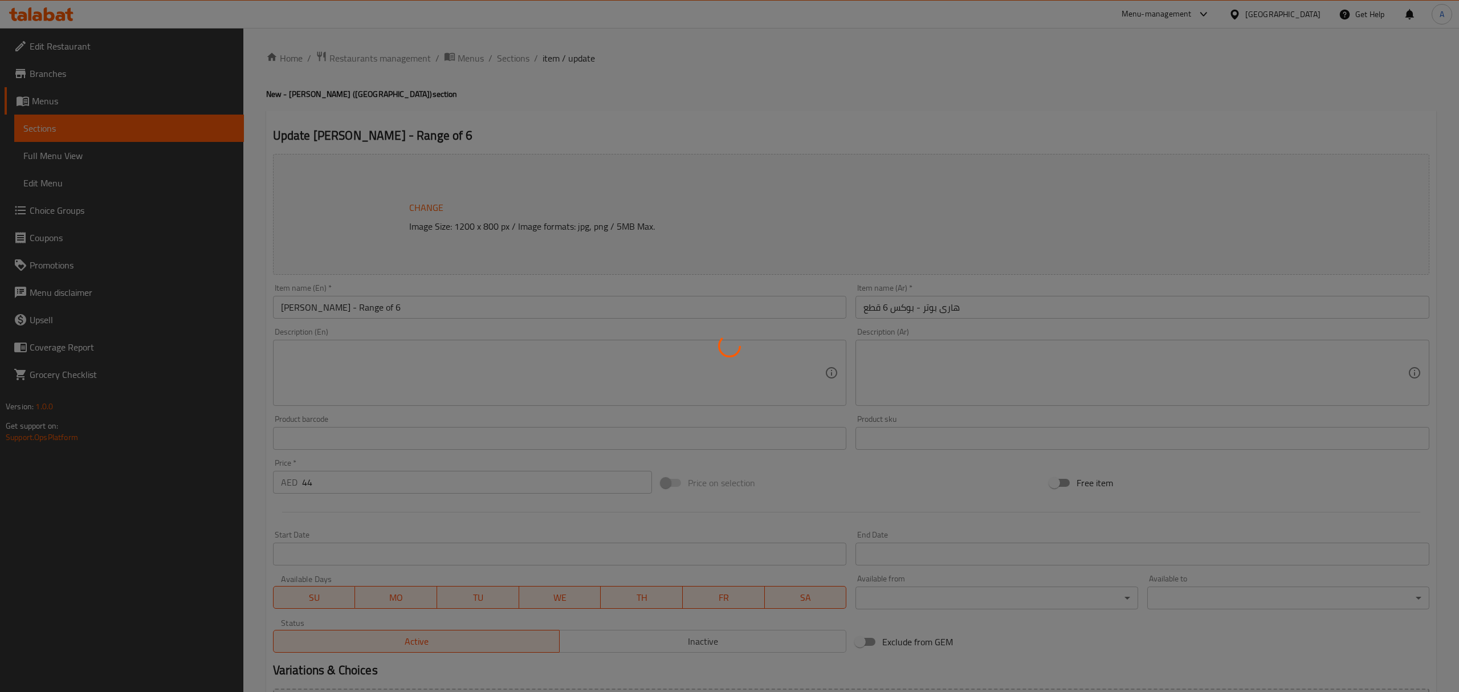
type input "1"
type input "[PERSON_NAME] أر 6 - إختر خامس دوناتس:"
type input "1"
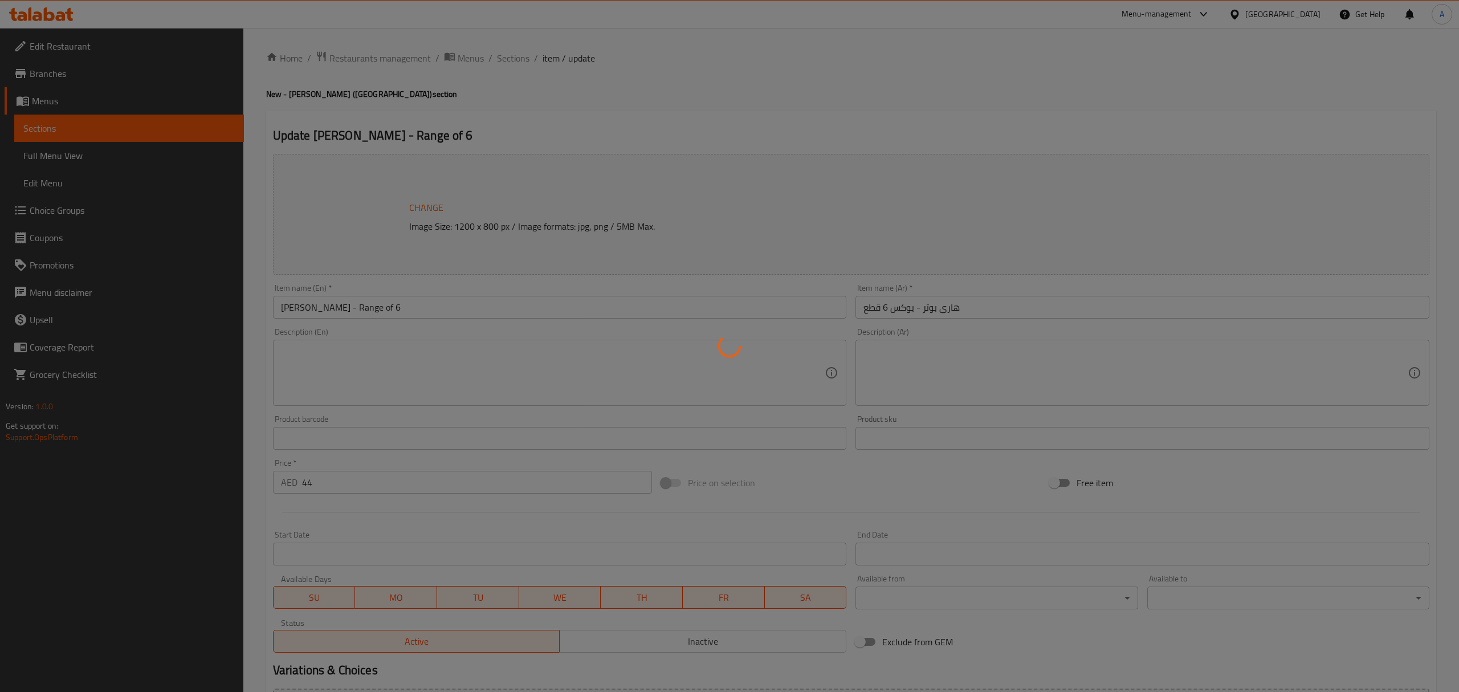
type input "[PERSON_NAME] أر 6 - إختر سادس دوناتس:"
type input "1"
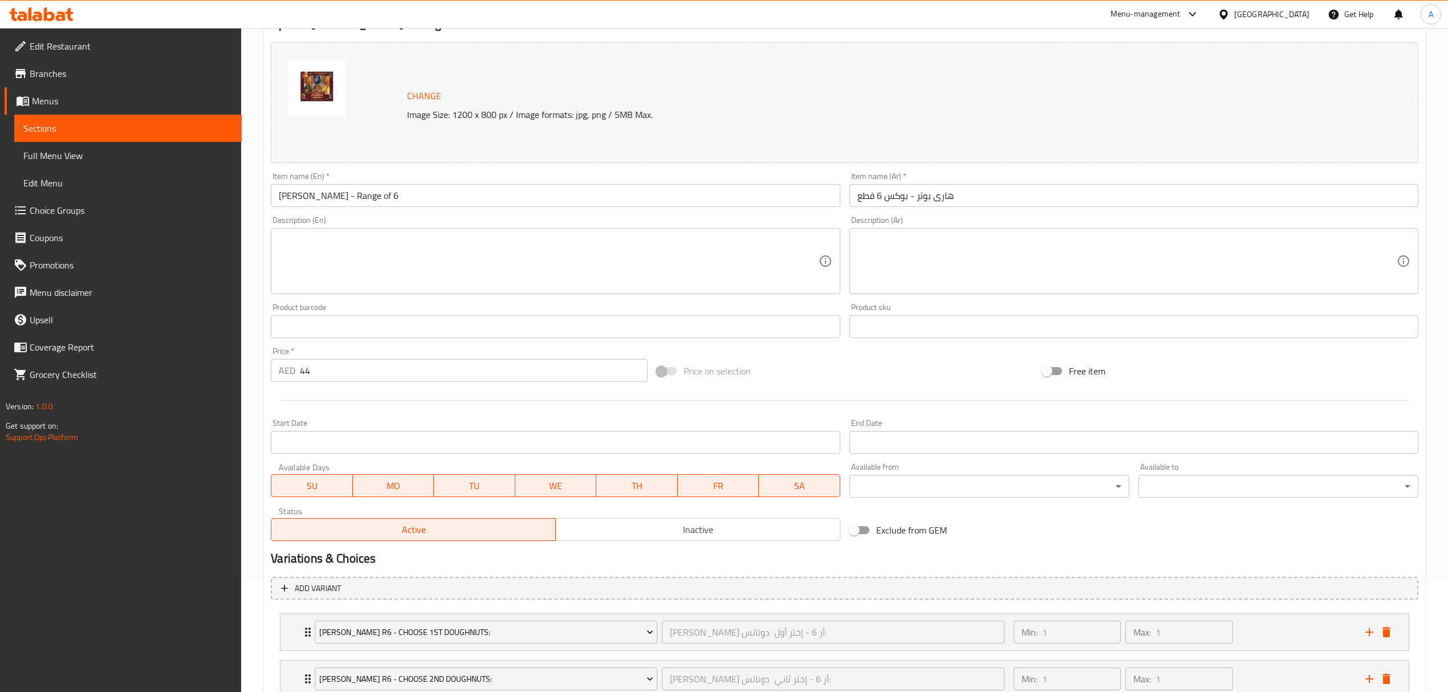
scroll to position [304, 0]
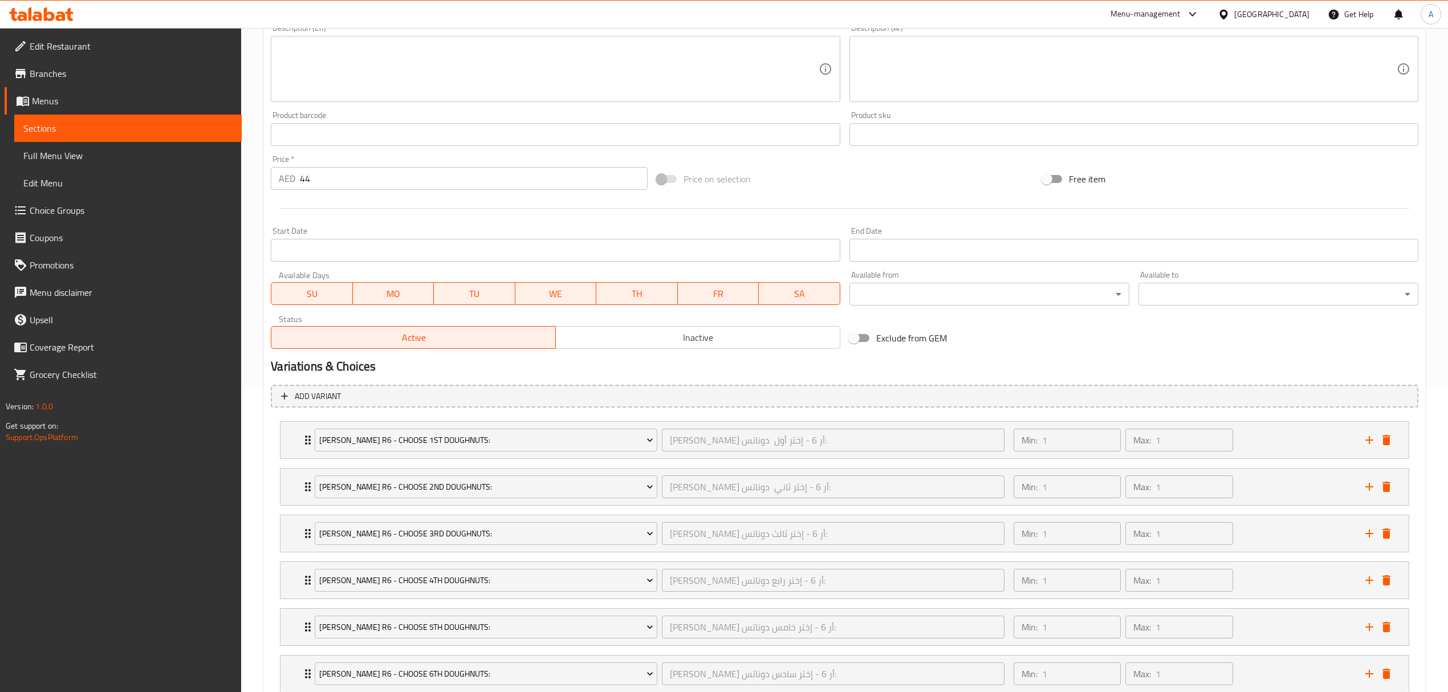
click at [629, 238] on div "Start Date Start Date" at bounding box center [555, 244] width 569 height 35
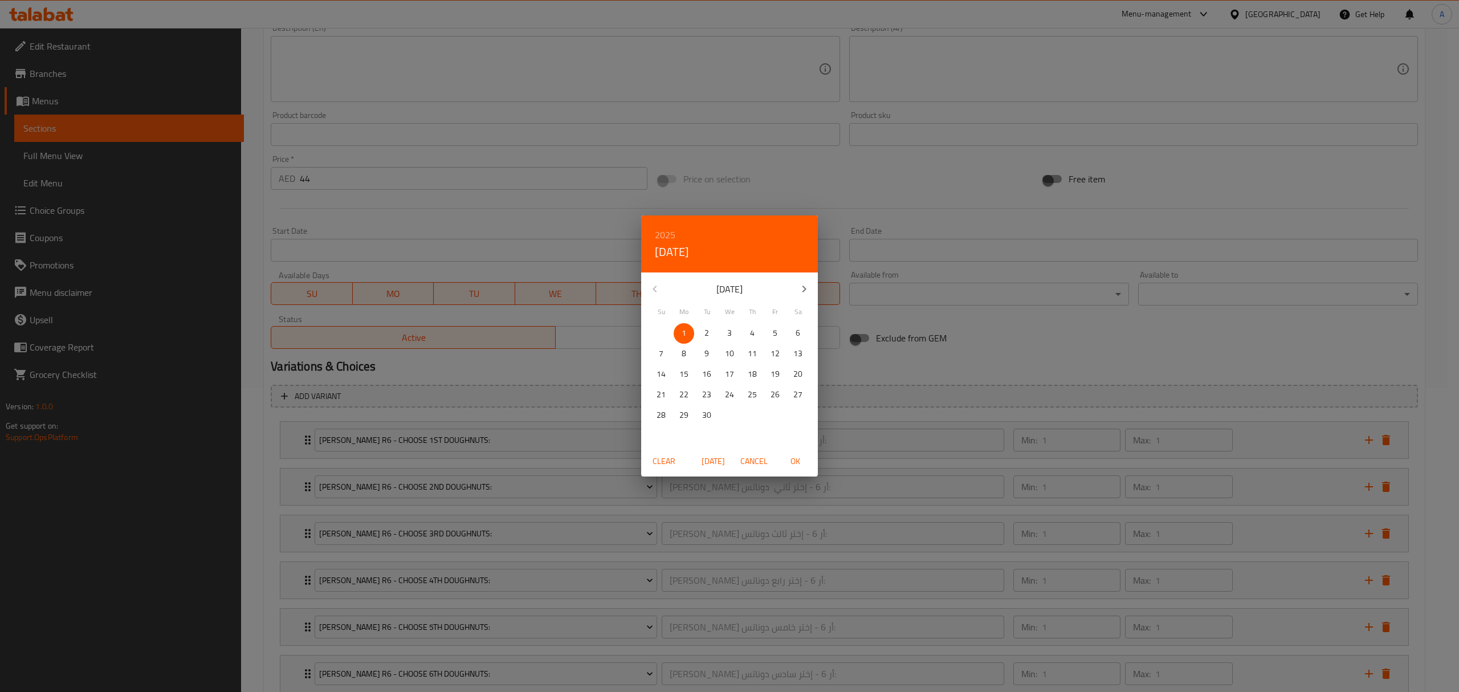
drag, startPoint x: 629, startPoint y: 238, endPoint x: 640, endPoint y: 255, distance: 20.4
click at [640, 255] on div "2025 Mon, Sep 1 September 2025 Su Mo Tu We Th Fr Sa 31 1 2 3 4 5 6 7 8 9 10 11 …" at bounding box center [729, 346] width 1459 height 692
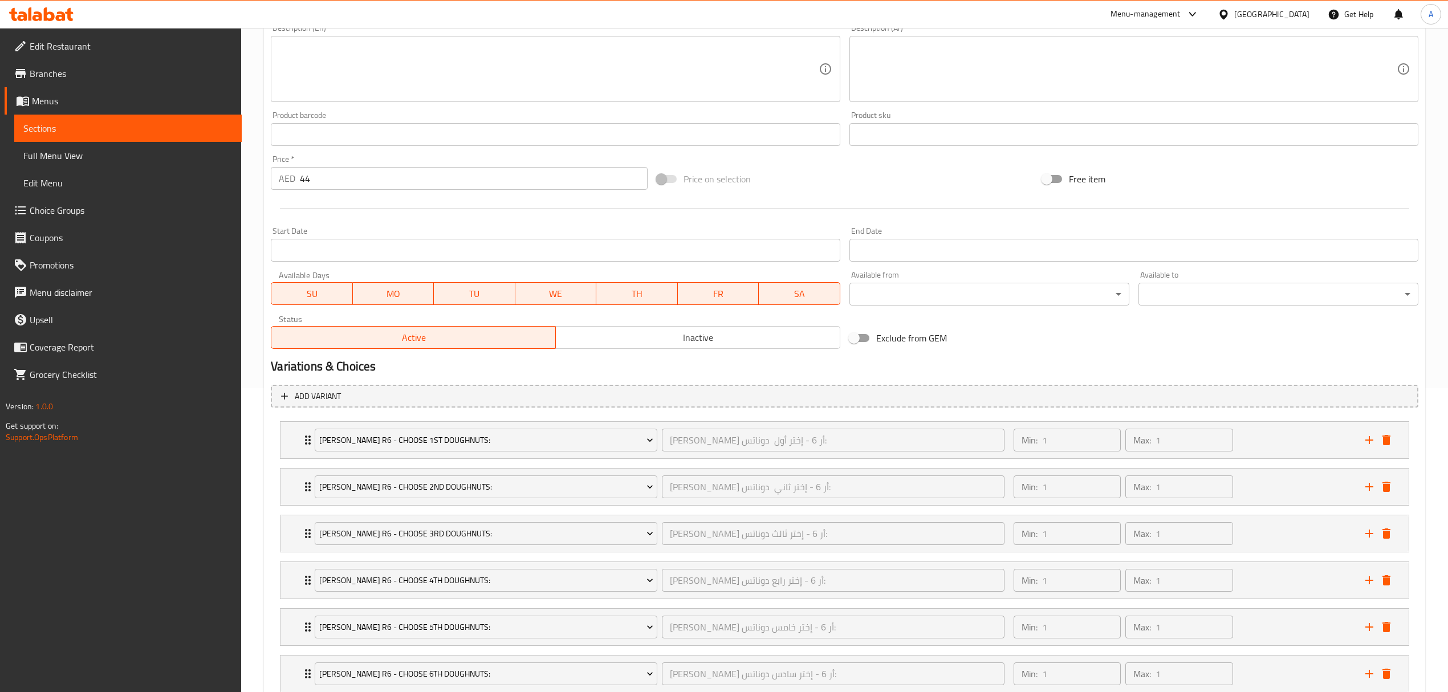
click at [652, 246] on input "Start Date" at bounding box center [555, 250] width 569 height 23
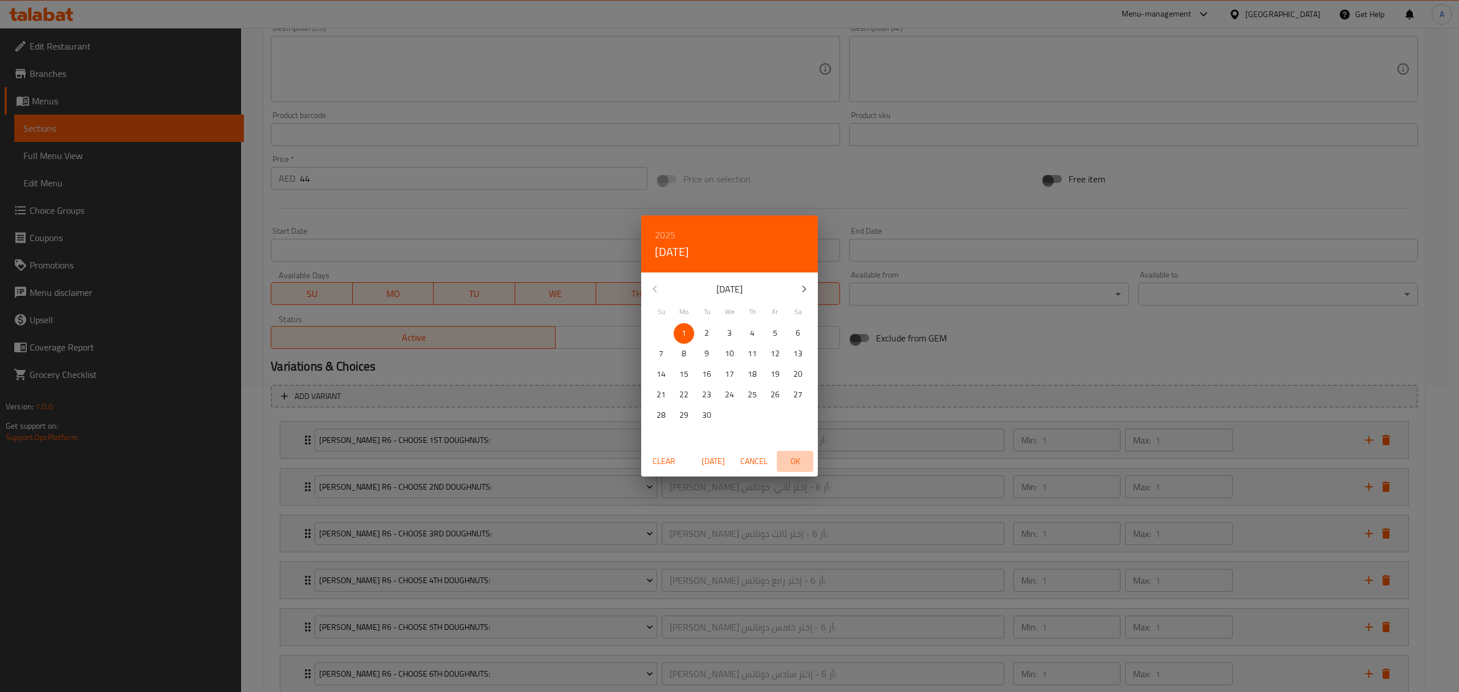
click at [788, 459] on span "OK" at bounding box center [795, 461] width 27 height 14
type input "01-09-2025"
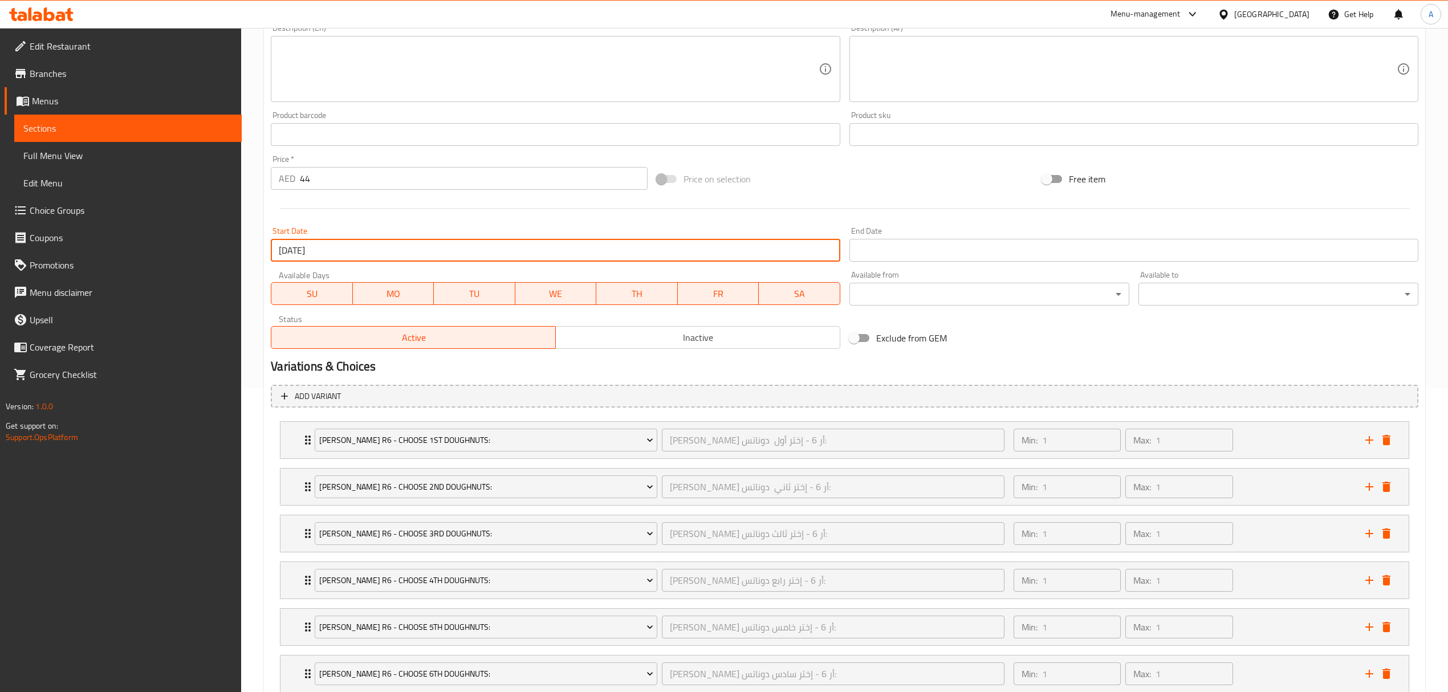
click at [1014, 251] on input "Start Date" at bounding box center [1133, 250] width 569 height 23
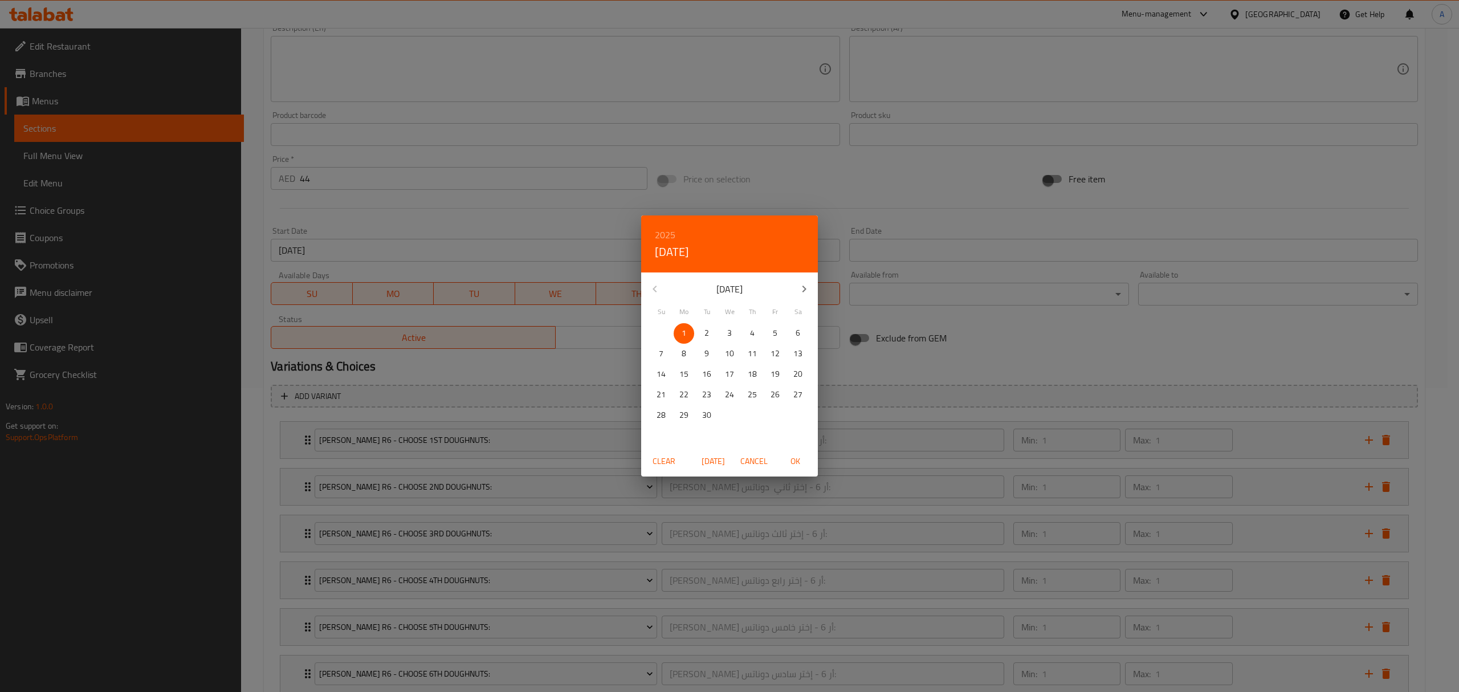
click at [714, 418] on span "30" at bounding box center [707, 415] width 21 height 14
click at [798, 459] on span "OK" at bounding box center [795, 461] width 27 height 14
type input "[DATE]"
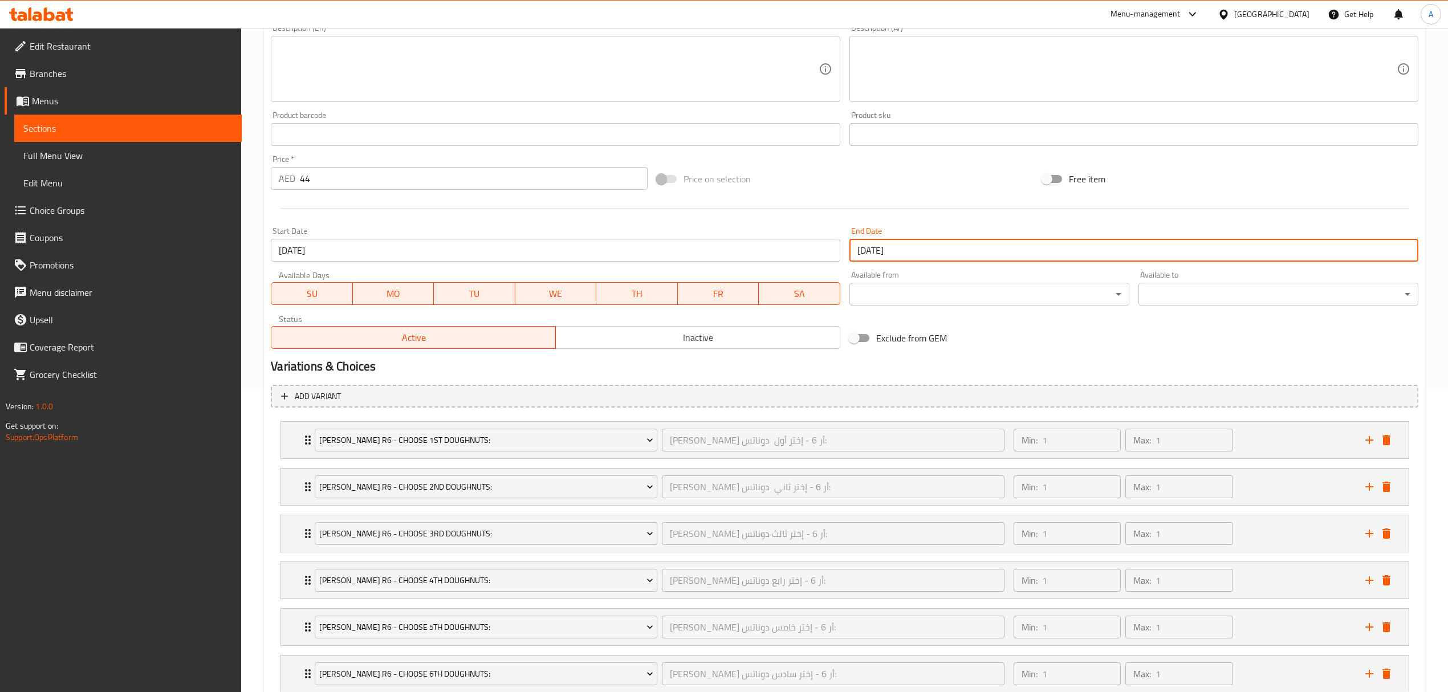
click at [1089, 317] on div "Change Image Size: 1200 x 800 px / Image formats: jpg, png / 5MB Max. Item name…" at bounding box center [844, 100] width 1157 height 508
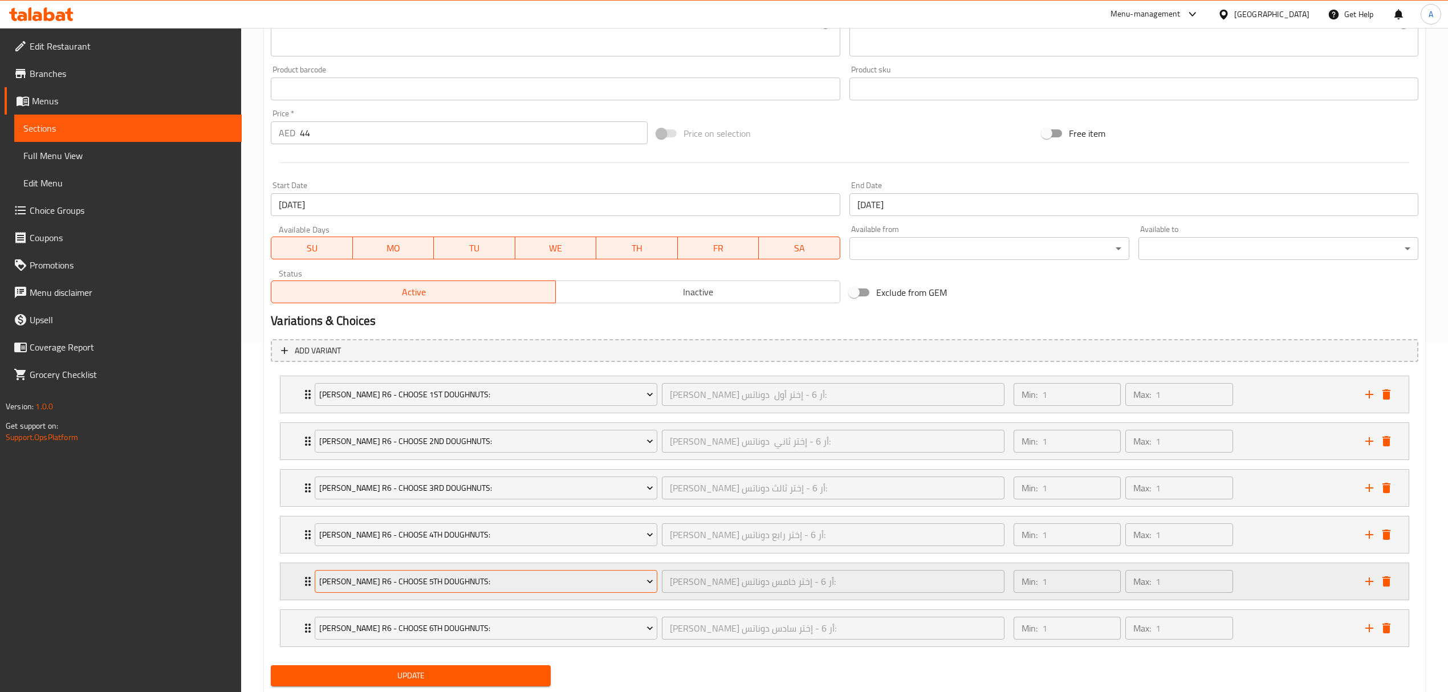
scroll to position [386, 0]
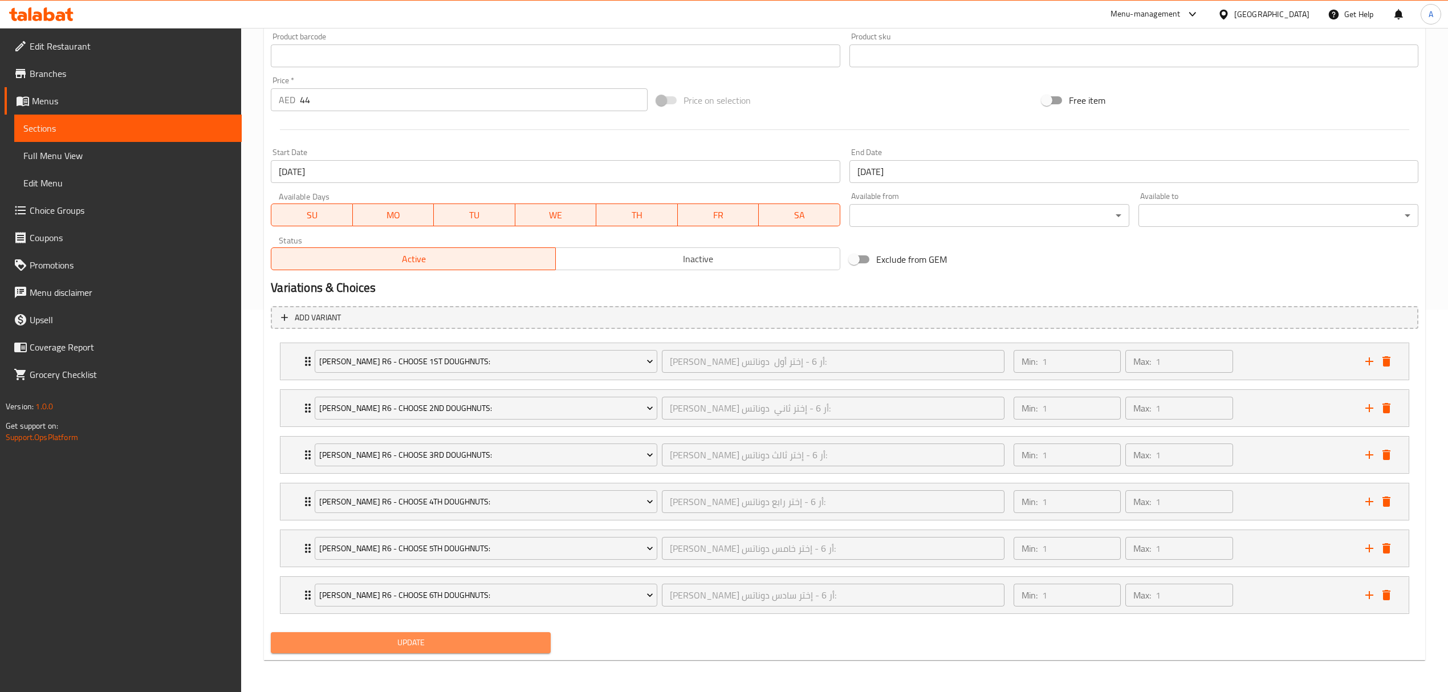
click at [484, 649] on span "Update" at bounding box center [411, 643] width 262 height 14
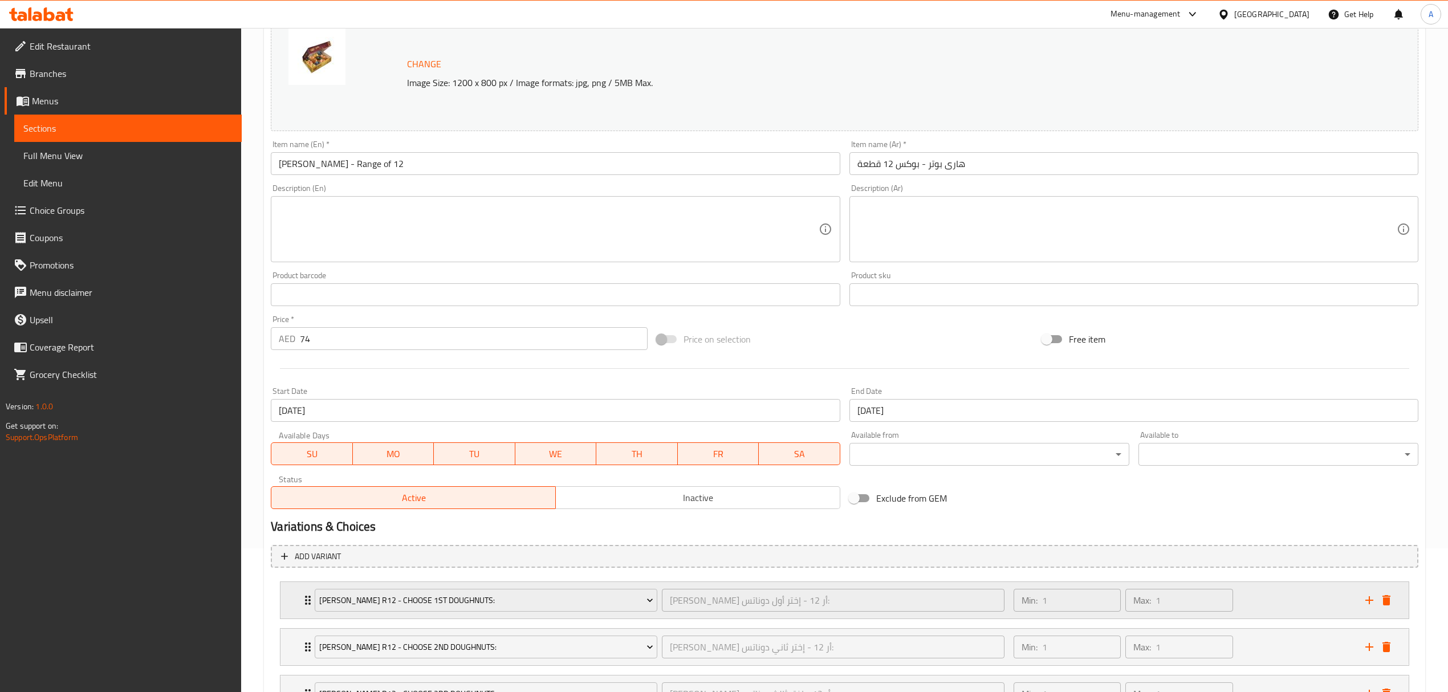
scroll to position [304, 0]
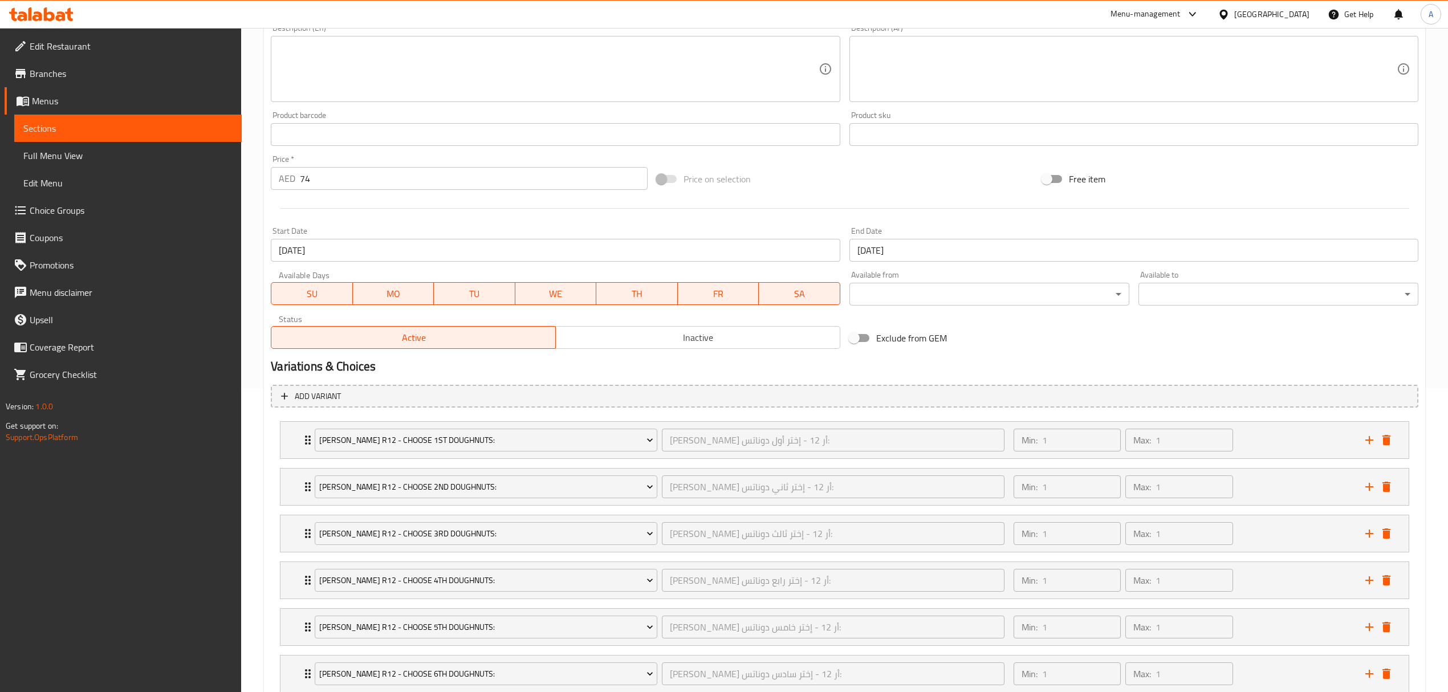
click at [933, 258] on input "[DATE]" at bounding box center [1133, 250] width 569 height 23
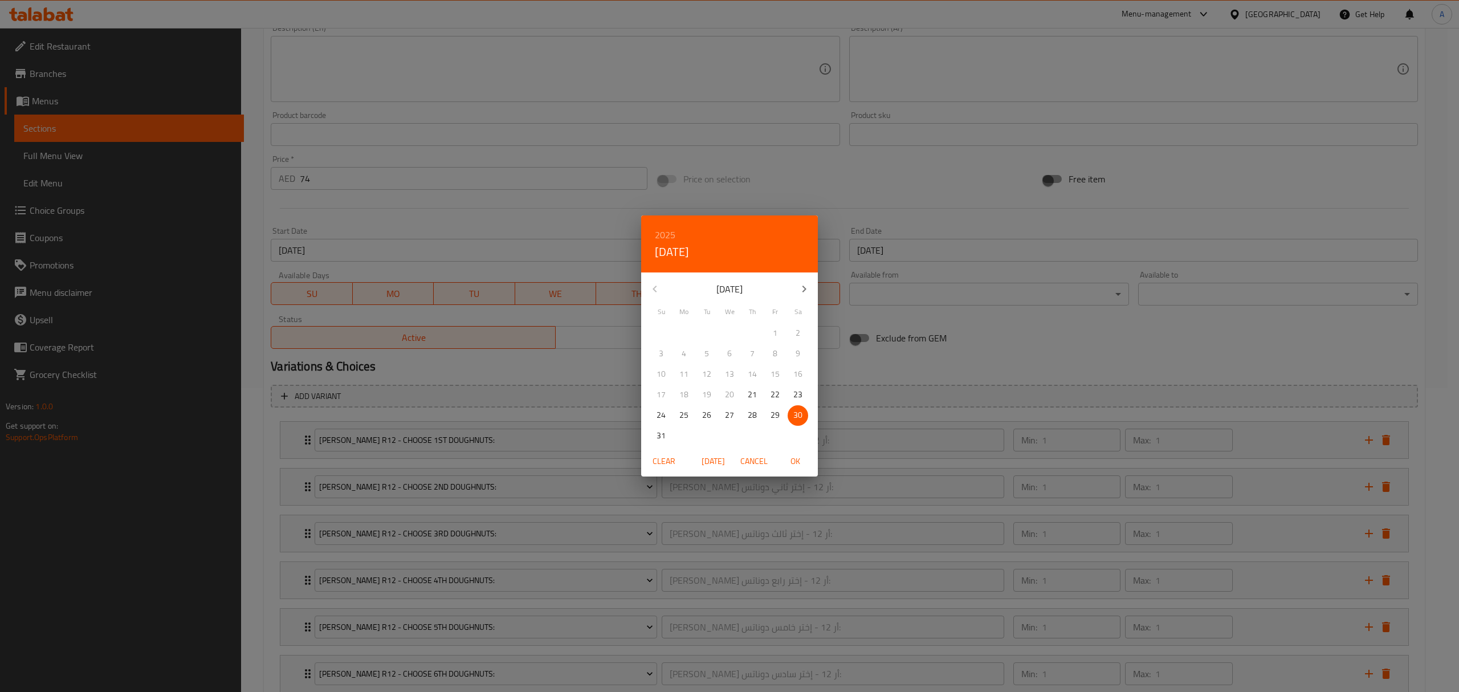
click at [811, 283] on icon "button" at bounding box center [805, 289] width 14 height 14
click at [717, 418] on div "30" at bounding box center [707, 415] width 23 height 21
click at [797, 461] on span "OK" at bounding box center [795, 461] width 27 height 14
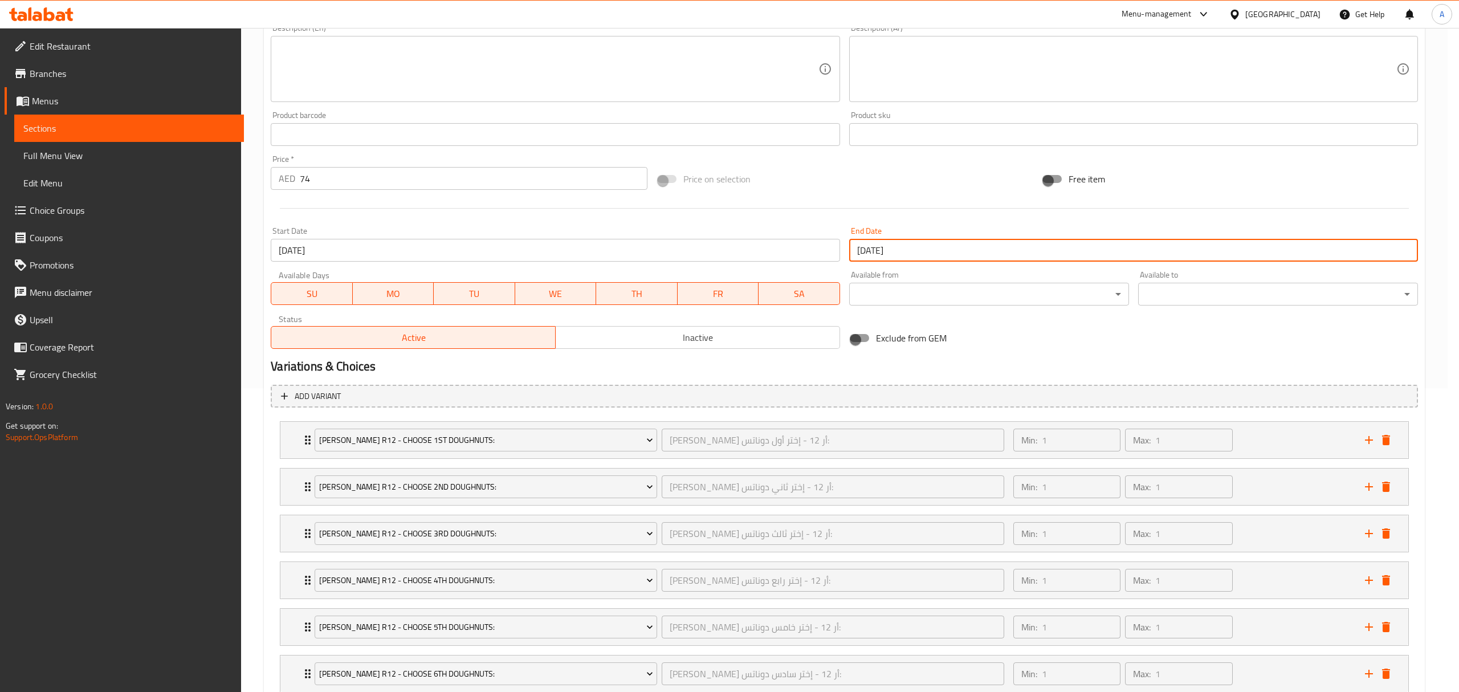
type input "[DATE]"
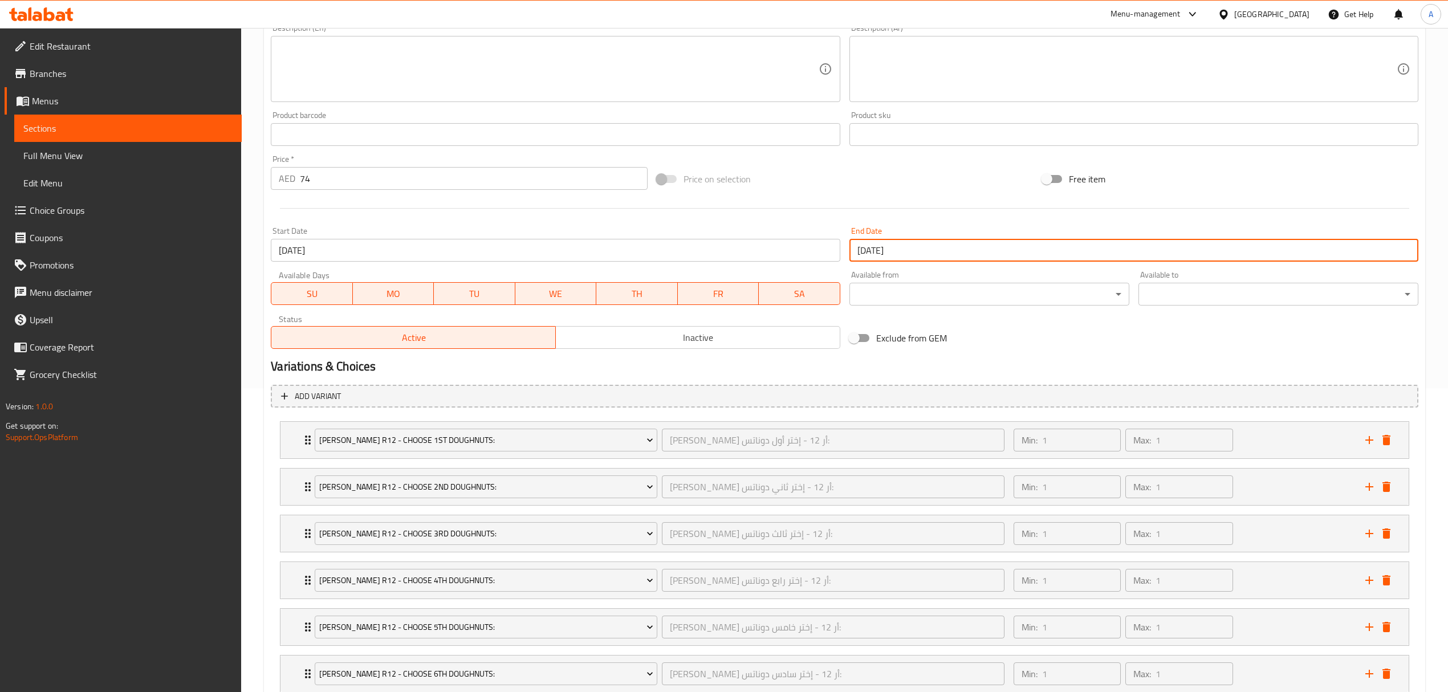
click at [1050, 340] on div "Exclude from GEM" at bounding box center [1037, 338] width 385 height 31
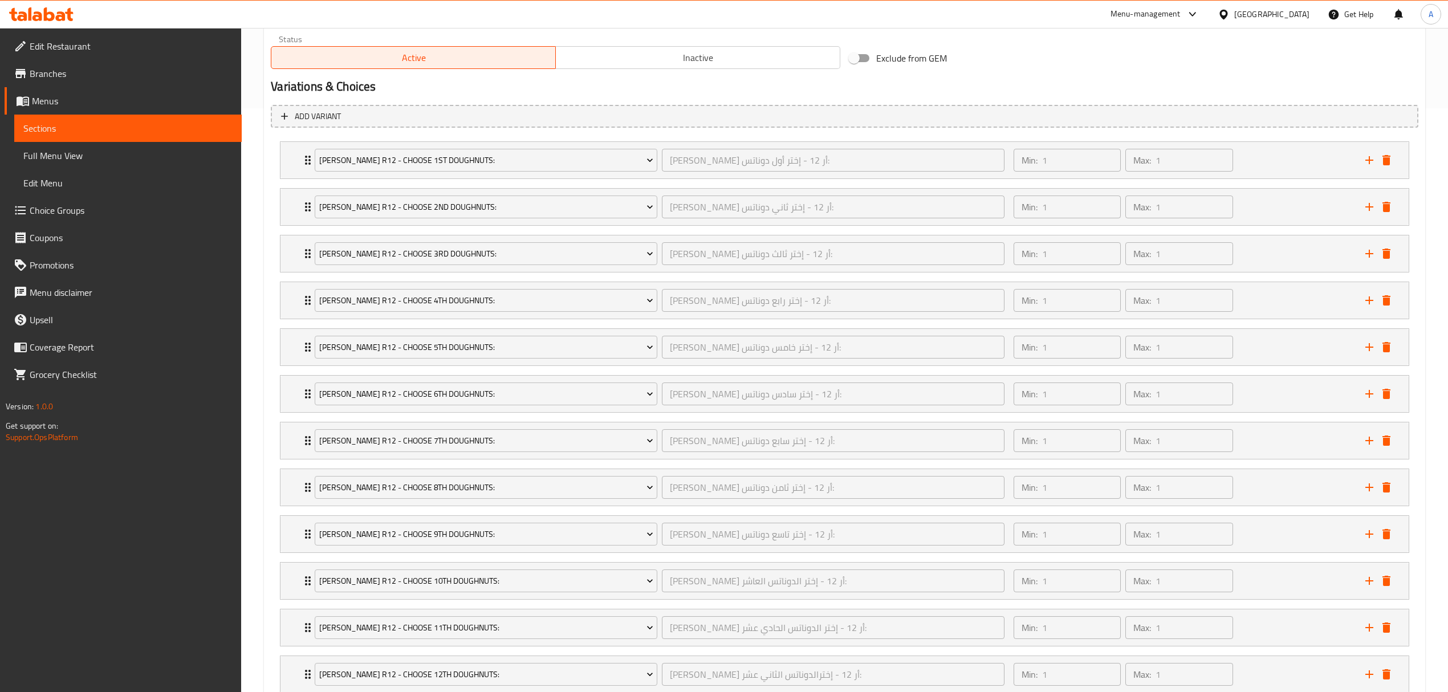
scroll to position [670, 0]
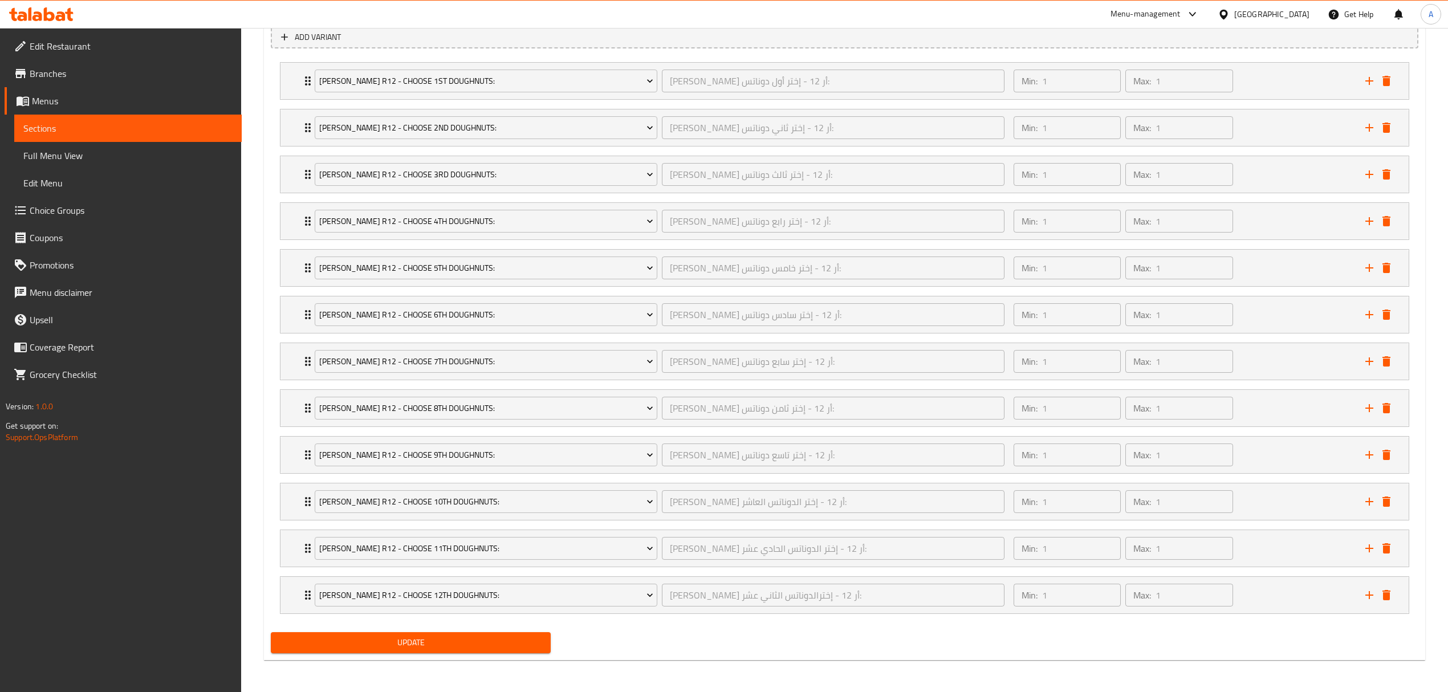
drag, startPoint x: 464, startPoint y: 645, endPoint x: 482, endPoint y: 644, distance: 17.8
click at [468, 644] on span "Update" at bounding box center [411, 643] width 262 height 14
